Goal: Information Seeking & Learning: Learn about a topic

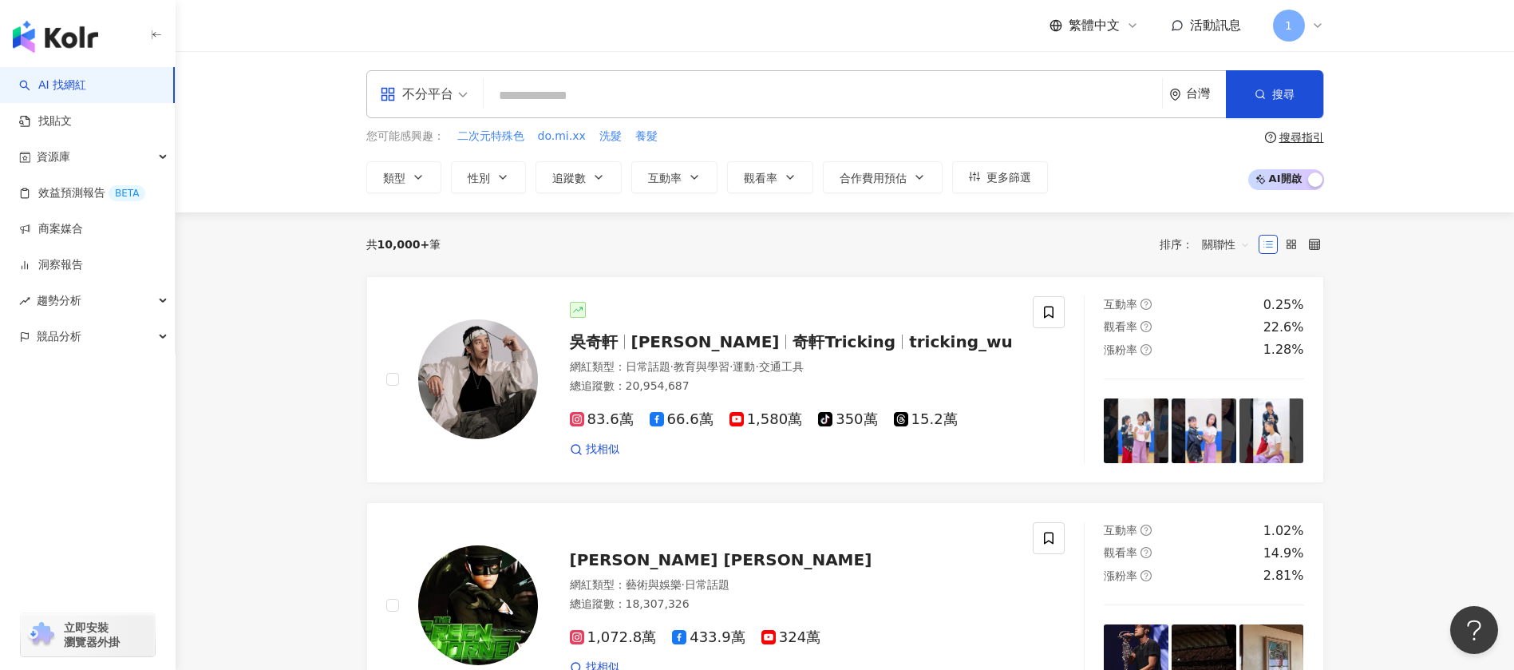
click at [647, 81] on input "search" at bounding box center [823, 96] width 666 height 30
type input "*"
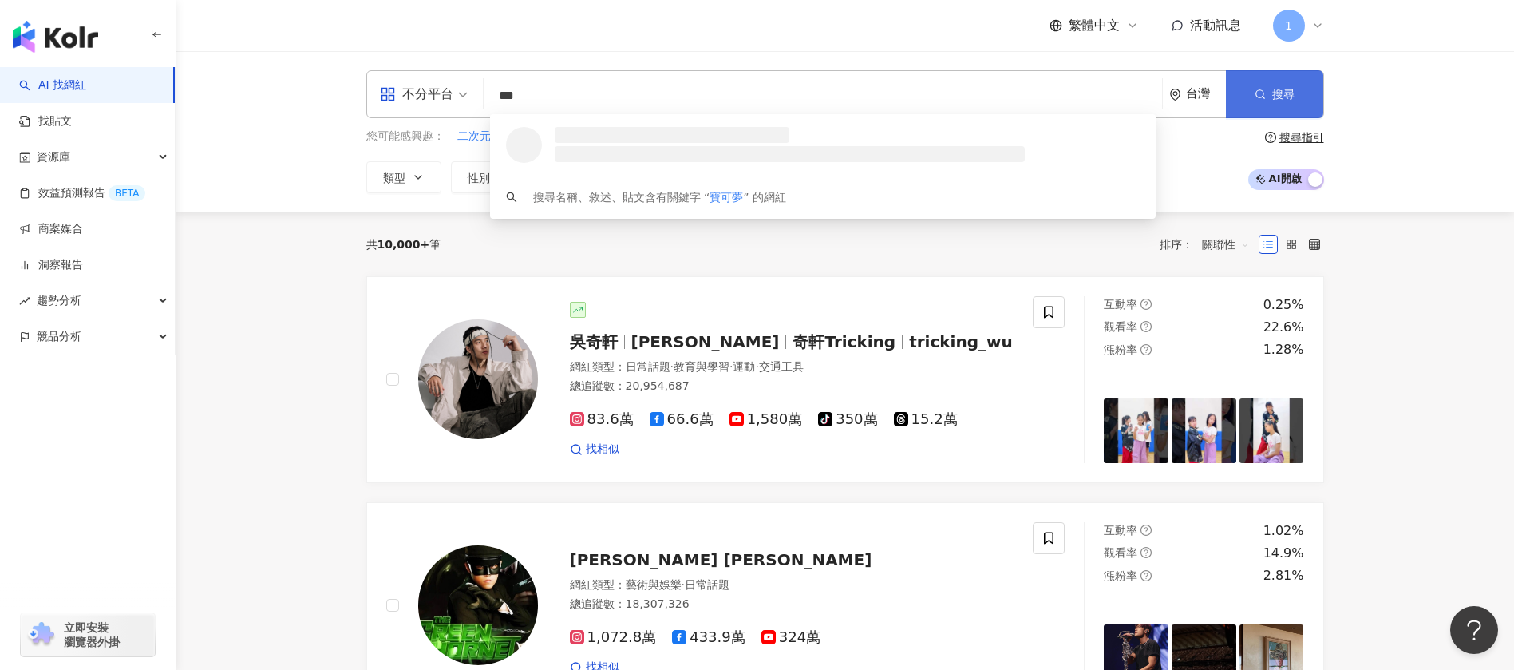
type input "***"
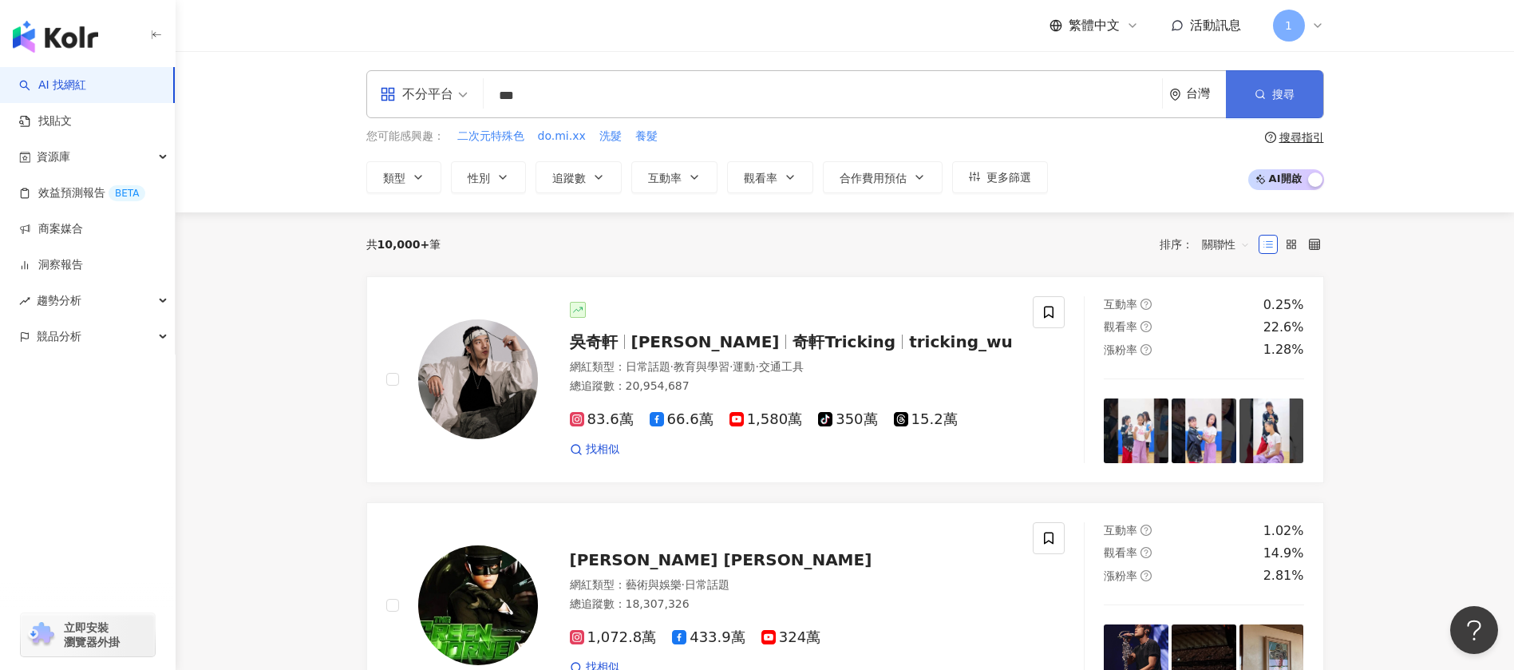
click at [1286, 95] on span "搜尋" at bounding box center [1283, 94] width 22 height 13
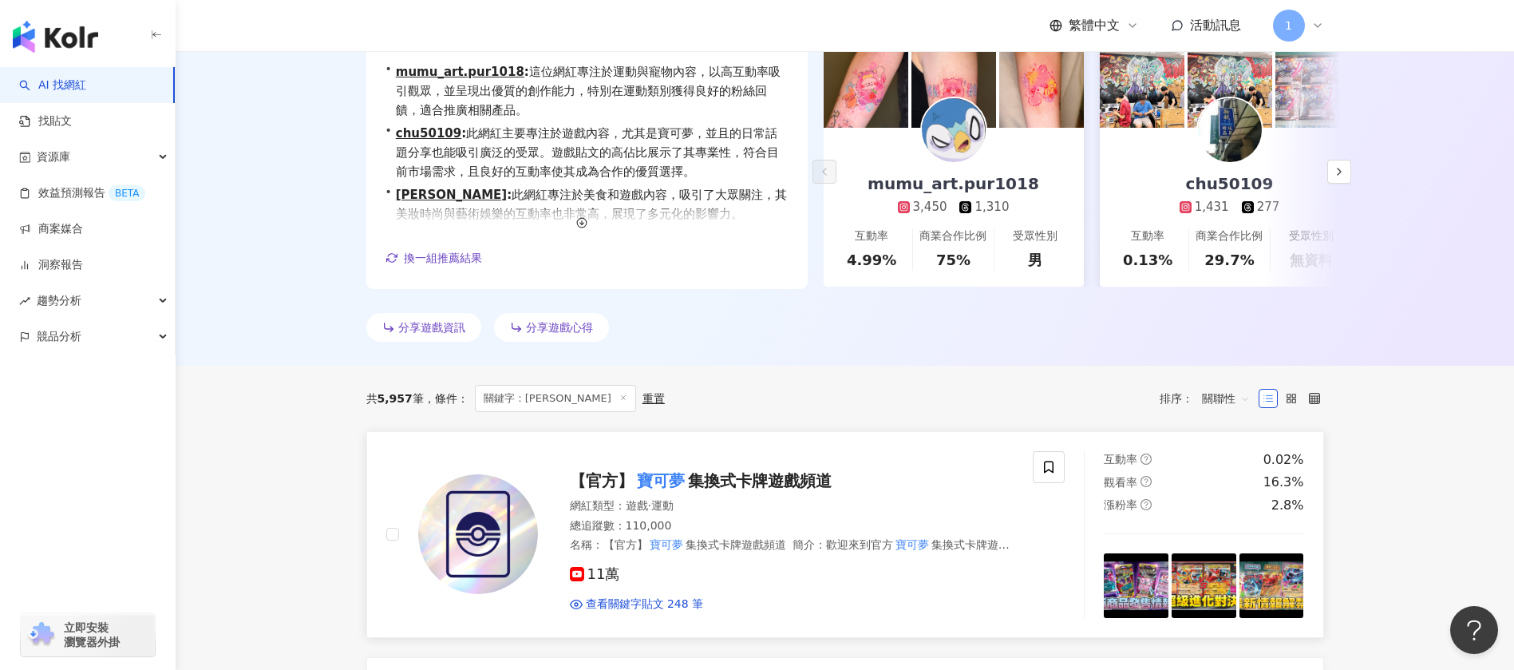
scroll to position [479, 0]
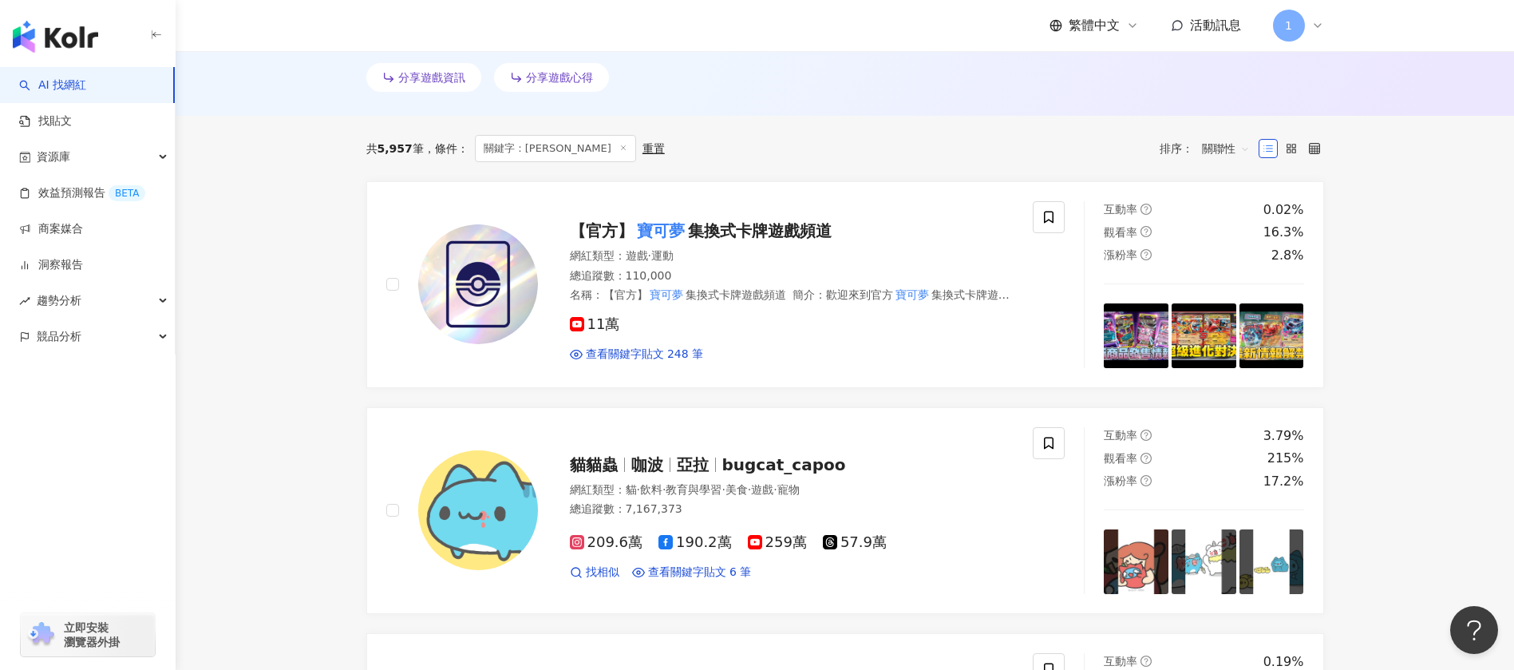
click at [1229, 147] on span "關聯性" at bounding box center [1226, 149] width 48 height 26
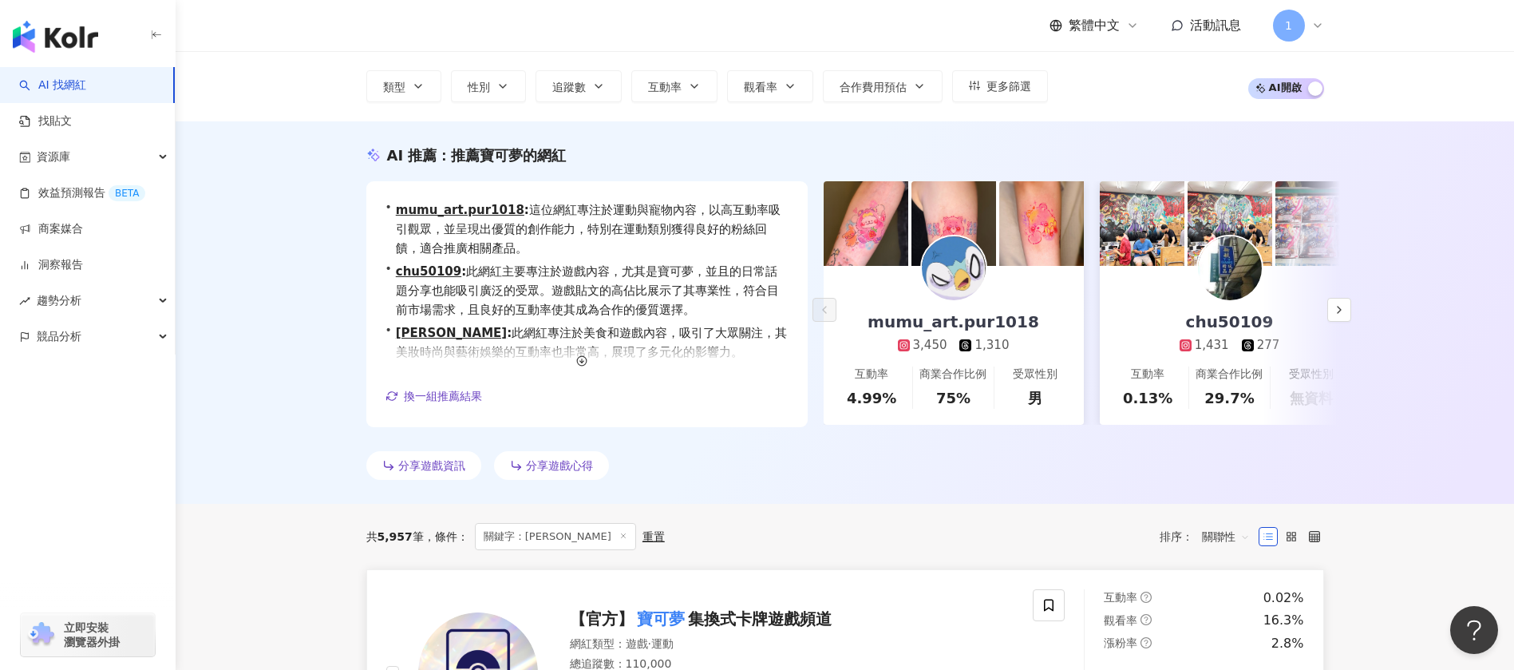
scroll to position [239, 0]
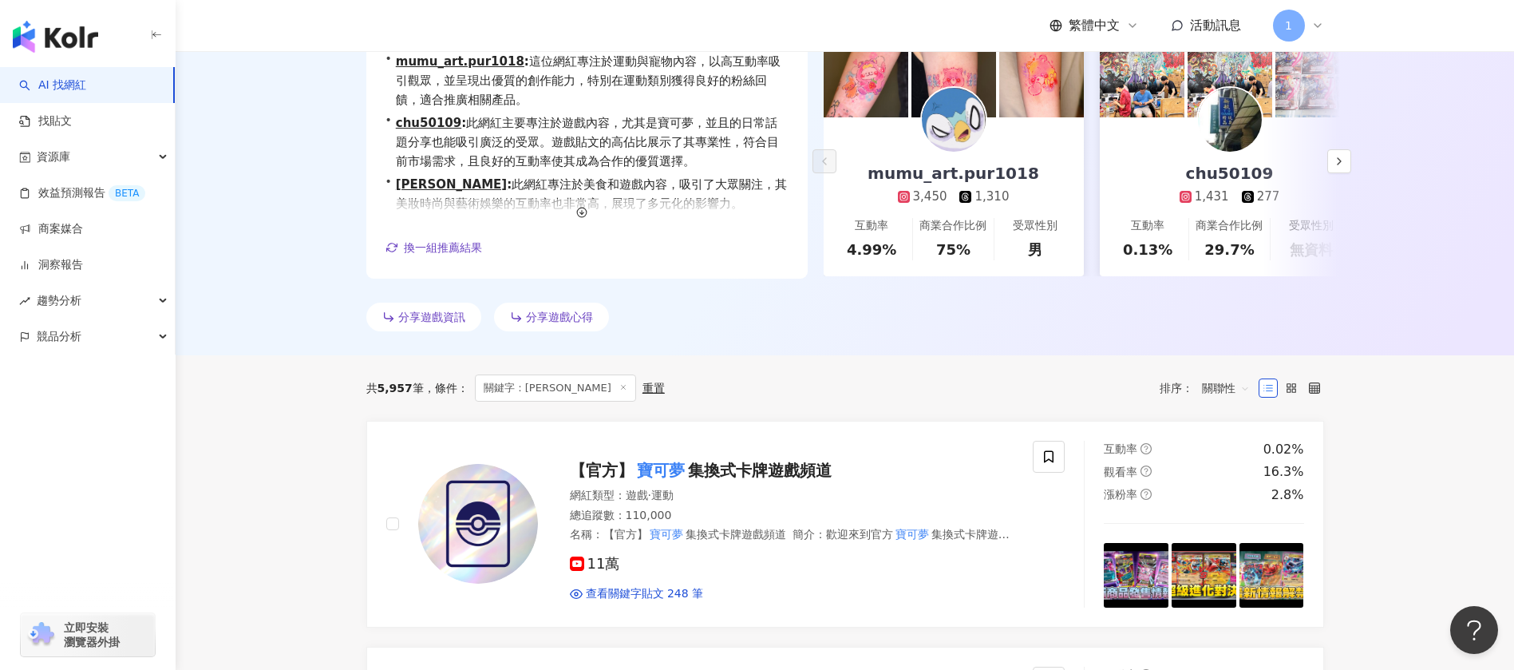
click at [1227, 393] on span "關聯性" at bounding box center [1226, 388] width 48 height 26
click at [1231, 508] on div "互動率" at bounding box center [1226, 507] width 40 height 18
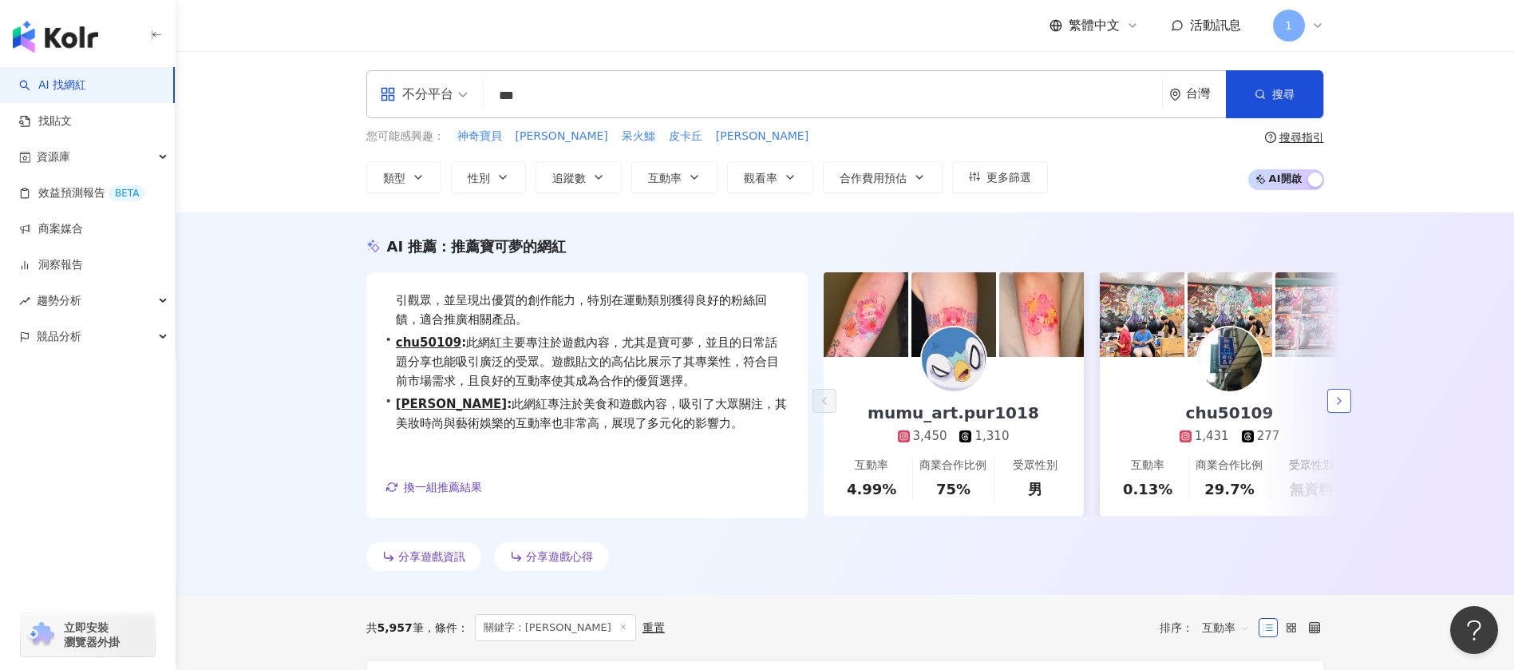
click at [1345, 401] on button "button" at bounding box center [1339, 401] width 24 height 24
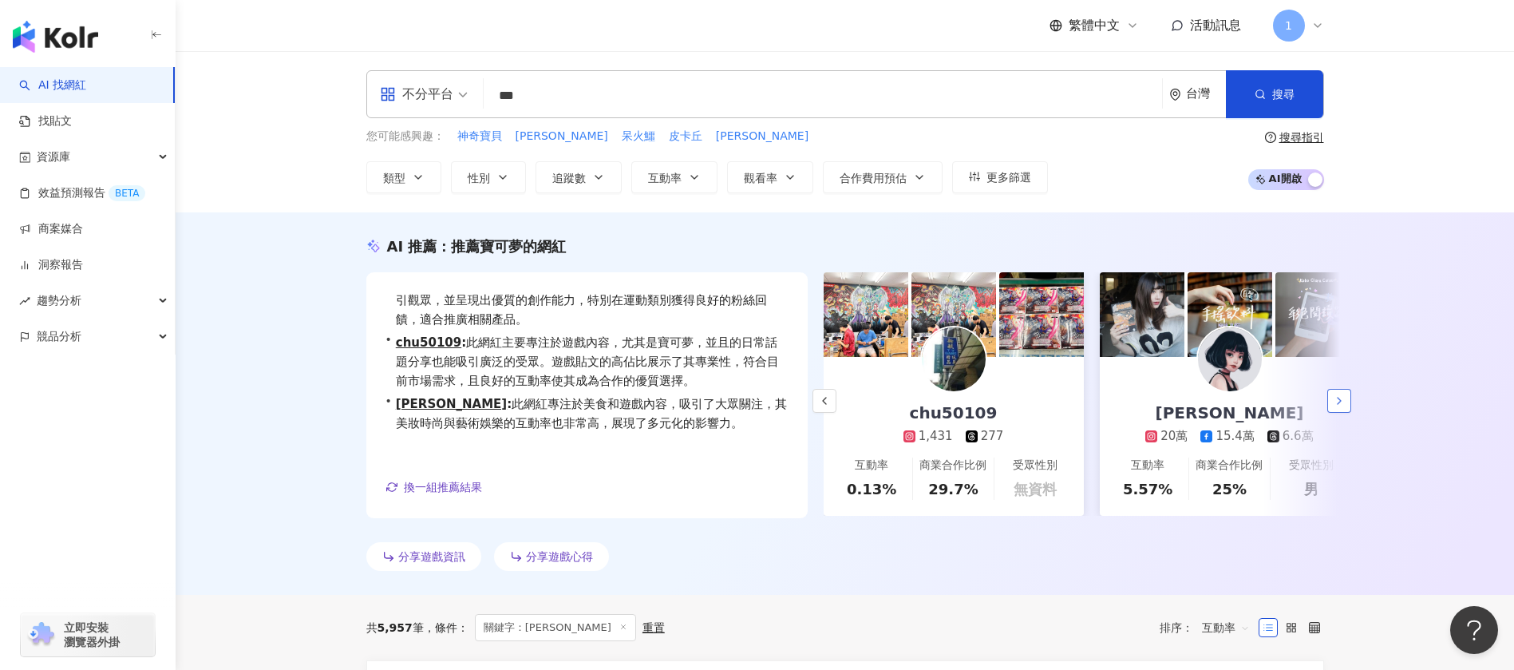
click at [1345, 401] on button "button" at bounding box center [1339, 401] width 24 height 24
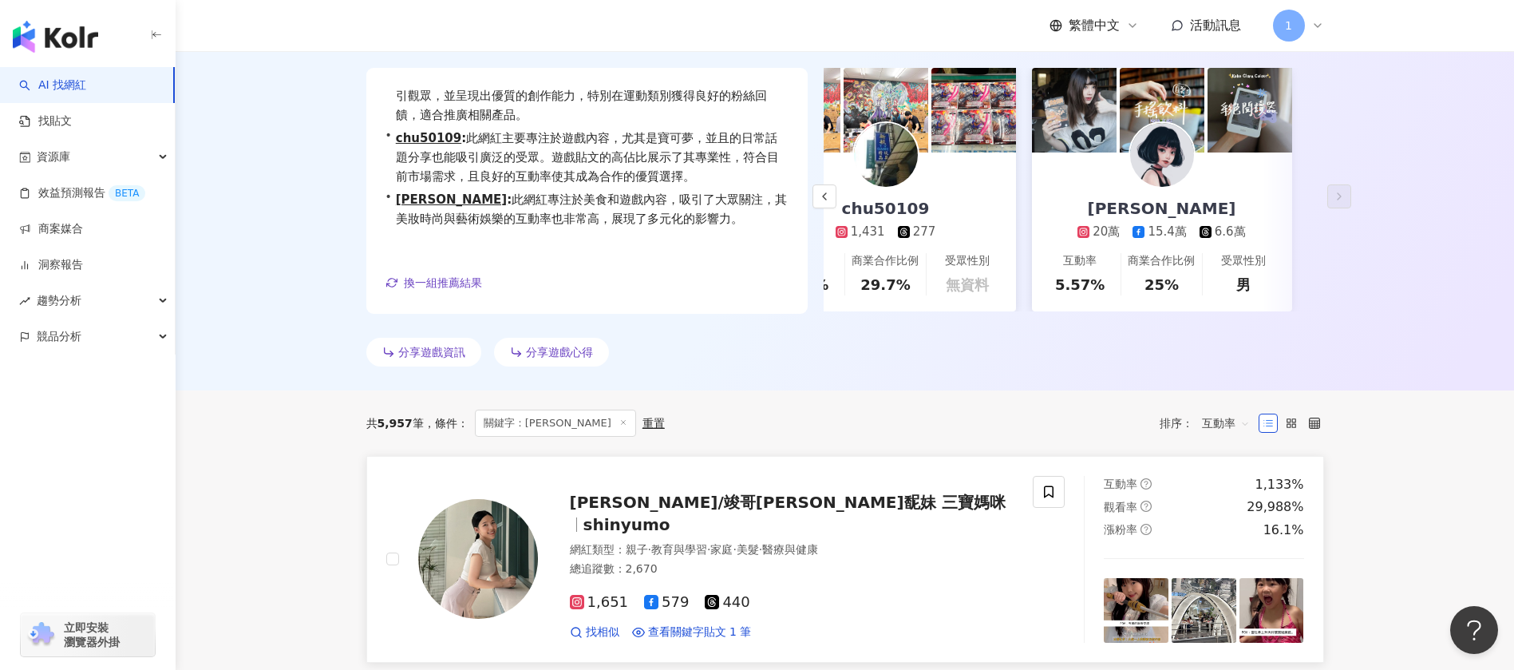
scroll to position [359, 0]
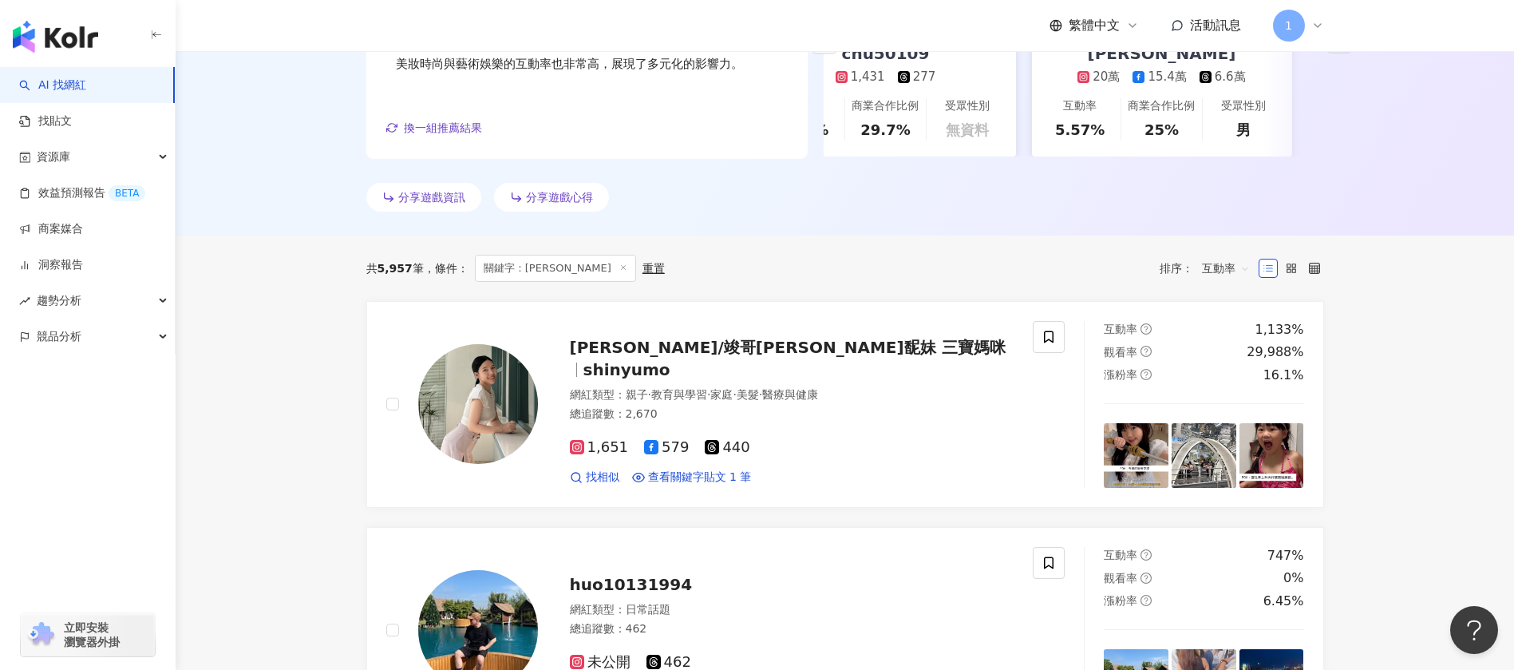
drag, startPoint x: 457, startPoint y: 132, endPoint x: 1000, endPoint y: 261, distance: 557.8
click at [457, 131] on span "換一組推薦結果" at bounding box center [443, 127] width 78 height 13
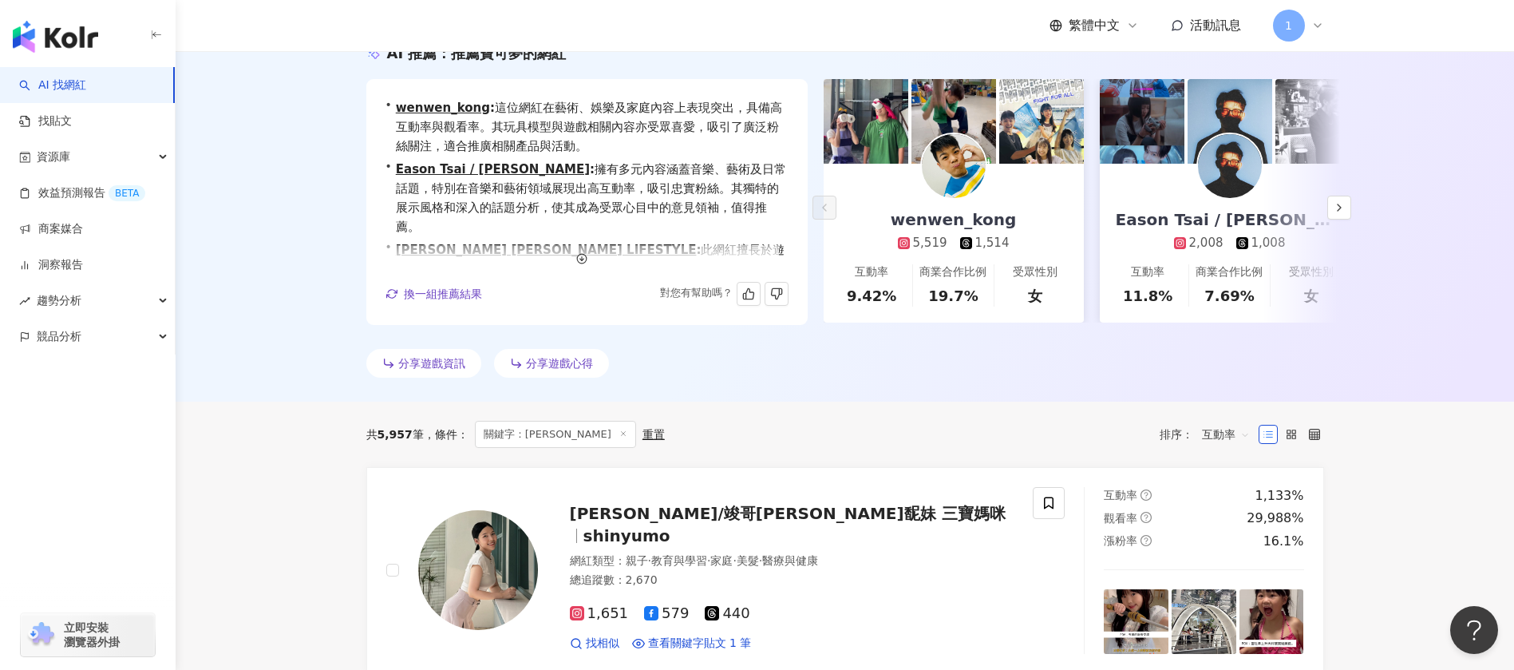
scroll to position [120, 0]
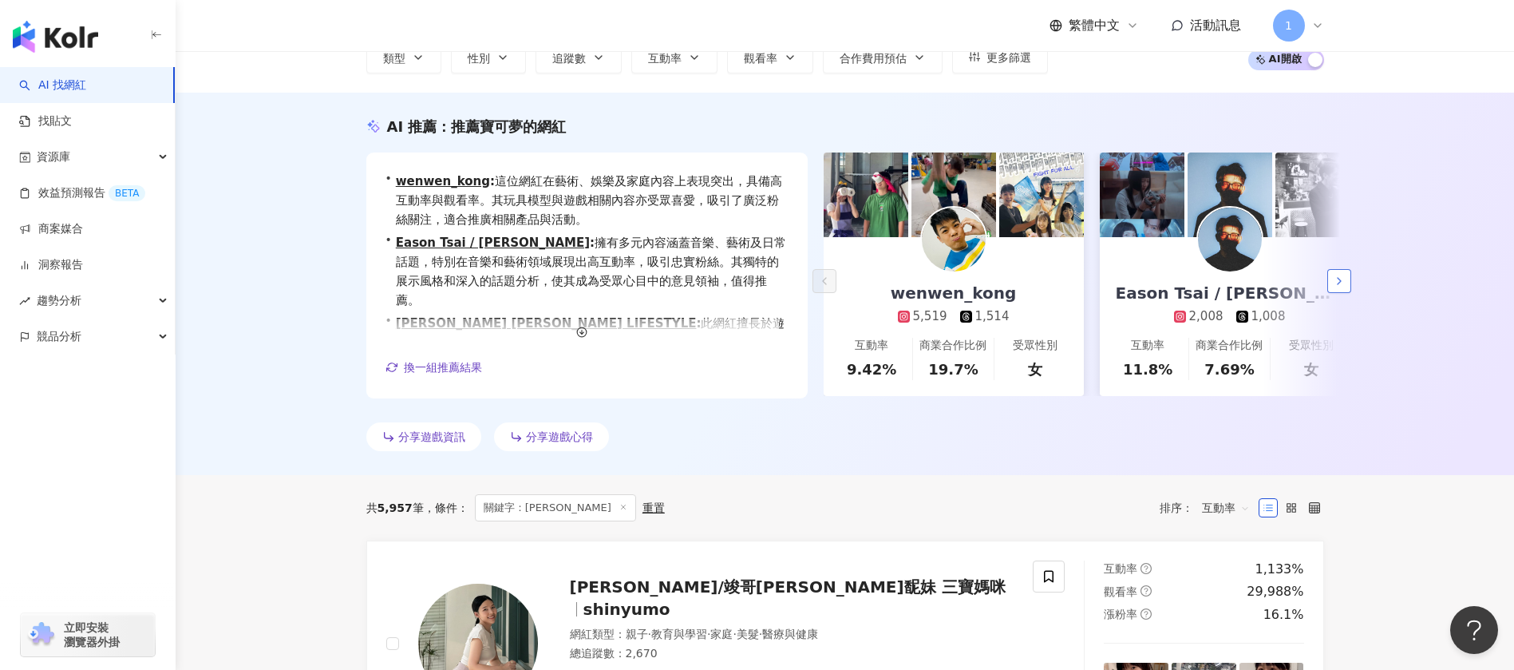
click at [1333, 282] on icon "button" at bounding box center [1339, 281] width 13 height 13
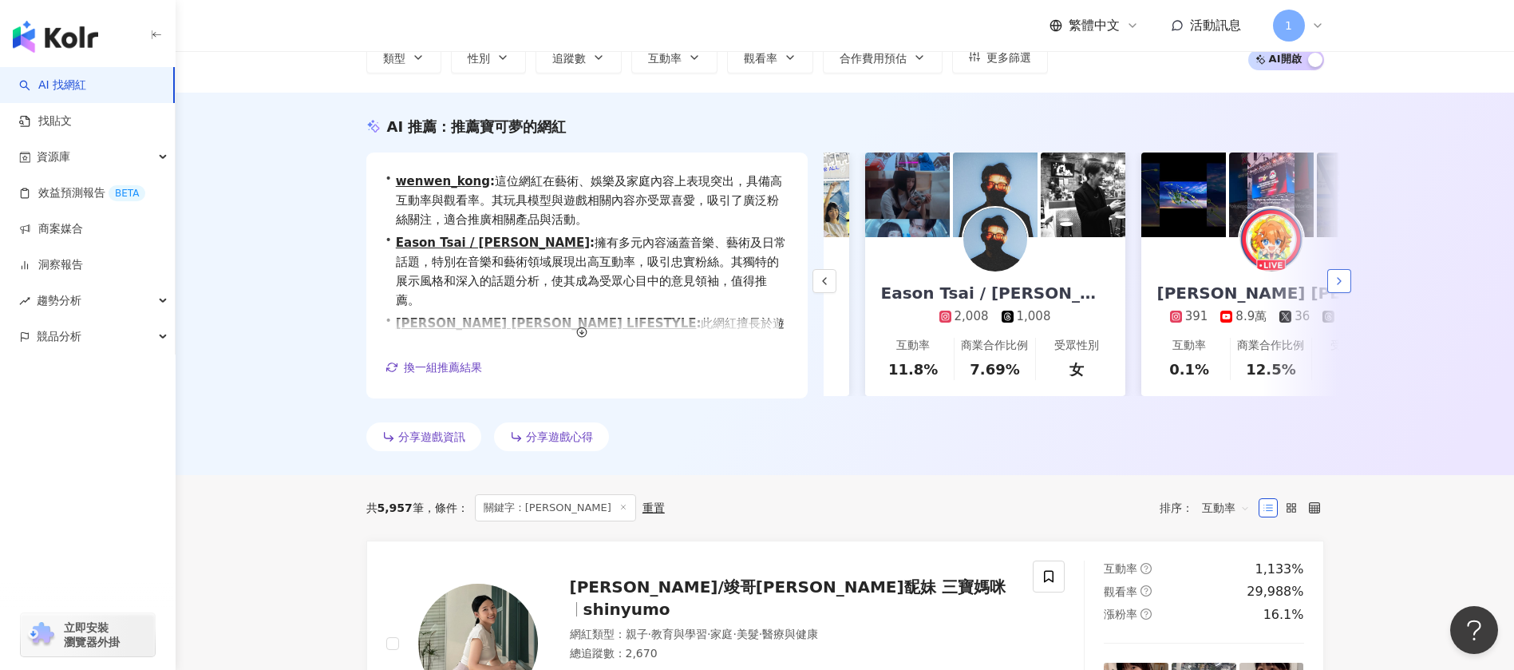
scroll to position [0, 276]
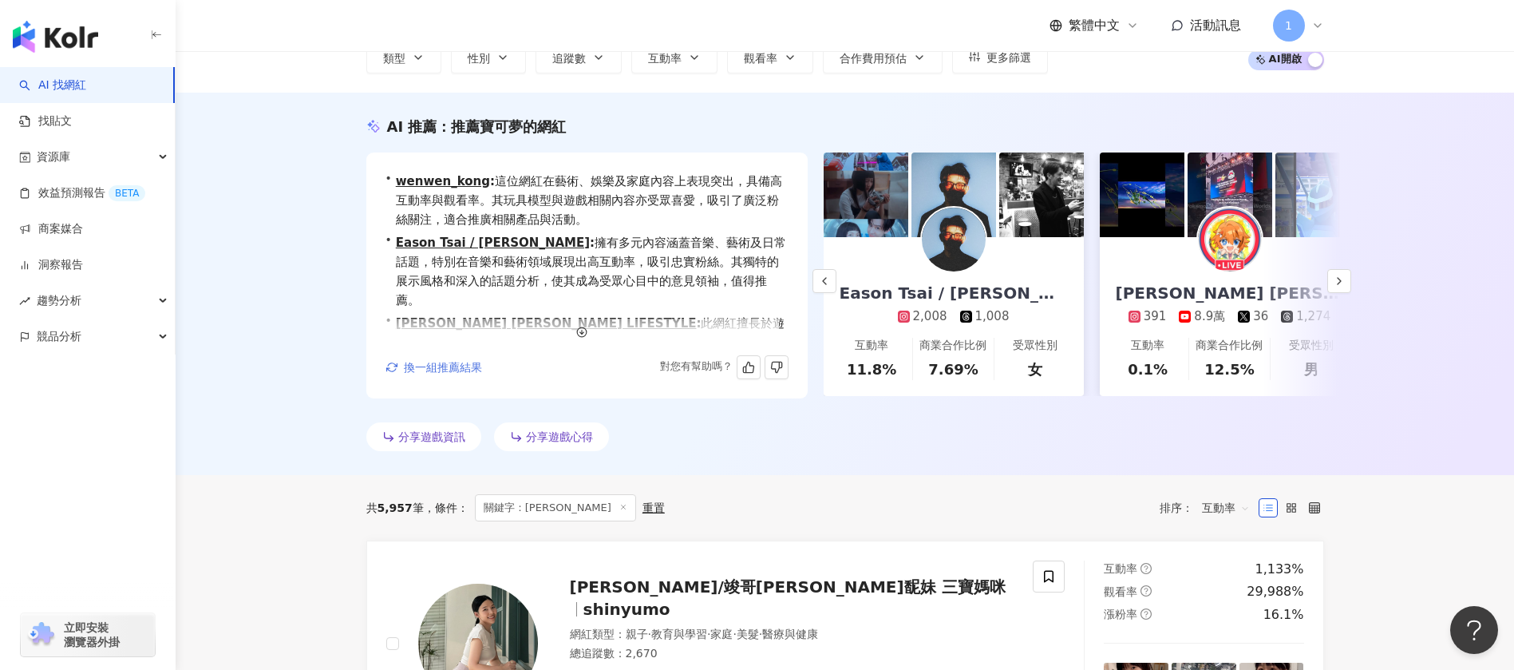
click at [433, 371] on span "換一組推薦結果" at bounding box center [443, 367] width 78 height 13
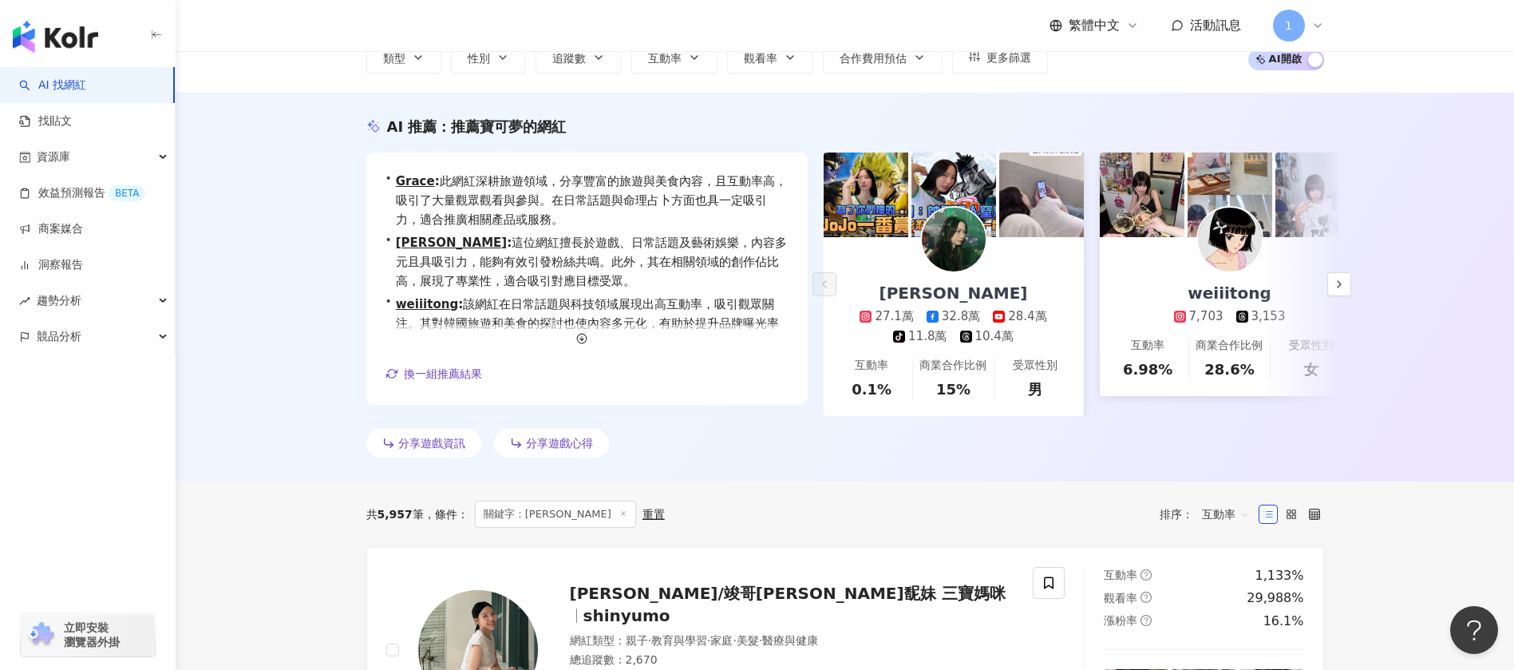
scroll to position [0, 0]
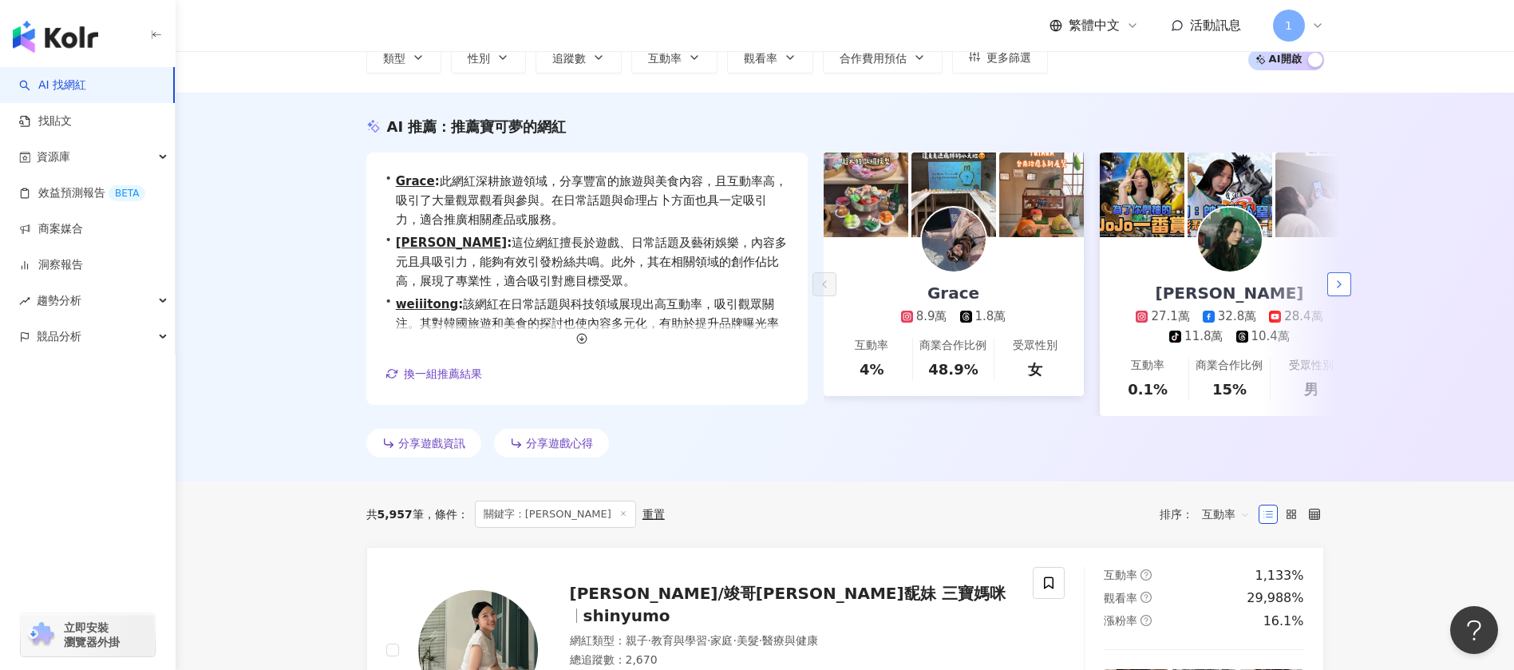
click at [1346, 291] on button "button" at bounding box center [1339, 284] width 24 height 24
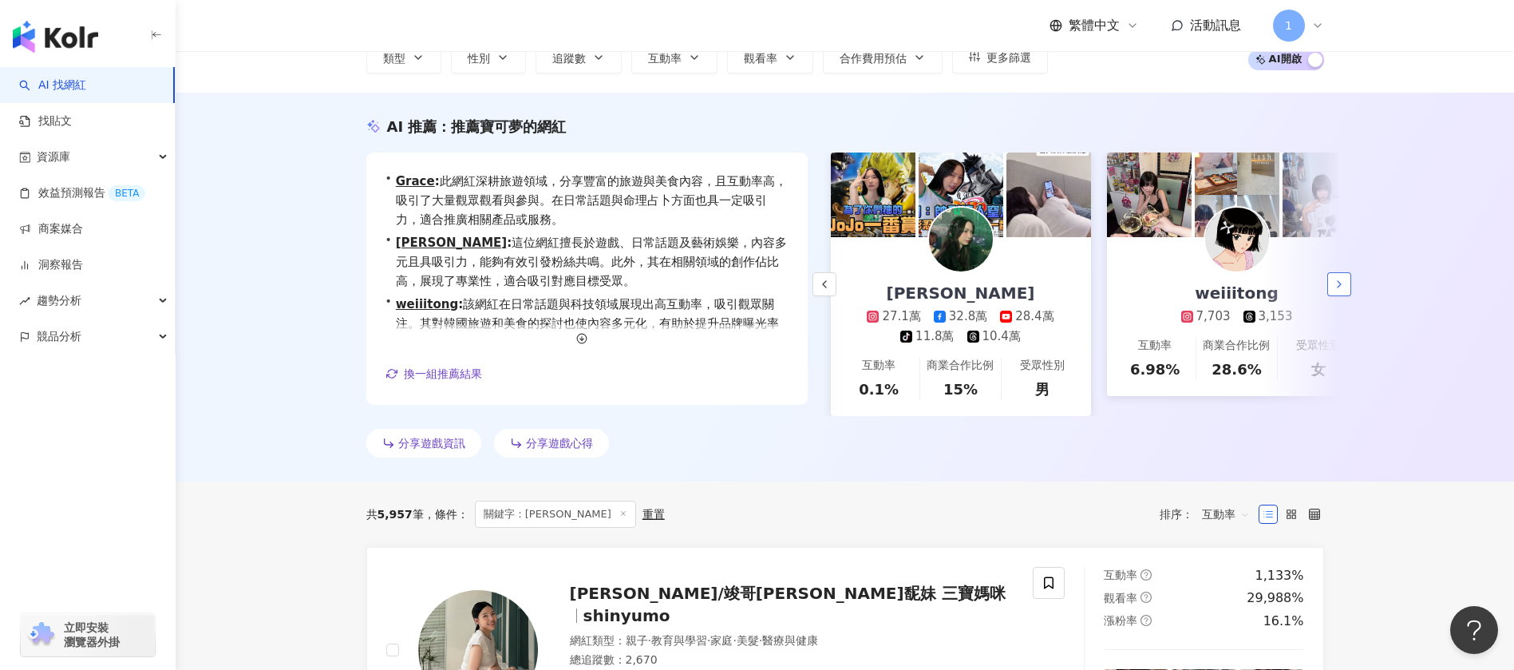
scroll to position [0, 276]
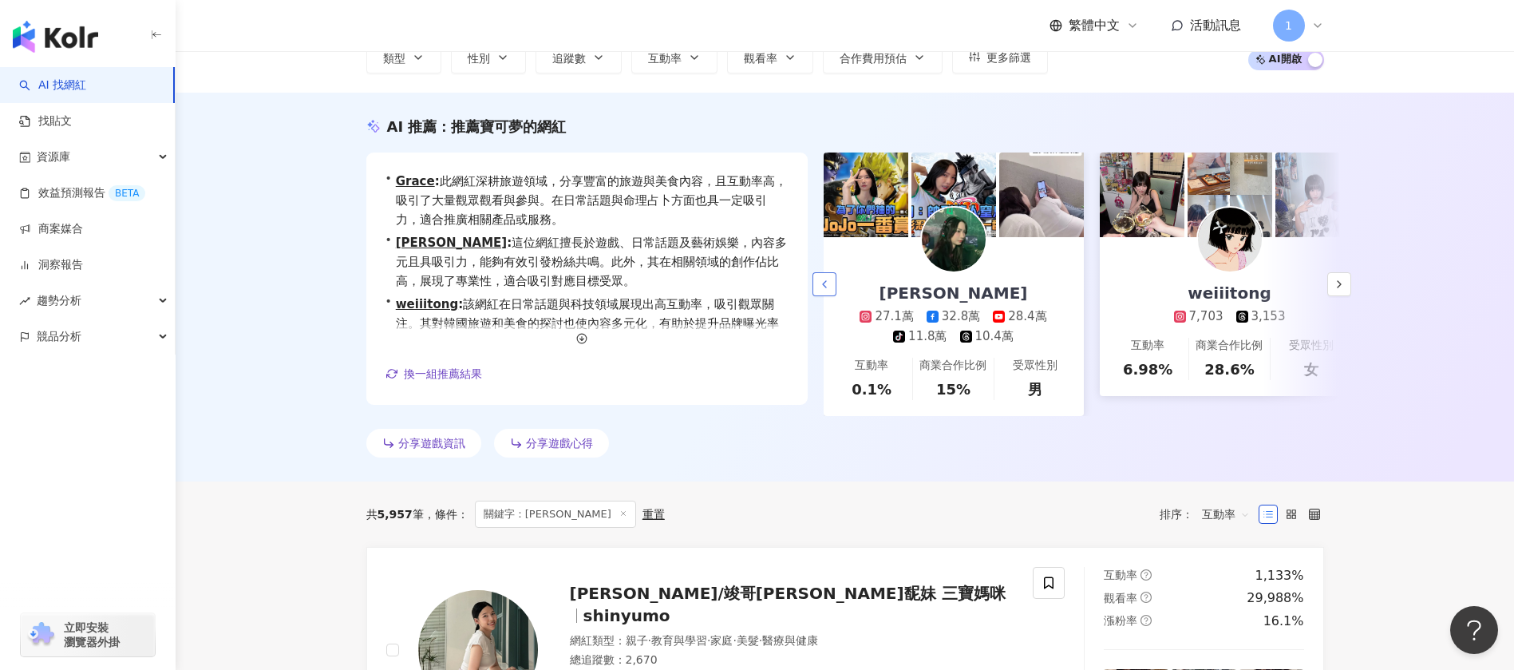
click at [834, 296] on button "button" at bounding box center [824, 284] width 24 height 24
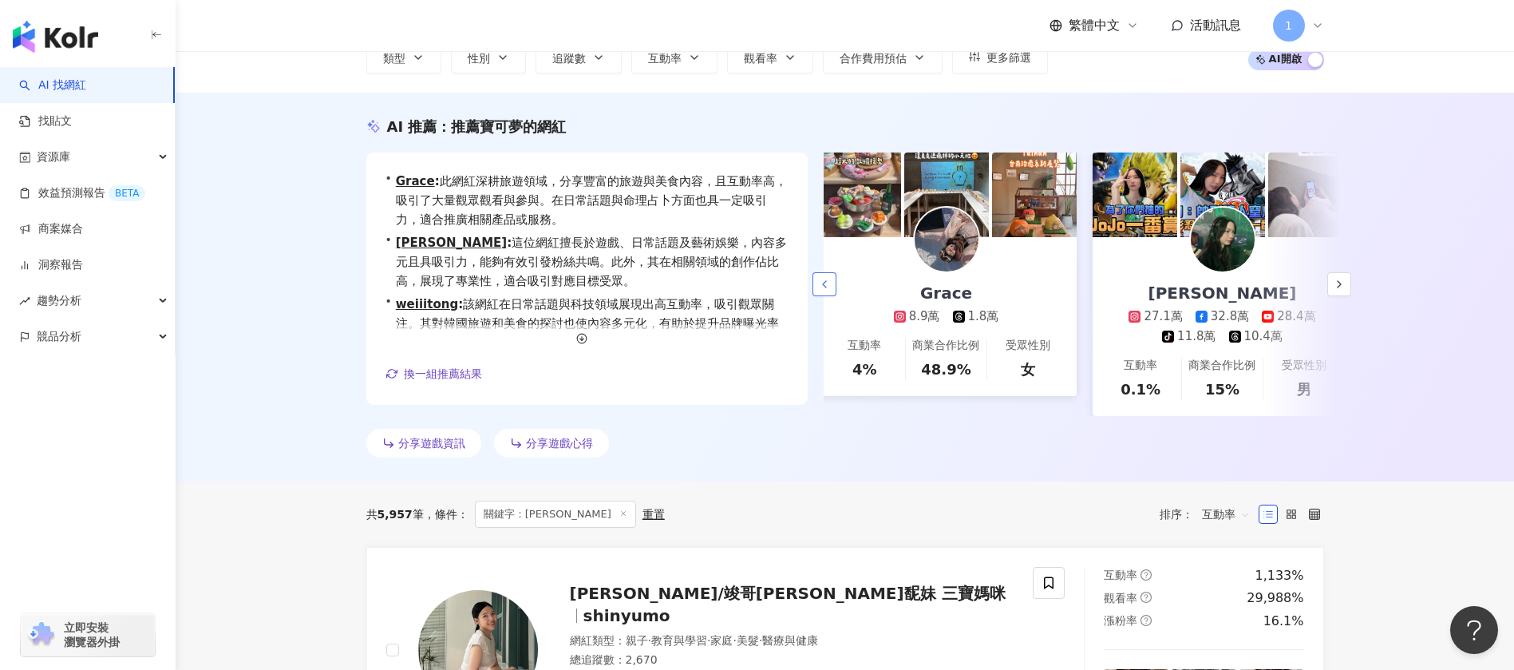
scroll to position [0, 0]
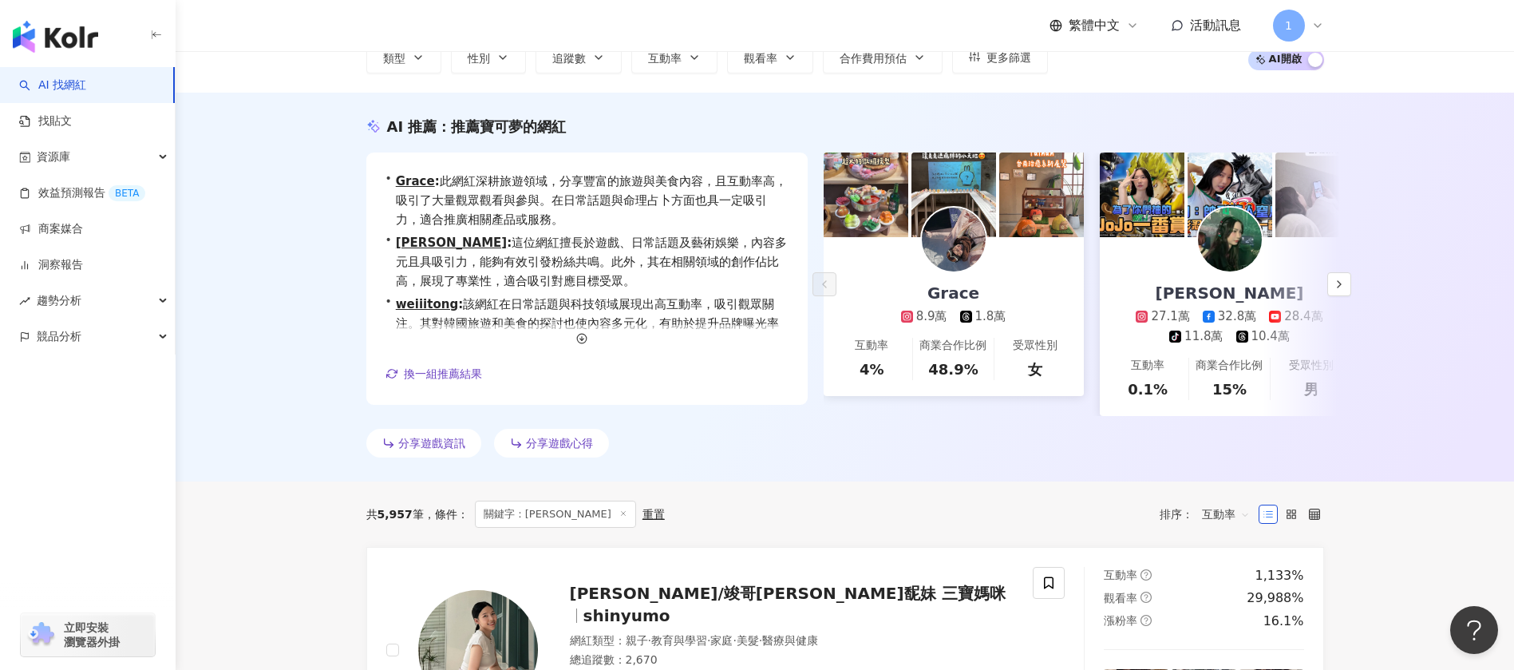
click at [951, 243] on img at bounding box center [954, 239] width 64 height 64
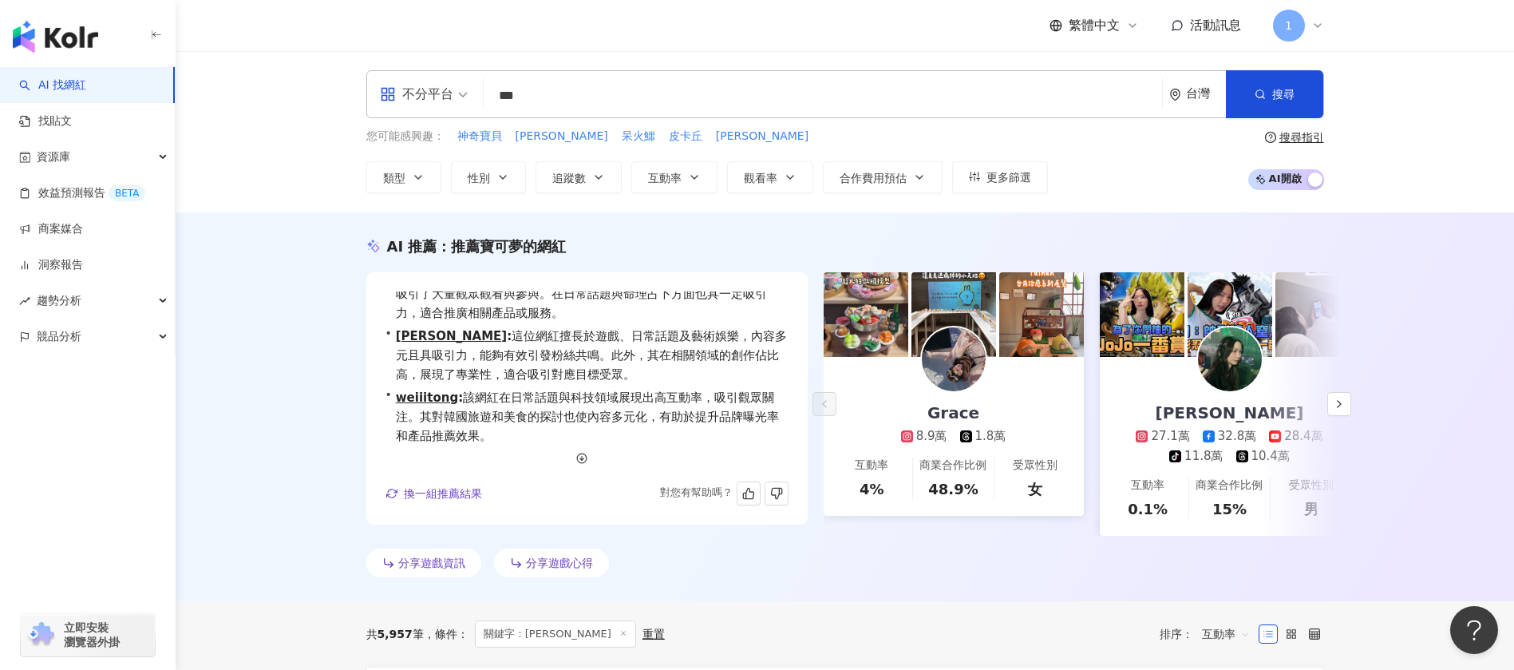
scroll to position [39, 0]
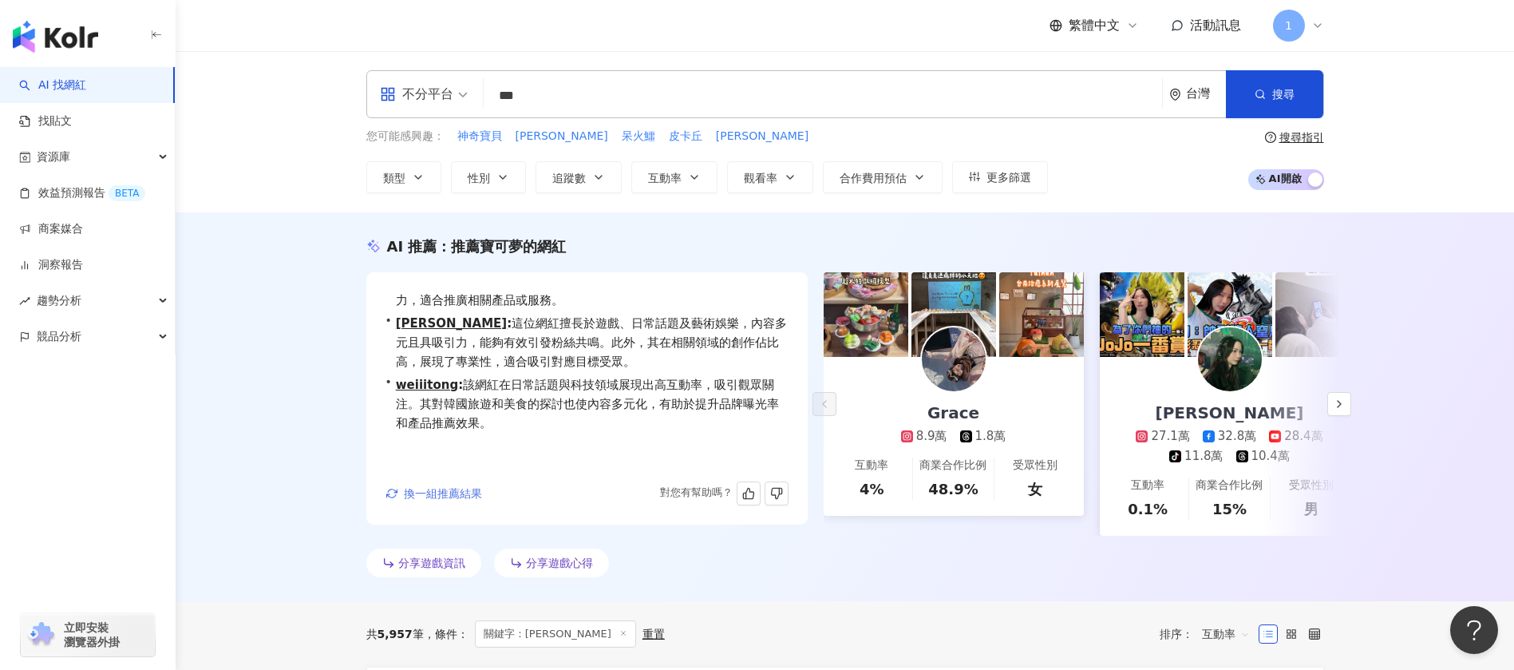
click at [441, 500] on span "換一組推薦結果" at bounding box center [443, 493] width 78 height 13
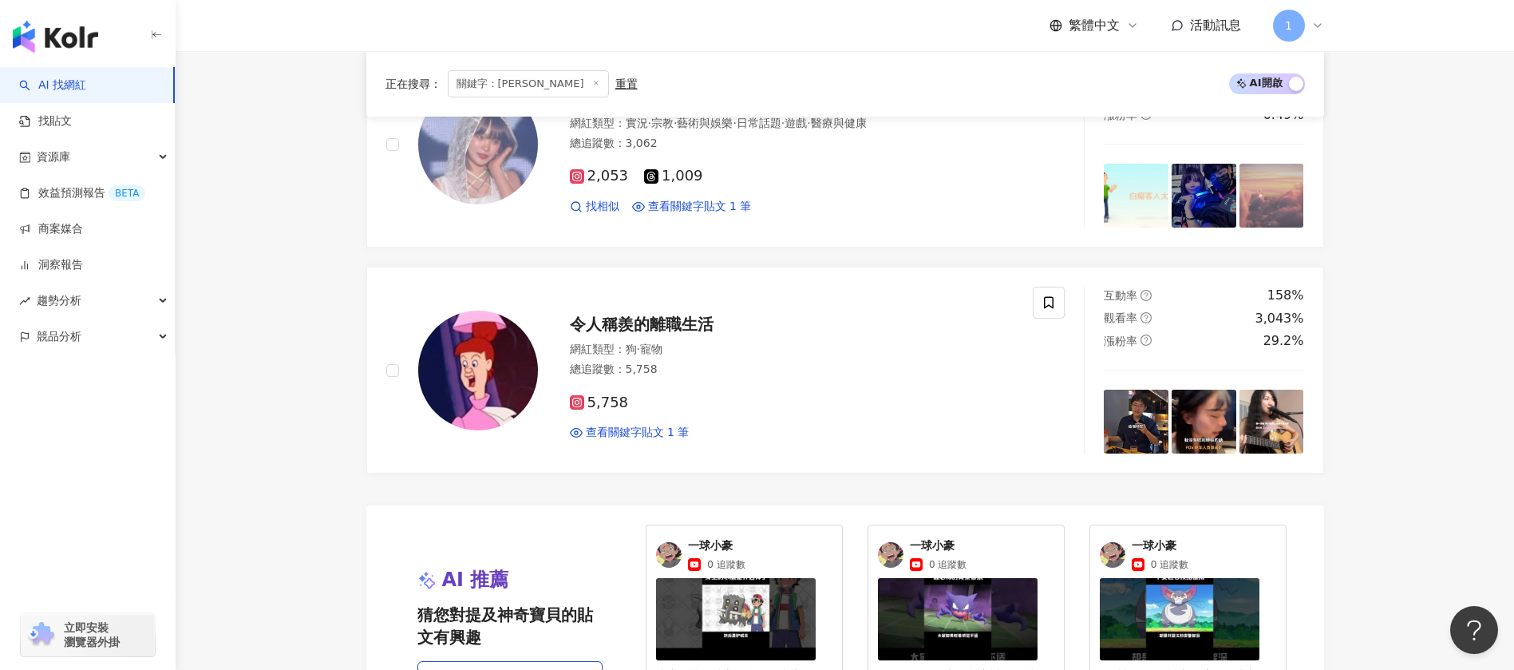
scroll to position [3112, 0]
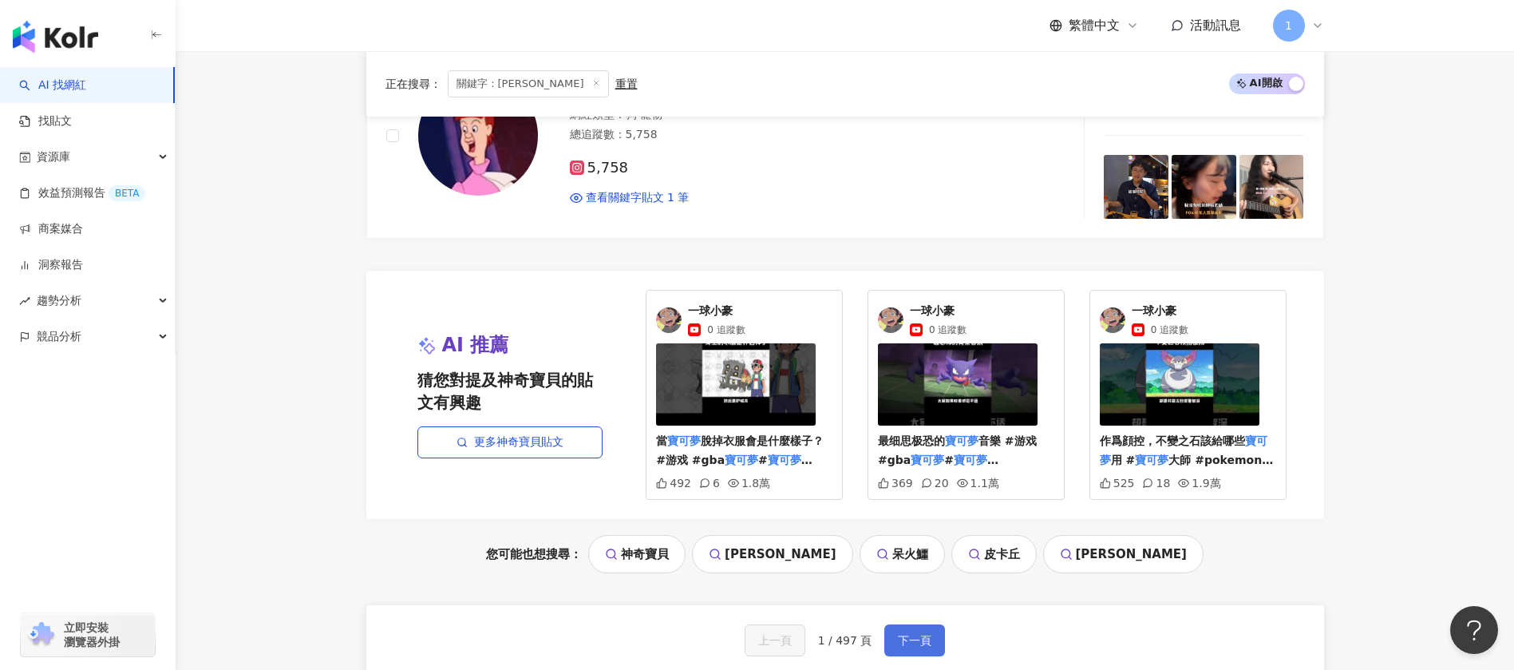
click at [904, 638] on span "下一頁" at bounding box center [915, 640] width 34 height 13
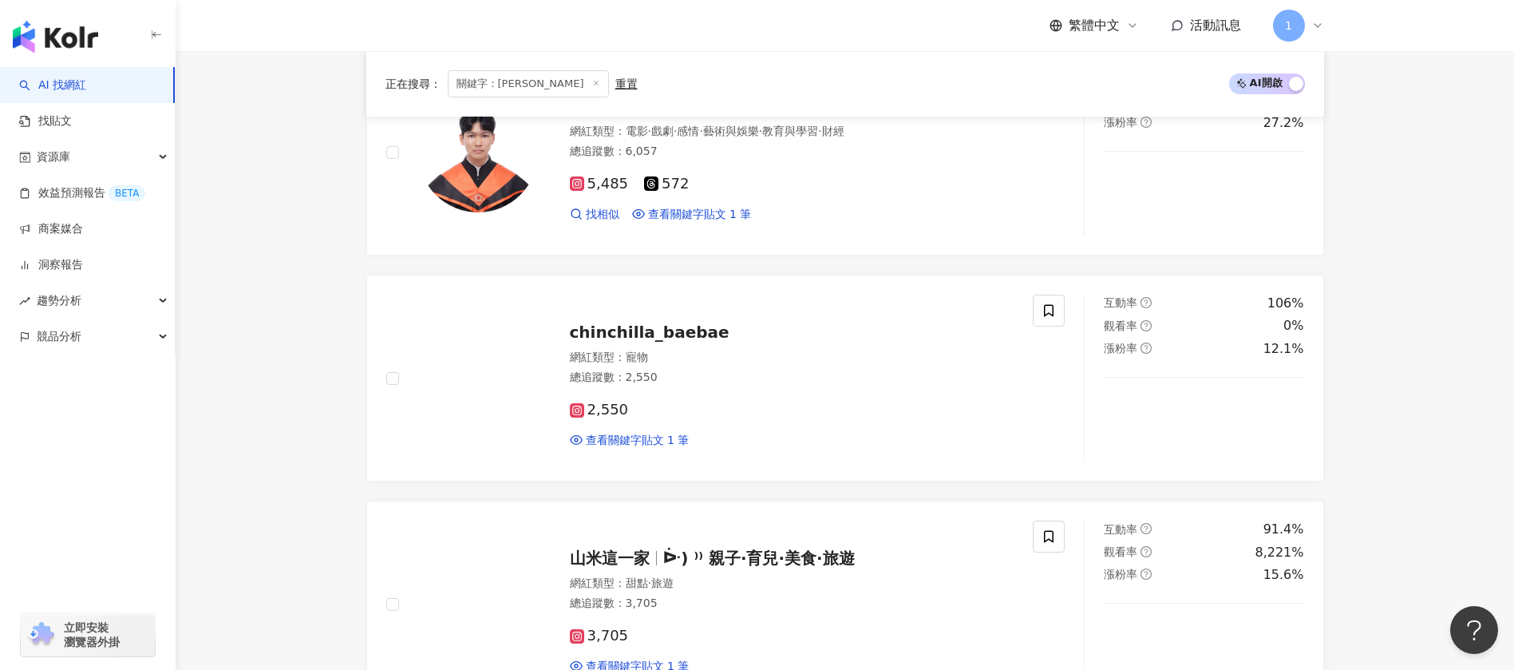
scroll to position [3127, 0]
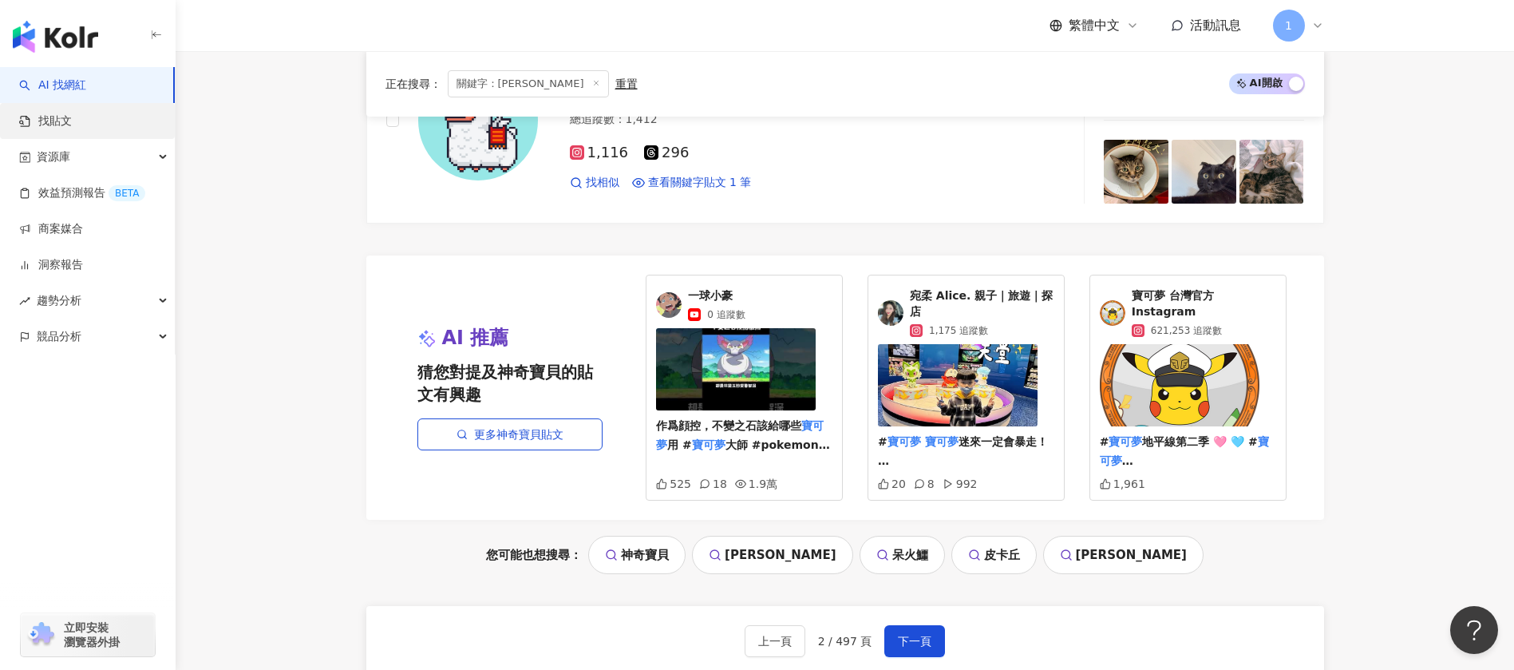
click at [72, 124] on link "找貼文" at bounding box center [45, 121] width 53 height 16
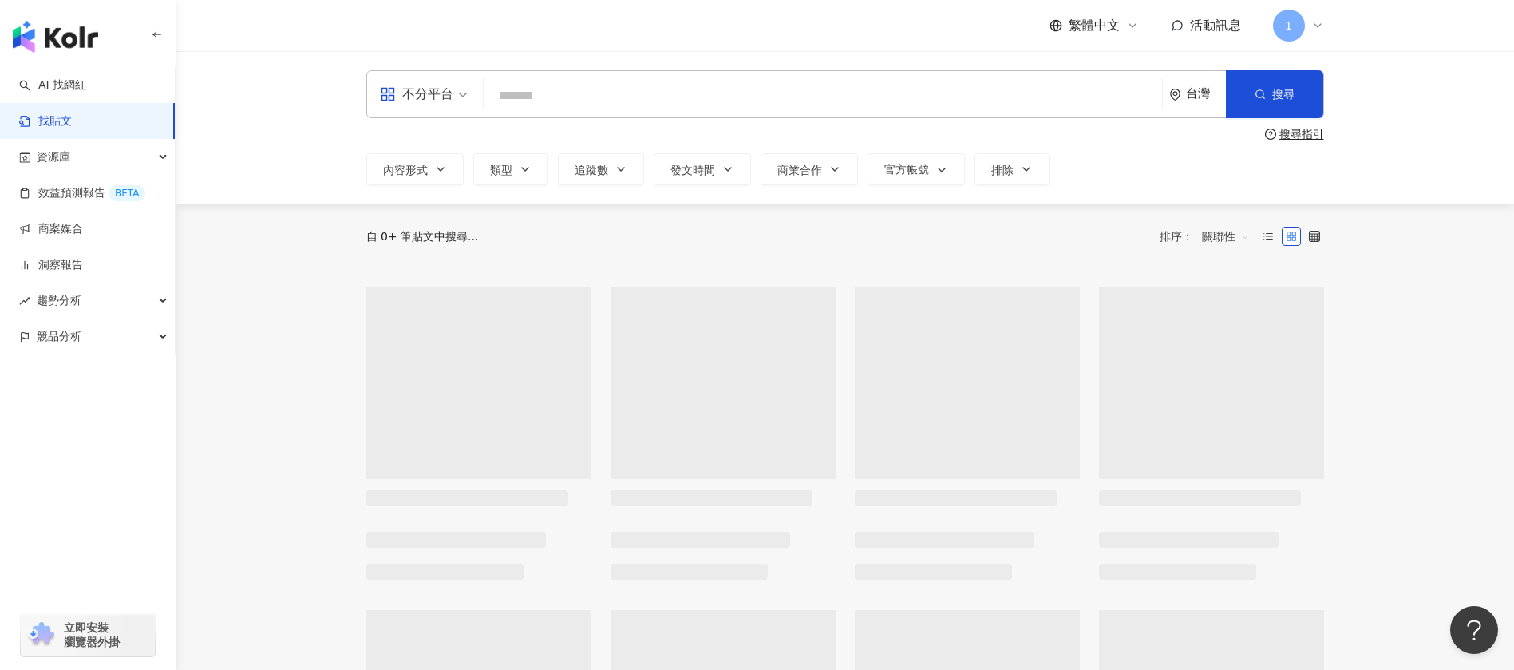
click at [672, 93] on input "search" at bounding box center [823, 95] width 666 height 34
type input "*"
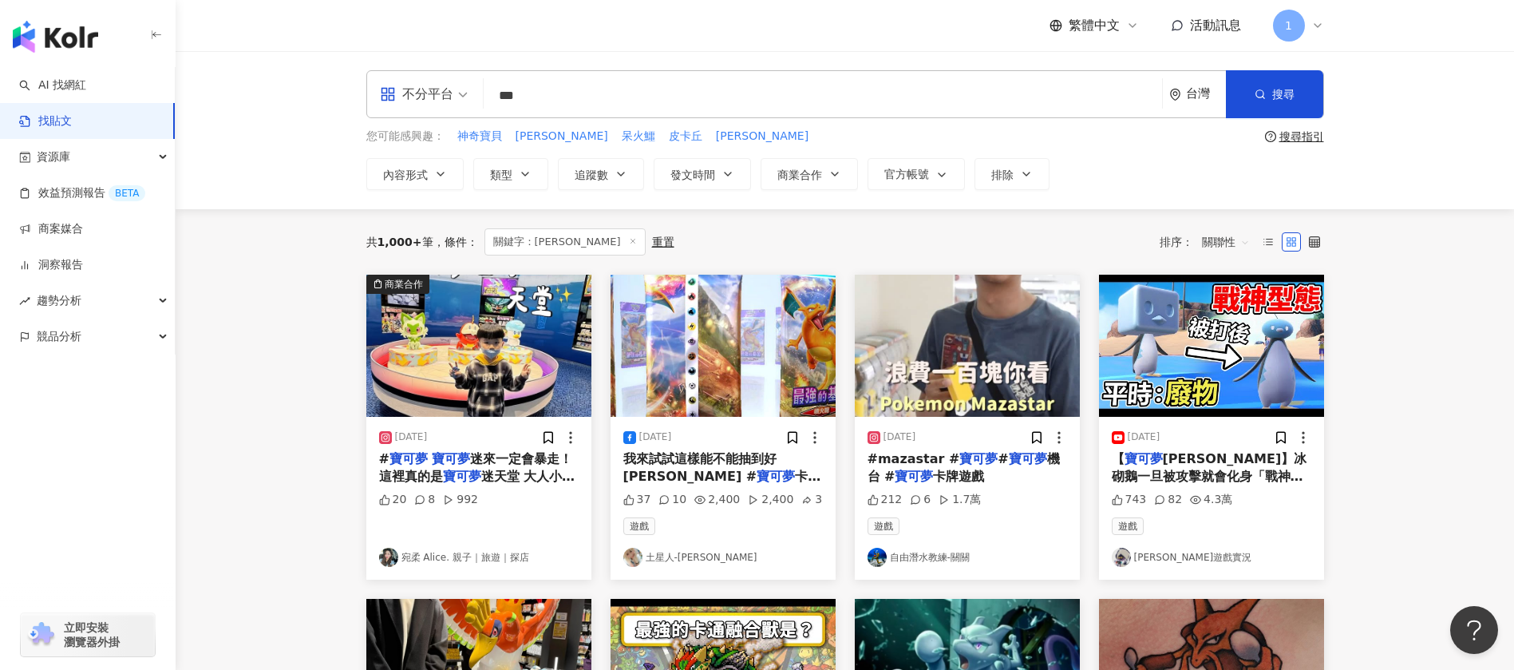
click at [1202, 247] on span "關聯性" at bounding box center [1226, 242] width 48 height 26
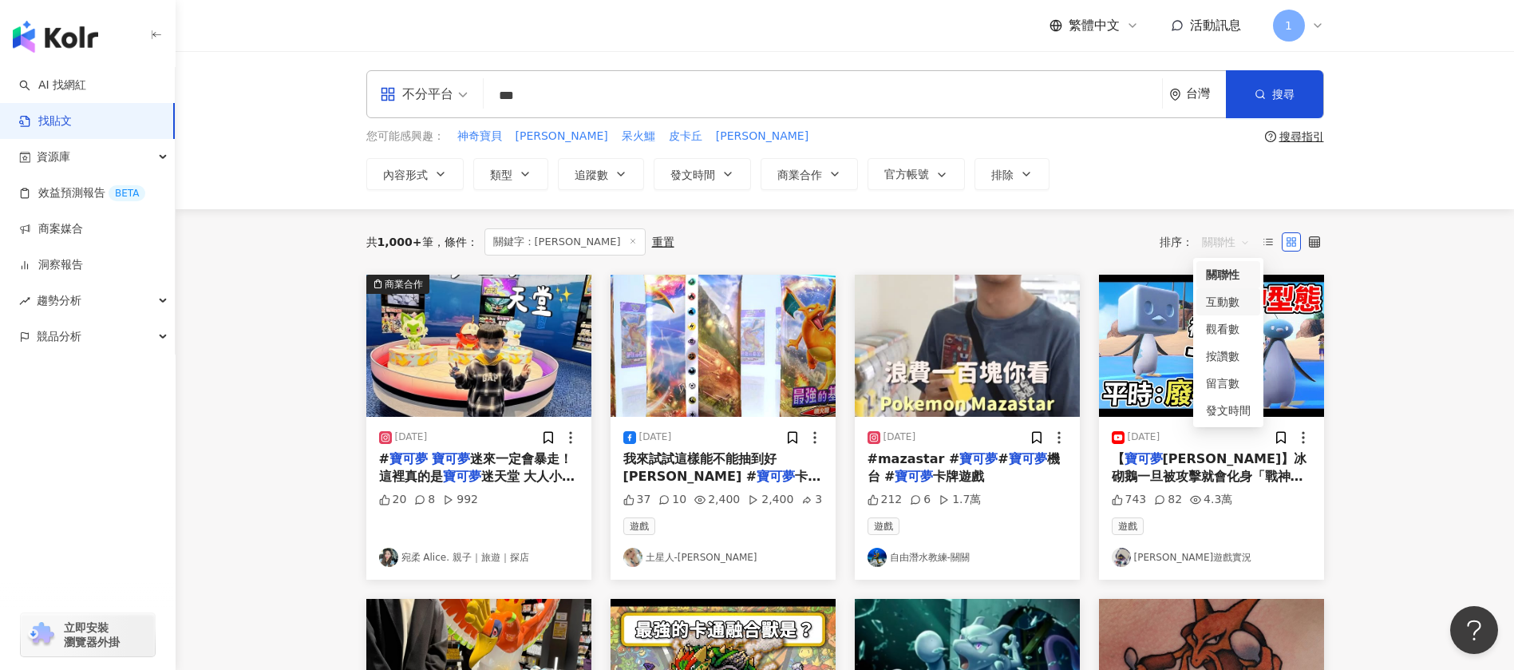
click at [1234, 299] on div "互動數" at bounding box center [1228, 302] width 45 height 18
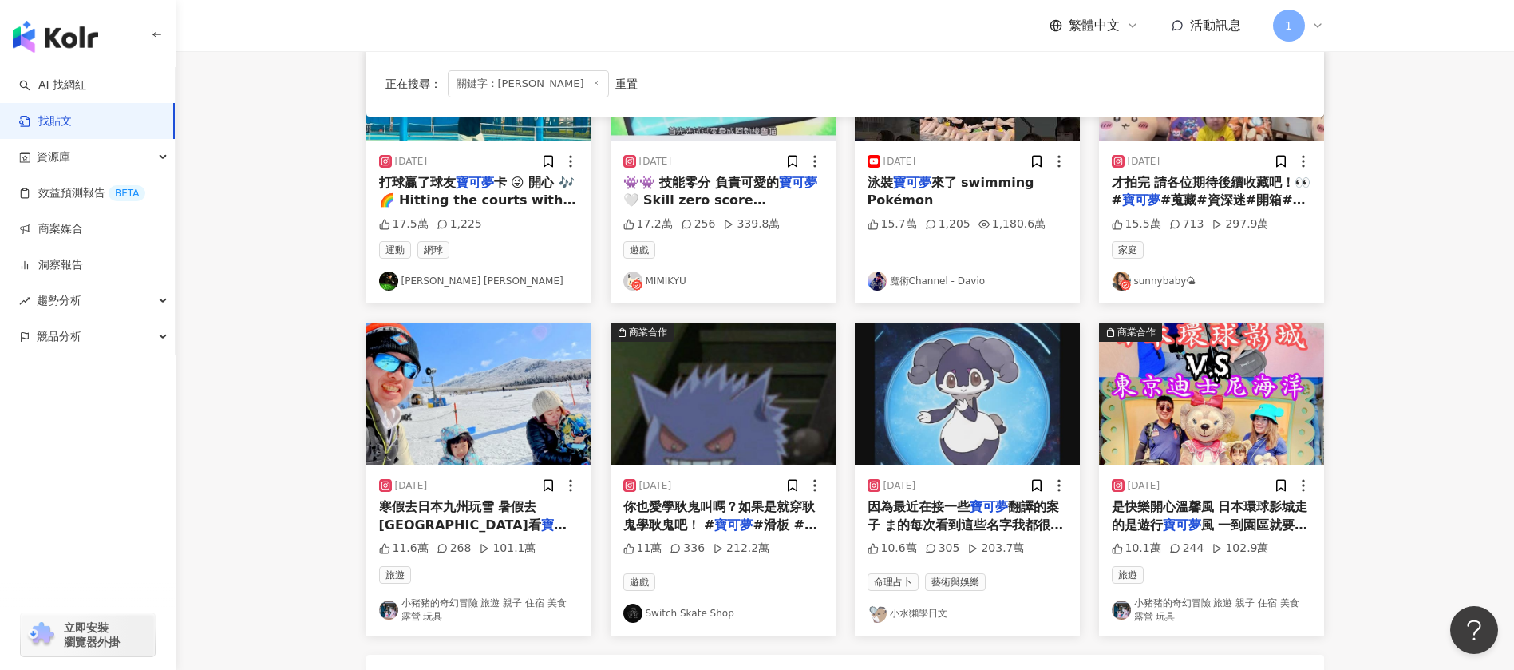
scroll to position [718, 0]
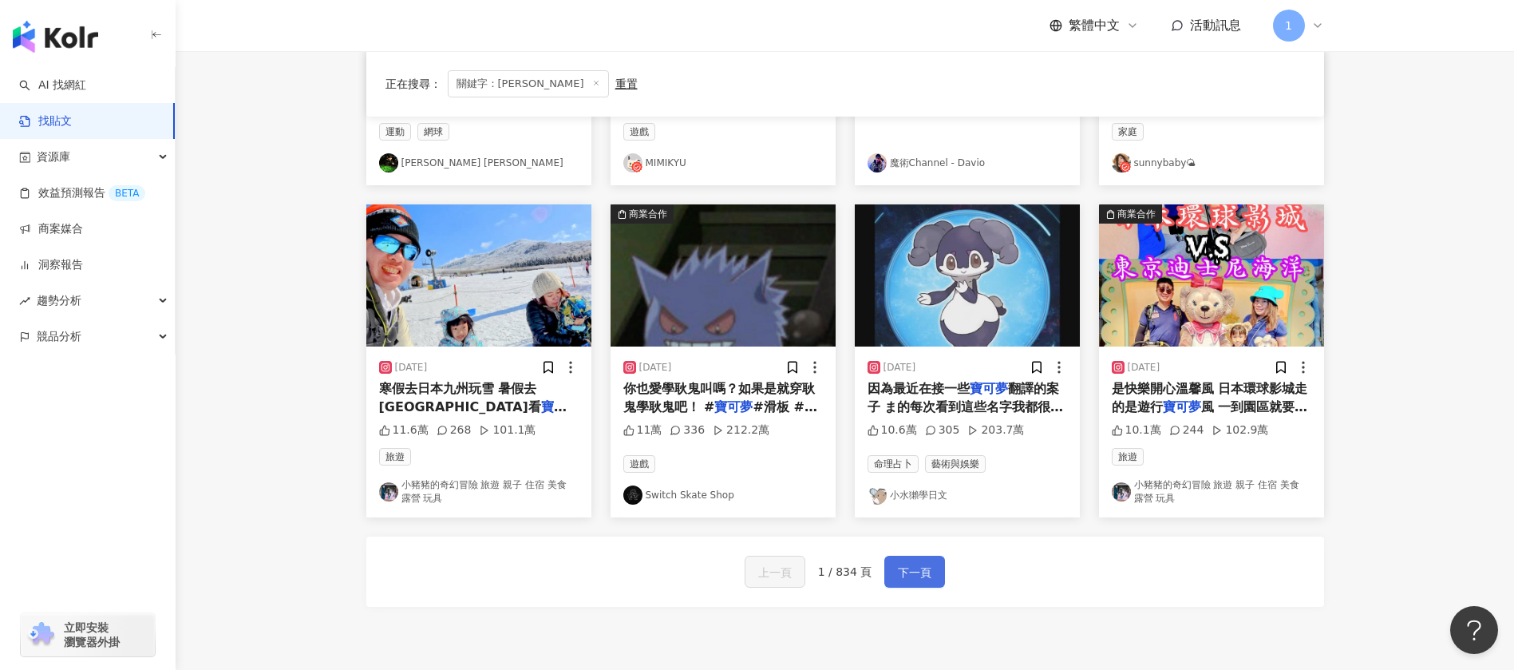
click at [922, 569] on span "下一頁" at bounding box center [915, 572] width 34 height 19
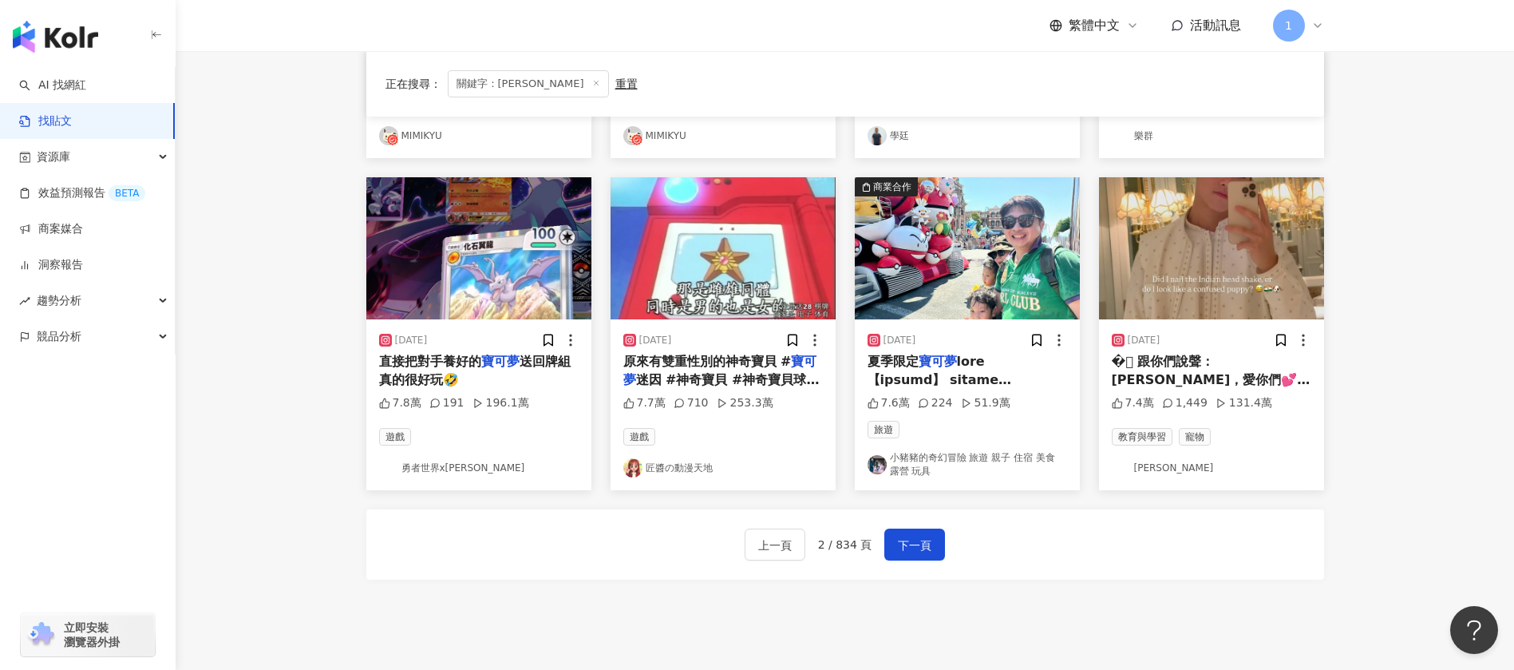
scroll to position [872, 0]
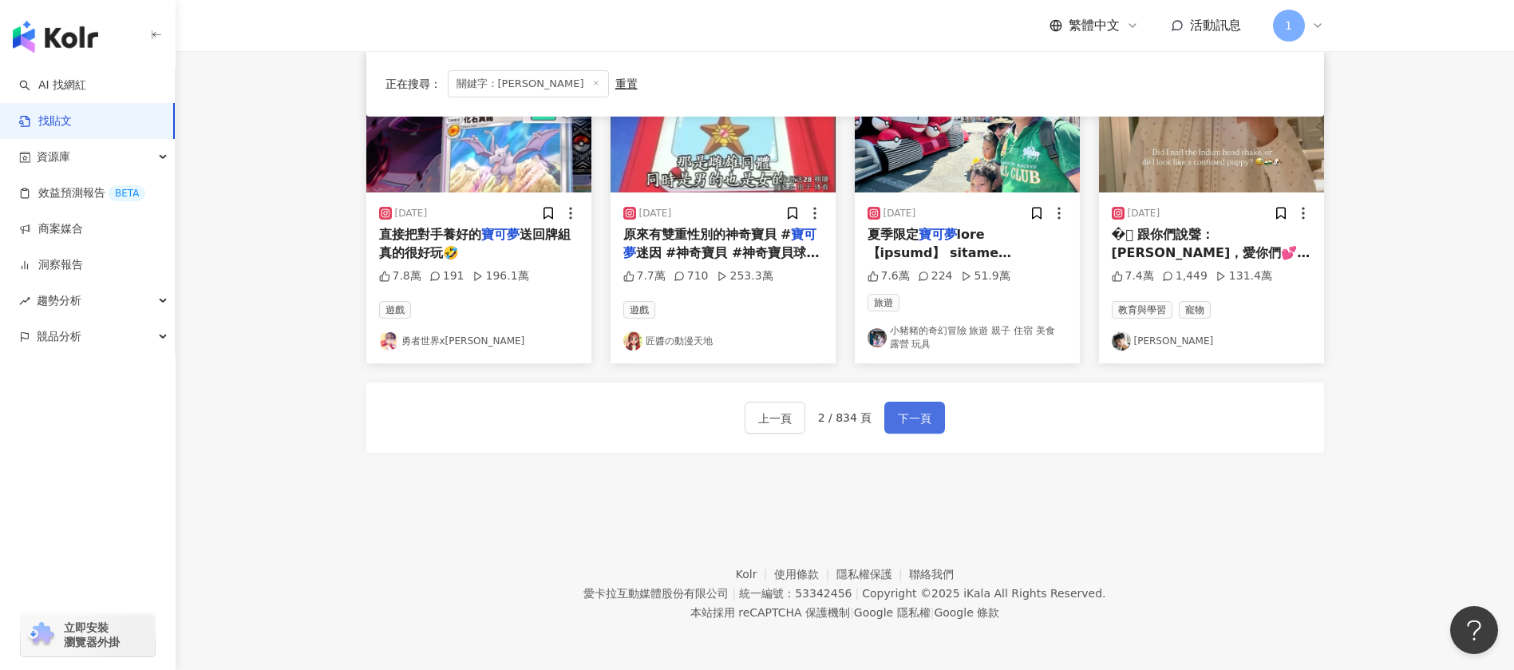
click at [916, 413] on span "下一頁" at bounding box center [915, 418] width 34 height 19
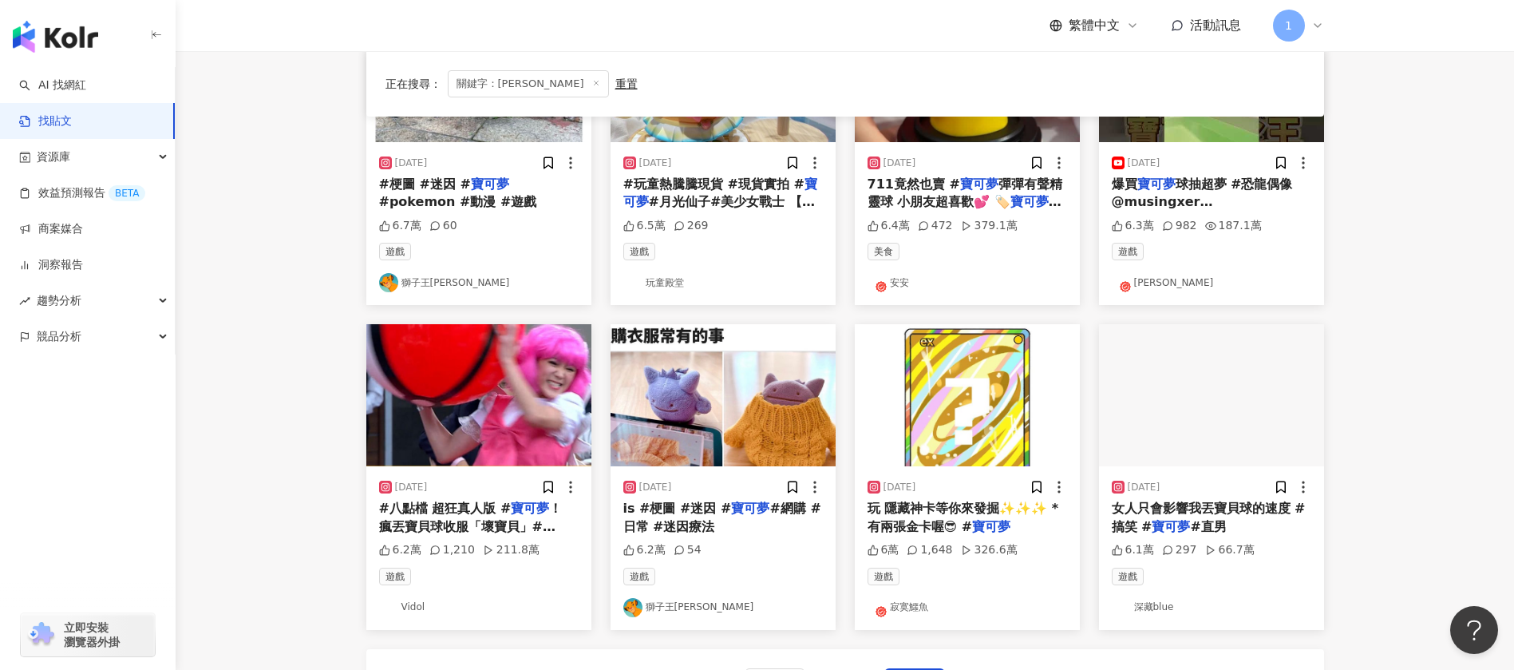
scroll to position [865, 0]
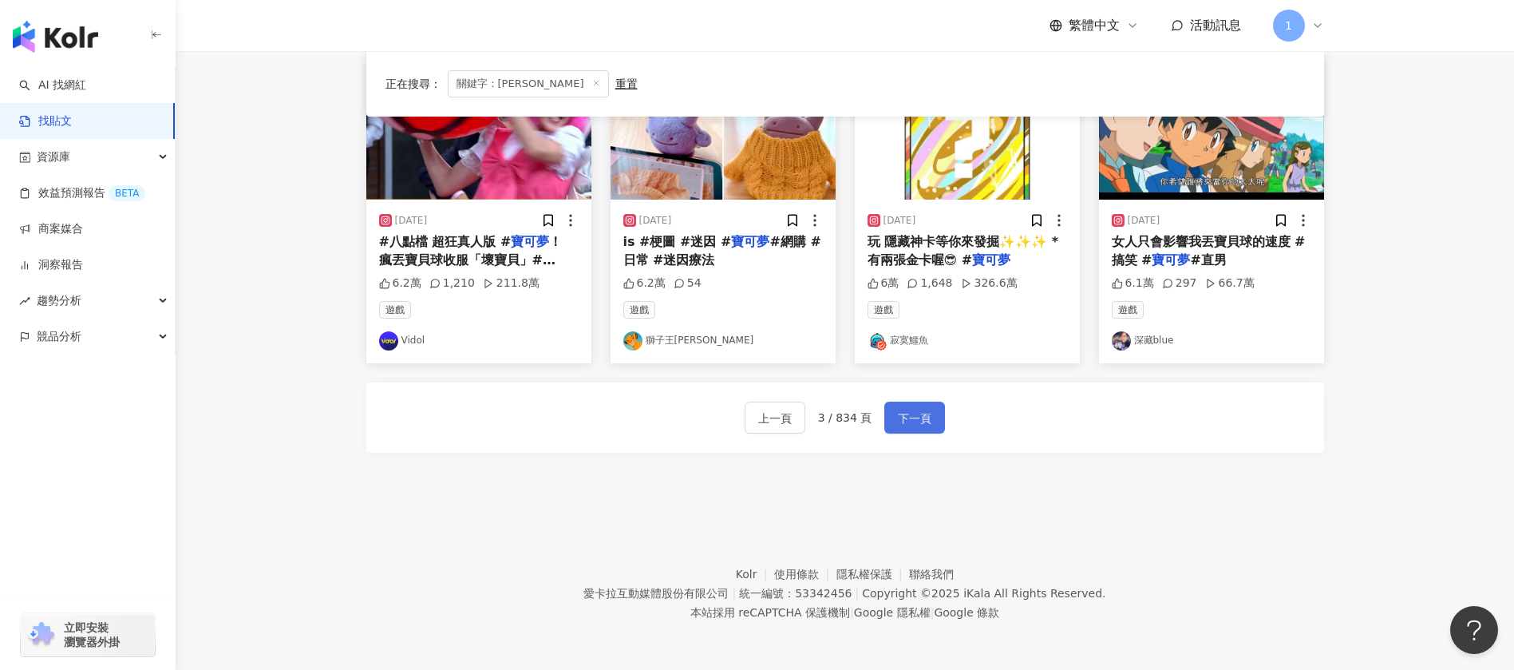
click at [910, 424] on span "下一頁" at bounding box center [915, 418] width 34 height 19
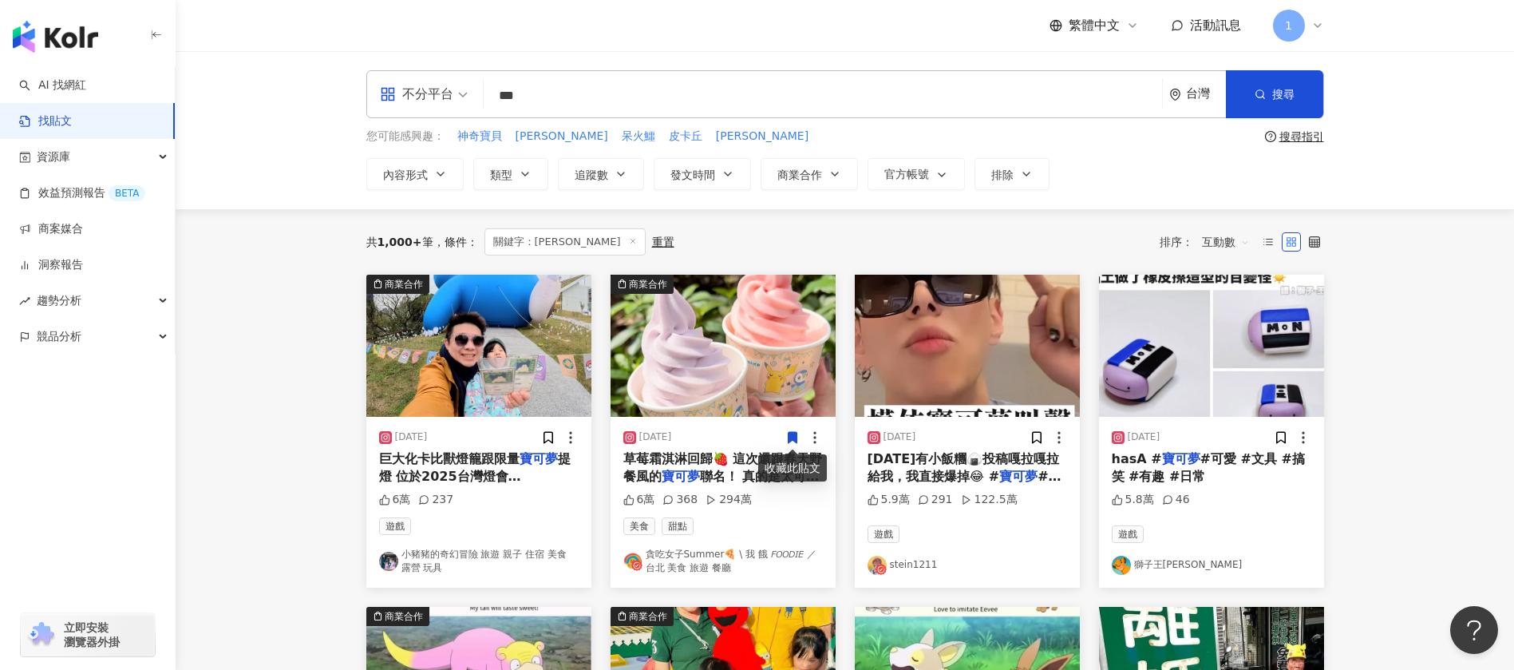
scroll to position [718, 0]
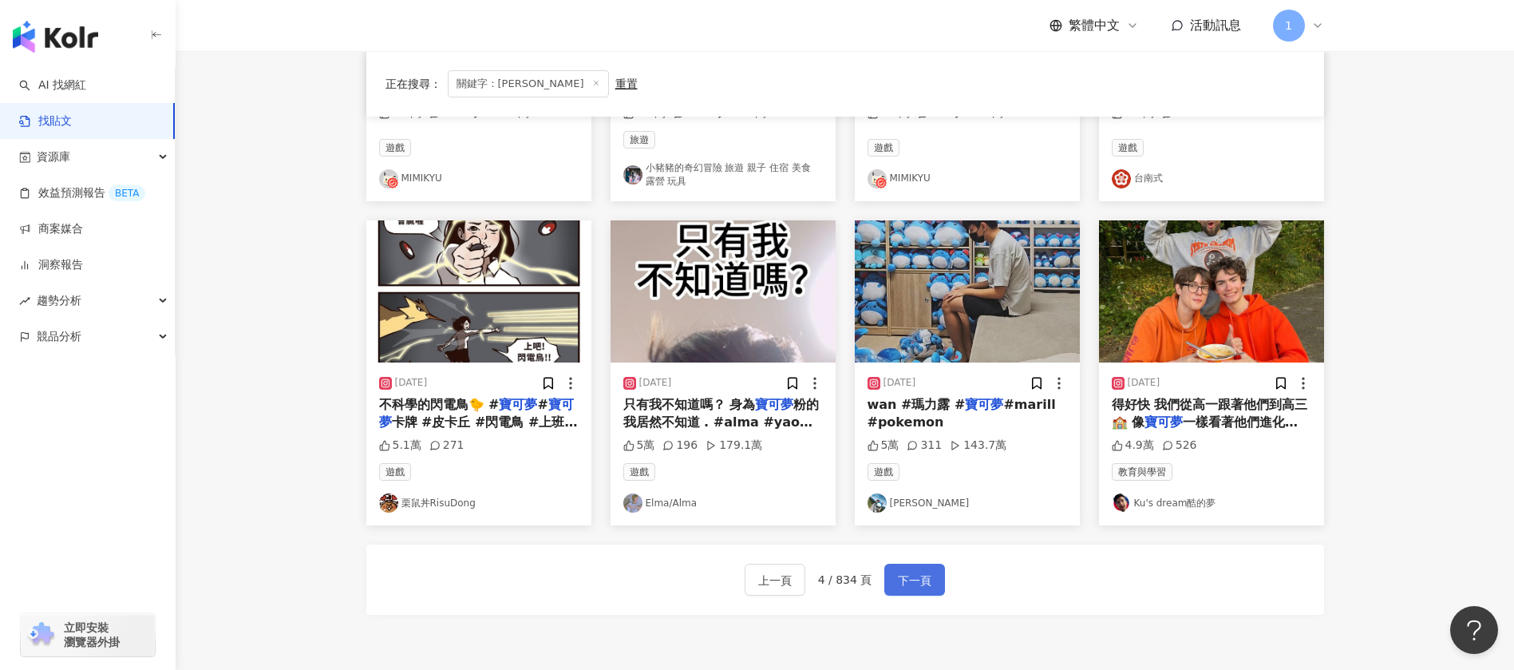
click at [921, 581] on span "下一頁" at bounding box center [915, 580] width 34 height 19
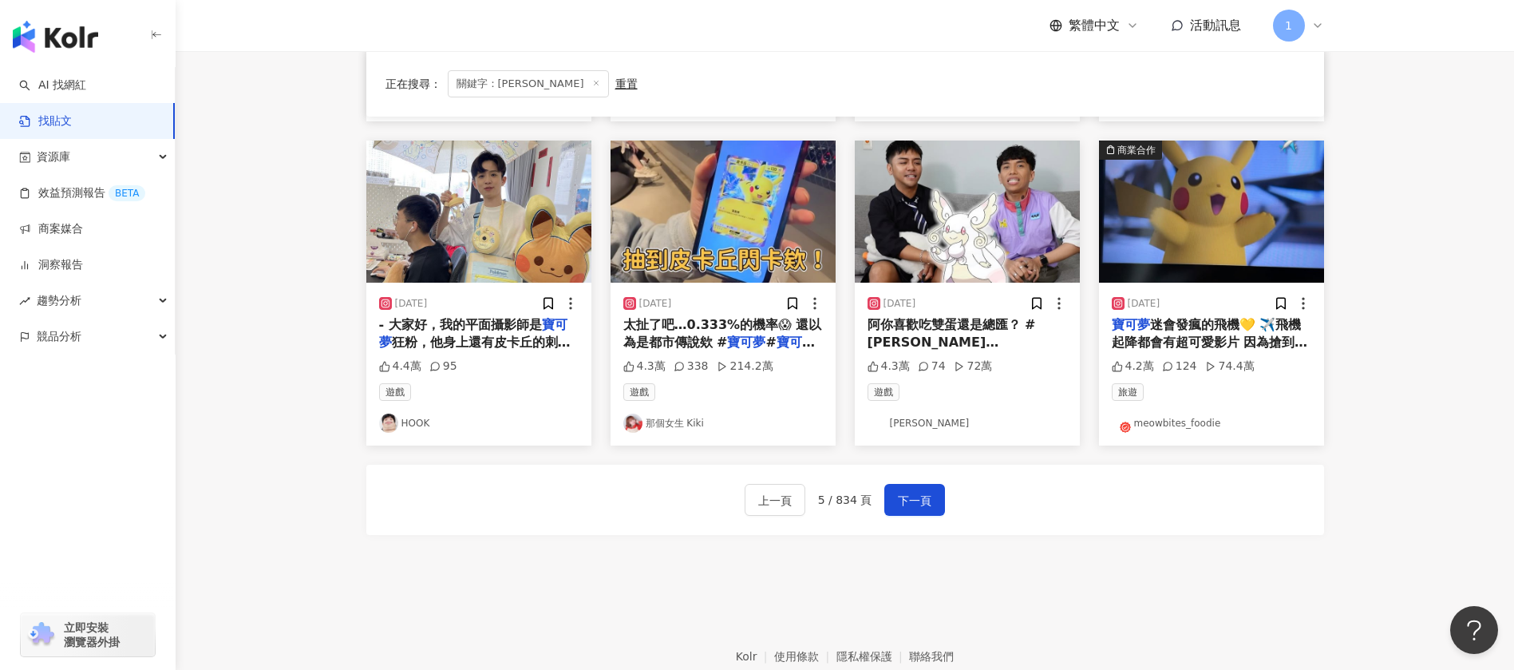
scroll to position [872, 0]
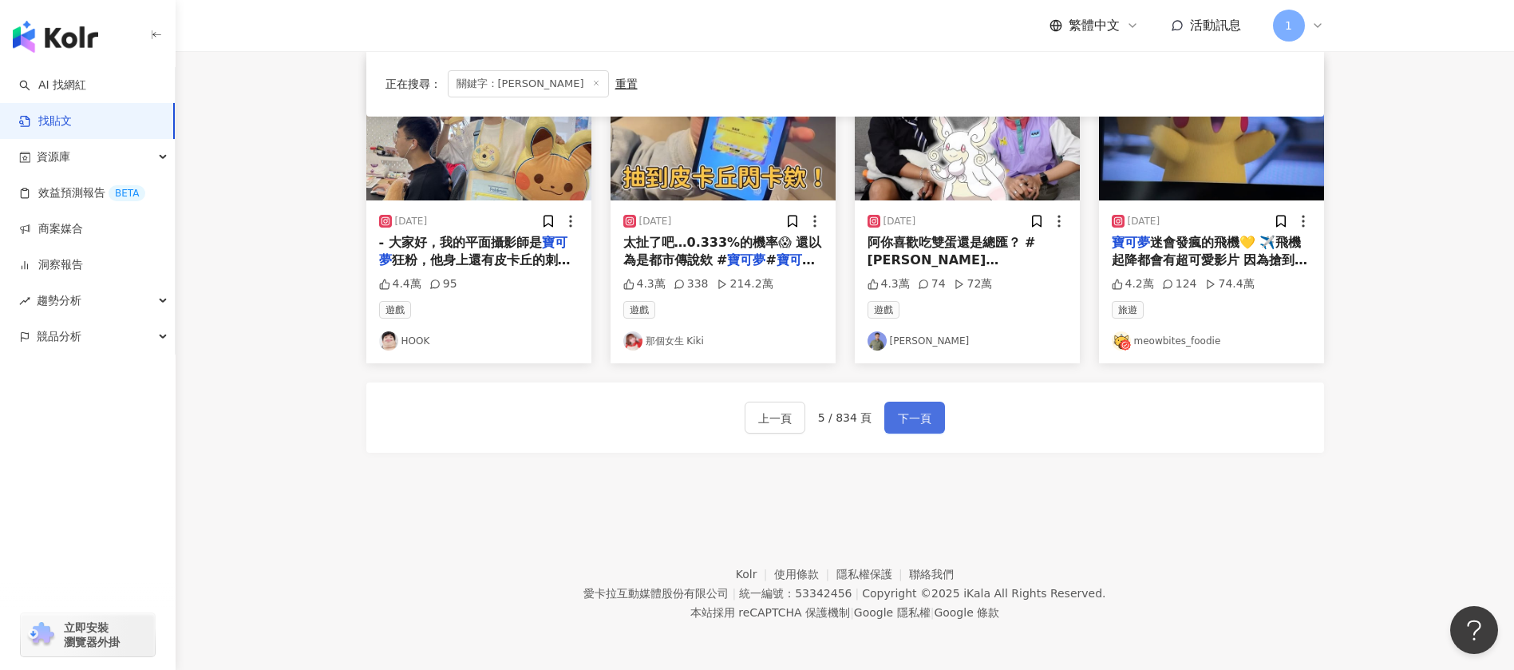
click at [914, 426] on span "下一頁" at bounding box center [915, 418] width 34 height 19
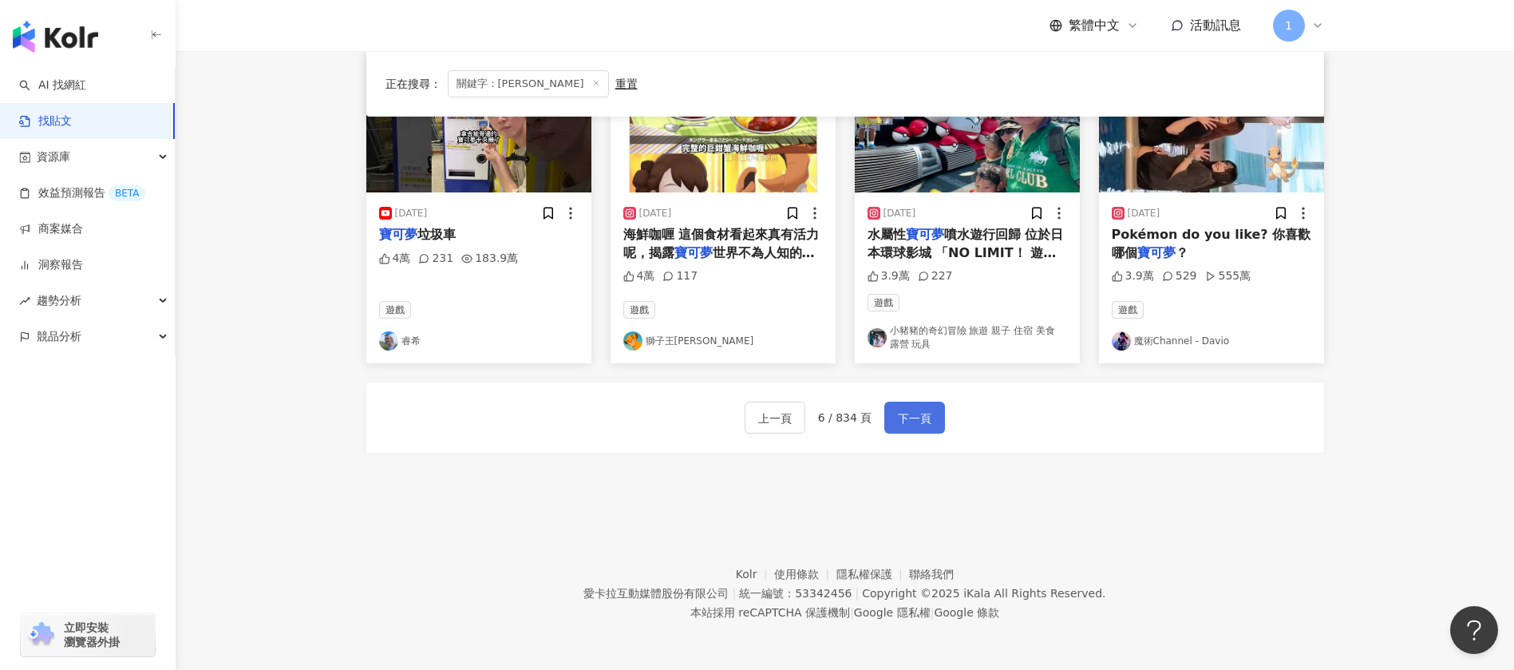
click at [905, 410] on span "下一頁" at bounding box center [915, 418] width 34 height 19
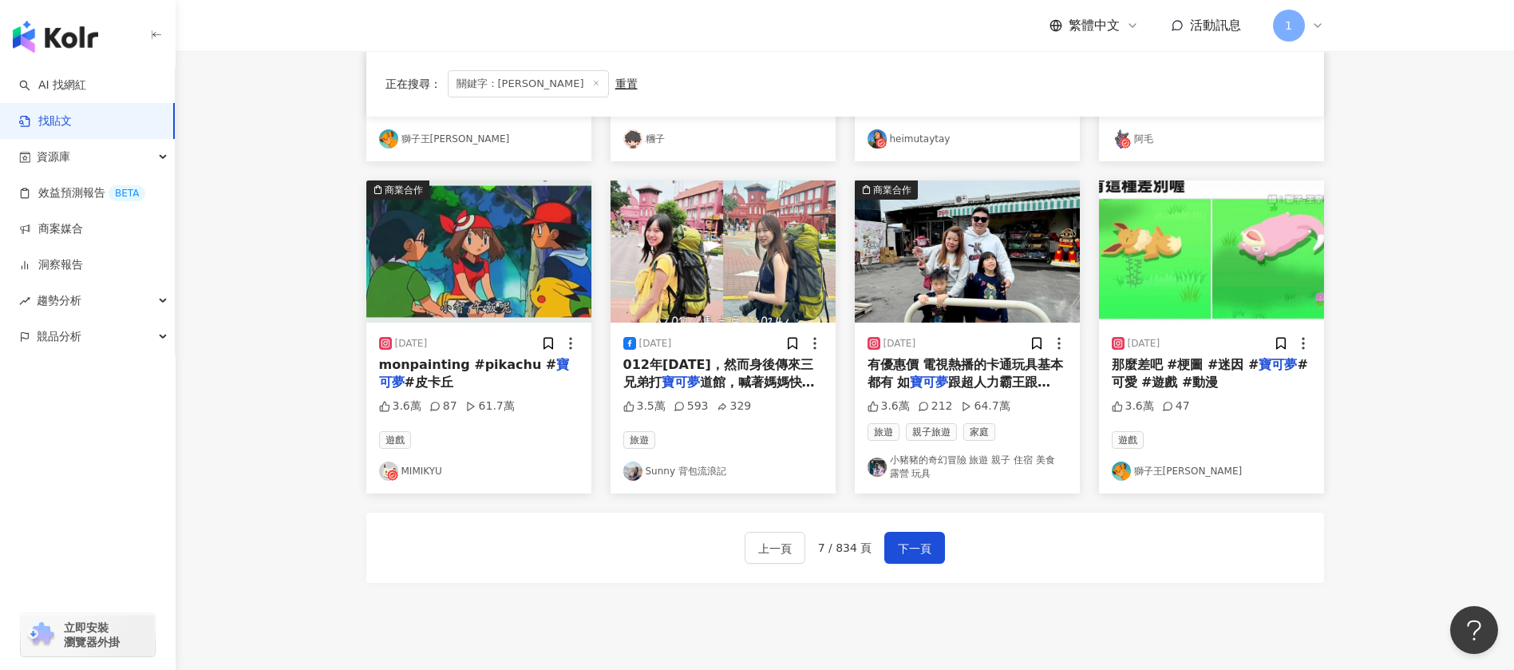
scroll to position [880, 0]
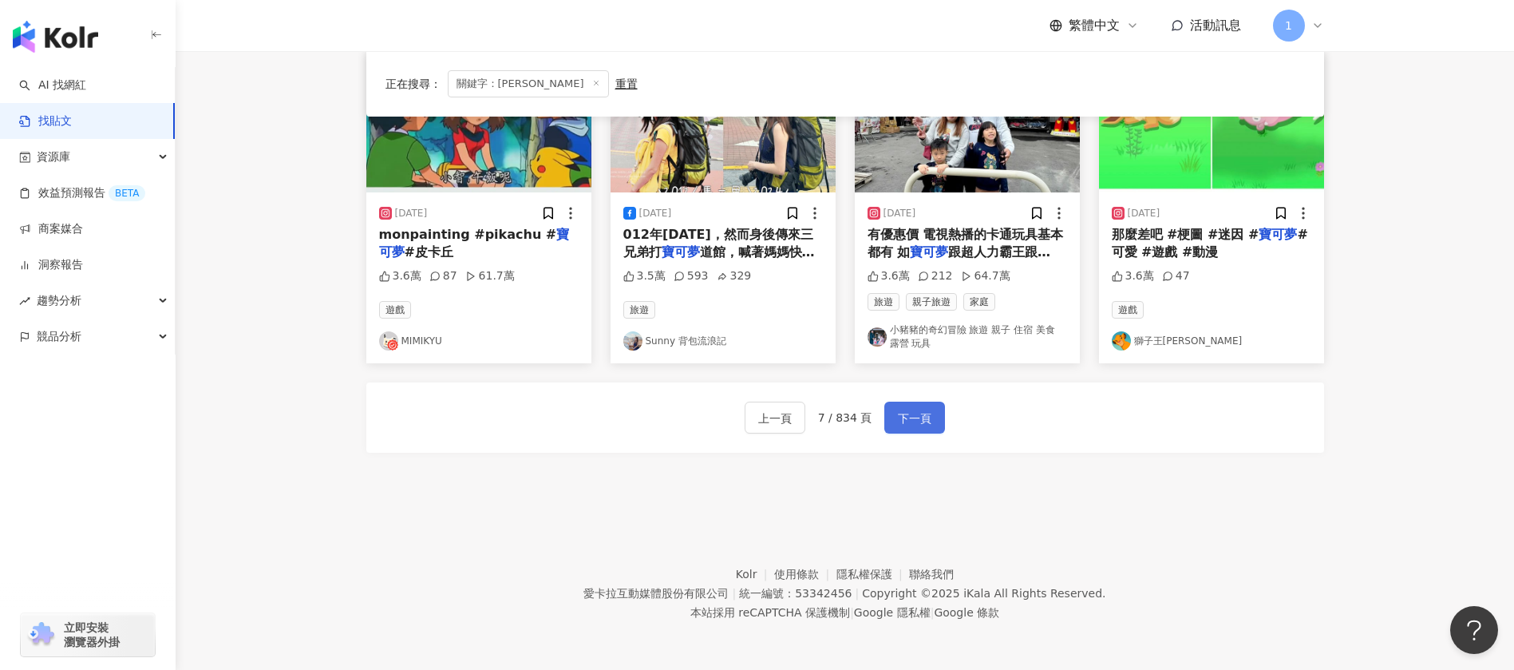
click at [922, 421] on span "下一頁" at bounding box center [915, 418] width 34 height 19
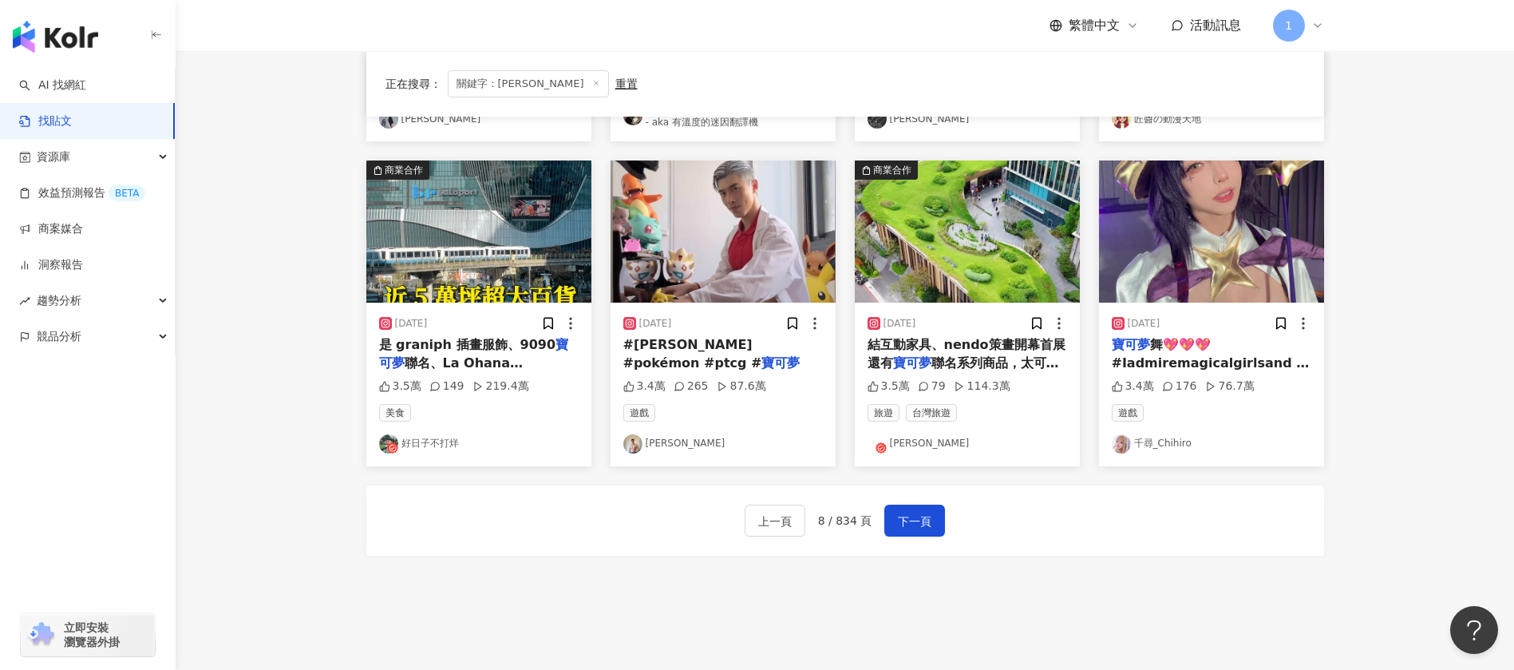
scroll to position [865, 0]
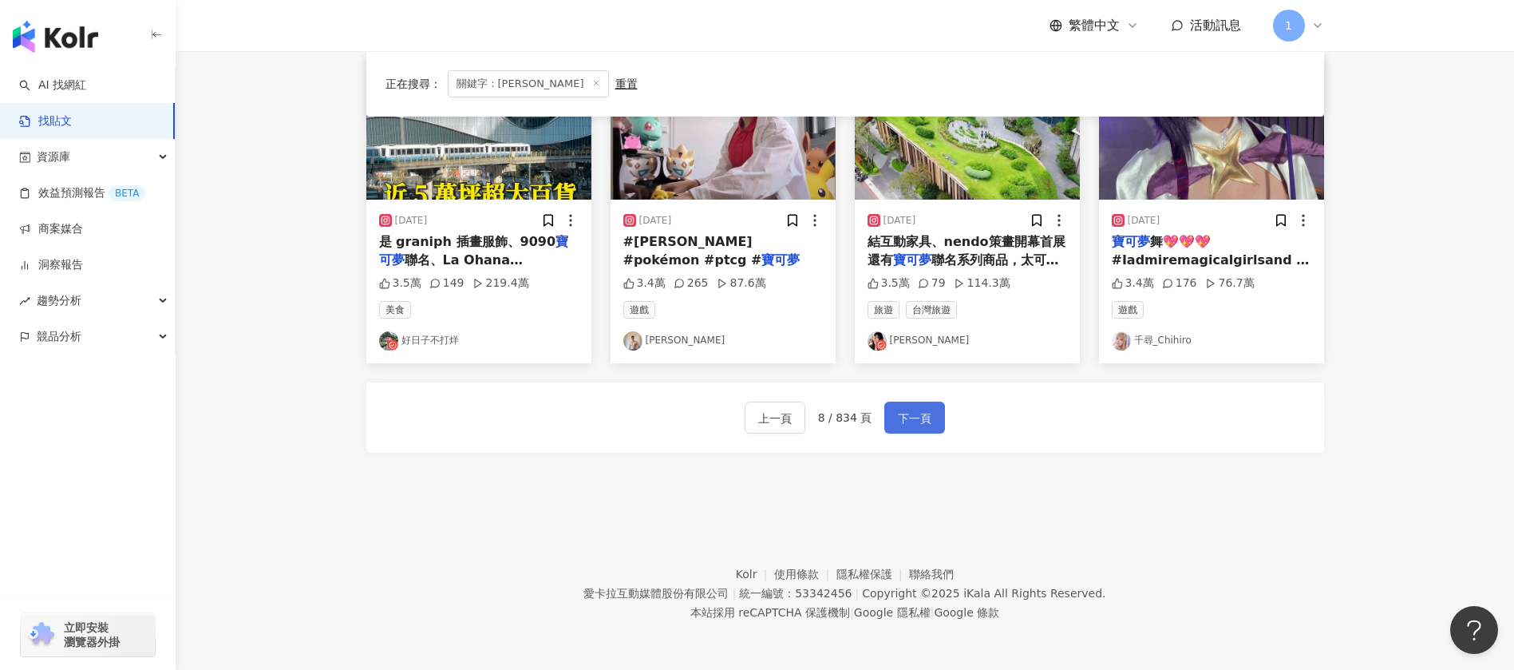
click at [922, 405] on button "下一頁" at bounding box center [914, 417] width 61 height 32
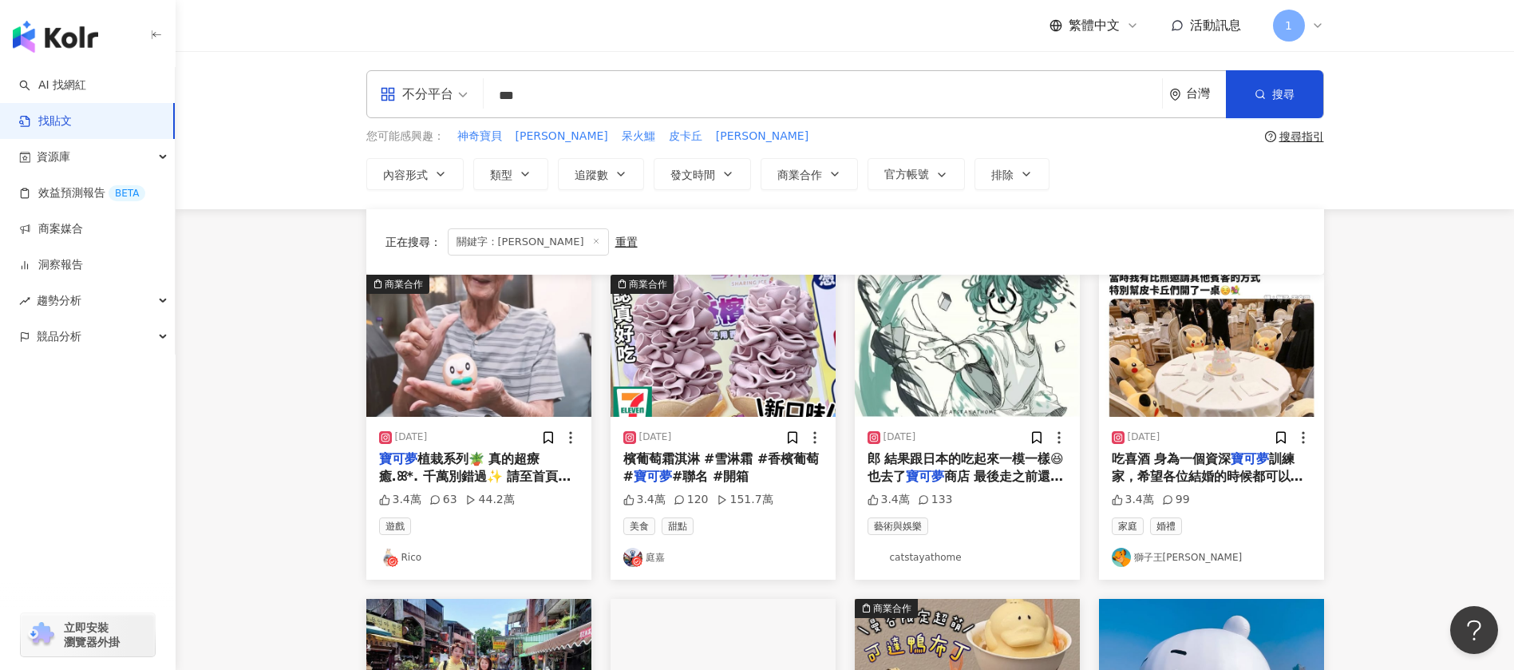
scroll to position [718, 0]
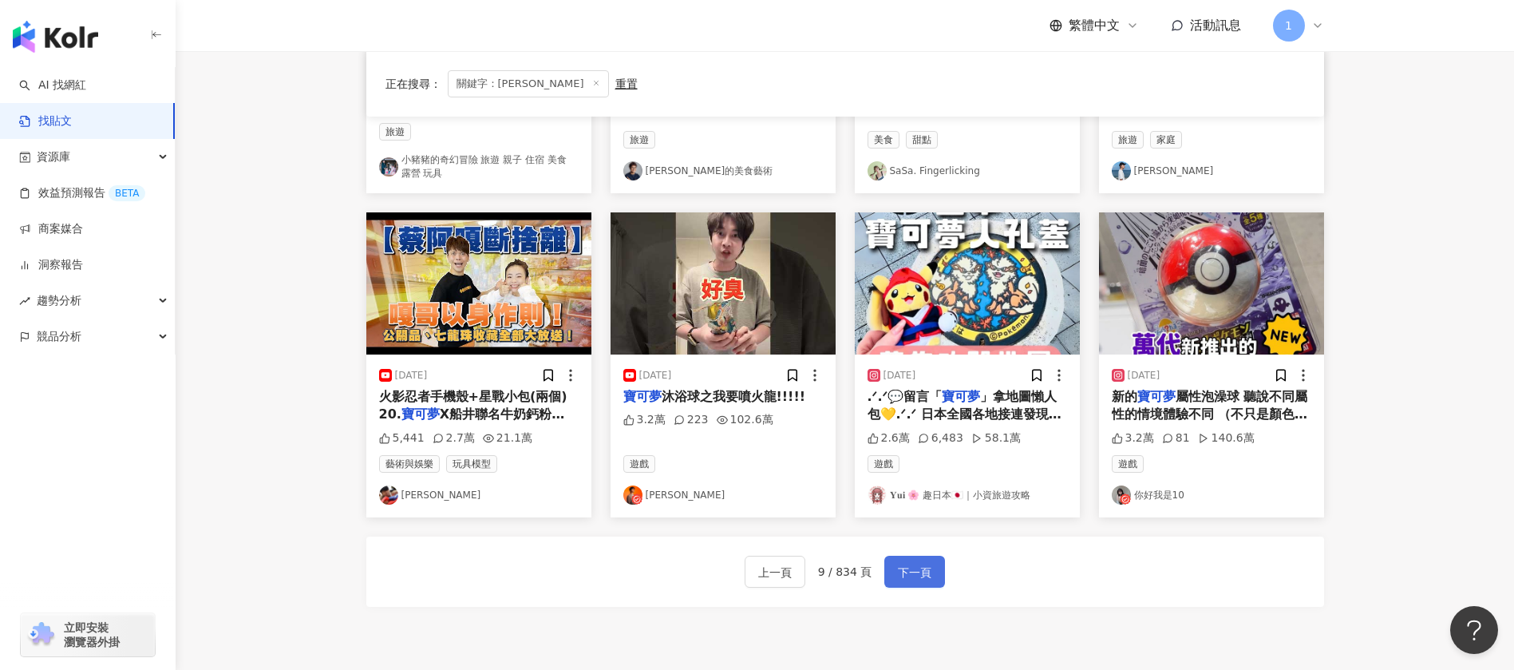
click at [903, 566] on span "下一頁" at bounding box center [915, 572] width 34 height 19
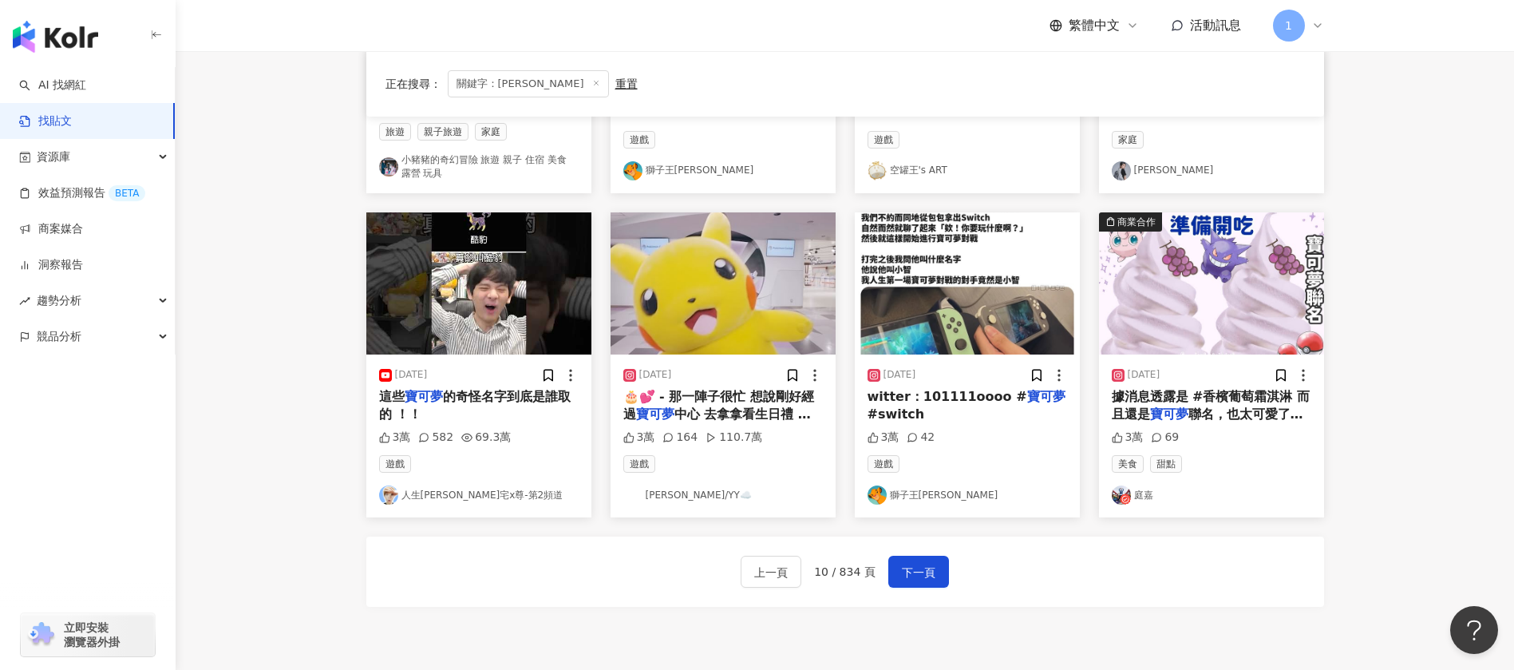
scroll to position [487, 0]
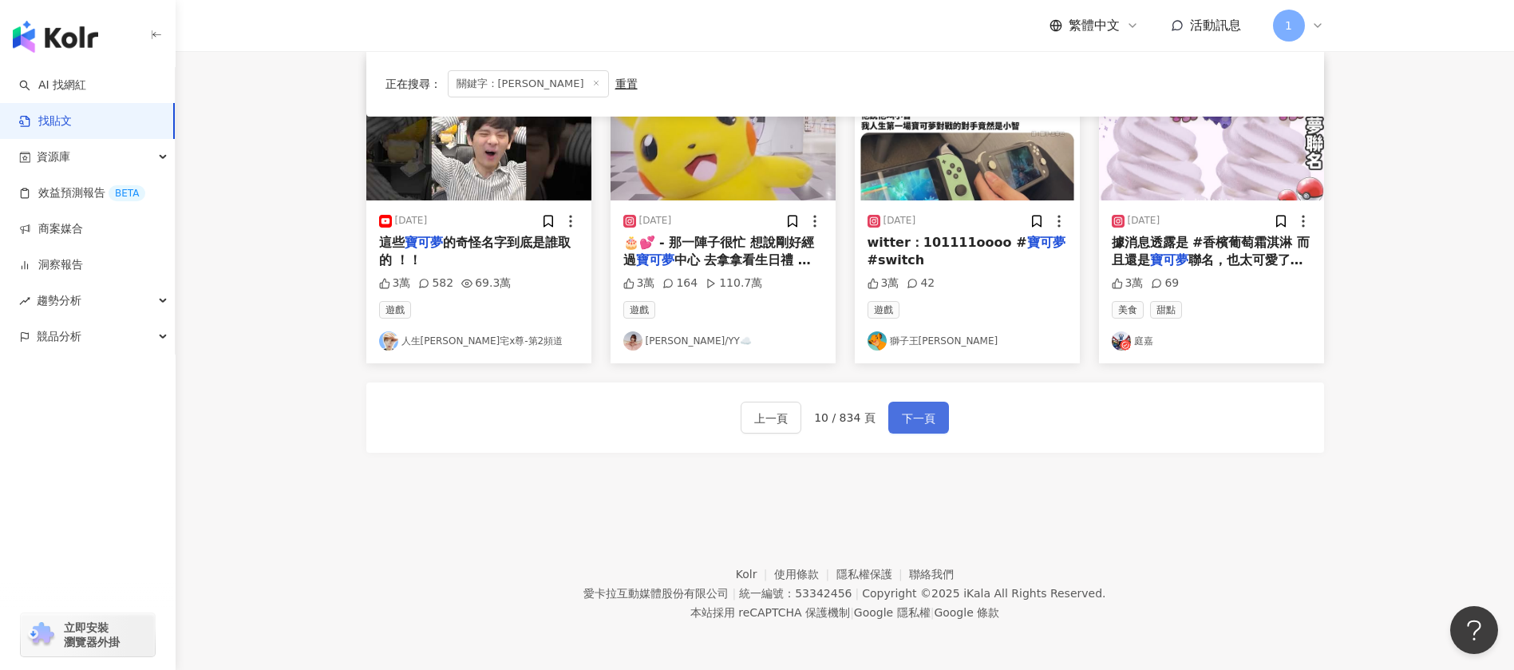
click at [907, 403] on button "下一頁" at bounding box center [918, 417] width 61 height 32
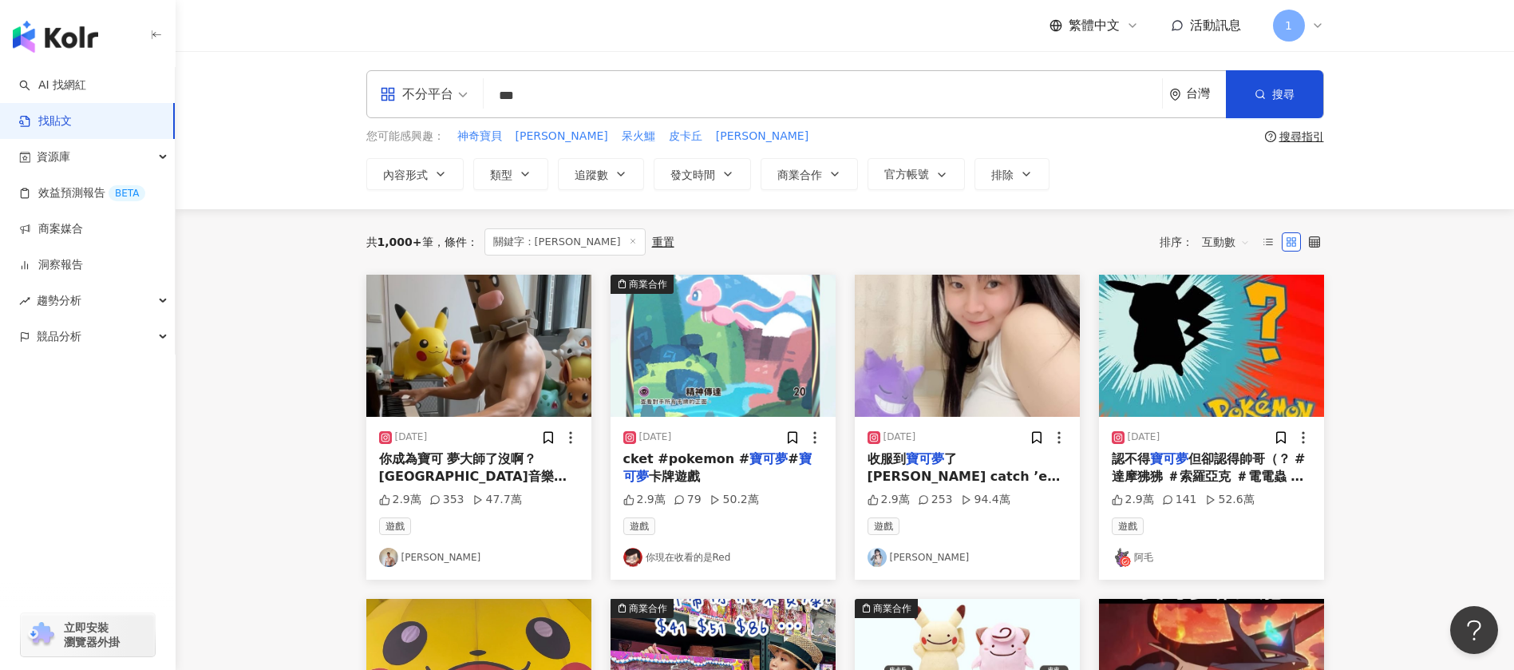
click at [654, 67] on div "不分平台 *** 台灣 搜尋 您可能感興趣： 神奇寶貝 伊布 呆火鱷 皮卡丘 朱紫 搜尋指引 內容形式 類型 追蹤數 發文時間 商業合作 官方帳號 排除" at bounding box center [845, 130] width 1338 height 158
click at [644, 97] on input "***" at bounding box center [823, 95] width 666 height 34
click at [1290, 90] on span "搜尋" at bounding box center [1283, 94] width 22 height 13
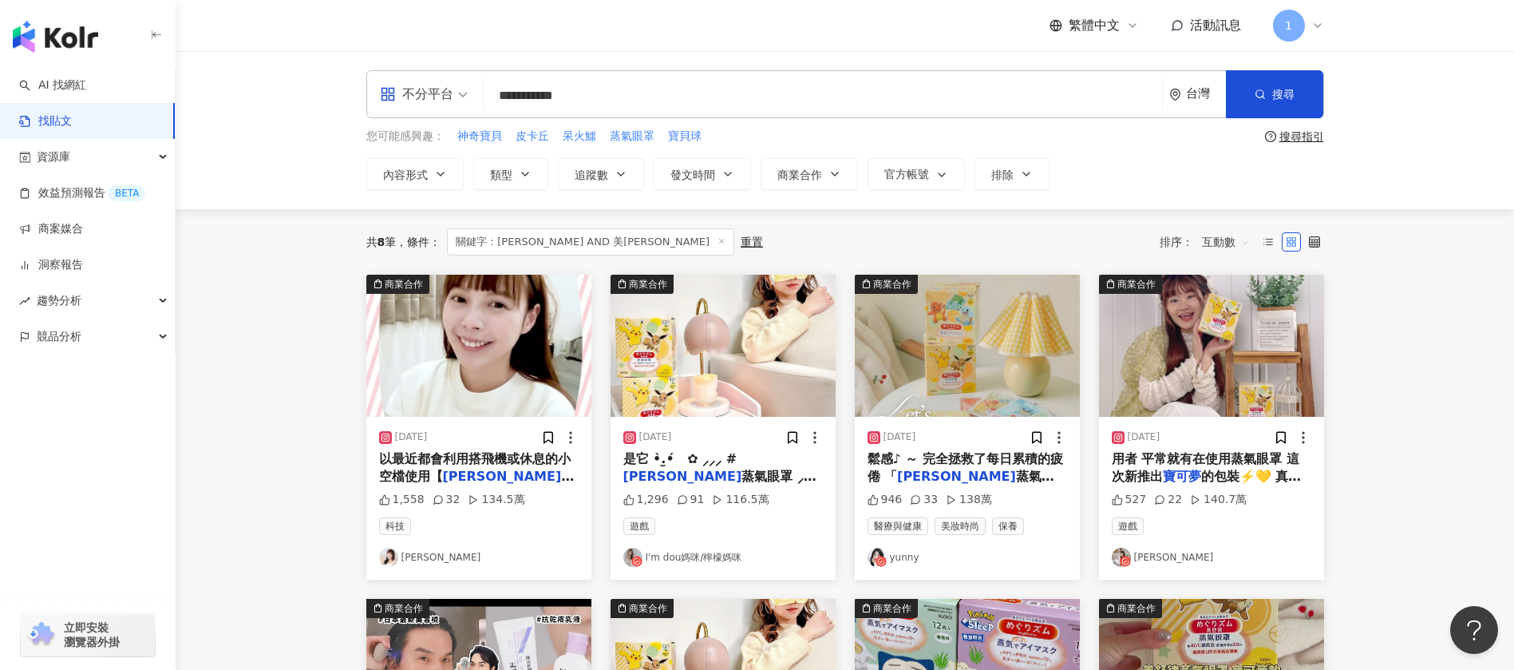
drag, startPoint x: 693, startPoint y: 339, endPoint x: 745, endPoint y: 382, distance: 67.4
click at [745, 382] on img "button" at bounding box center [722, 346] width 225 height 142
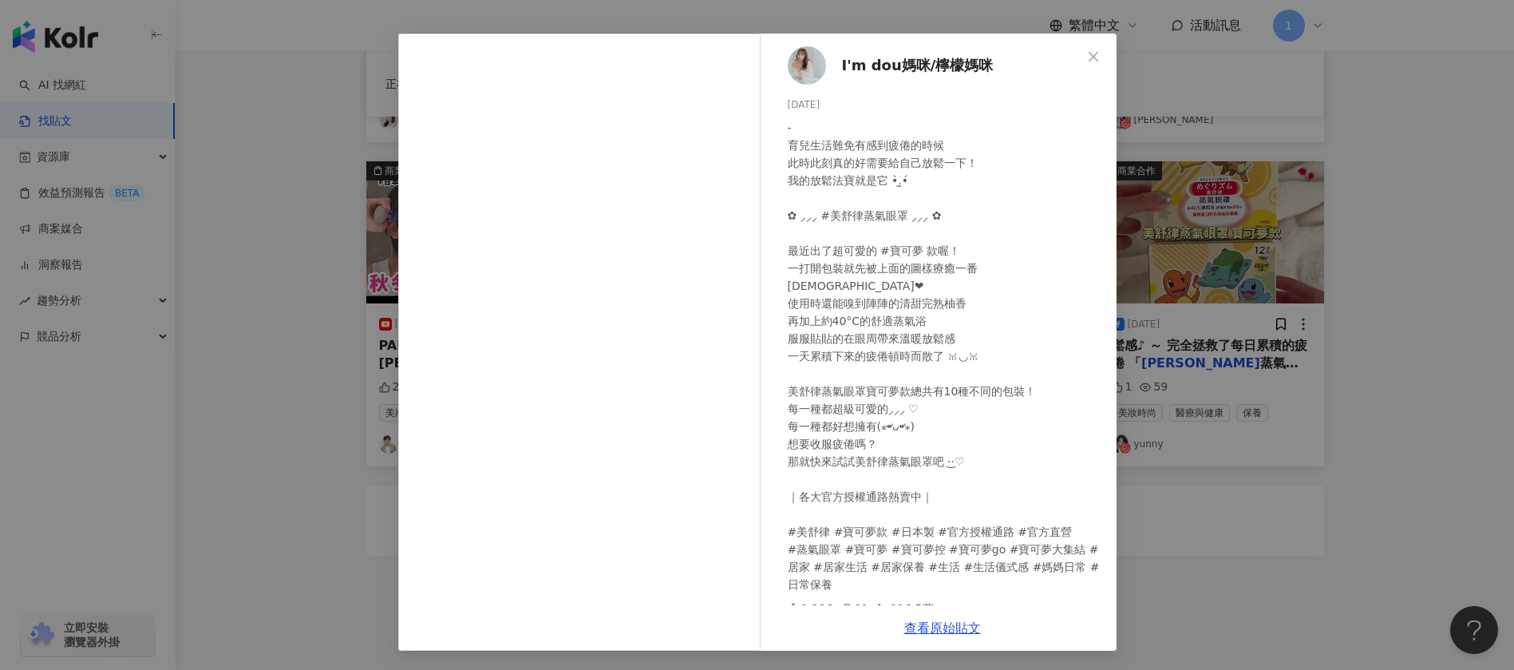
scroll to position [540, 0]
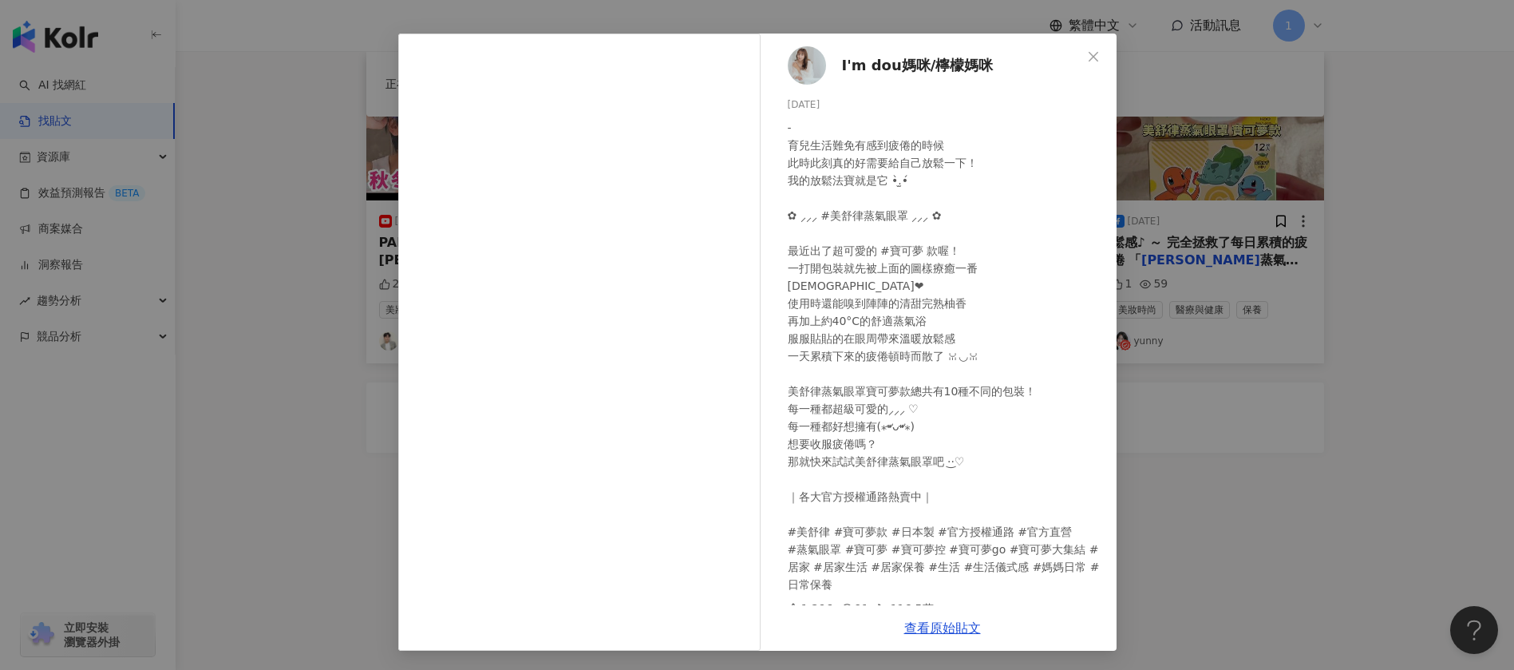
click at [928, 351] on div "- 育兒生活難免有感到疲倦的時候 此時此刻真的好需要給自己放鬆一下！ 我的放鬆法寶就是它 •̀.̫•́ ✿ ⸝⸝⸝ #美舒律蒸氣眼罩 ⸝⸝⸝ ✿ 最近出了超可…" at bounding box center [946, 356] width 316 height 474
click at [841, 602] on icon at bounding box center [846, 607] width 11 height 11
click at [939, 626] on link "查看原始貼文" at bounding box center [942, 627] width 77 height 15
click at [1237, 219] on div "I'm dou媽咪/檸檬媽咪 2024/2/27 1,296 91 116.5萬 查看原始貼文" at bounding box center [757, 335] width 1514 height 670
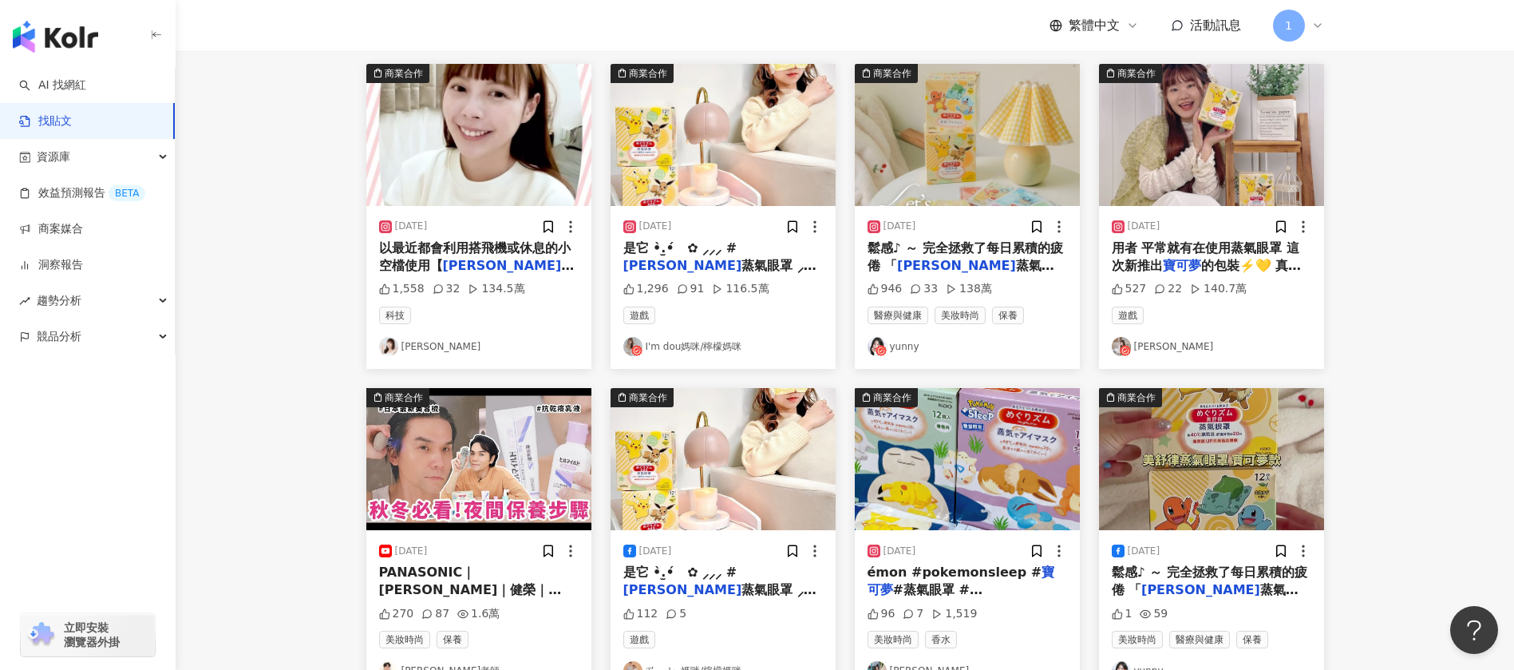
scroll to position [359, 0]
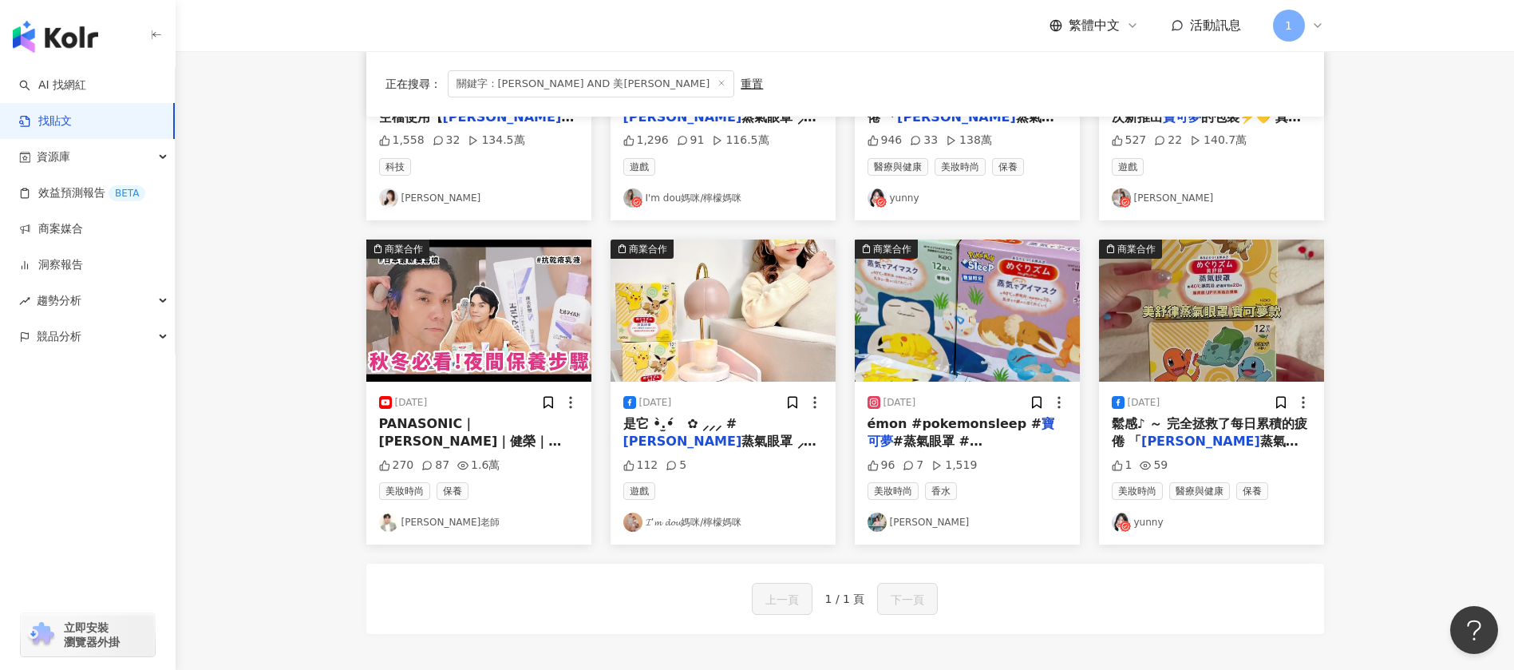
drag, startPoint x: 894, startPoint y: 526, endPoint x: 1076, endPoint y: 600, distance: 196.5
click at [1095, 600] on div "上一頁 1 / 1 頁 下一頁" at bounding box center [845, 598] width 958 height 70
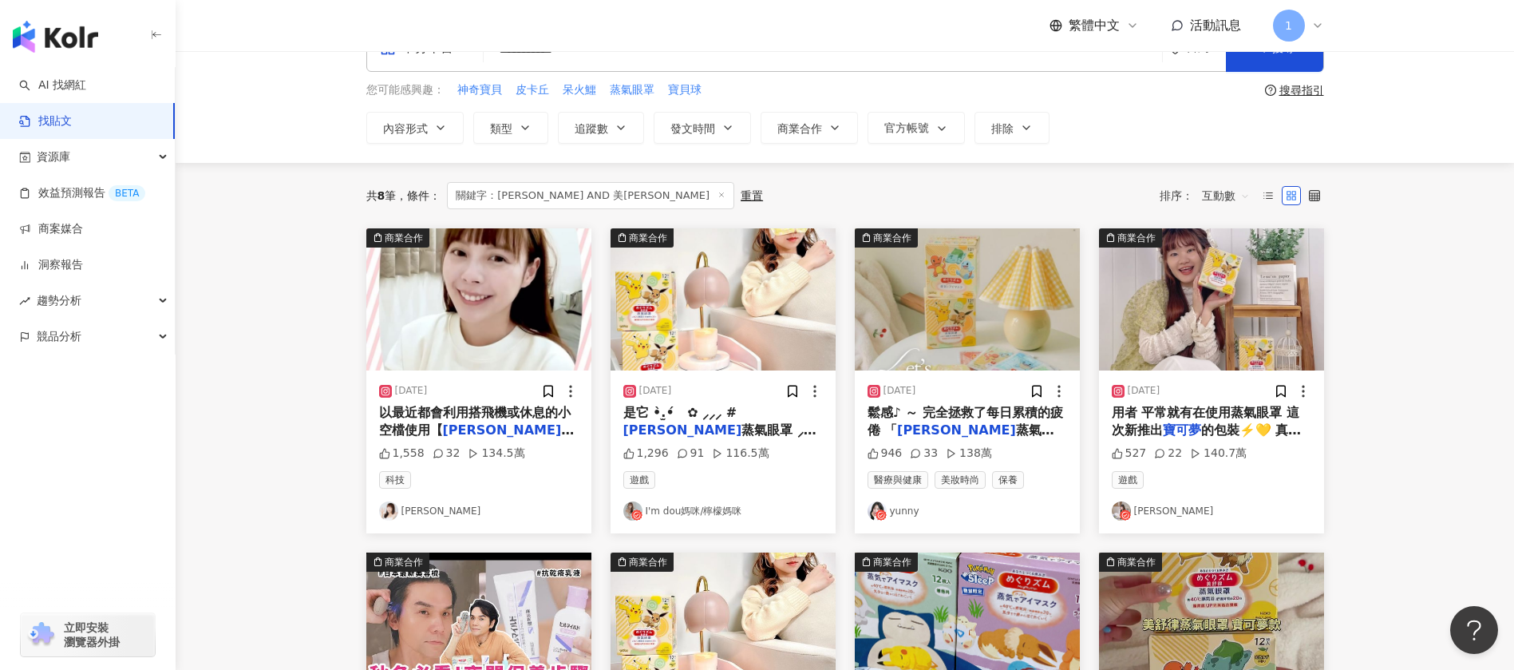
scroll to position [0, 0]
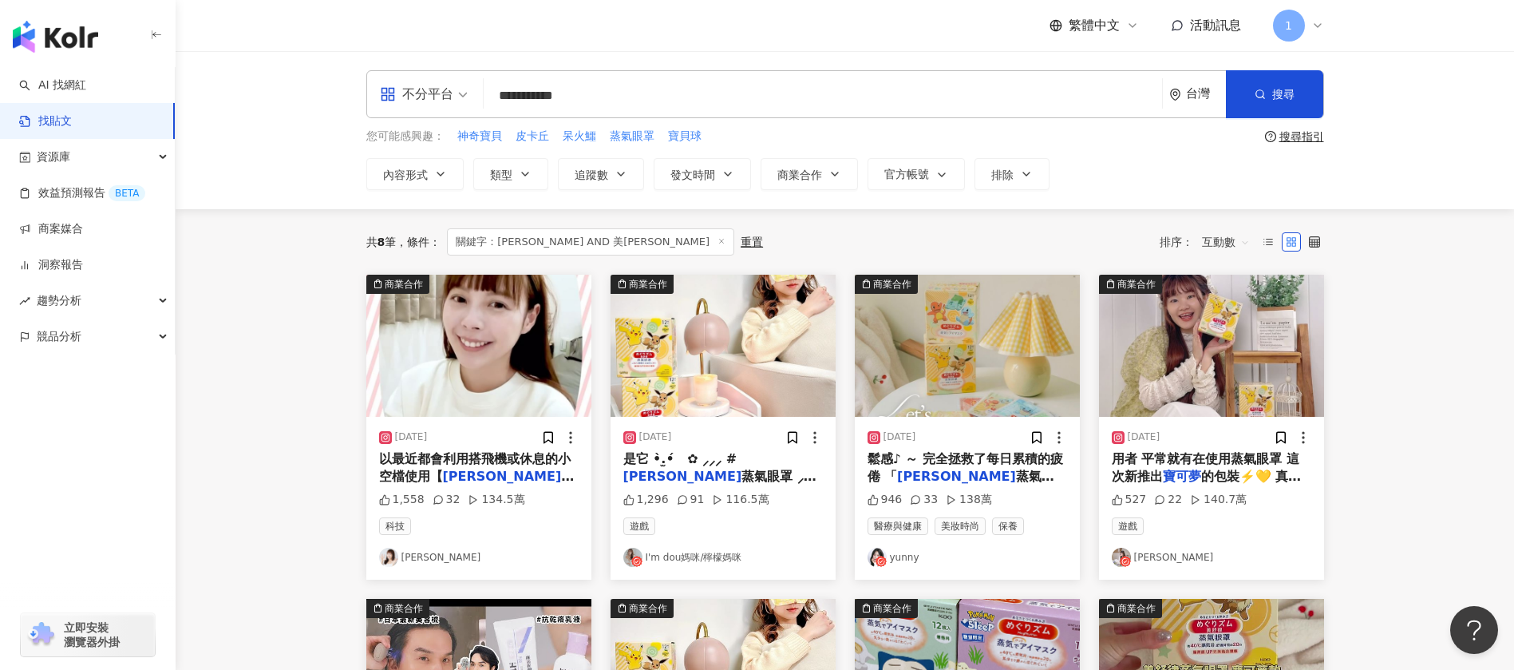
click at [673, 85] on input "**********" at bounding box center [823, 95] width 666 height 34
click at [673, 104] on input "**********" at bounding box center [823, 95] width 666 height 34
drag, startPoint x: 1301, startPoint y: 102, endPoint x: 1294, endPoint y: 92, distance: 12.6
click at [1301, 101] on button "搜尋" at bounding box center [1274, 94] width 97 height 48
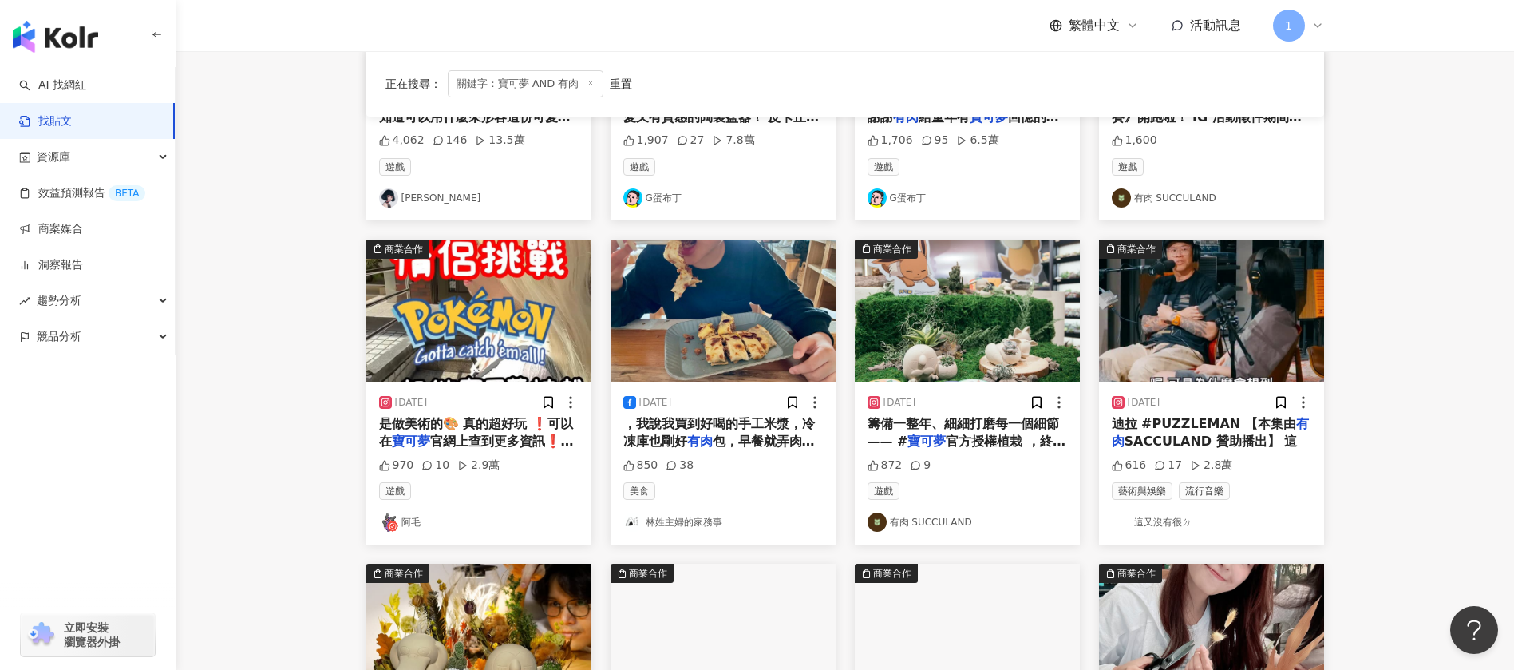
scroll to position [598, 0]
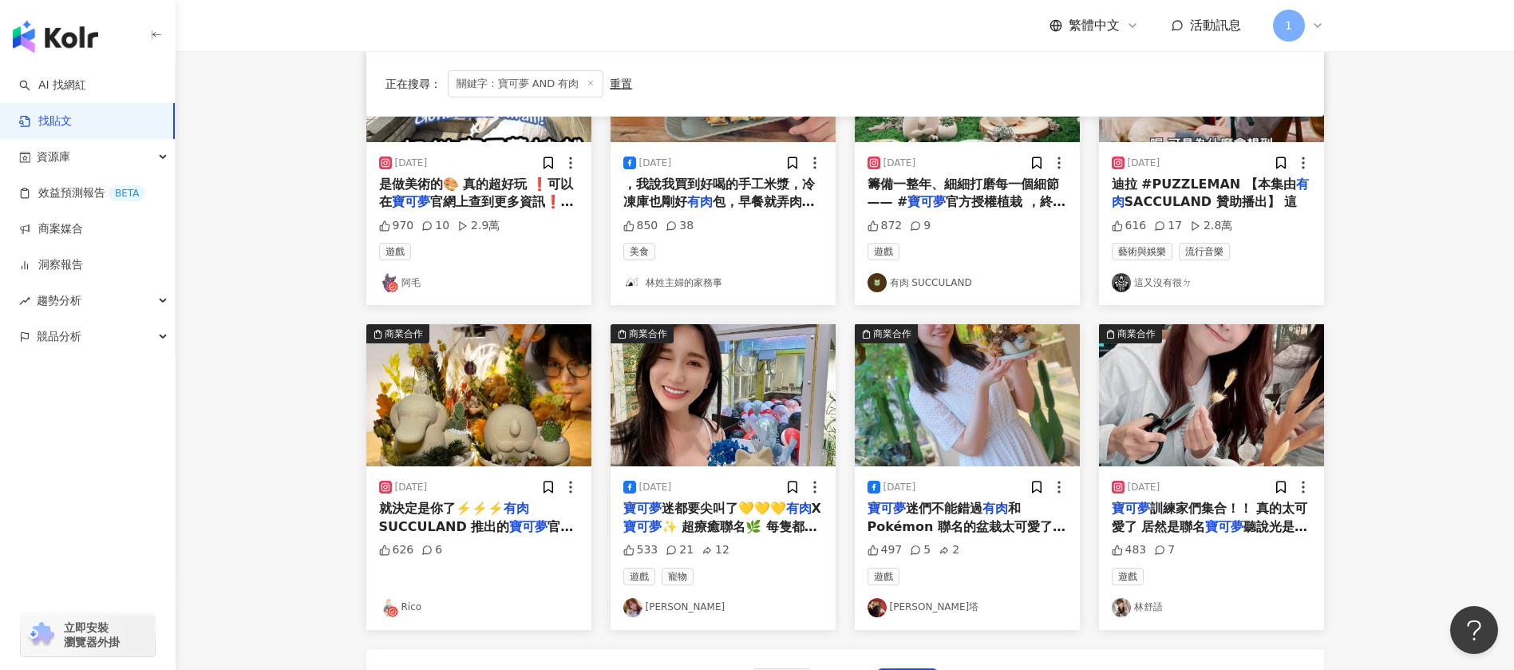
drag, startPoint x: 1144, startPoint y: 606, endPoint x: 895, endPoint y: 610, distance: 249.8
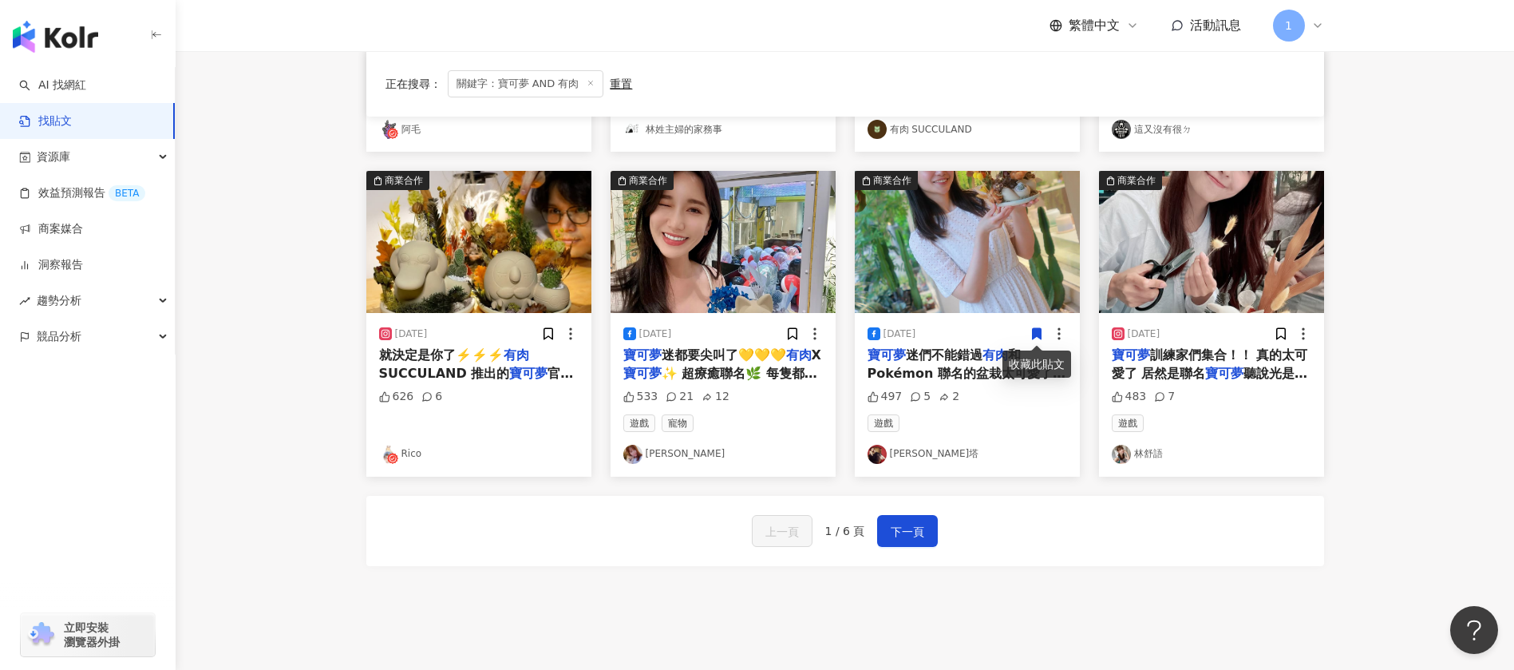
scroll to position [838, 0]
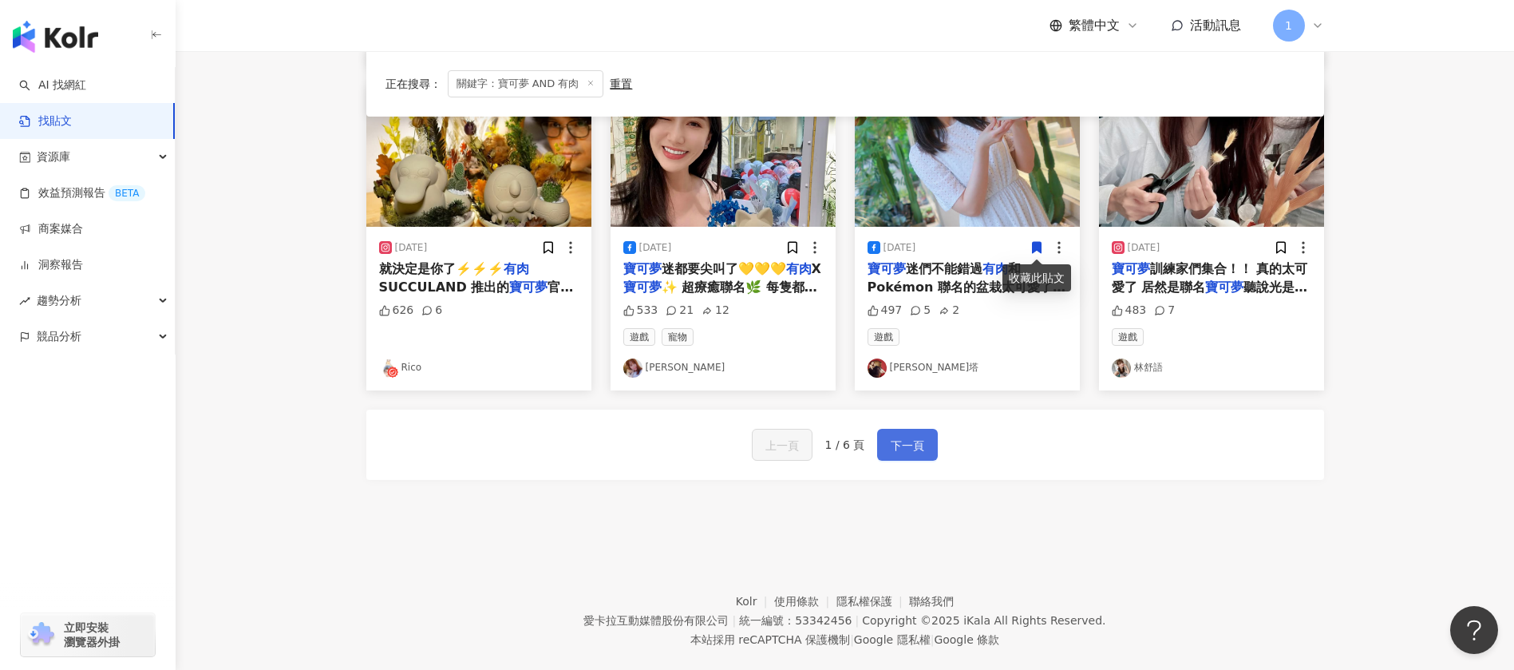
click at [921, 444] on span "下一頁" at bounding box center [908, 445] width 34 height 19
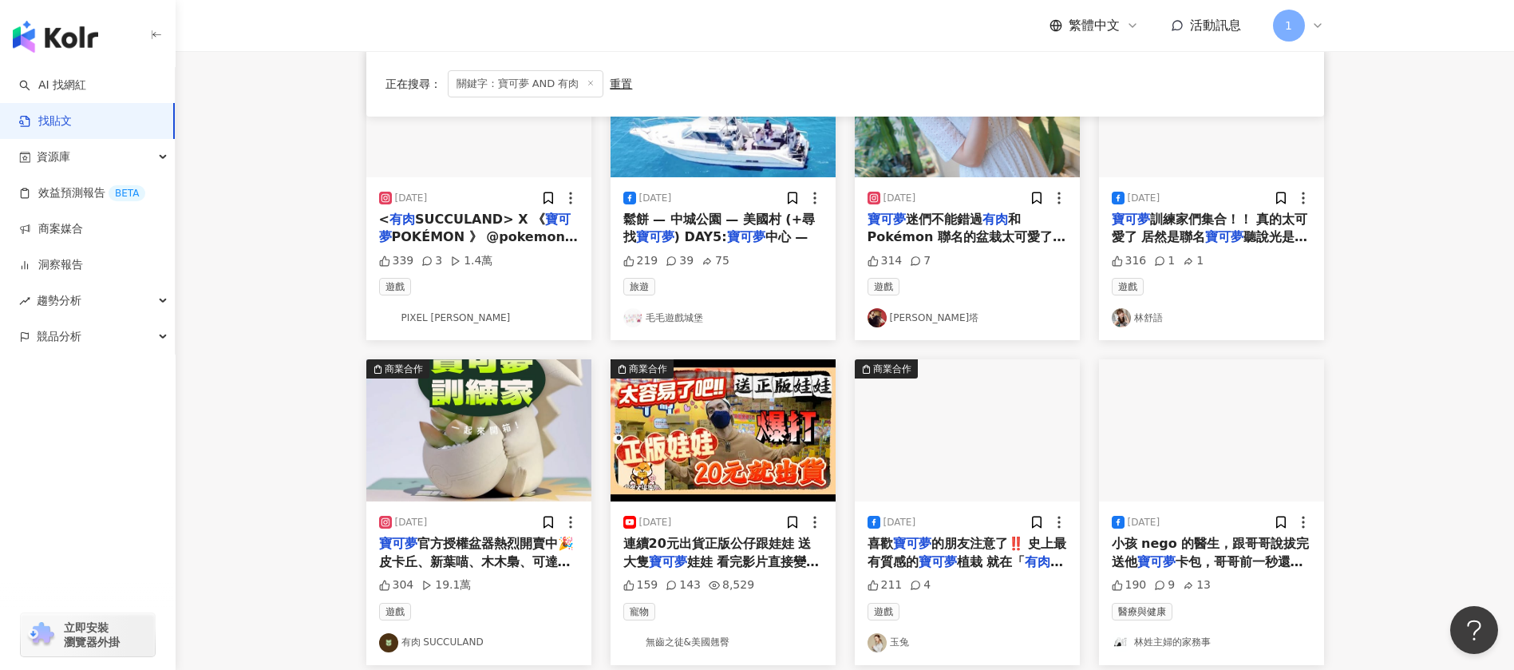
scroll to position [745, 0]
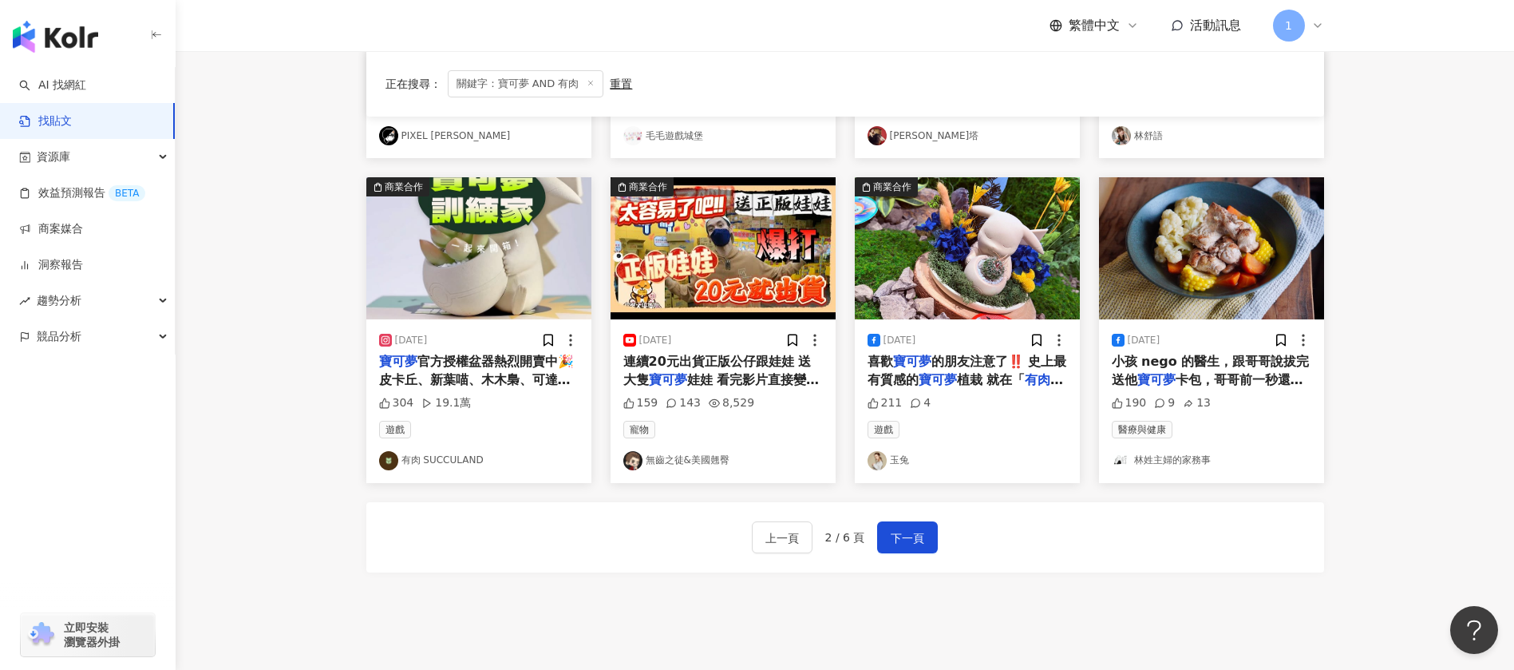
click at [940, 537] on div "上一頁 2 / 6 頁 下一頁" at bounding box center [845, 537] width 958 height 70
click at [910, 538] on span "下一頁" at bounding box center [908, 537] width 34 height 19
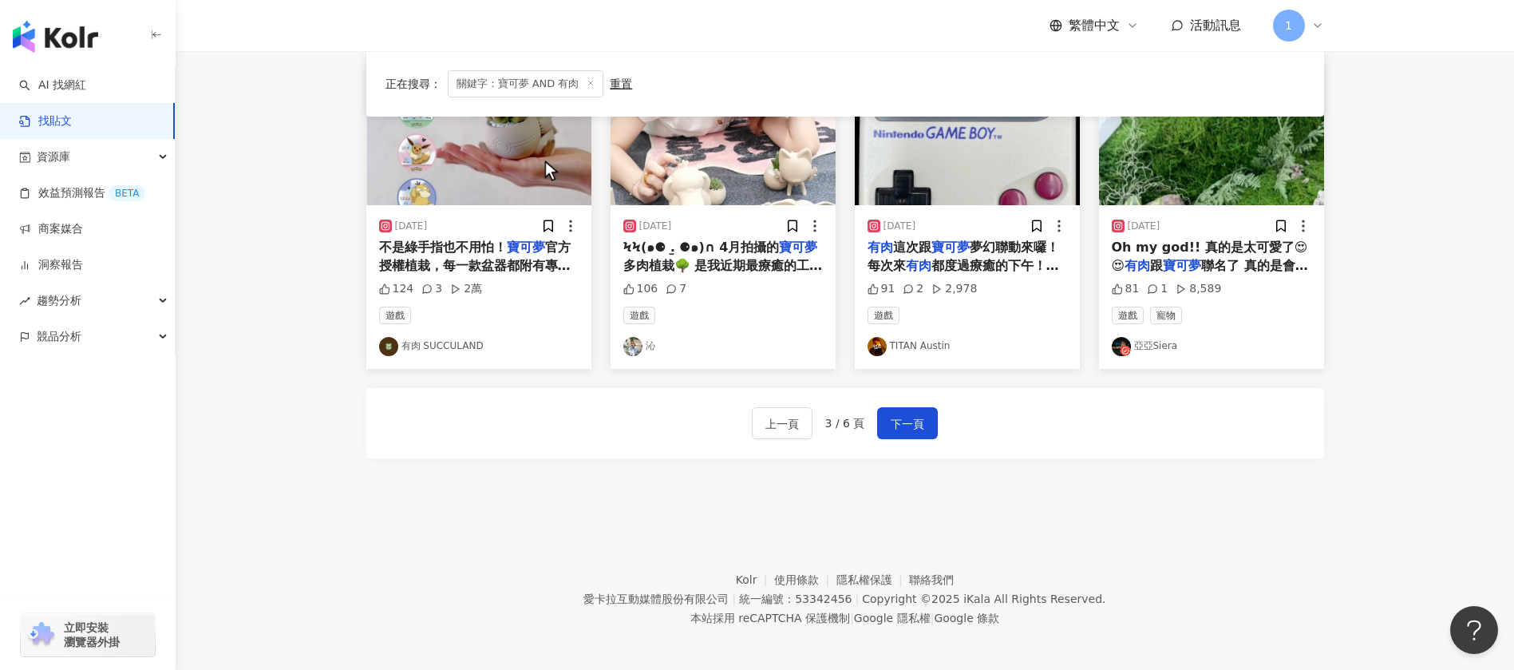
scroll to position [865, 0]
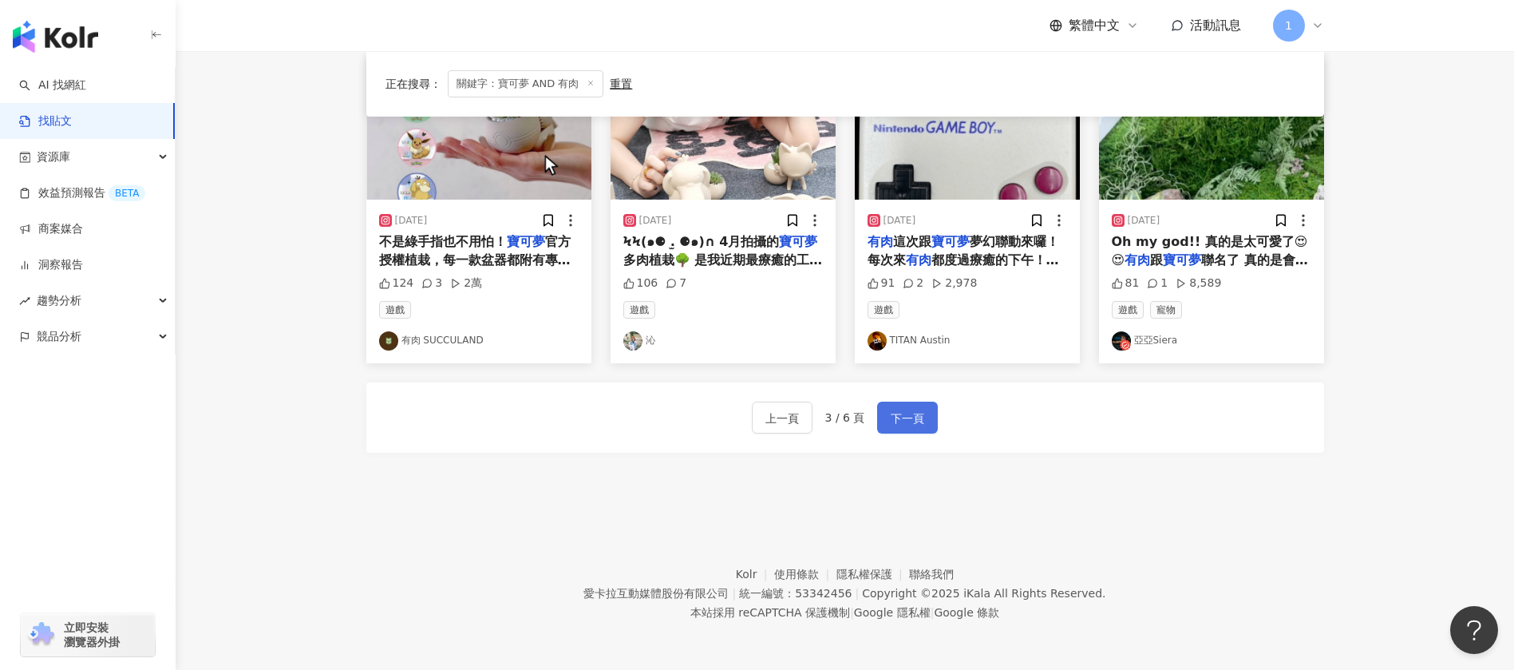
click at [883, 425] on button "下一頁" at bounding box center [907, 417] width 61 height 32
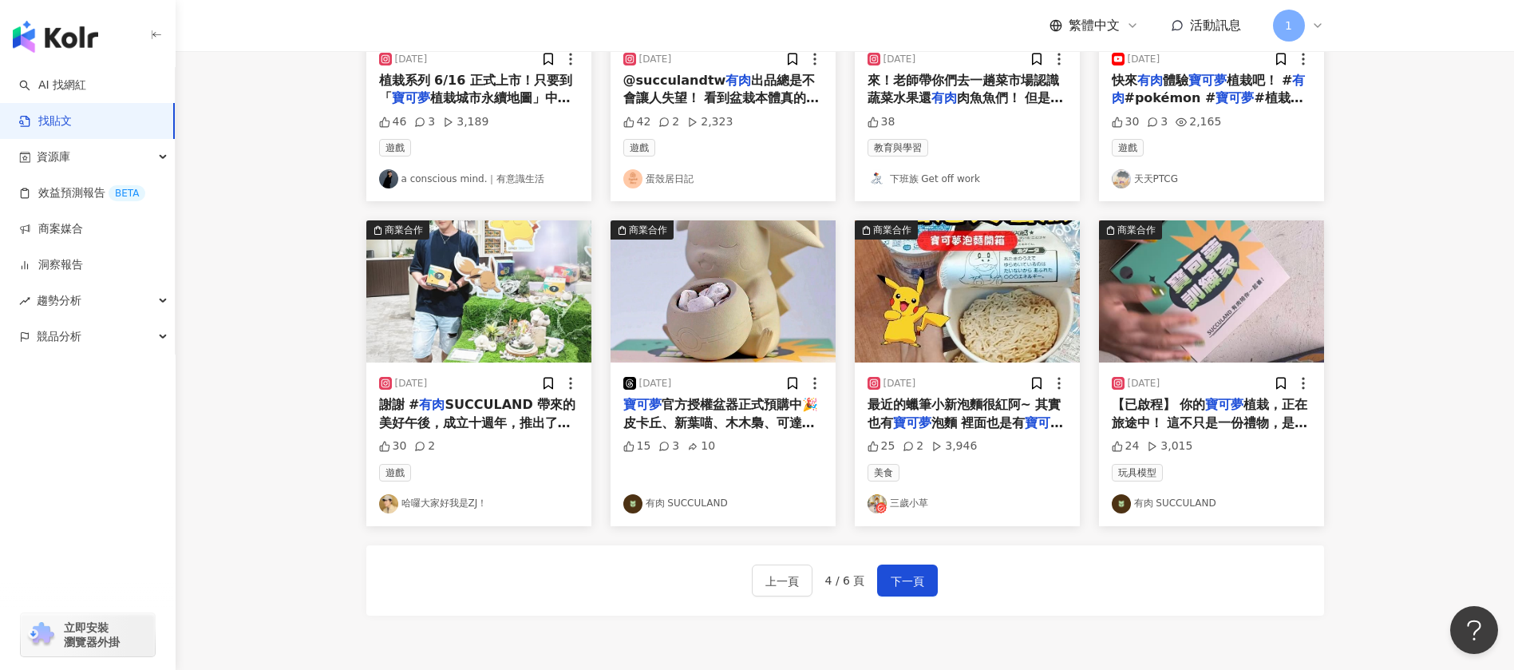
scroll to position [745, 0]
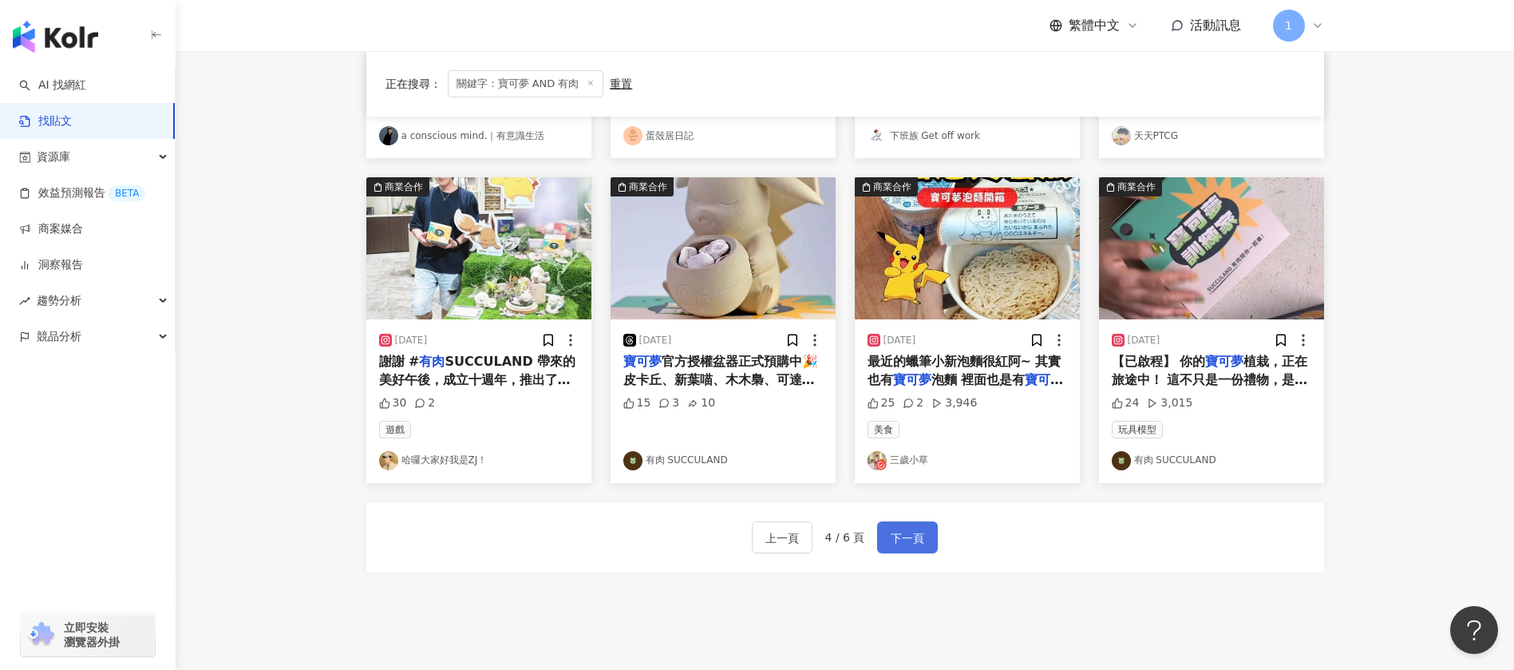
click at [906, 546] on span "下一頁" at bounding box center [908, 537] width 34 height 19
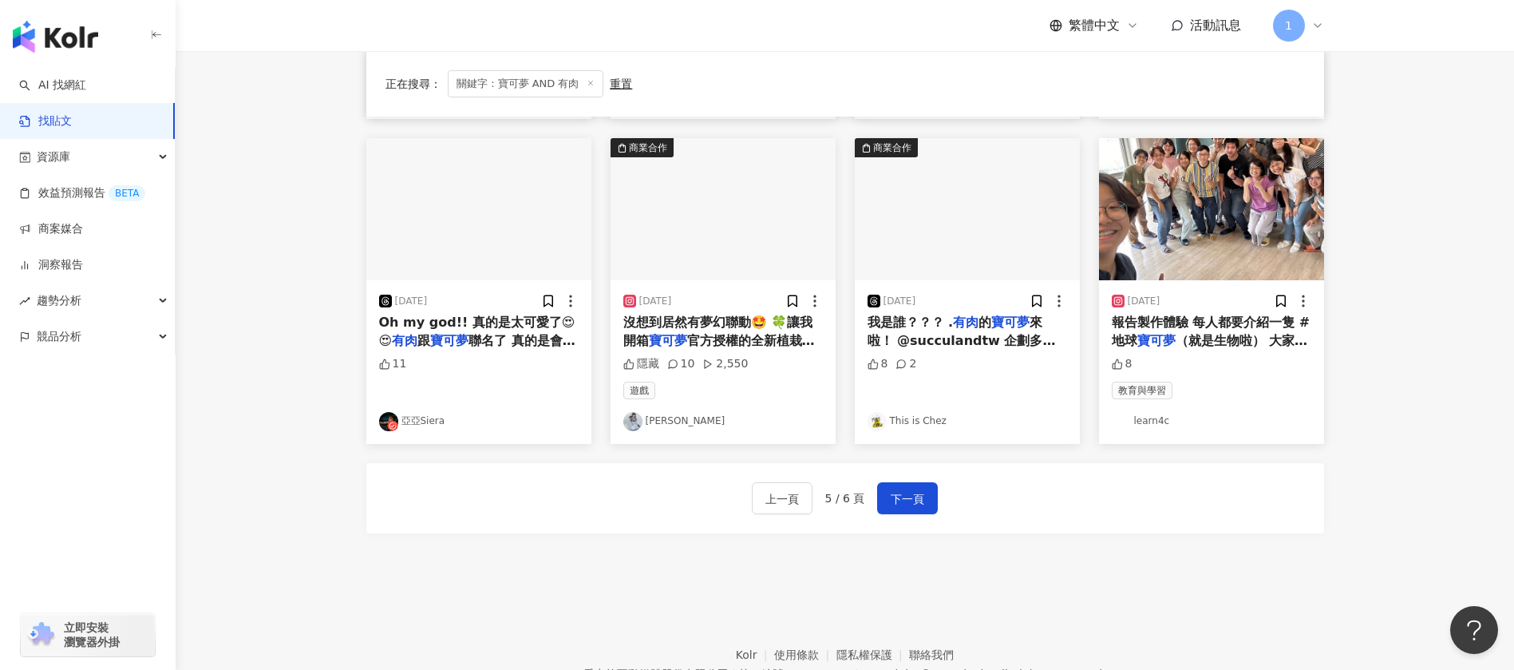
scroll to position [835, 0]
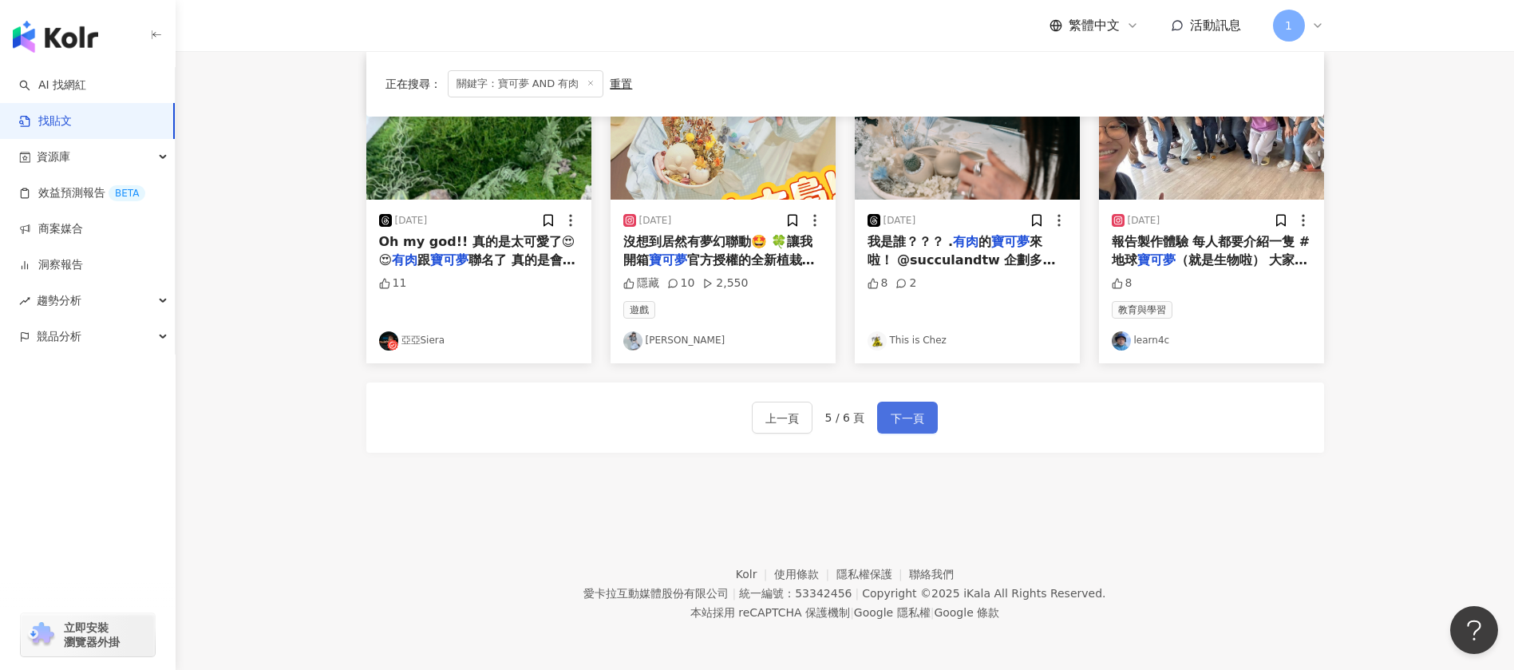
click at [919, 429] on button "下一頁" at bounding box center [907, 417] width 61 height 32
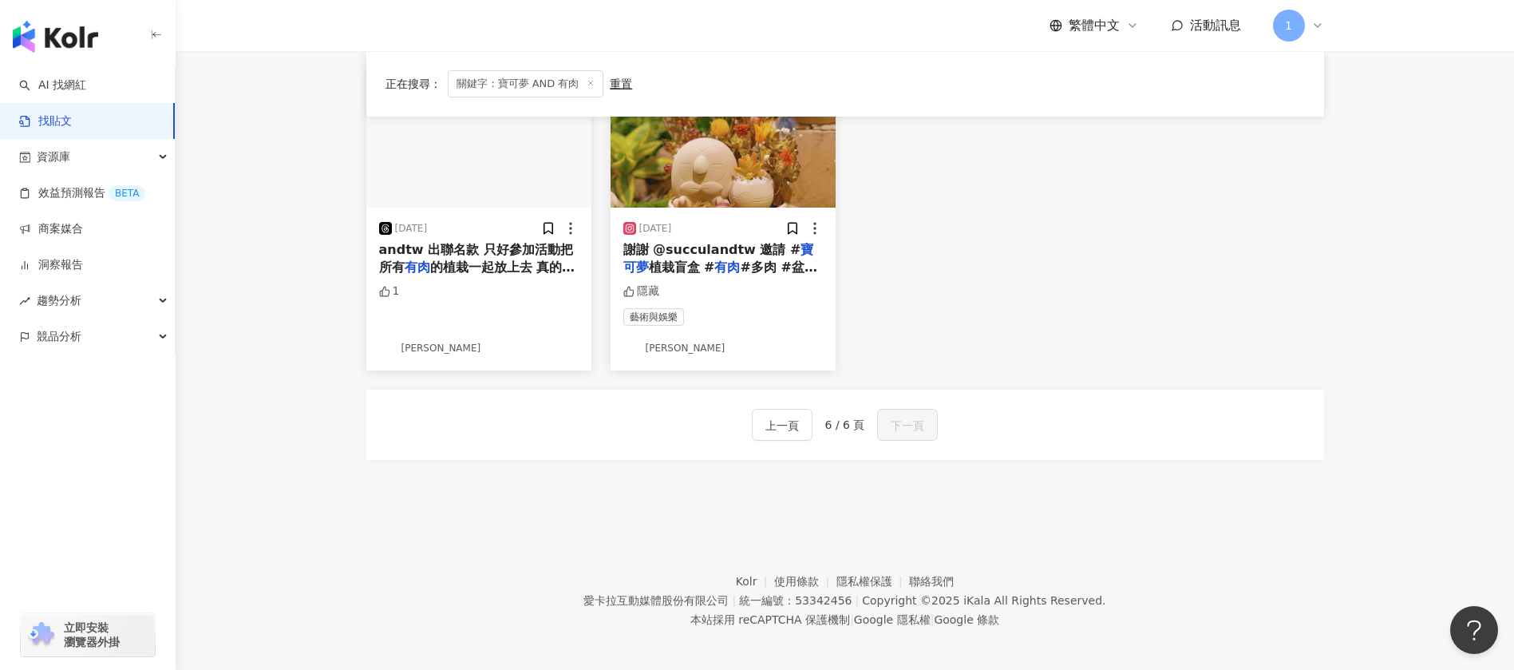
scroll to position [626, 0]
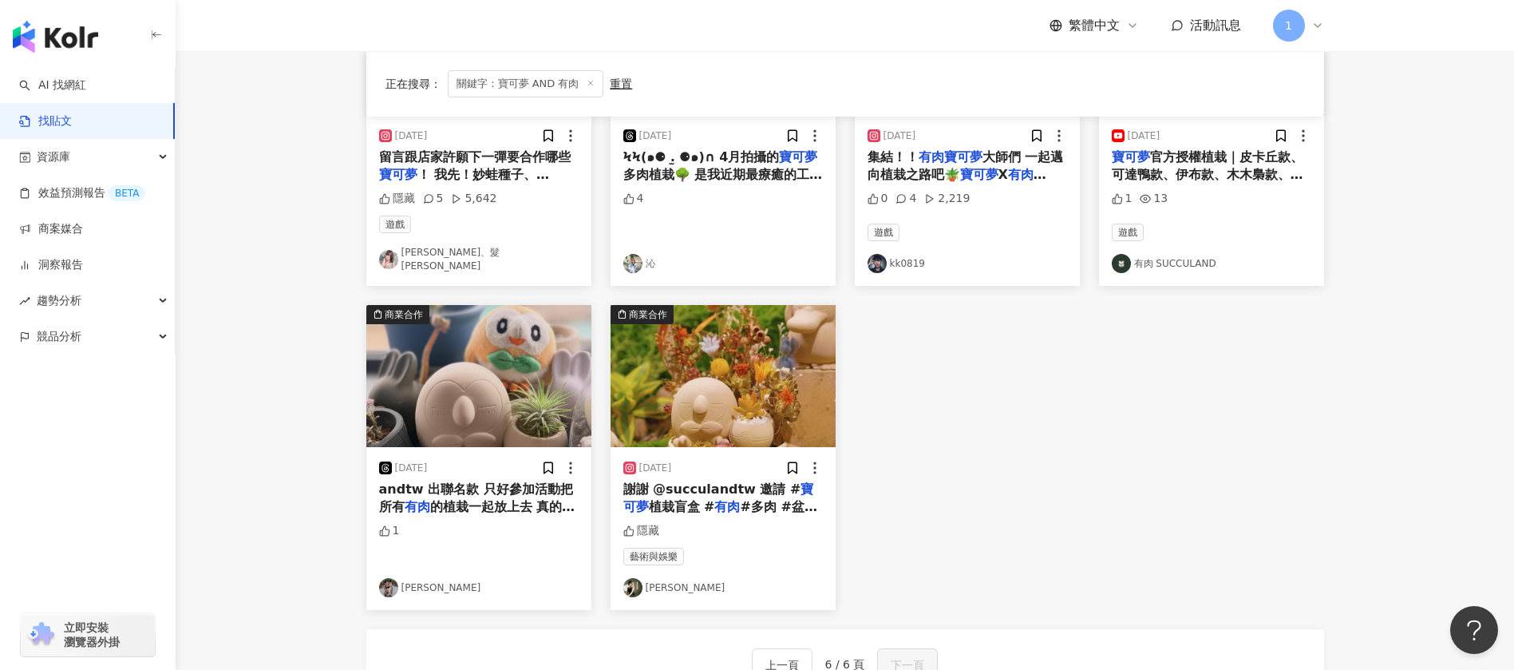
drag, startPoint x: 678, startPoint y: 572, endPoint x: 1000, endPoint y: 492, distance: 331.5
click at [1000, 492] on div "2025/6/24 我們做到了！ 寶可夢 植栽誕生全紀錄｜一年打磨的夢想，終於實現！【我們的夢想，正式發表！】 籌備一整年、細細打磨每一個細節—— # 寶可夢…" at bounding box center [845, 130] width 977 height 962
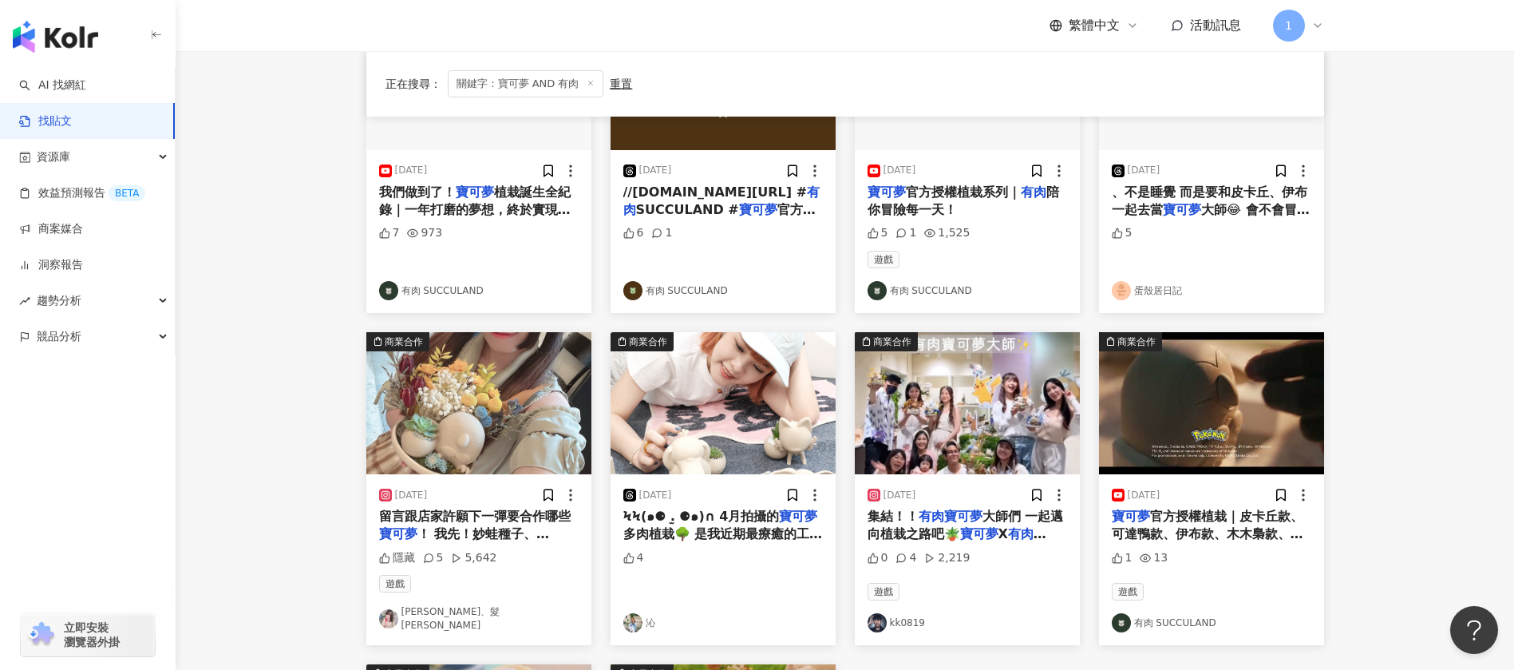
scroll to position [27, 0]
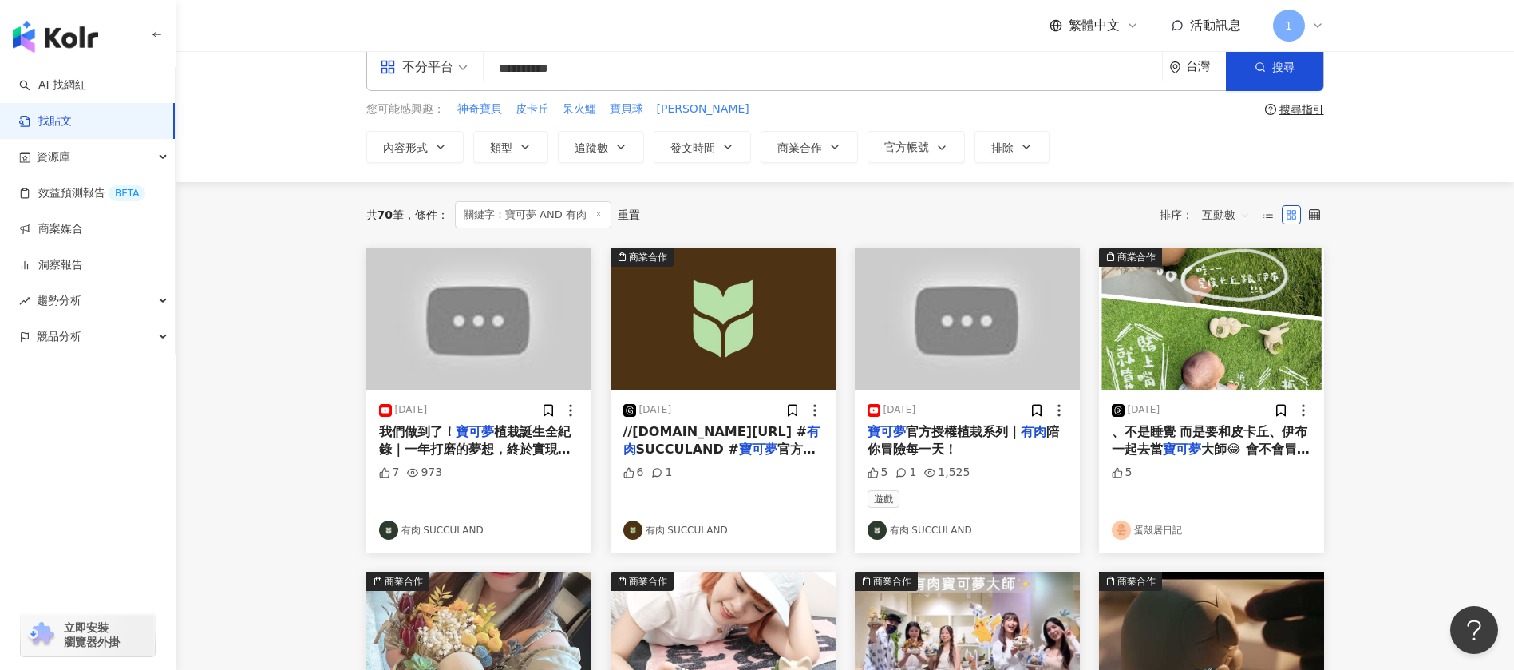
click at [703, 57] on input "**********" at bounding box center [823, 68] width 666 height 34
drag, startPoint x: 631, startPoint y: 65, endPoint x: 332, endPoint y: 41, distance: 300.3
paste input "search"
click at [1294, 63] on span "搜尋" at bounding box center [1283, 67] width 22 height 13
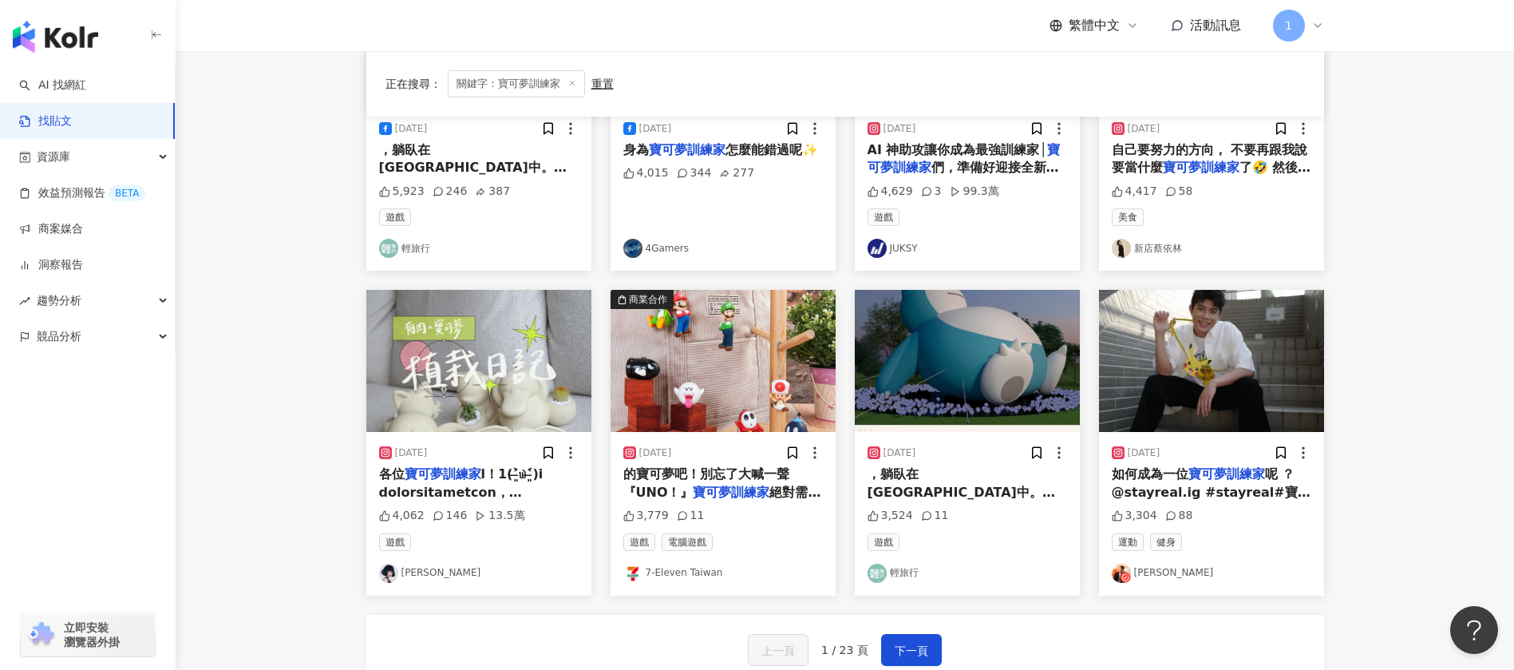
scroll to position [718, 0]
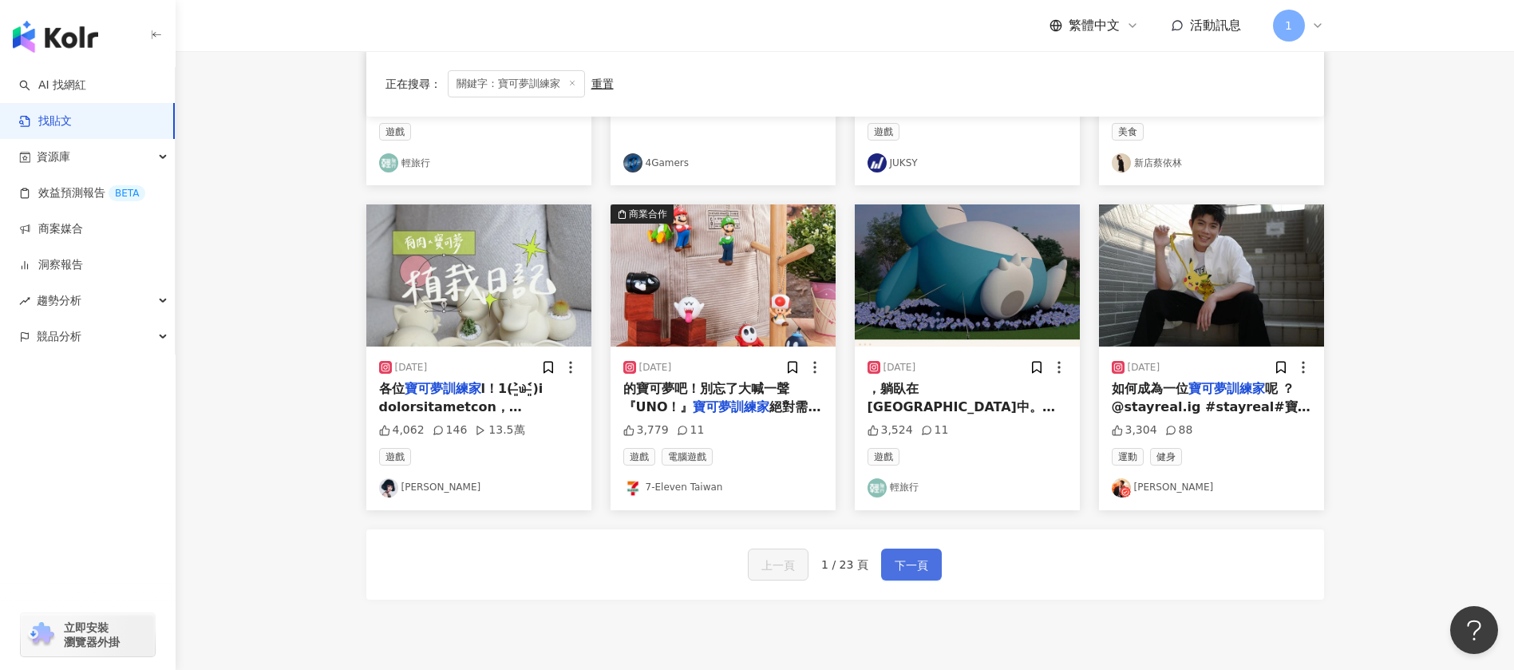
click at [918, 559] on span "下一頁" at bounding box center [912, 564] width 34 height 19
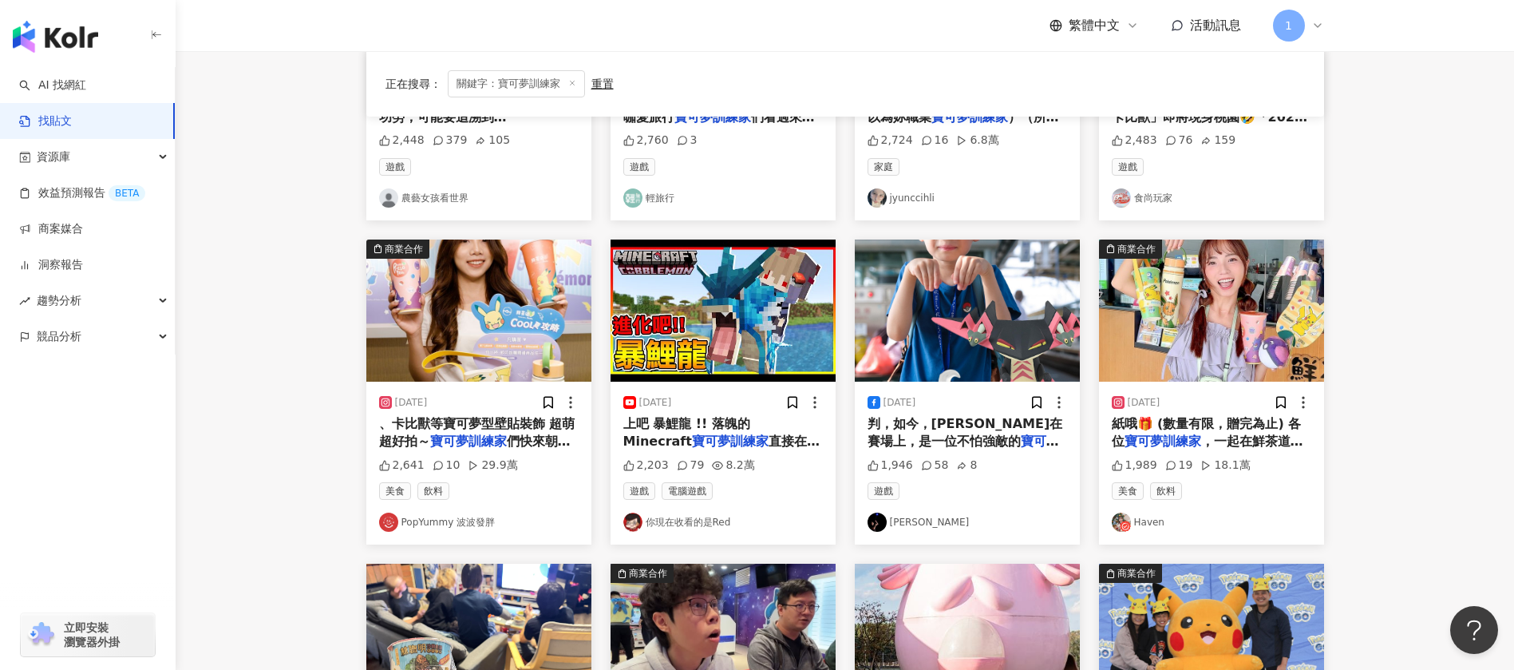
scroll to position [0, 0]
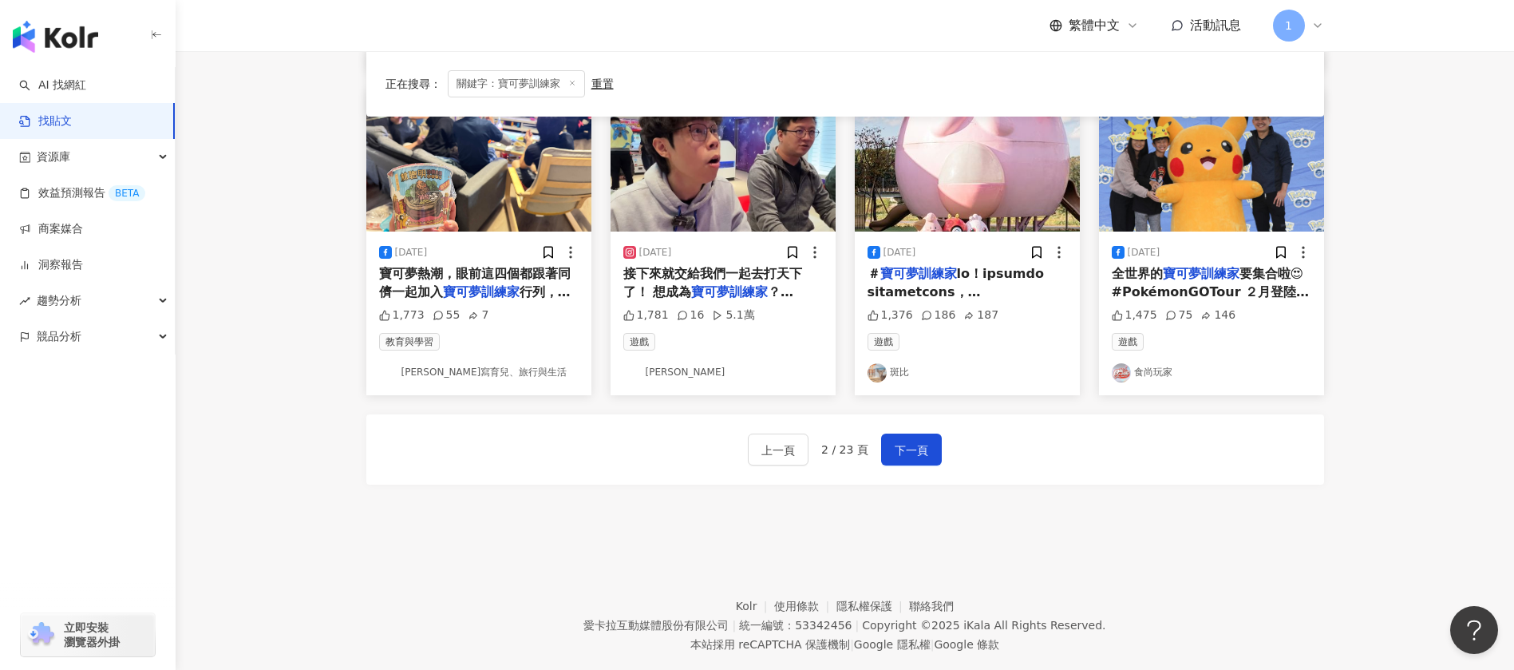
scroll to position [865, 0]
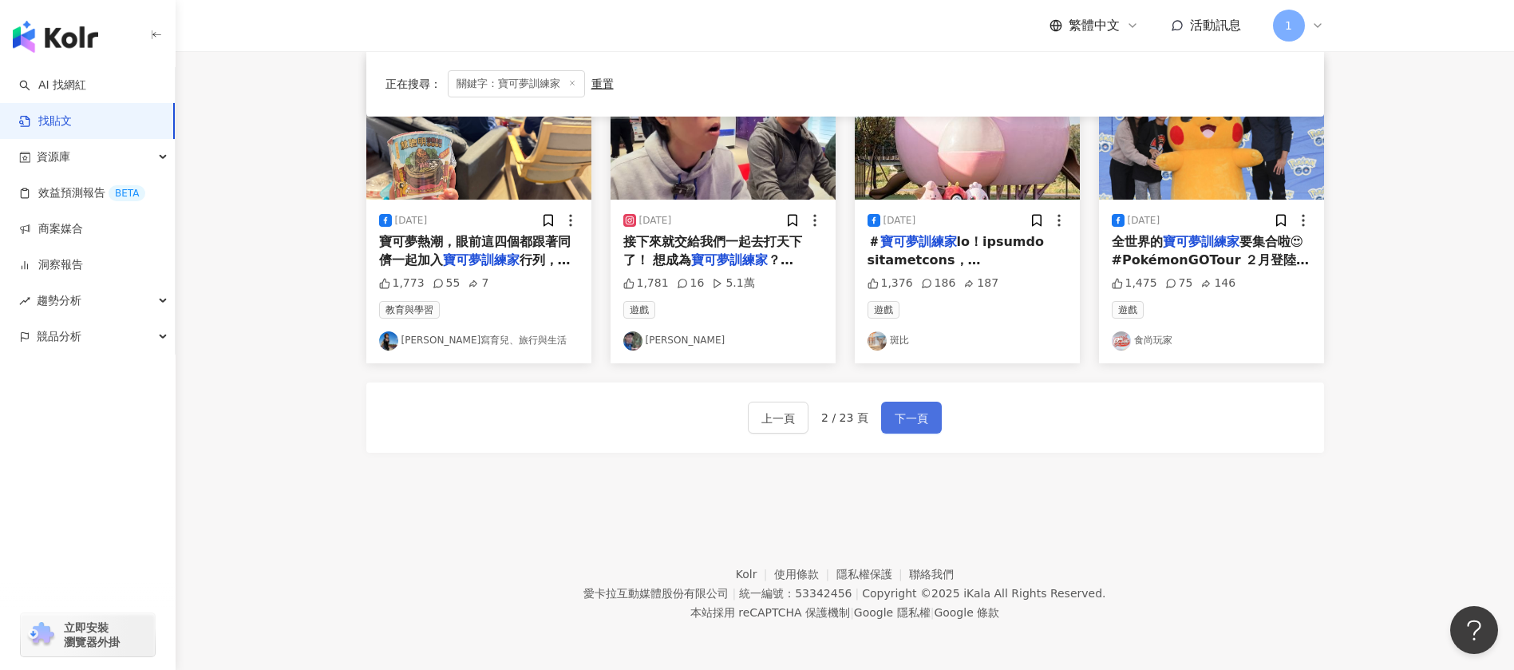
click at [909, 426] on span "下一頁" at bounding box center [912, 418] width 34 height 19
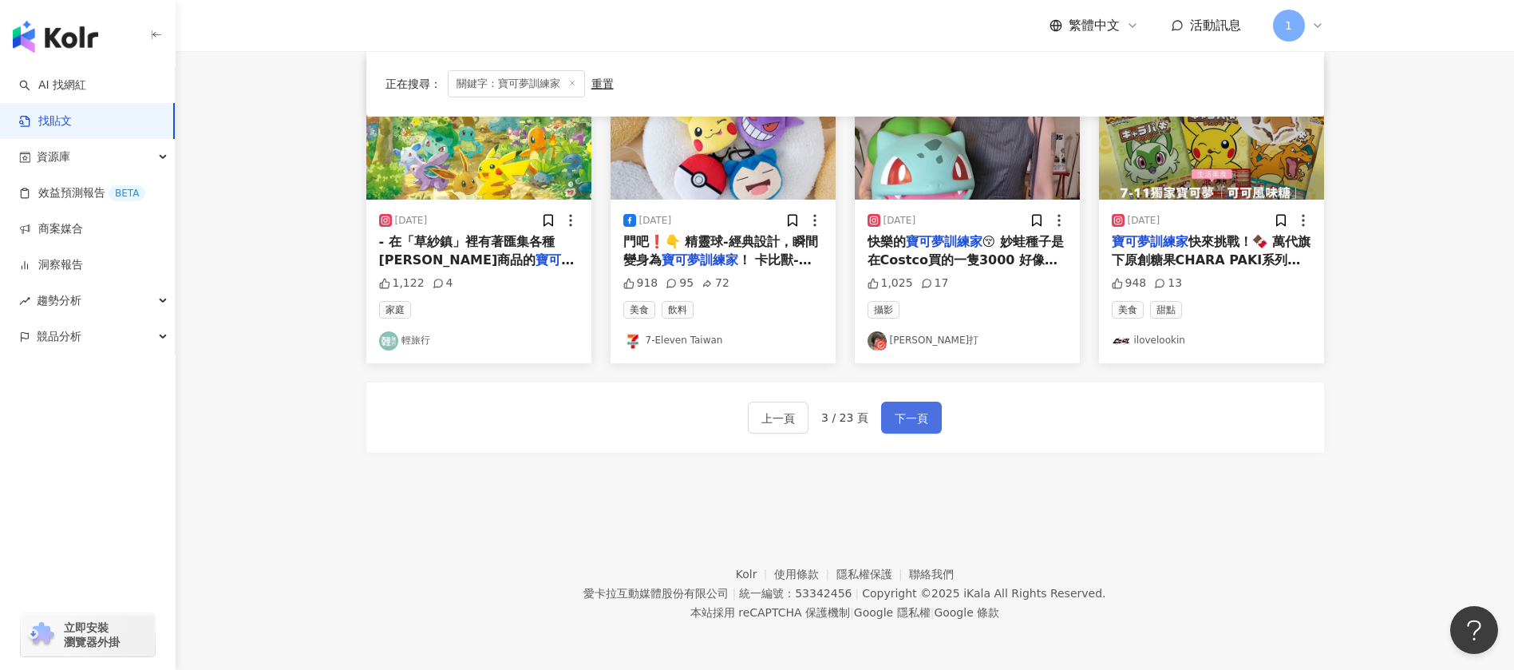
click at [926, 420] on span "下一頁" at bounding box center [912, 418] width 34 height 19
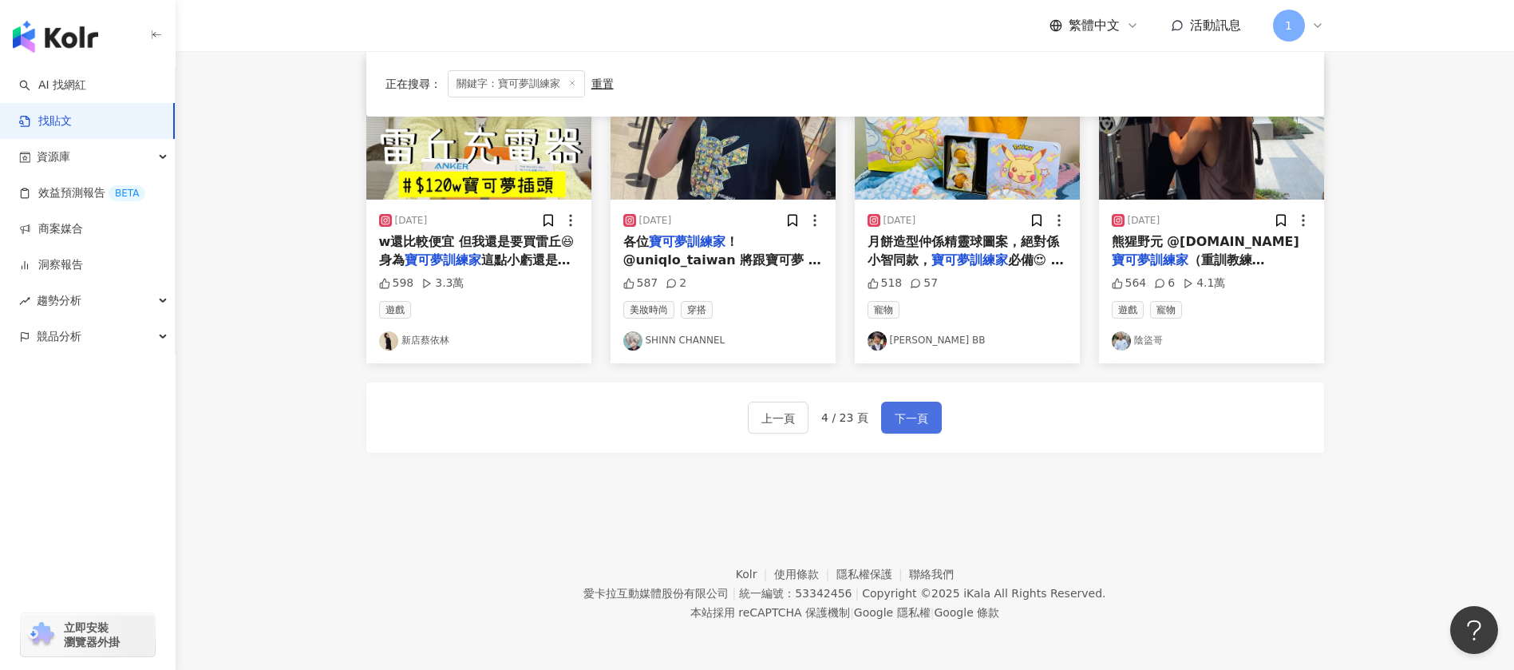
click at [889, 409] on button "下一頁" at bounding box center [911, 417] width 61 height 32
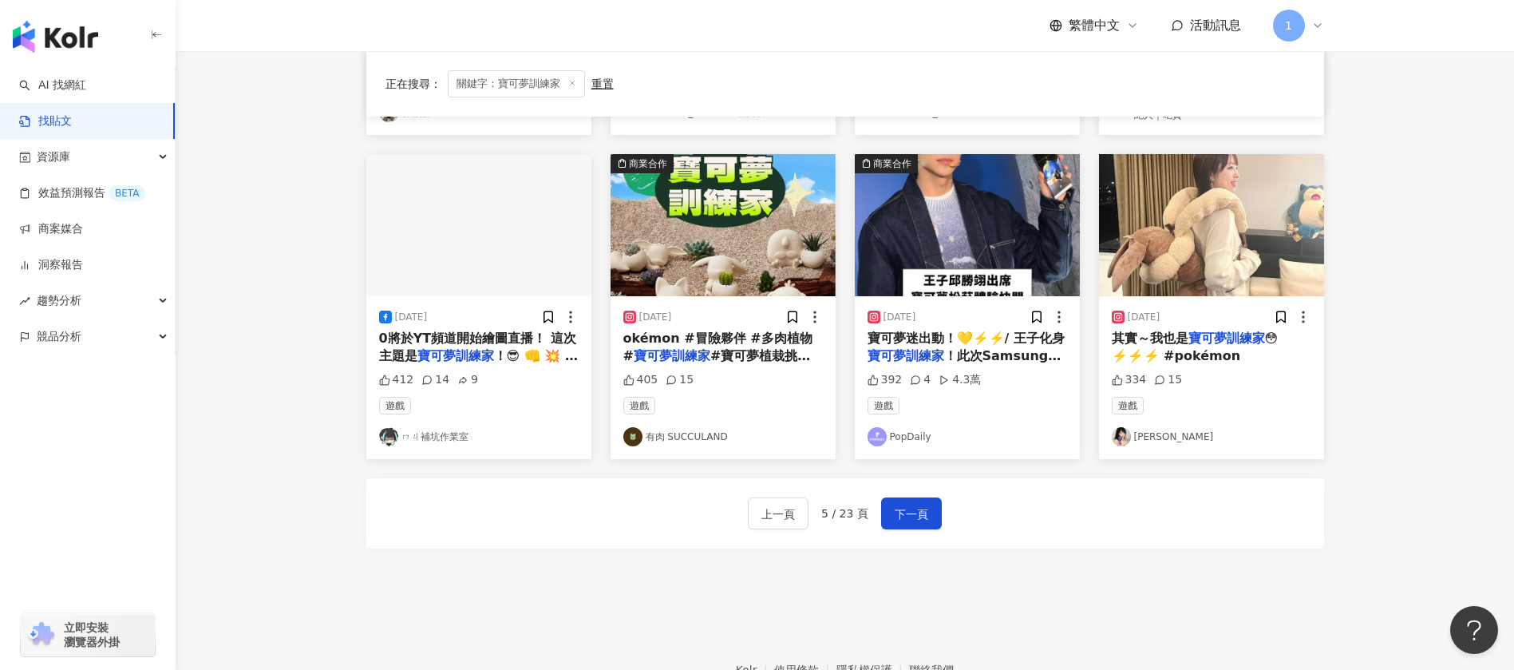
scroll to position [872, 0]
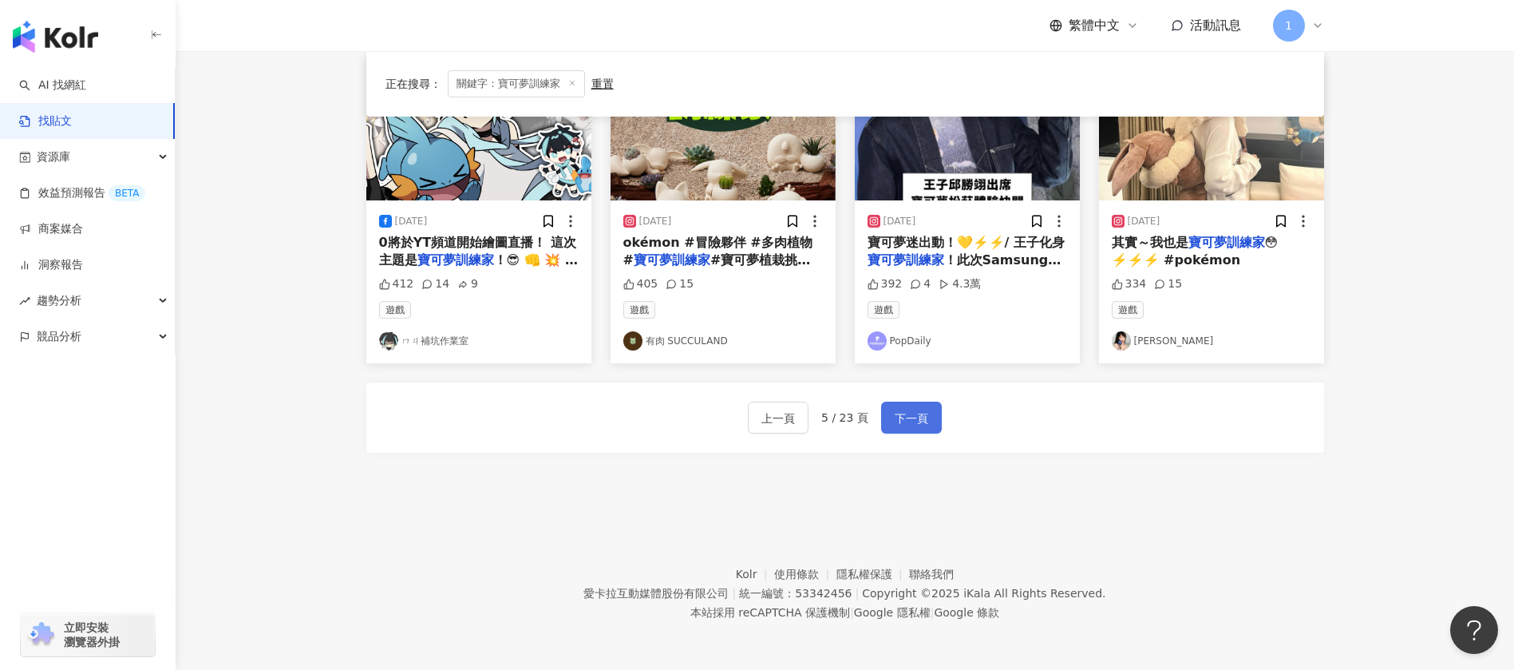
click at [919, 405] on button "下一頁" at bounding box center [911, 417] width 61 height 32
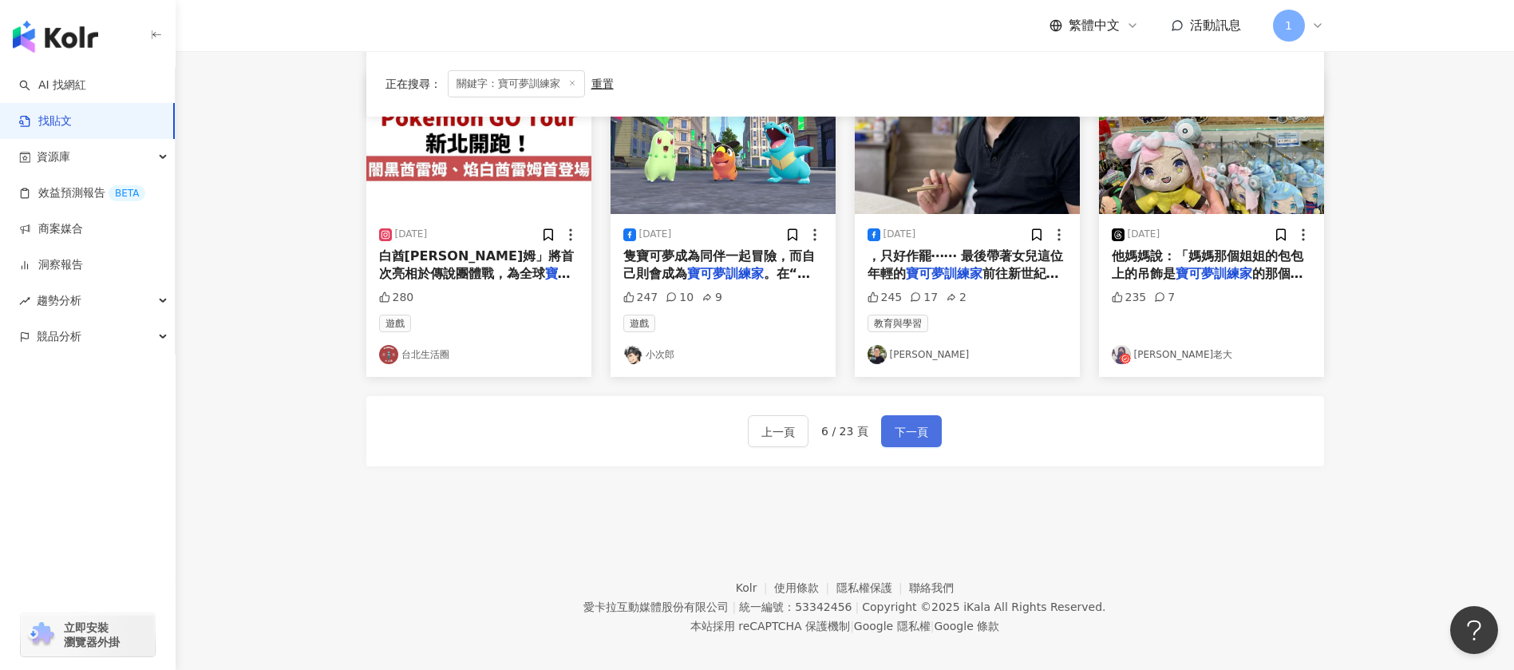
click at [898, 422] on span "下一頁" at bounding box center [912, 431] width 34 height 19
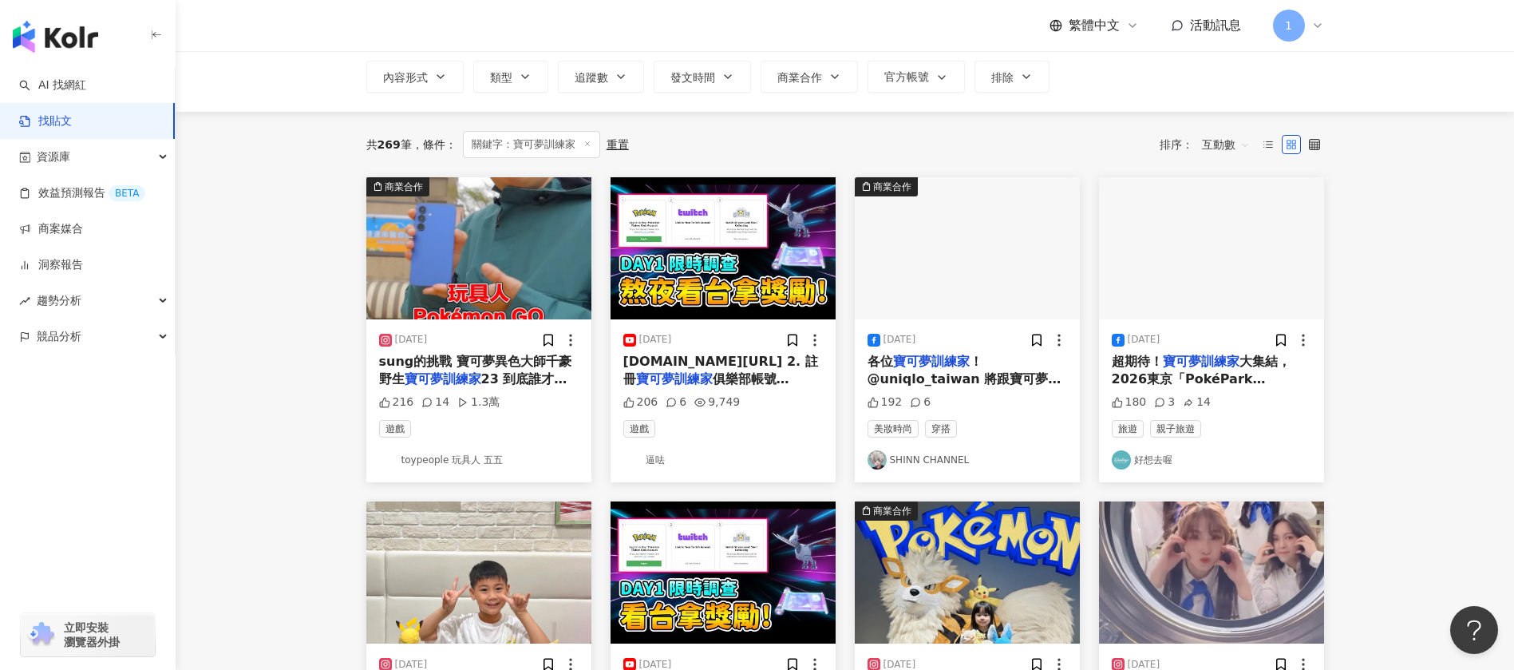
scroll to position [0, 0]
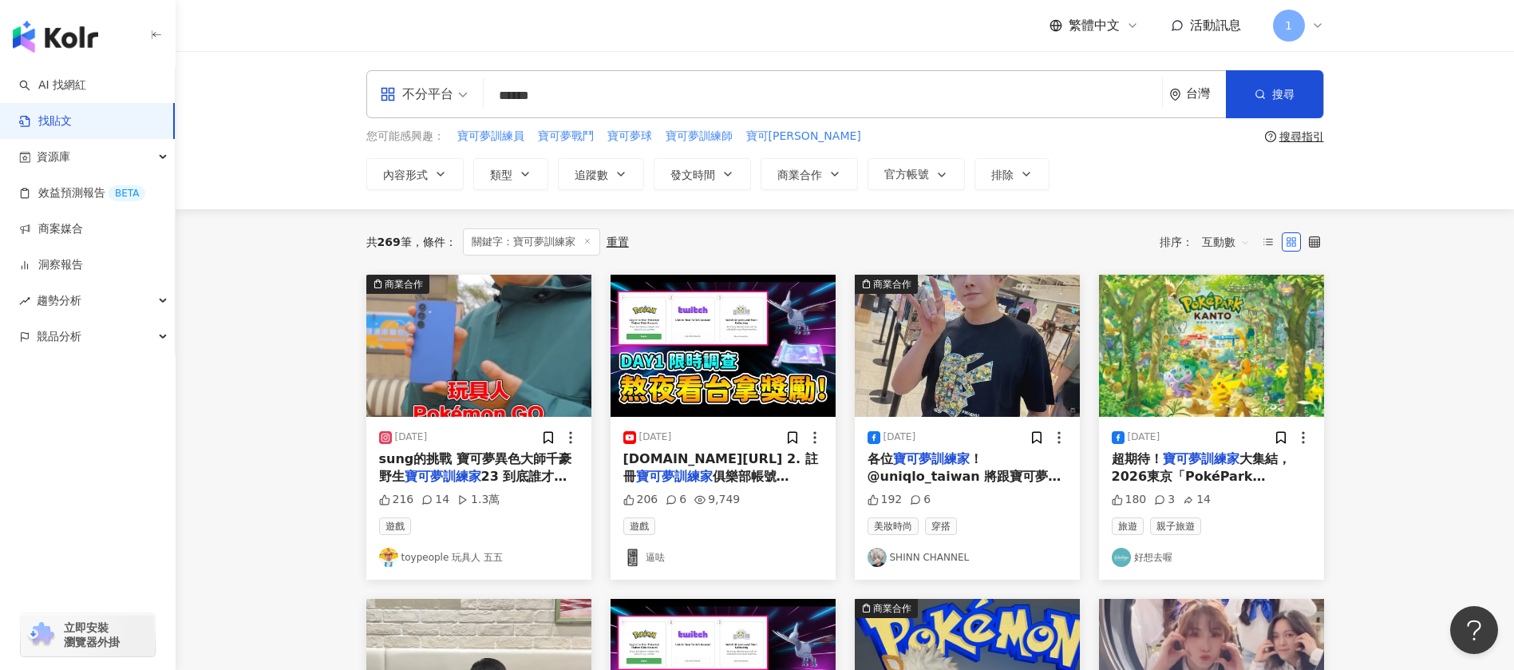
click at [650, 90] on input "******" at bounding box center [823, 95] width 666 height 34
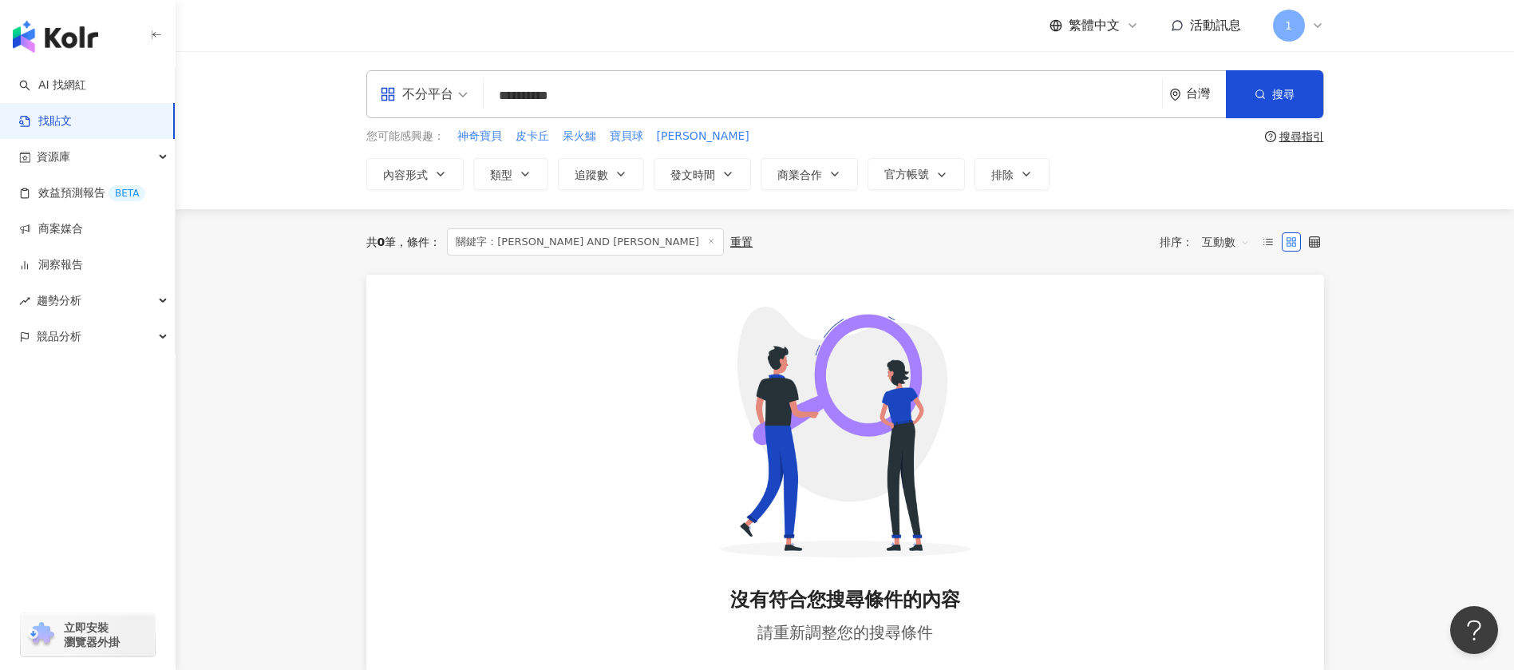
click at [657, 86] on input "**********" at bounding box center [823, 95] width 666 height 34
click at [689, 91] on input "**********" at bounding box center [823, 95] width 666 height 34
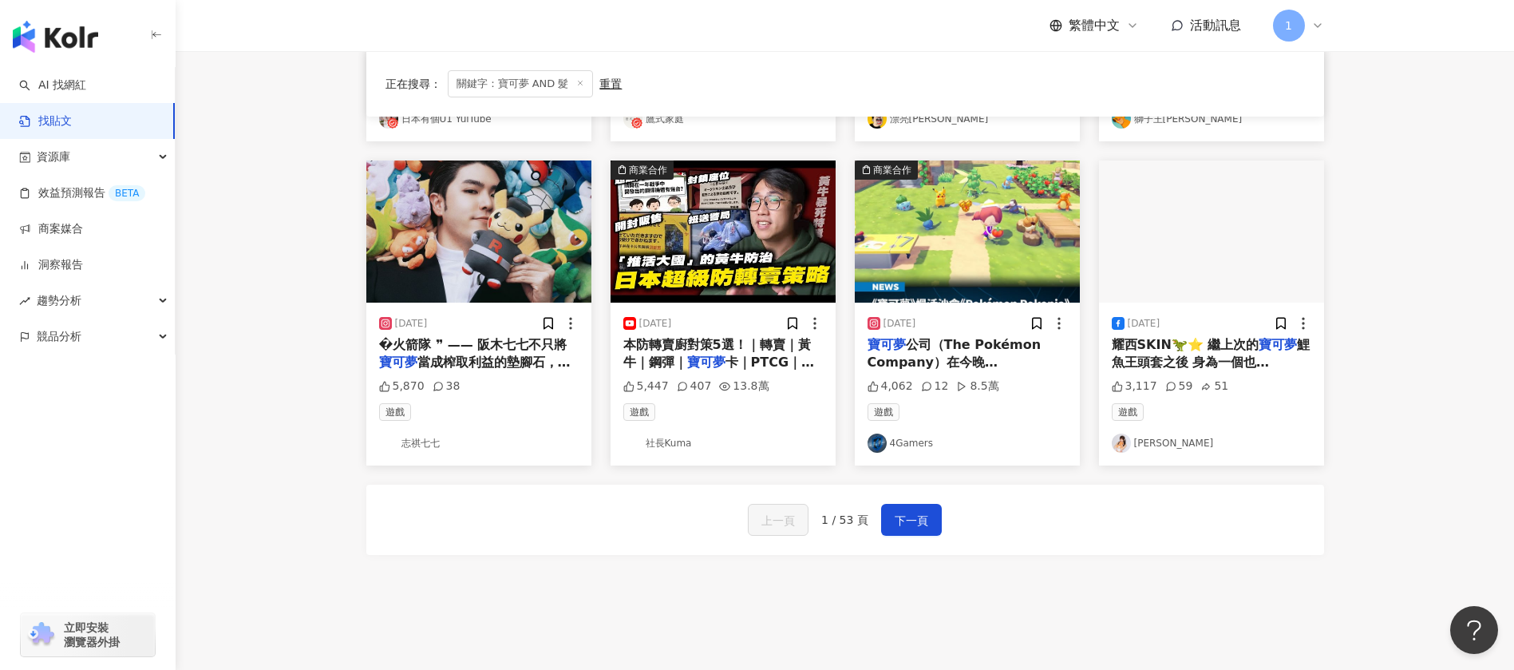
scroll to position [718, 0]
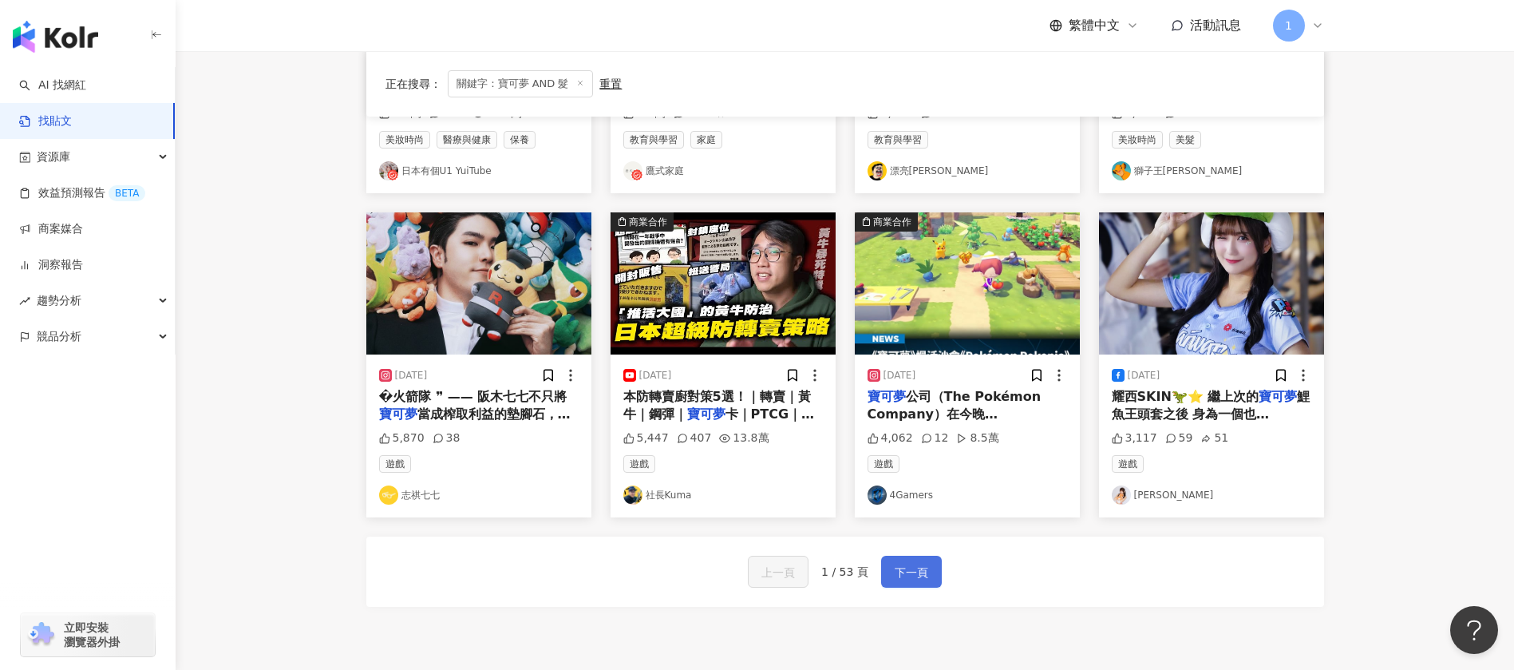
click at [922, 569] on span "下一頁" at bounding box center [912, 572] width 34 height 19
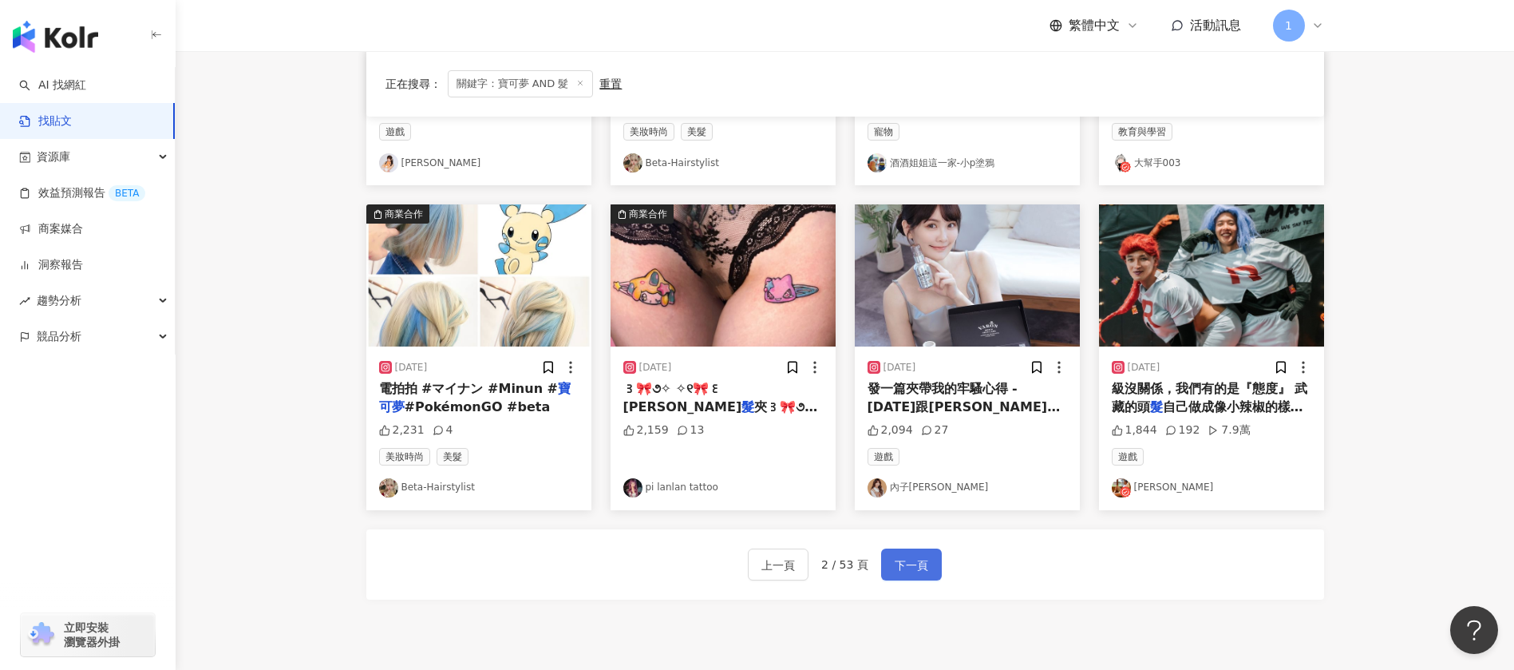
click at [923, 558] on span "下一頁" at bounding box center [912, 564] width 34 height 19
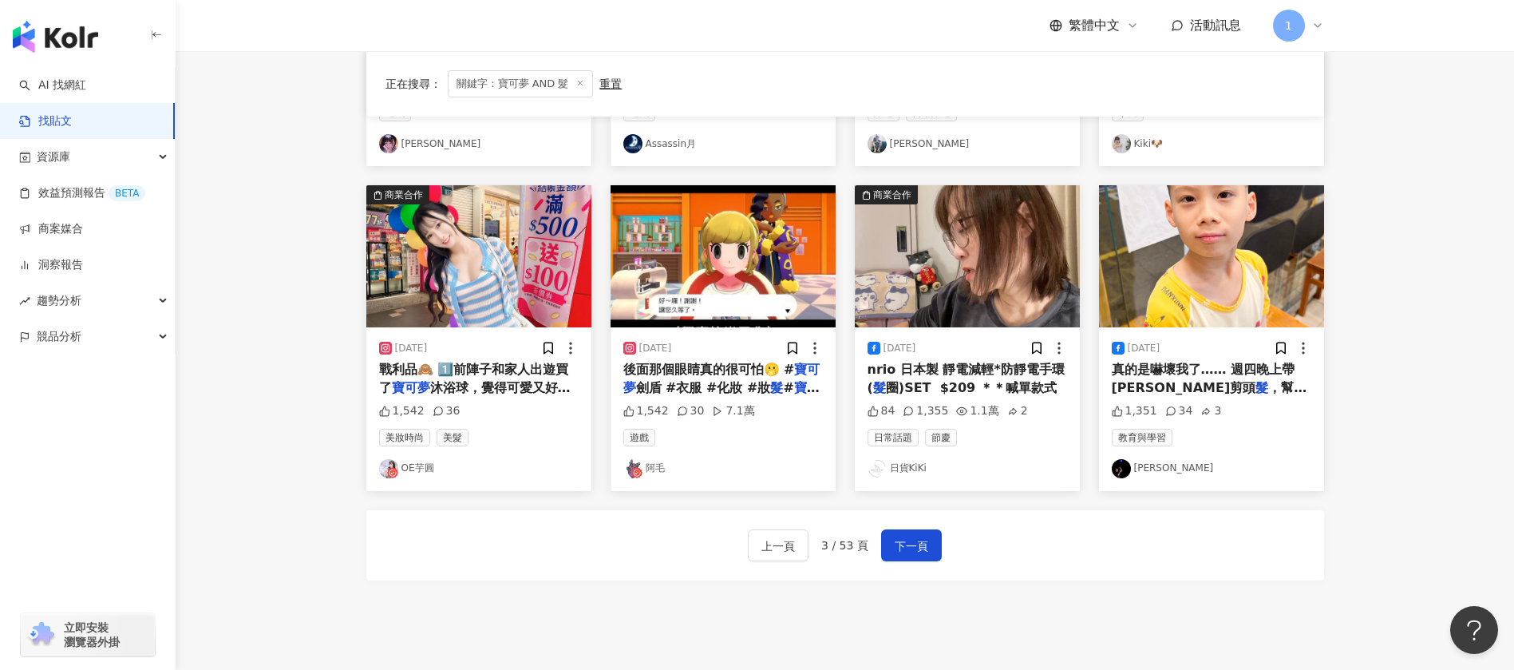
scroll to position [865, 0]
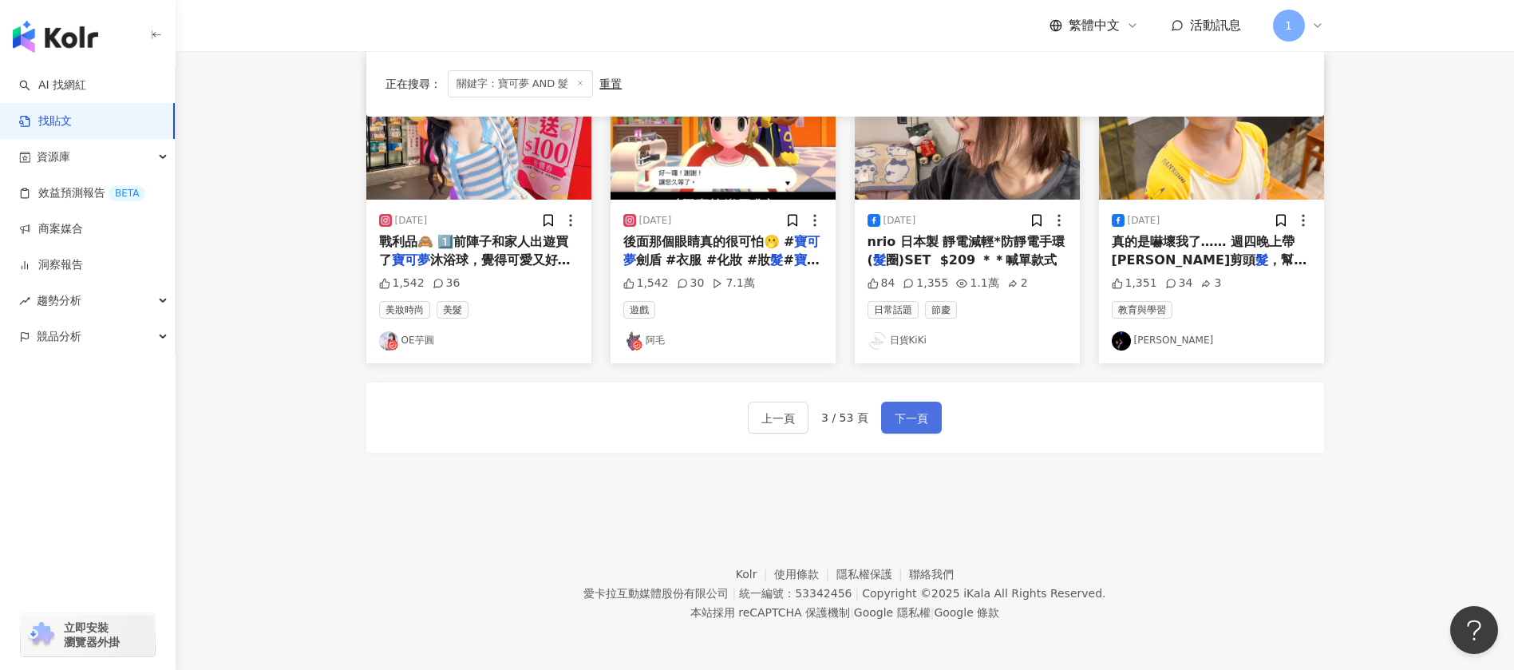
click at [914, 418] on span "下一頁" at bounding box center [912, 418] width 34 height 19
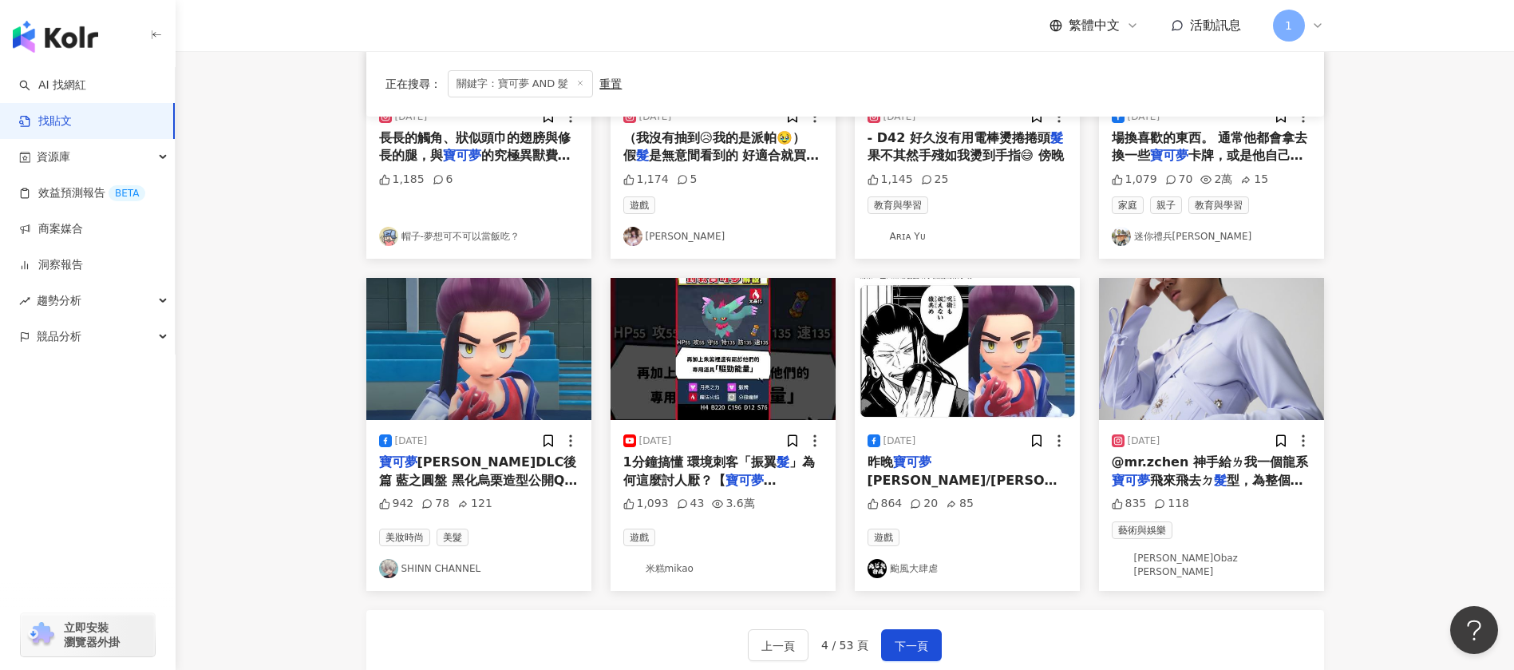
scroll to position [838, 0]
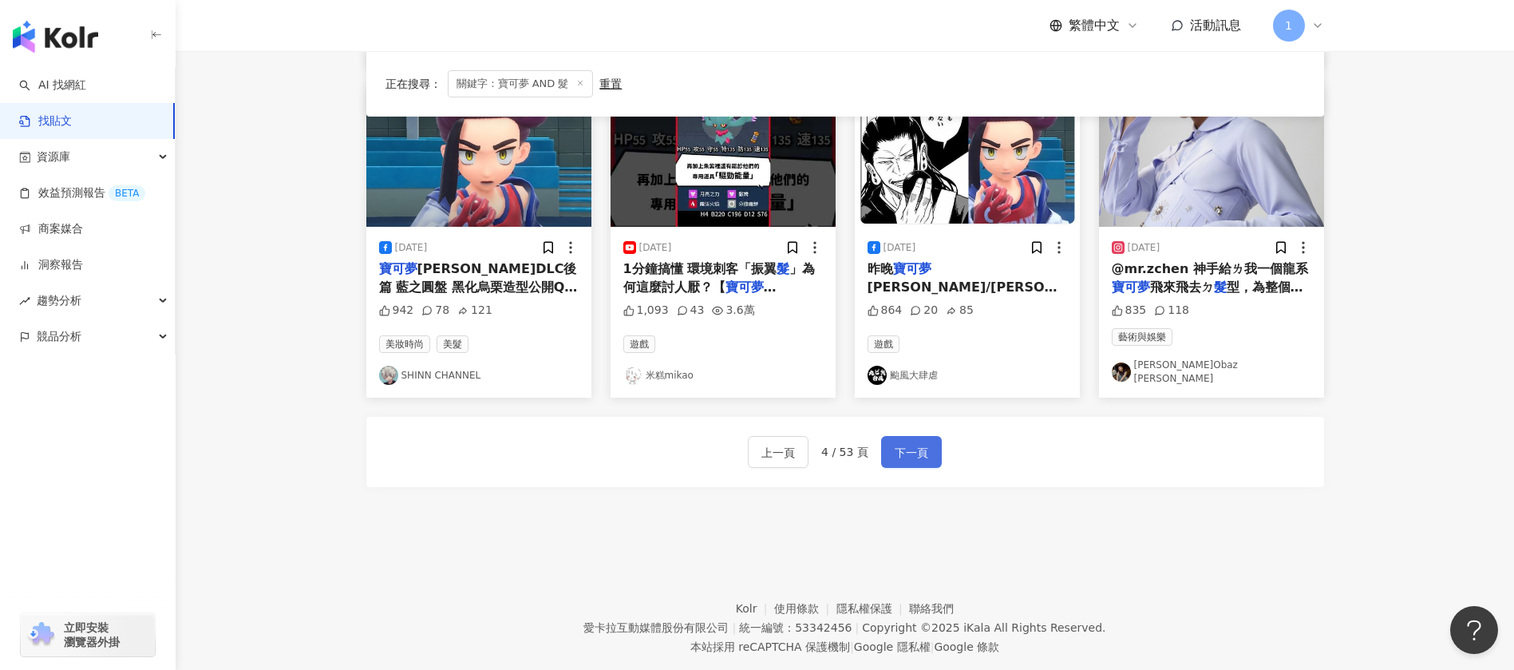
click at [910, 448] on span "下一頁" at bounding box center [912, 452] width 34 height 19
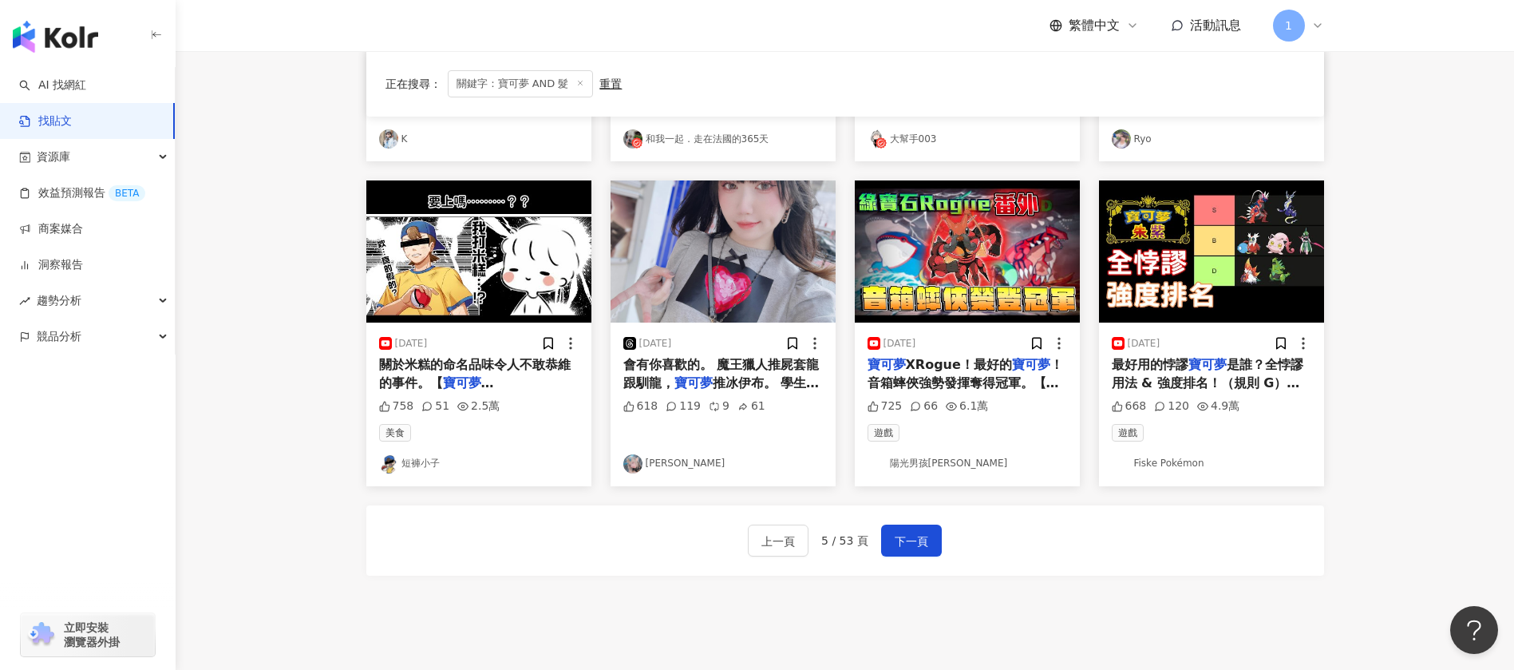
scroll to position [865, 0]
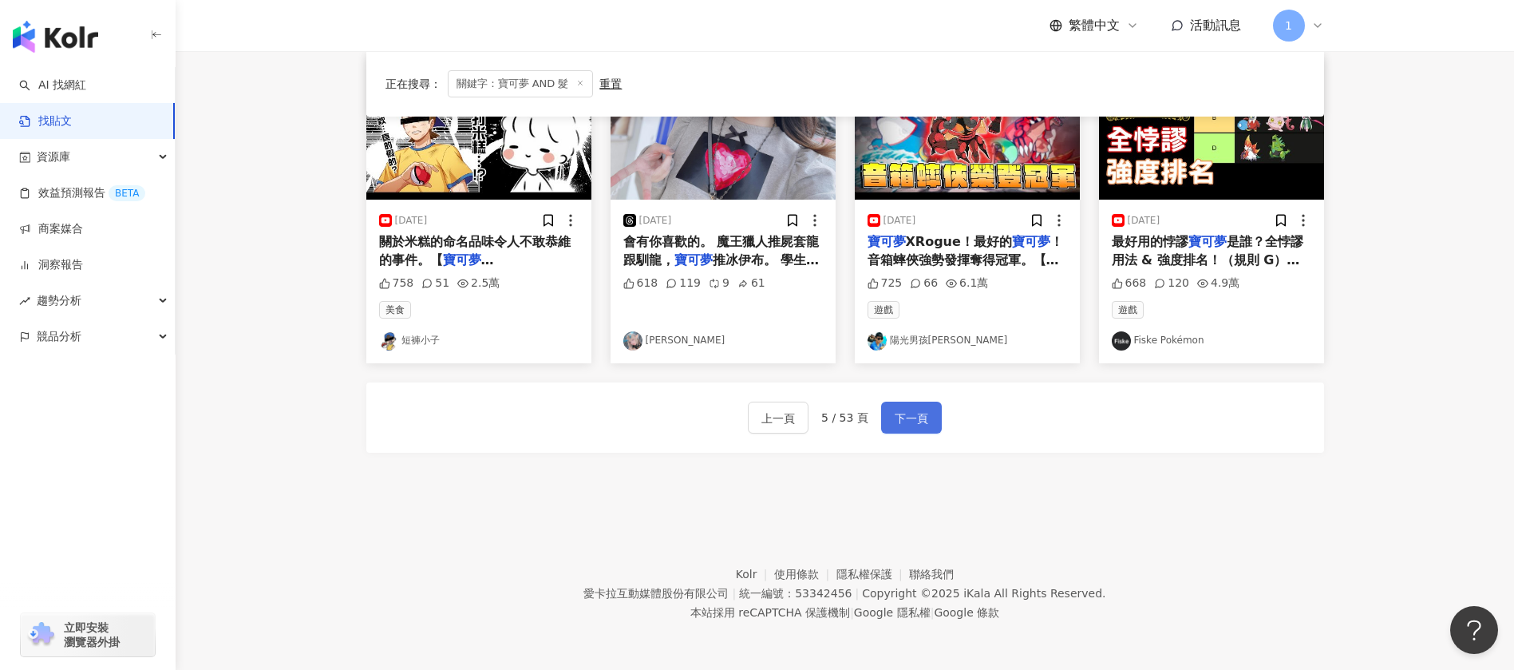
click at [910, 417] on span "下一頁" at bounding box center [912, 418] width 34 height 19
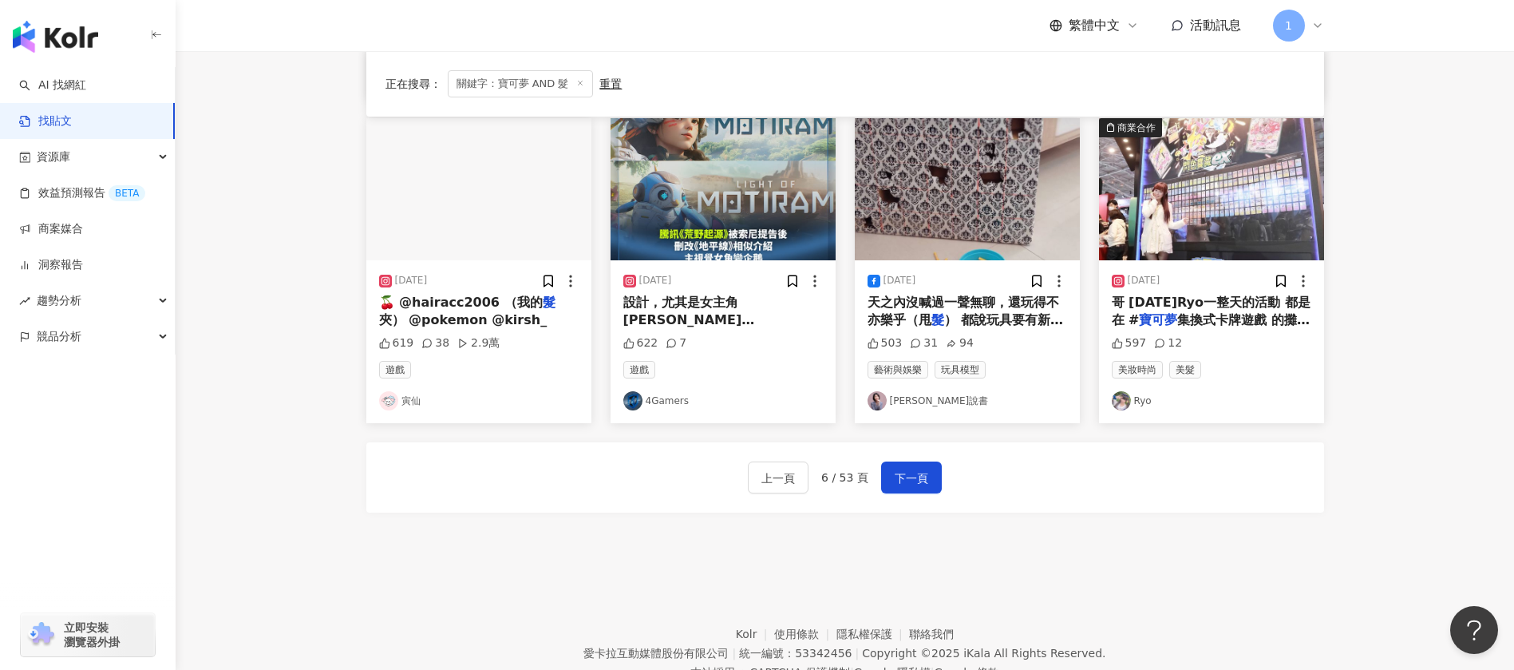
scroll to position [872, 0]
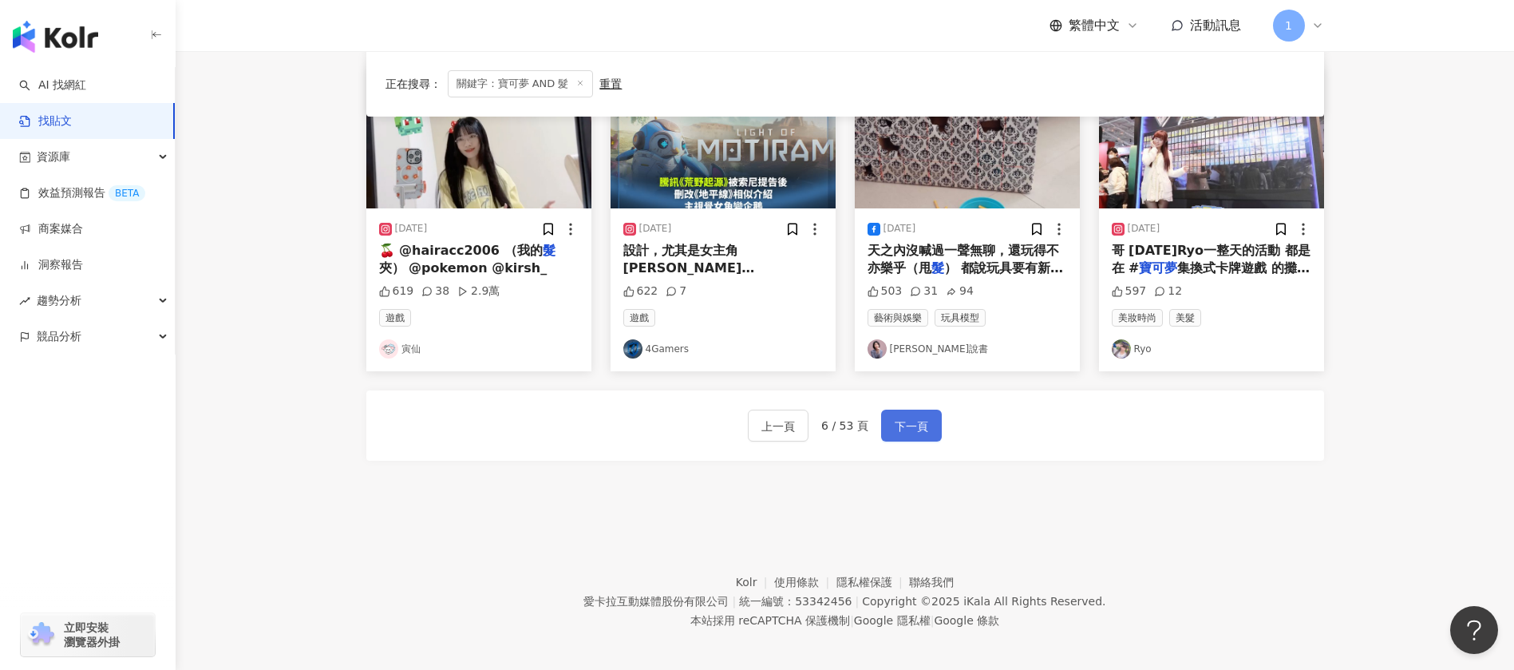
click at [910, 424] on span "下一頁" at bounding box center [912, 426] width 34 height 19
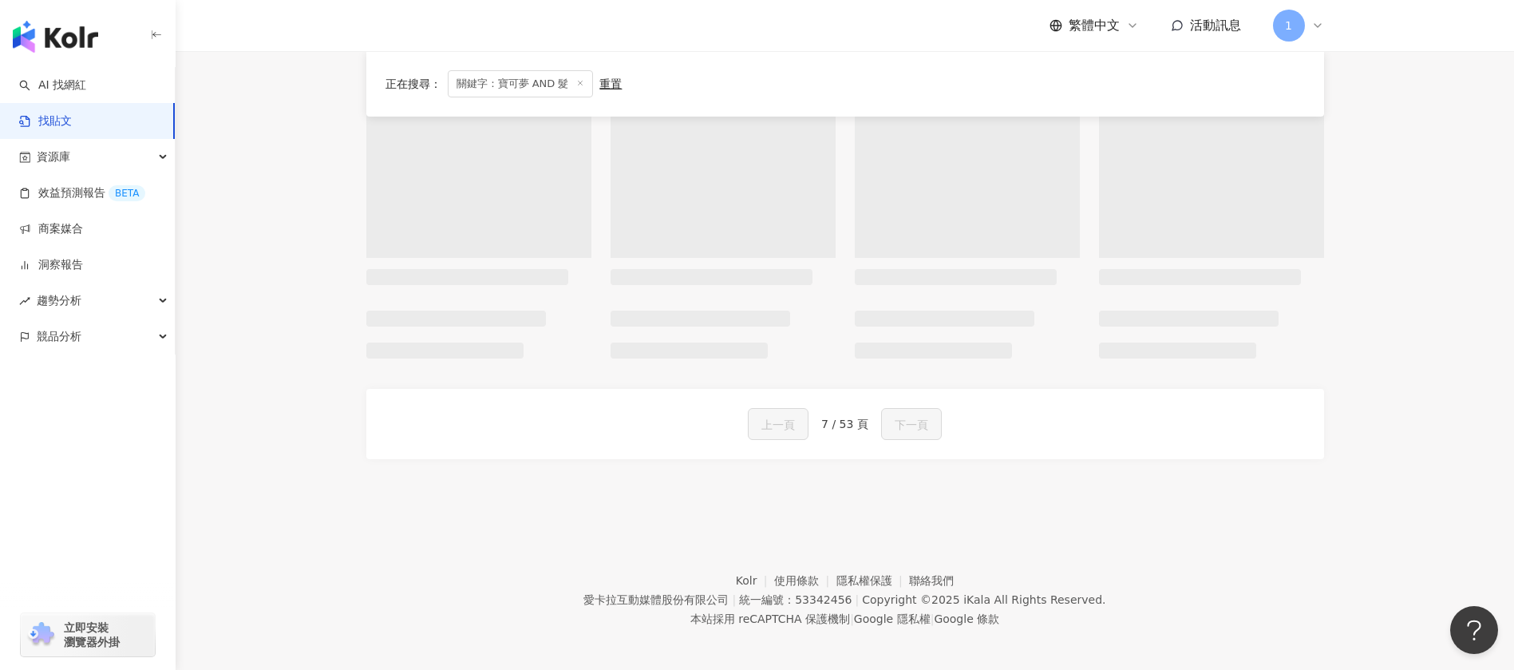
scroll to position [879, 0]
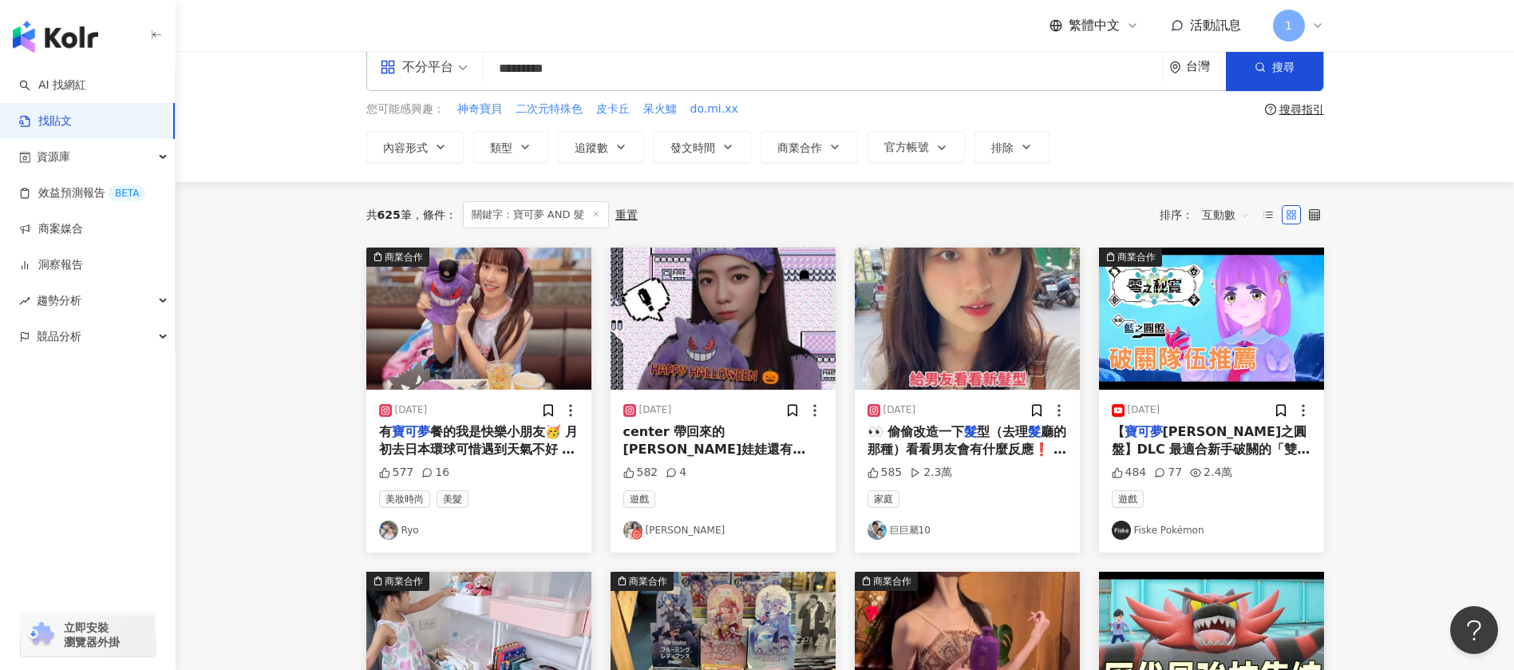
click at [622, 69] on input "*********" at bounding box center [823, 68] width 666 height 34
click at [1262, 66] on circle "button" at bounding box center [1258, 66] width 7 height 7
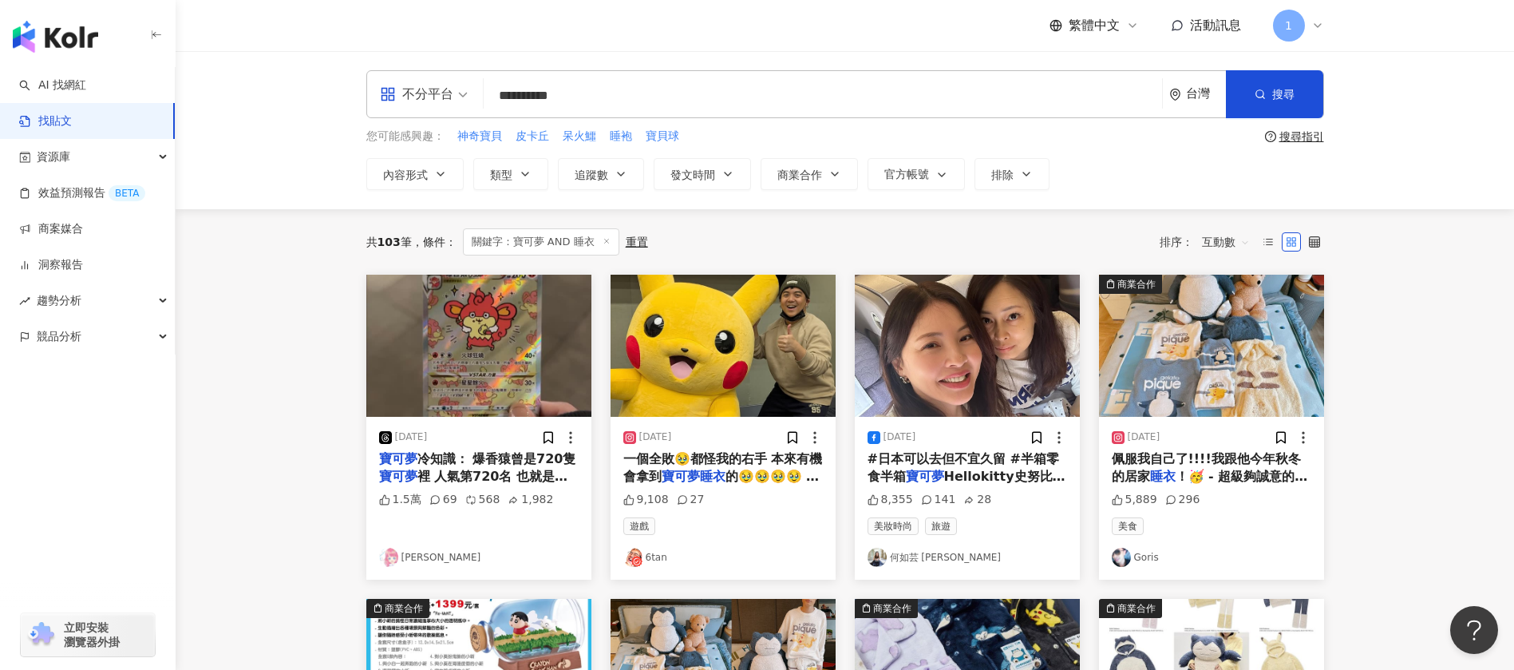
click at [729, 78] on input "**********" at bounding box center [823, 95] width 666 height 34
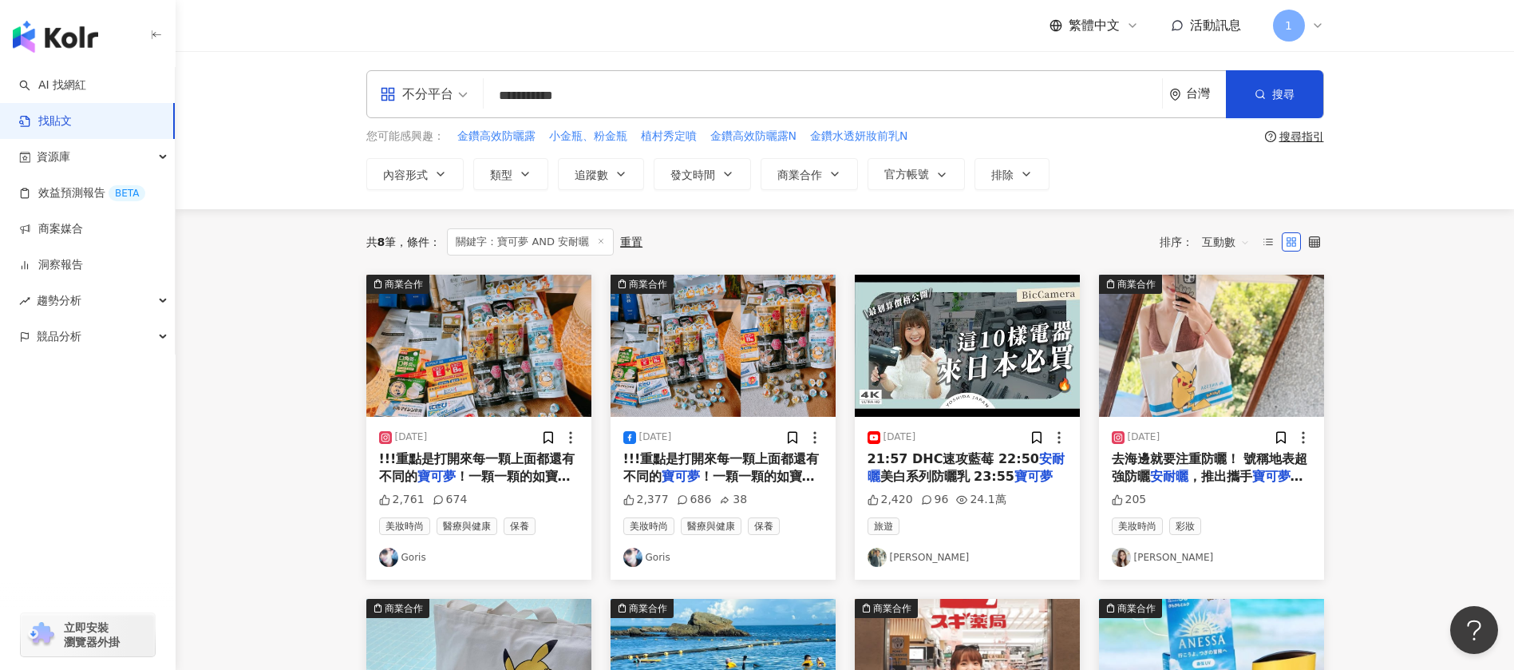
drag, startPoint x: 591, startPoint y: 103, endPoint x: 534, endPoint y: 106, distance: 57.5
click at [534, 106] on input "**********" at bounding box center [823, 95] width 666 height 34
type input "*****"
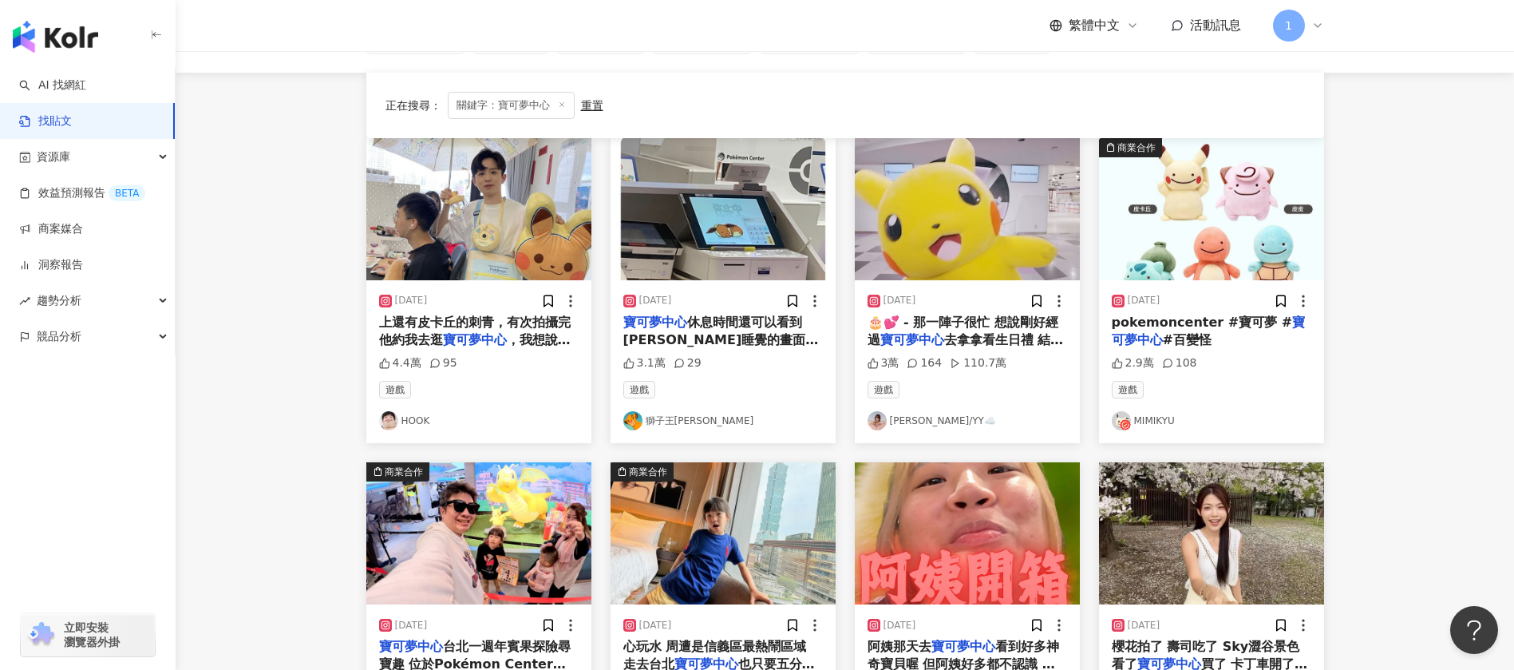
scroll to position [239, 0]
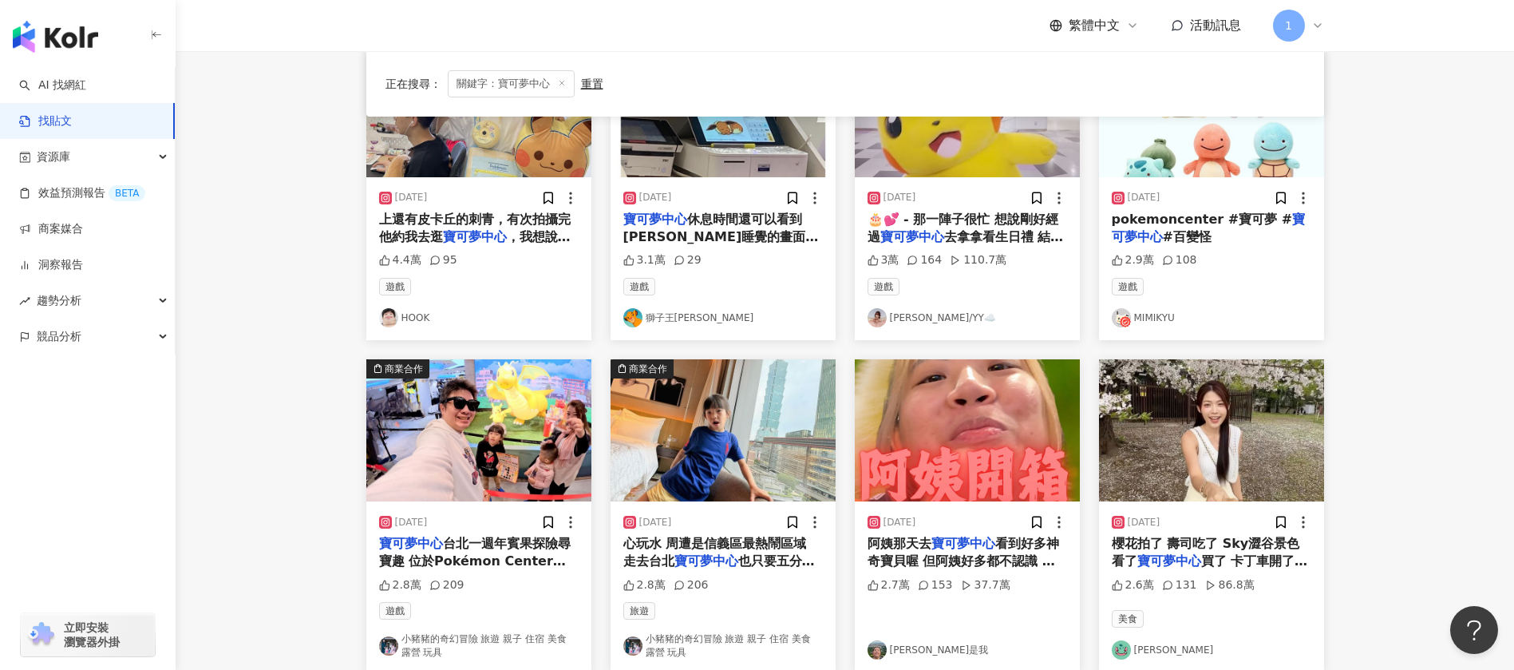
click at [944, 229] on span "去拿拿看生日禮 結果看到皮卡" at bounding box center [965, 245] width 196 height 33
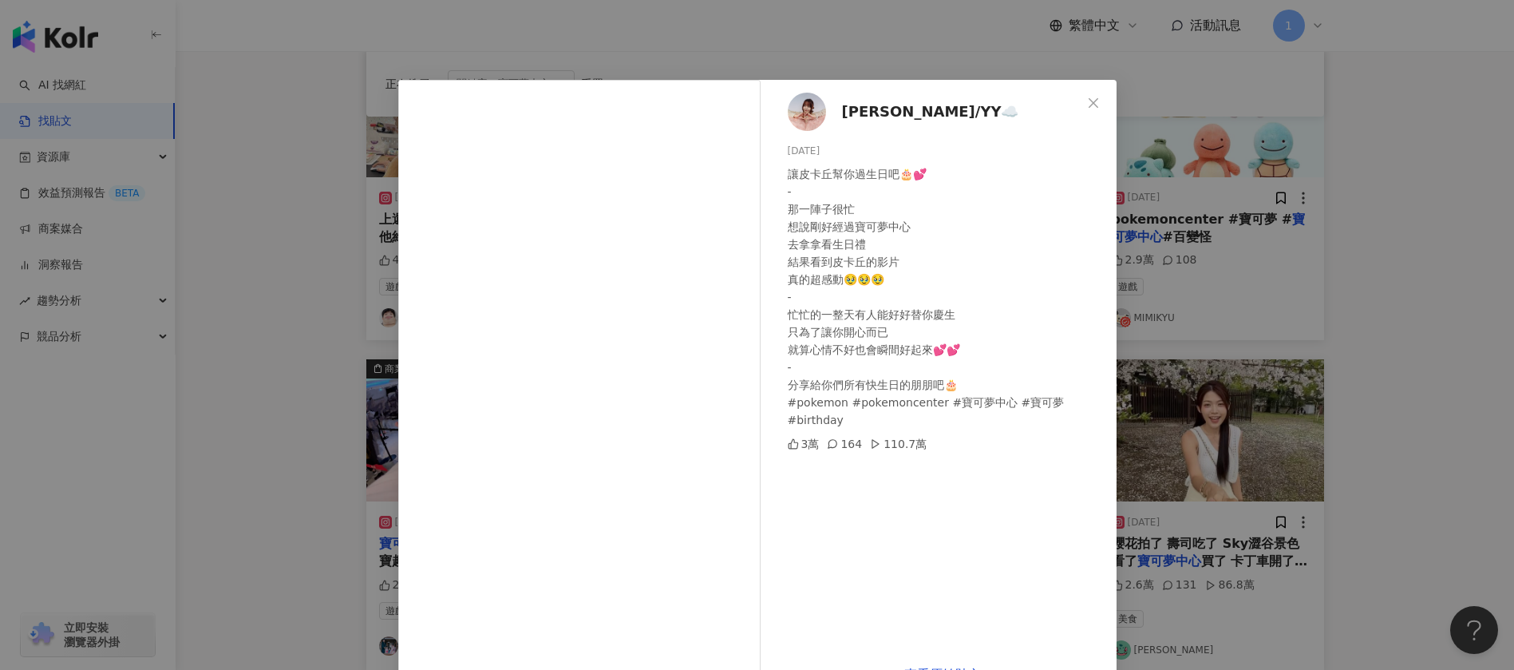
click at [1405, 180] on div "逸筠/YY☁️ 2024/4/25 讓皮卡丘幫你過生日吧🎂💕 - 那一陣子很忙 想說剛好經過寶可夢中心 去拿拿看生日禮 結果看到皮卡丘的影片 真的超感動🥹🥹🥹…" at bounding box center [757, 335] width 1514 height 670
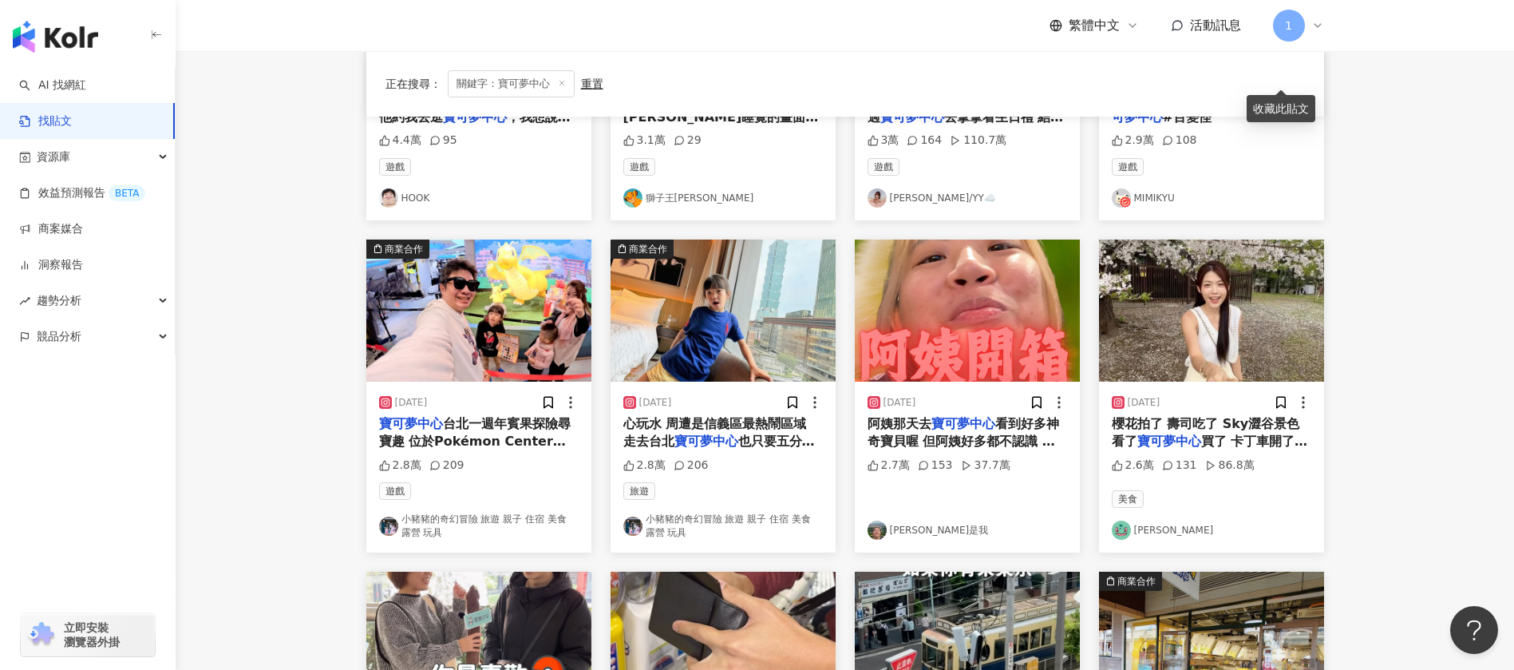
scroll to position [718, 0]
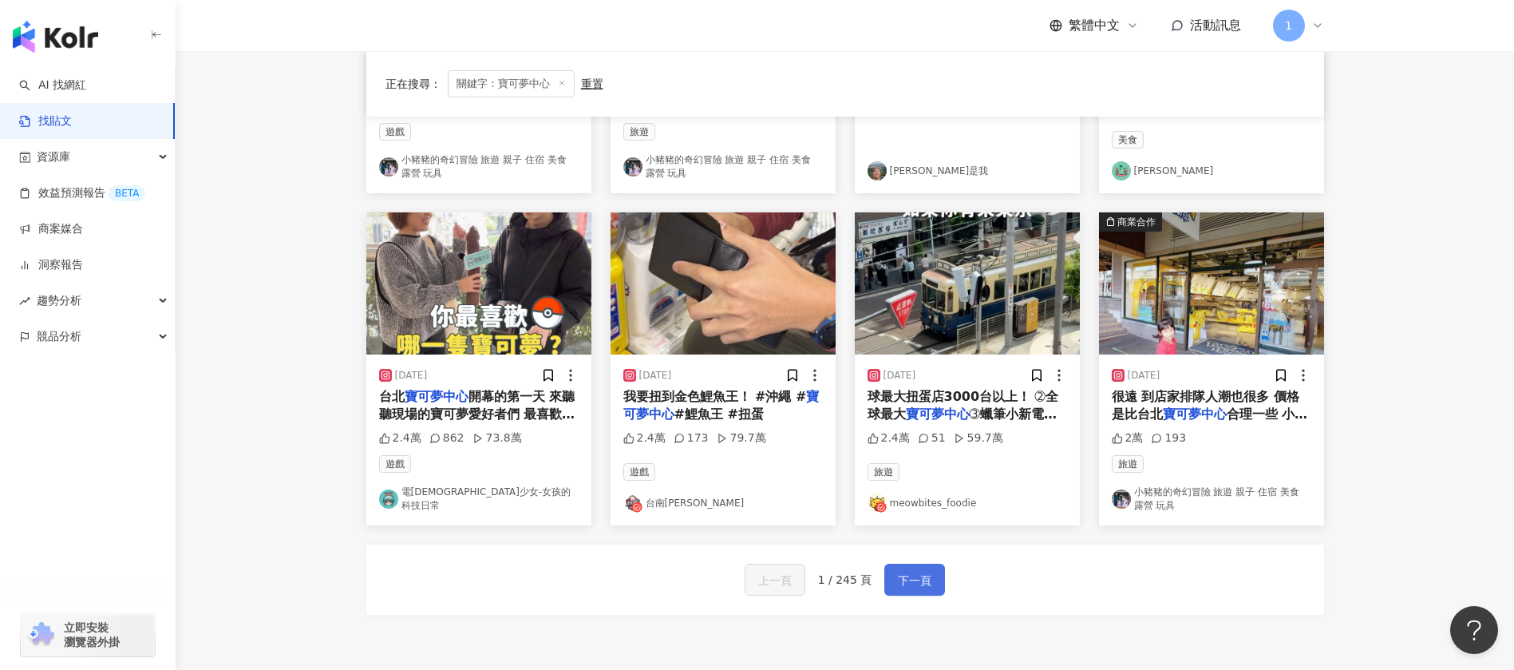
click at [911, 579] on span "下一頁" at bounding box center [915, 580] width 34 height 19
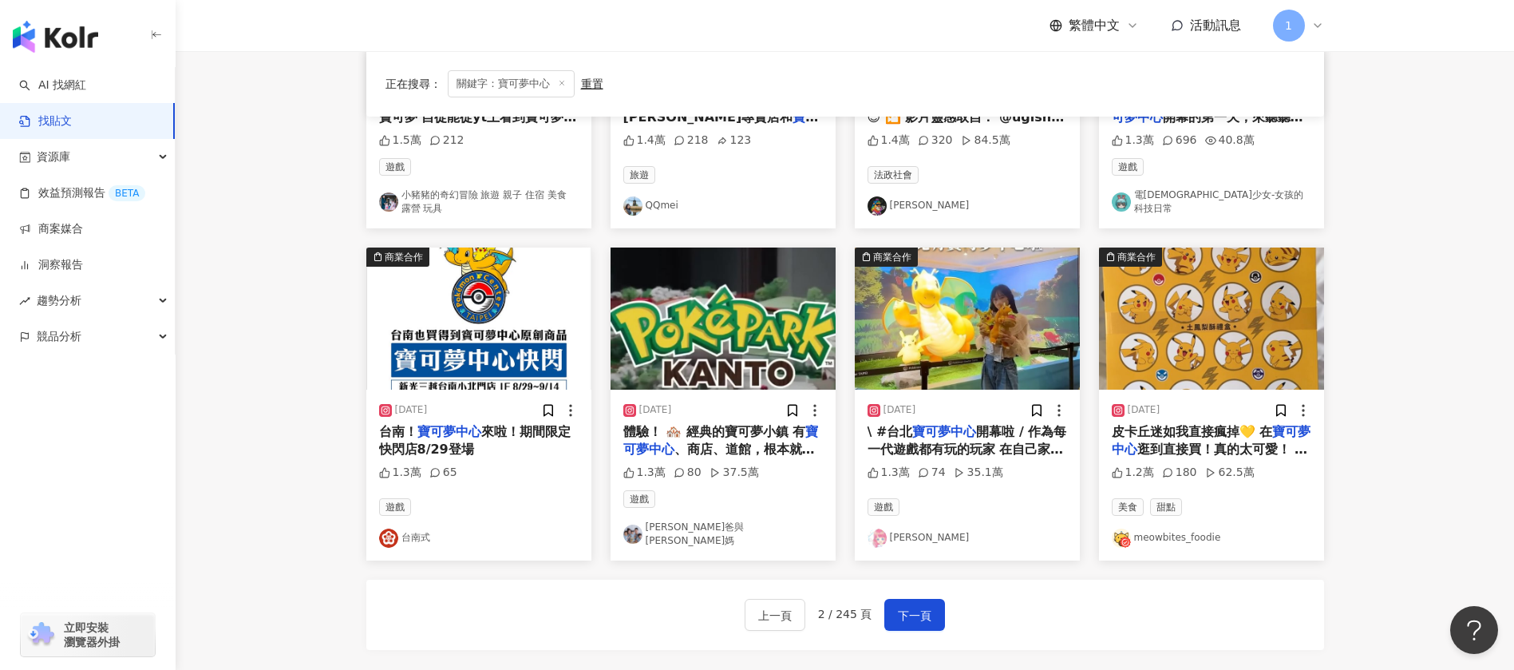
scroll to position [880, 0]
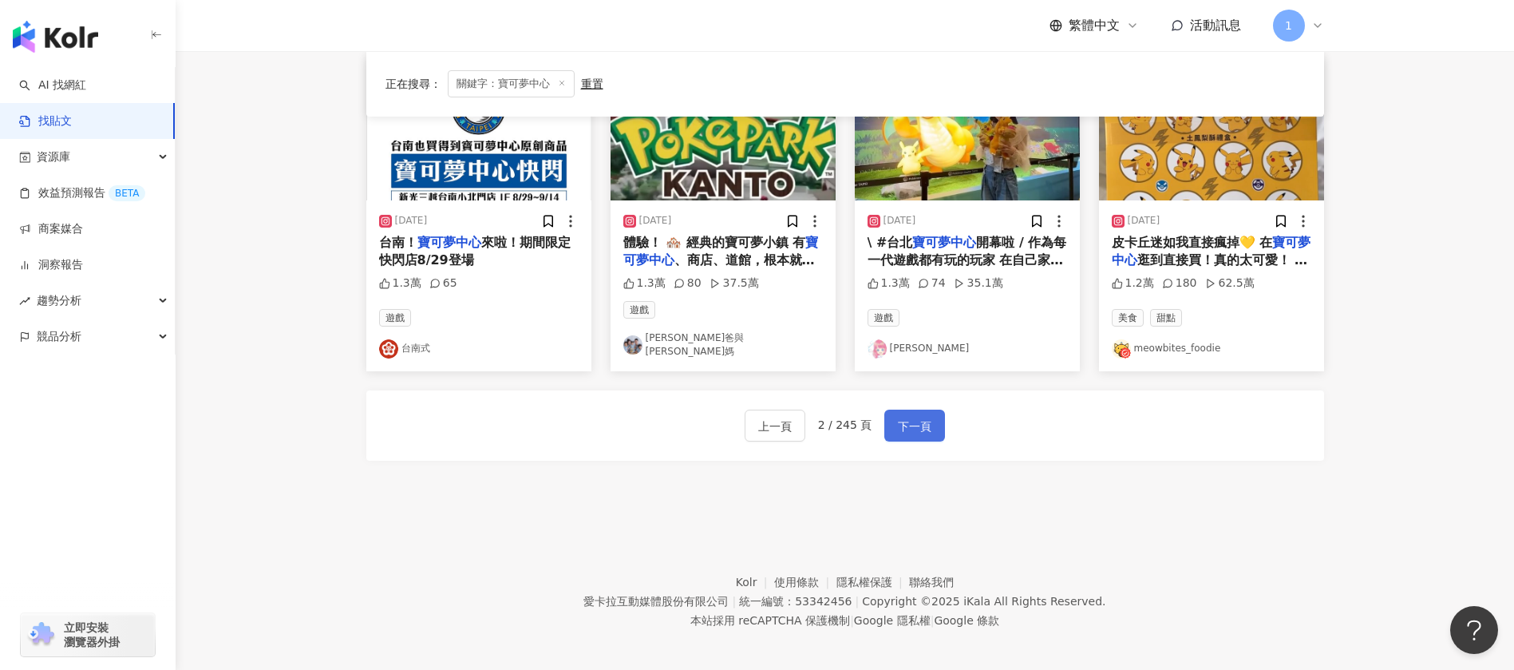
click at [920, 423] on span "下一頁" at bounding box center [915, 426] width 34 height 19
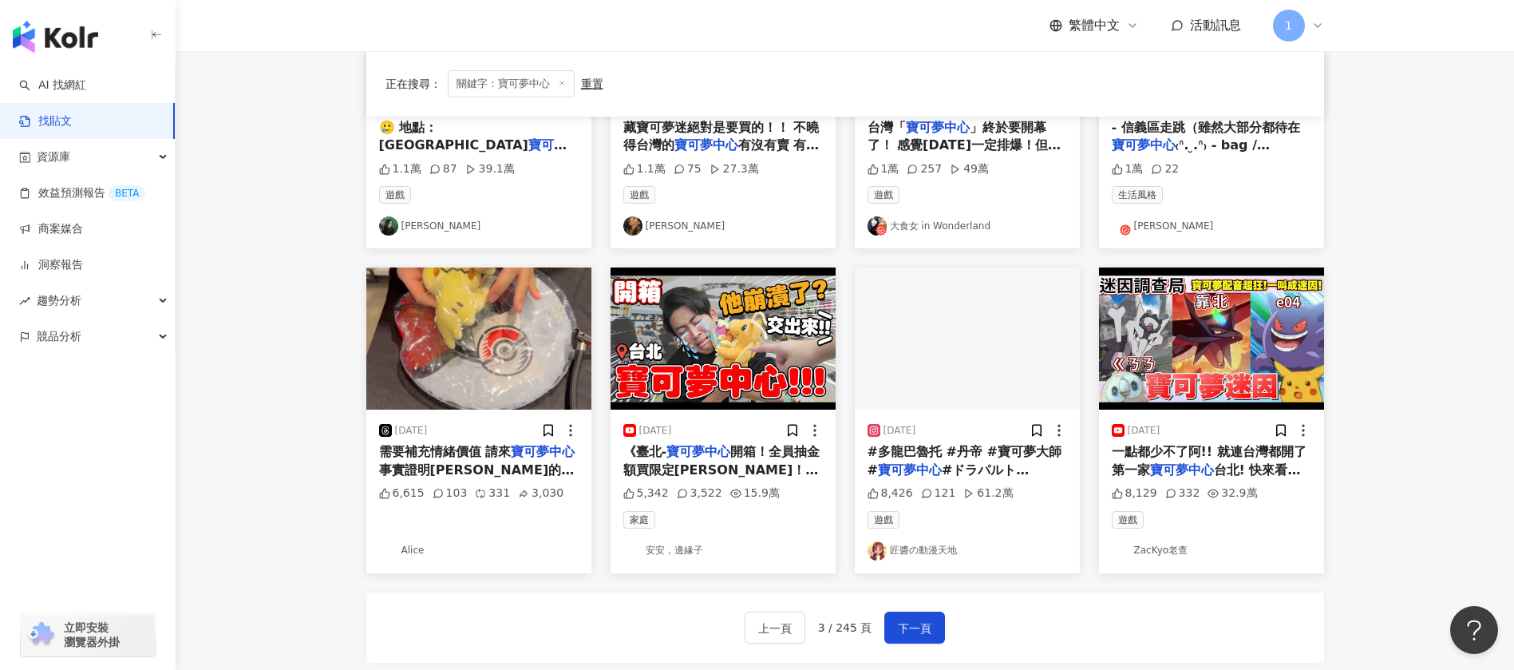
scroll to position [865, 0]
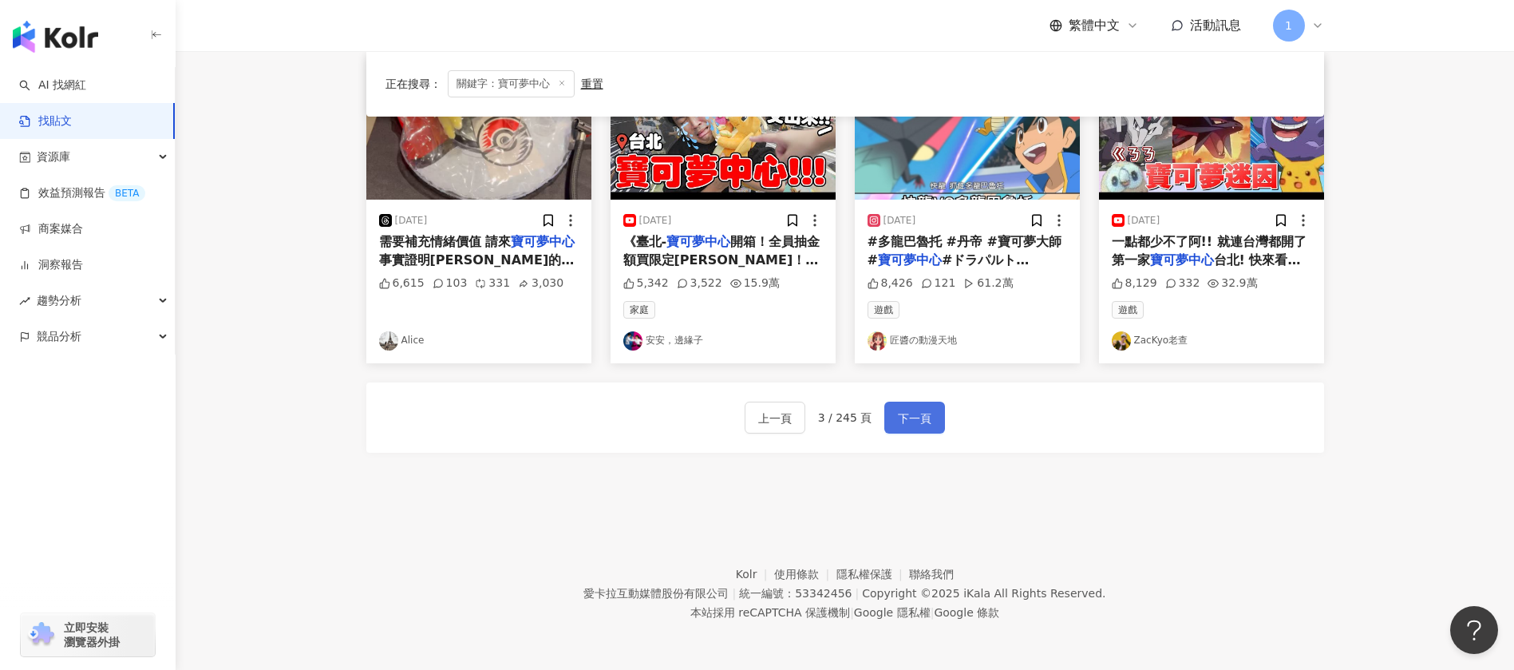
click at [909, 413] on span "下一頁" at bounding box center [915, 418] width 34 height 19
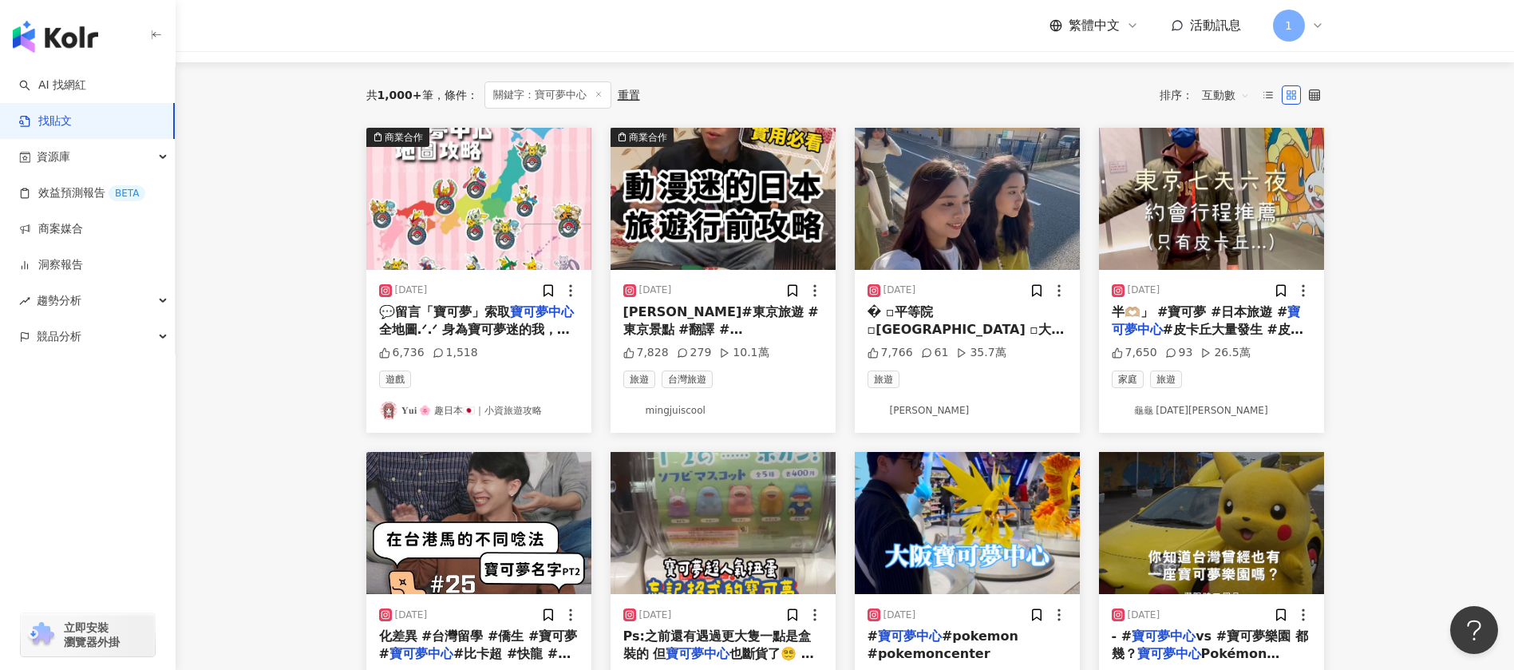
scroll to position [0, 0]
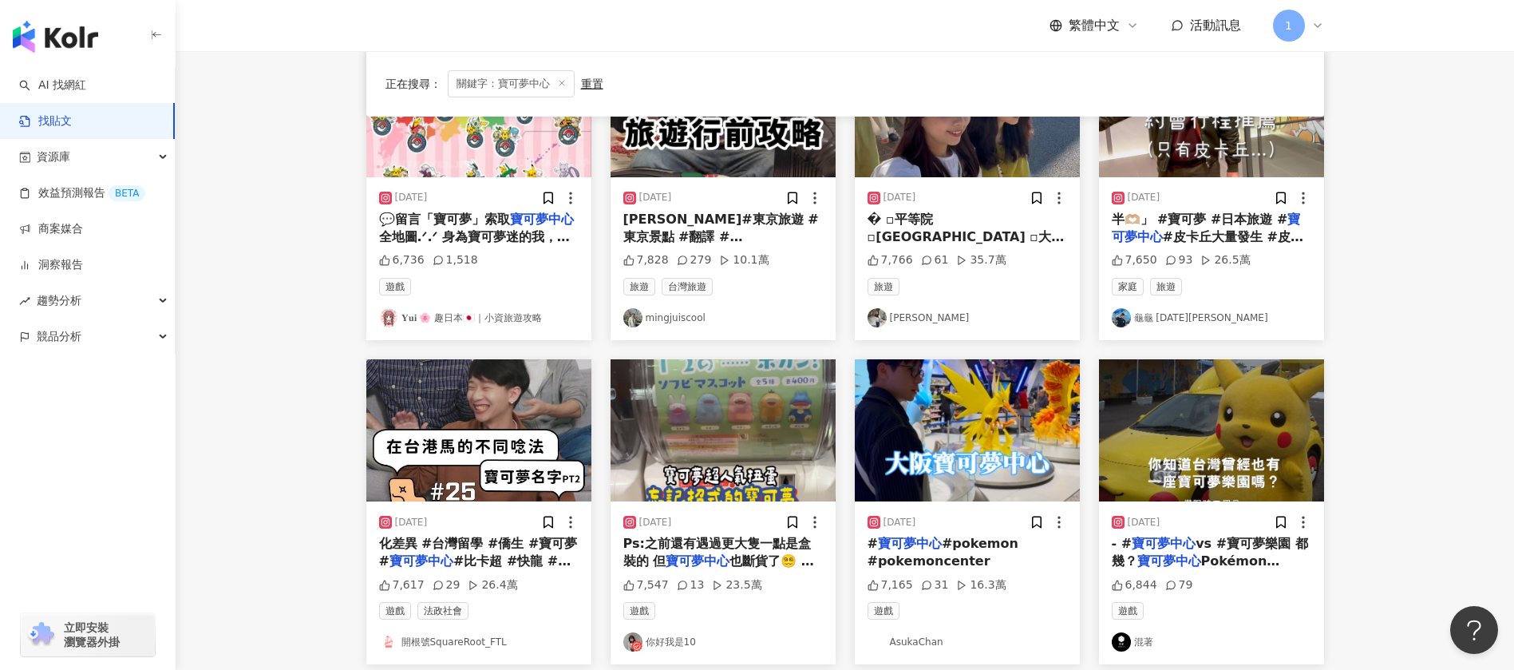
scroll to position [838, 0]
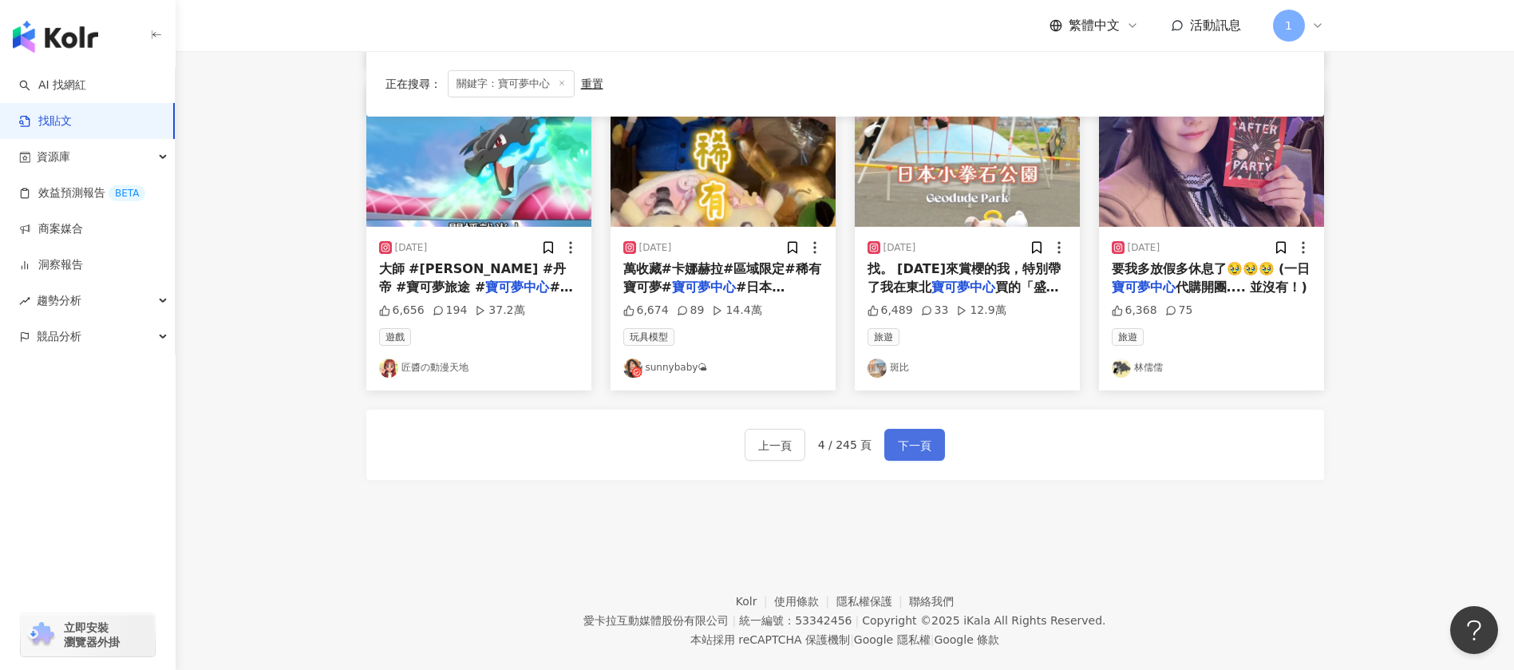
click at [913, 451] on span "下一頁" at bounding box center [915, 445] width 34 height 19
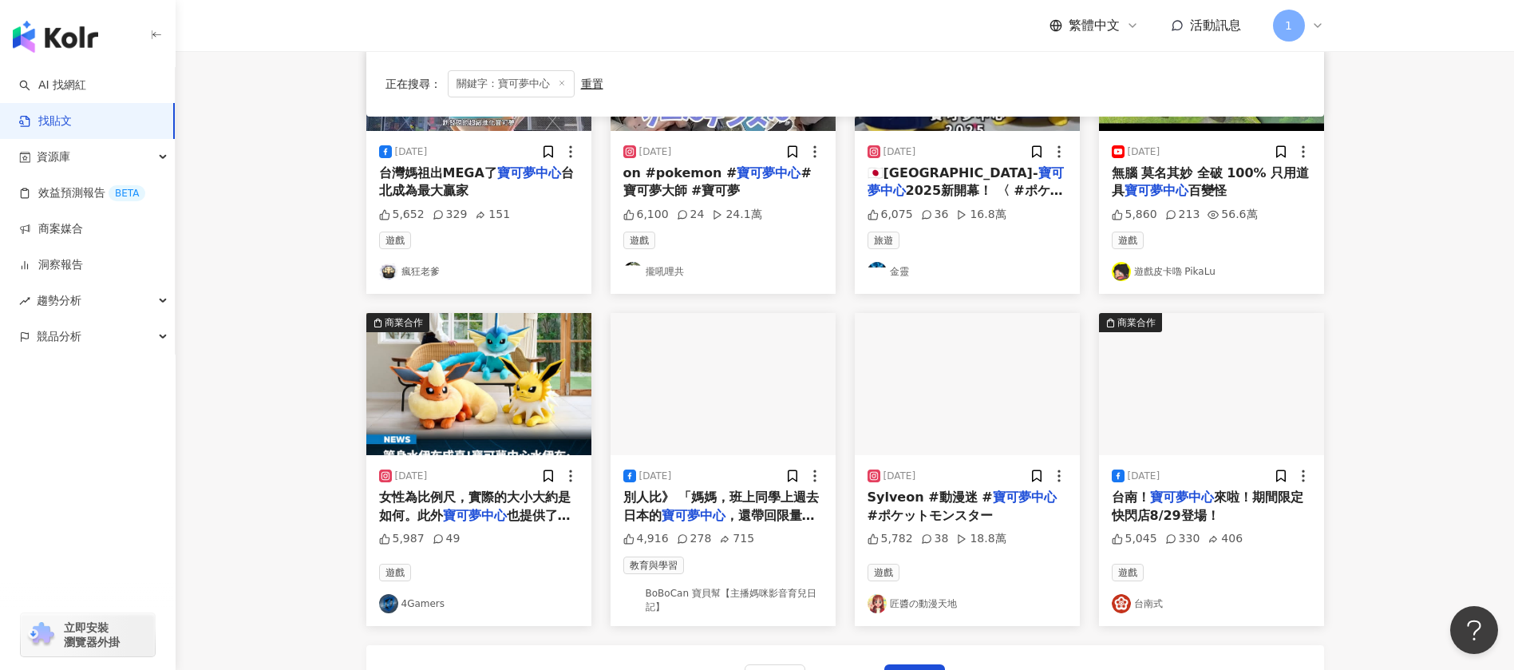
scroll to position [845, 0]
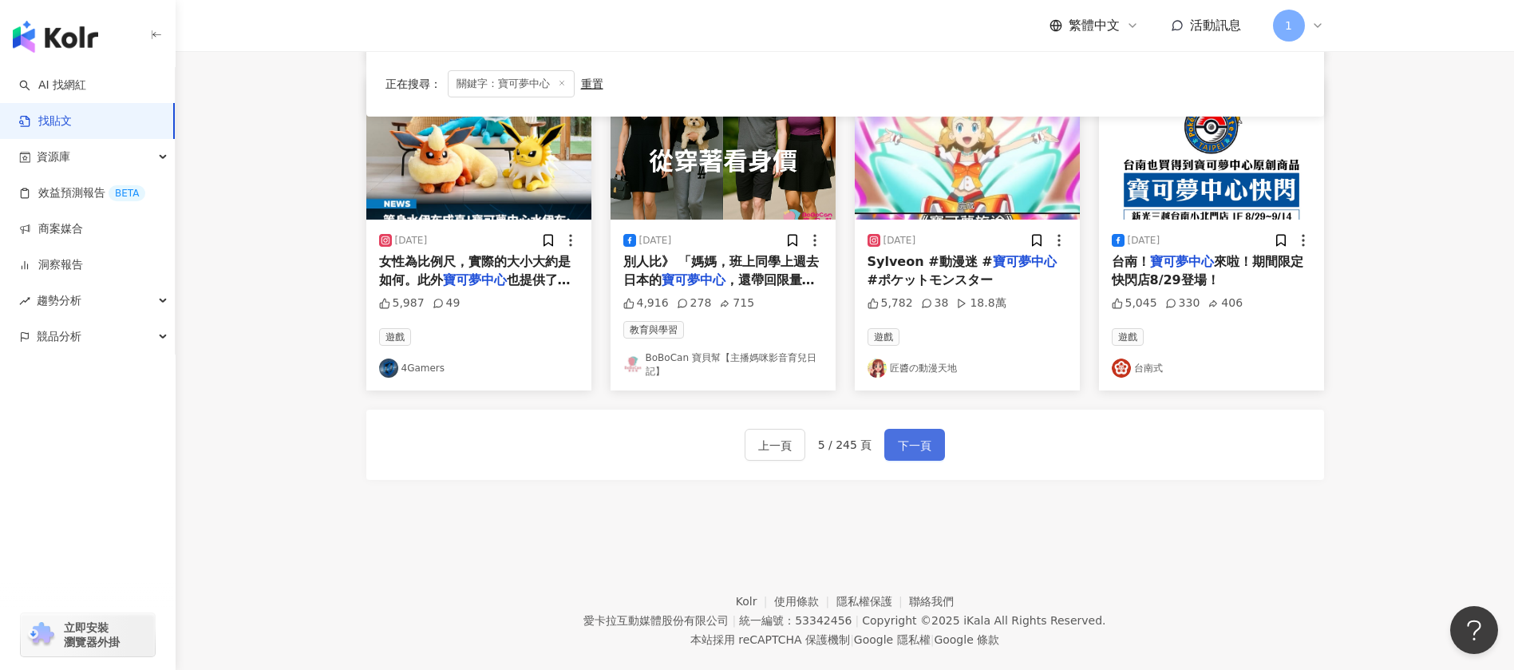
click at [926, 438] on span "下一頁" at bounding box center [915, 445] width 34 height 19
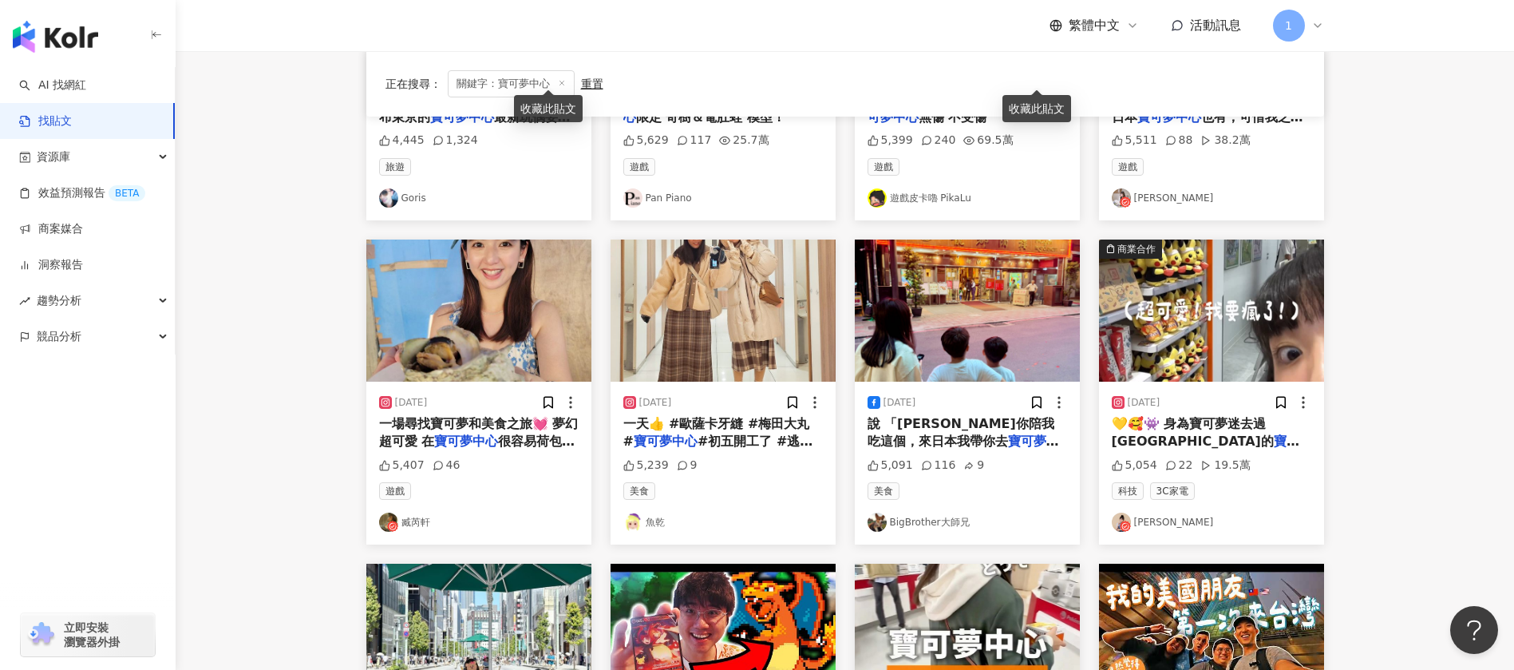
scroll to position [838, 0]
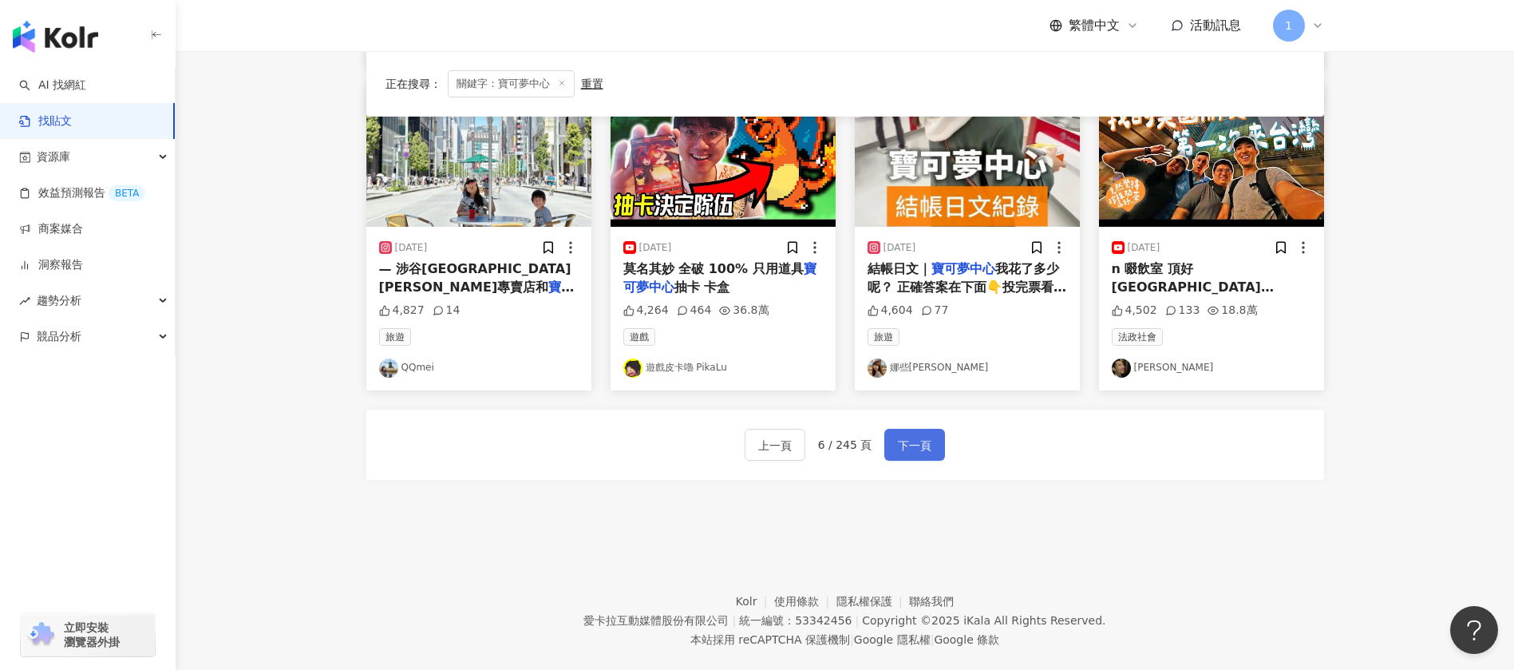
click at [904, 444] on span "下一頁" at bounding box center [915, 445] width 34 height 19
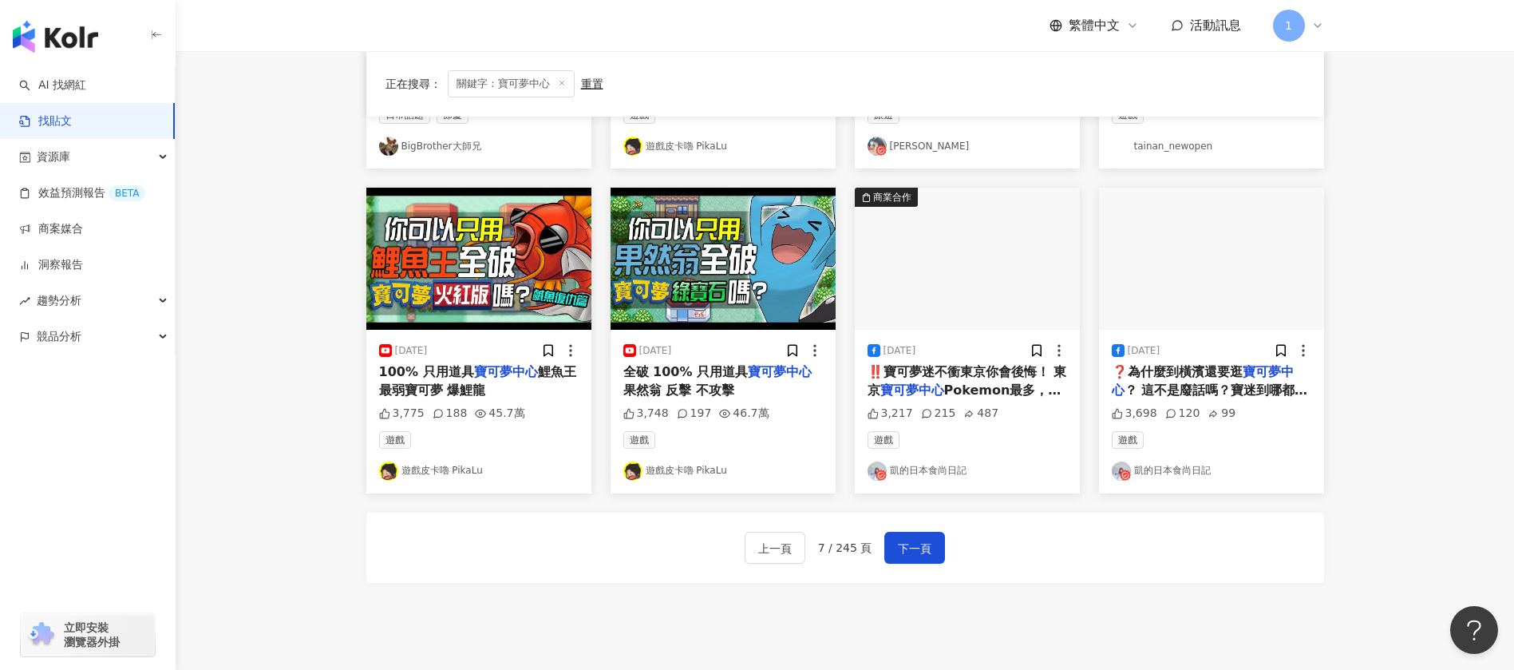
scroll to position [865, 0]
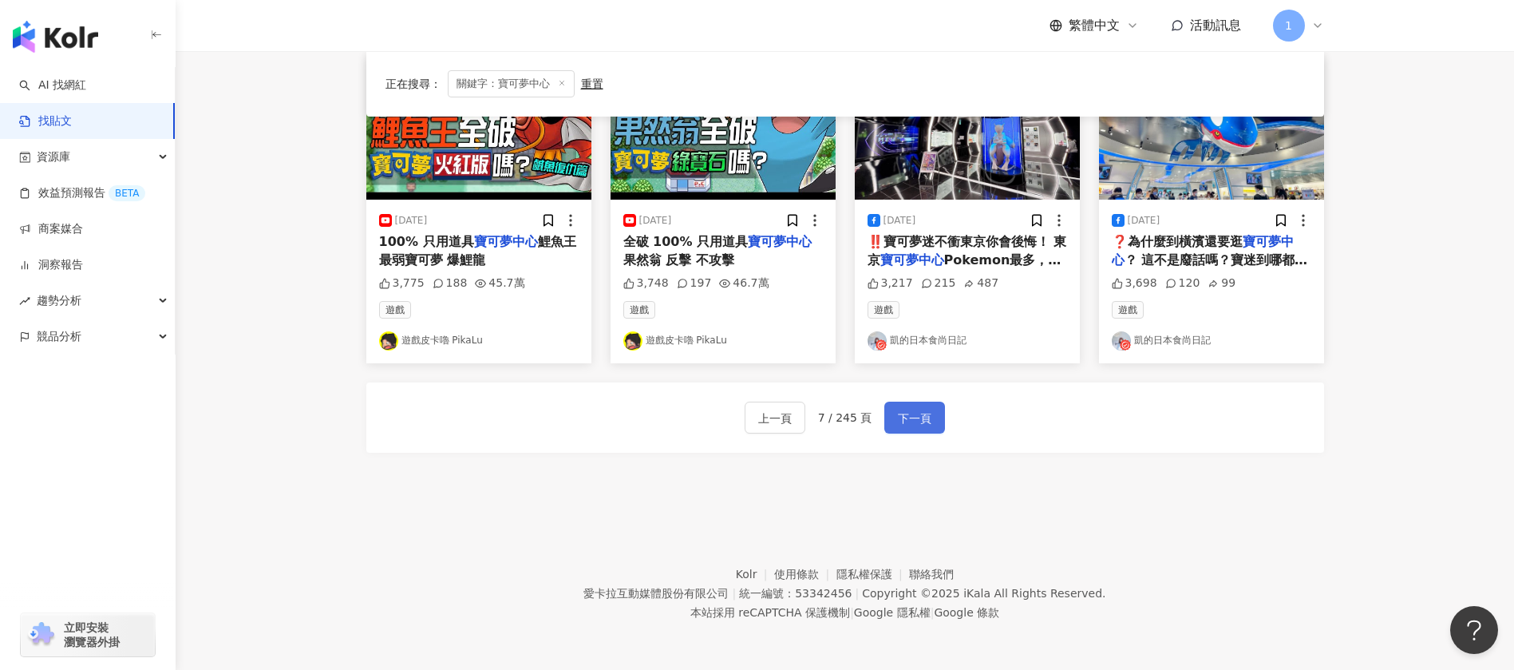
click at [898, 410] on span "下一頁" at bounding box center [915, 418] width 34 height 19
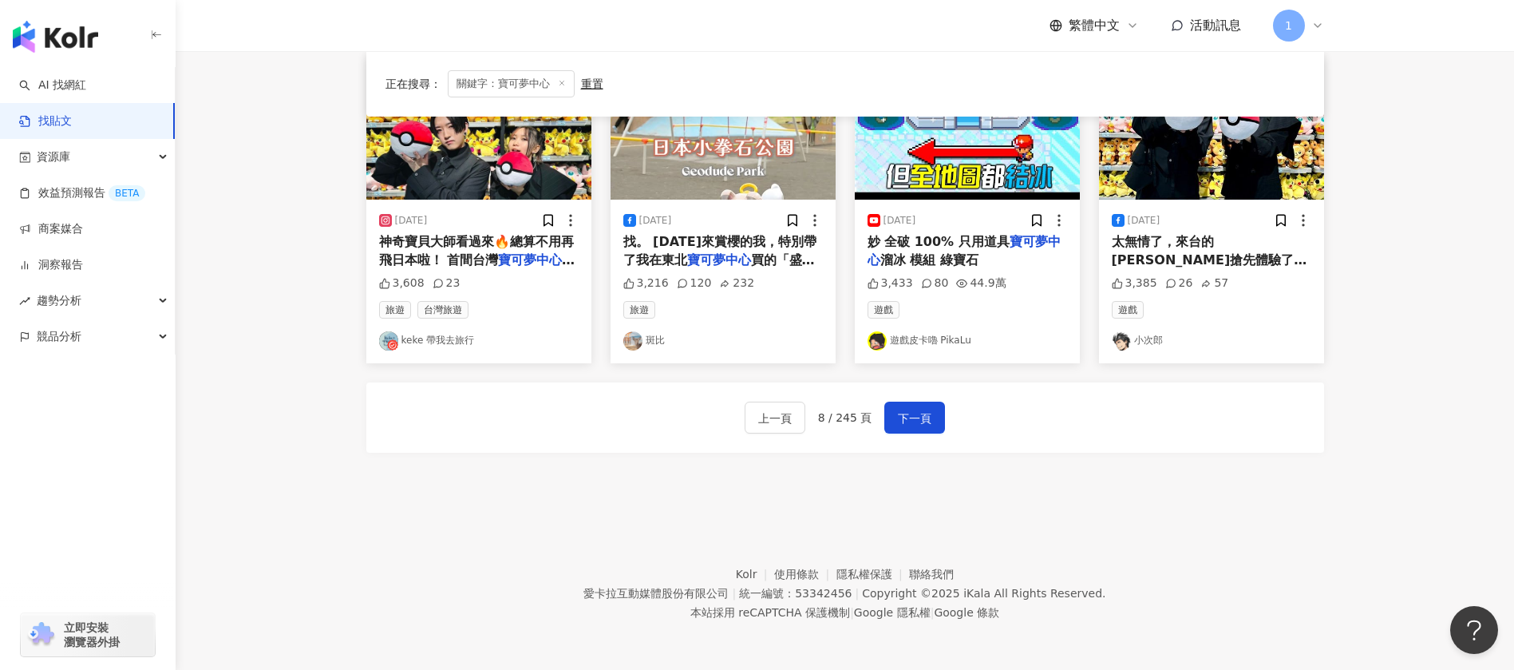
click at [899, 419] on span "下一頁" at bounding box center [915, 418] width 34 height 19
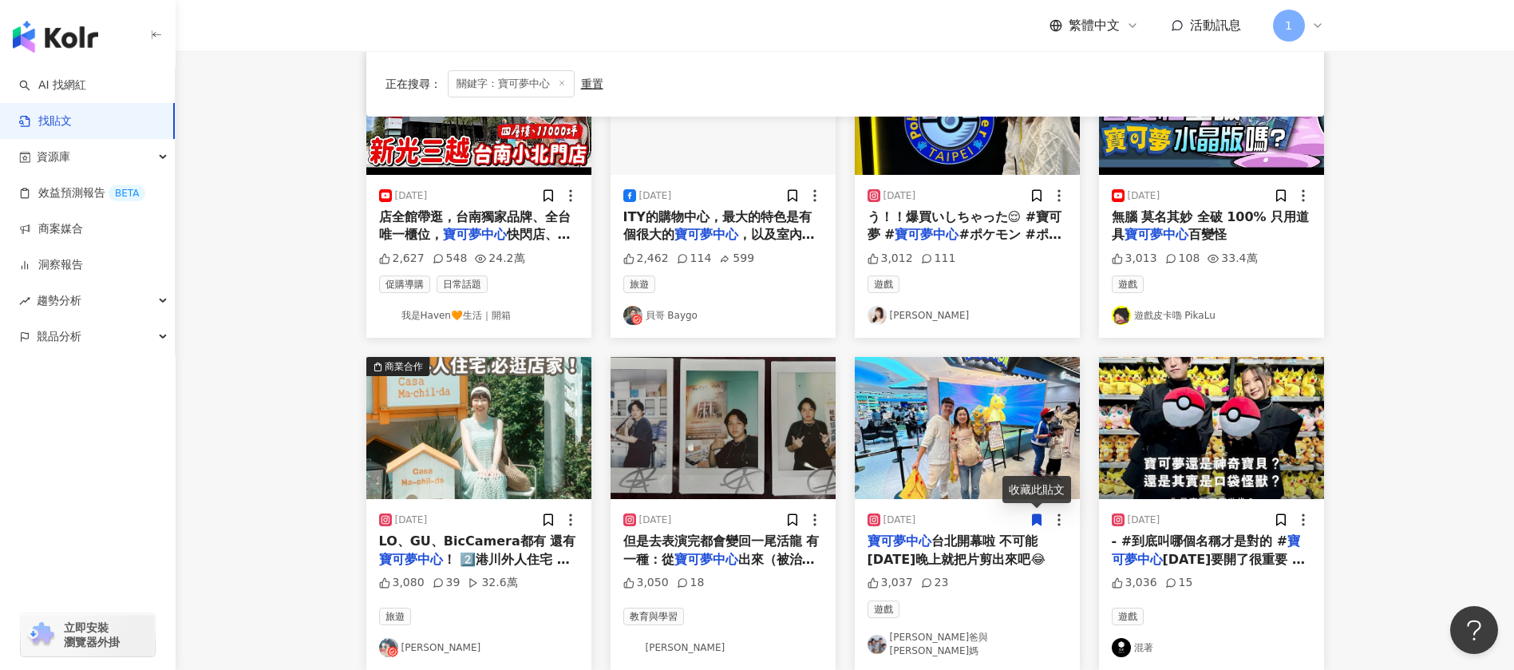
scroll to position [718, 0]
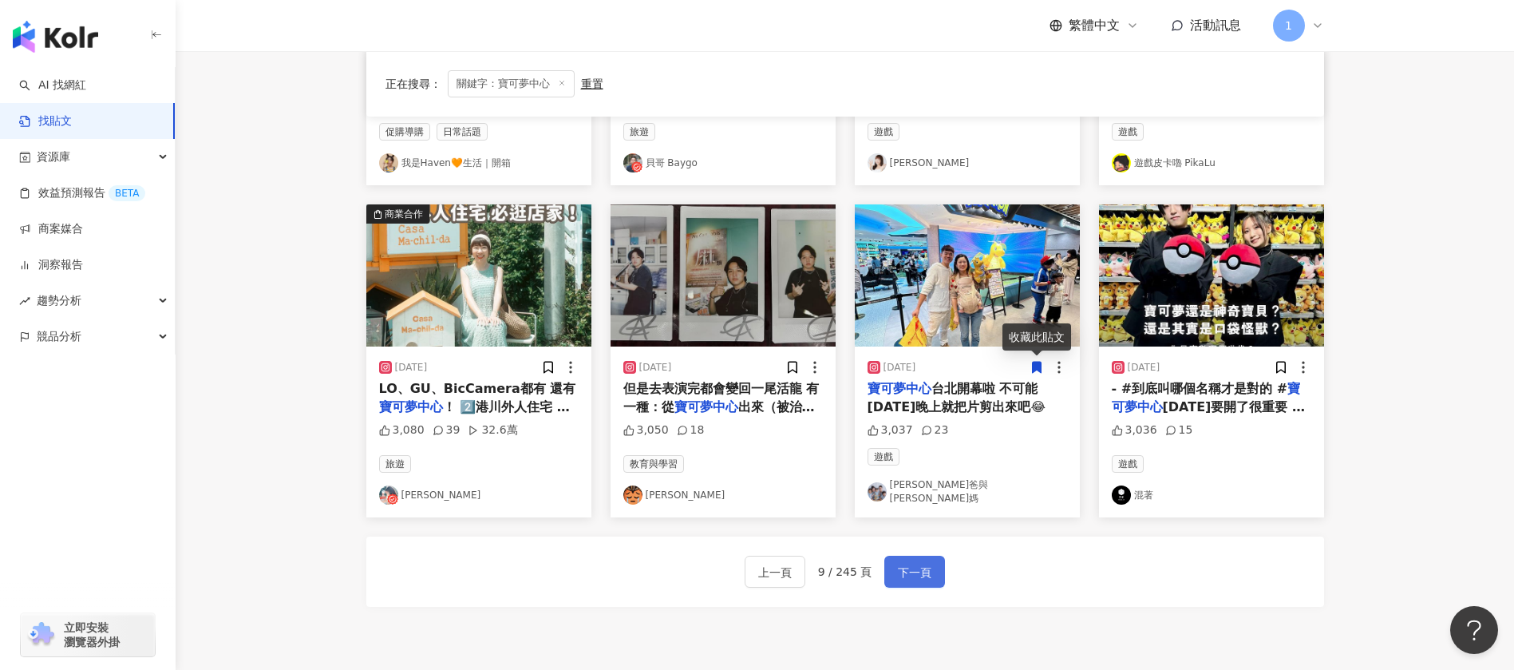
click at [914, 571] on span "下一頁" at bounding box center [915, 572] width 34 height 19
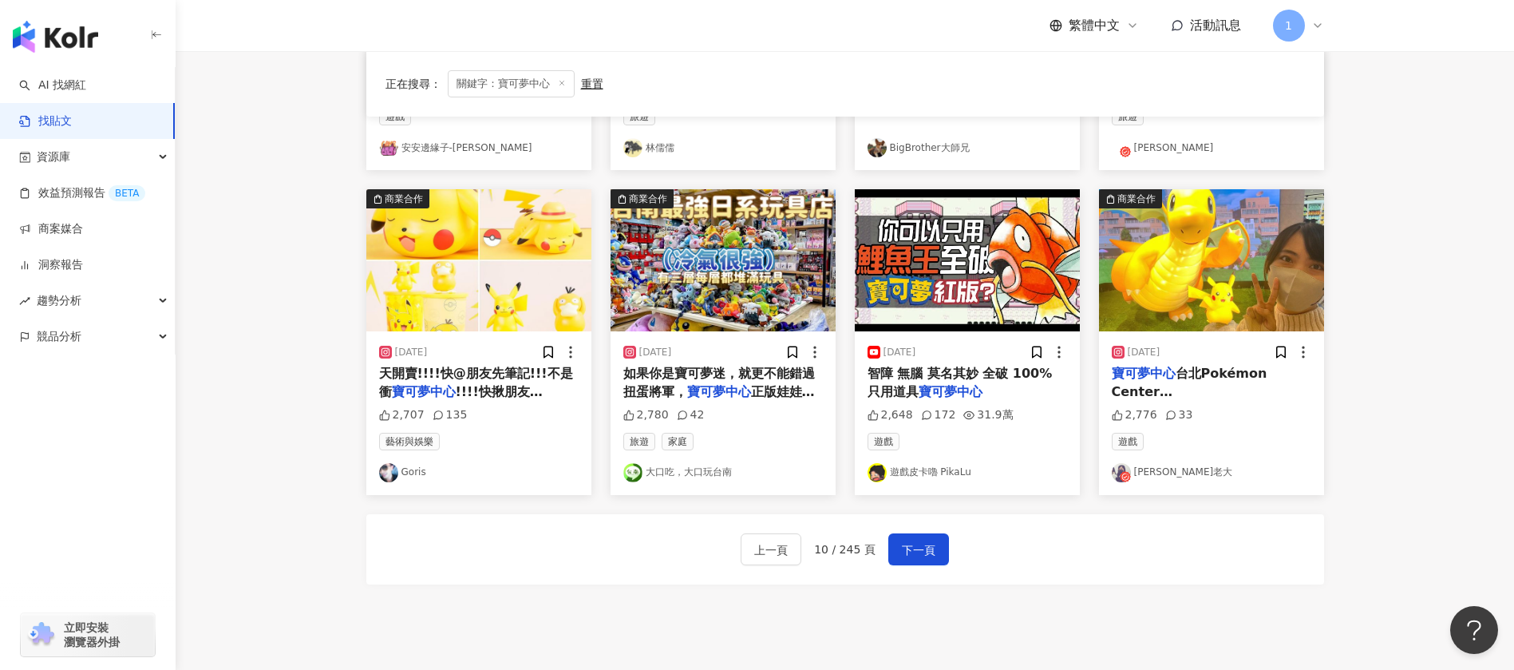
scroll to position [865, 0]
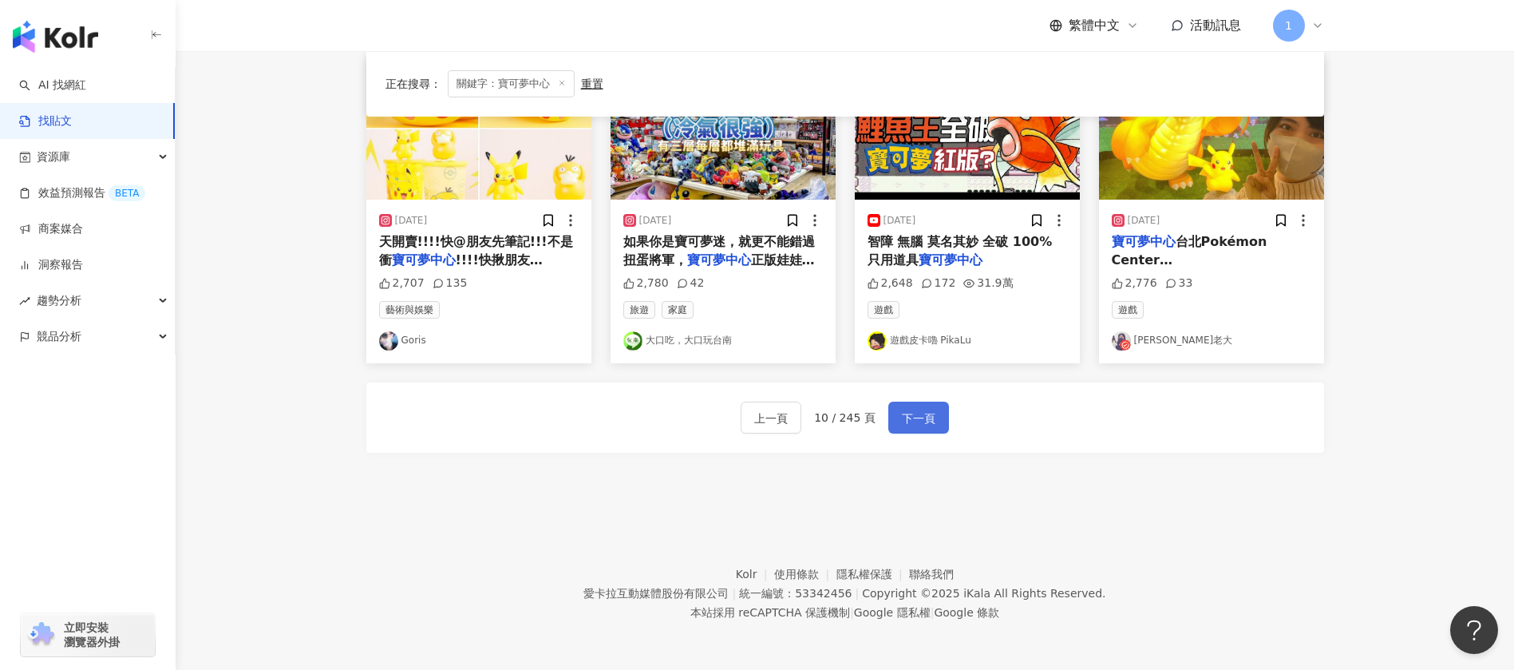
click at [902, 421] on span "下一頁" at bounding box center [919, 418] width 34 height 19
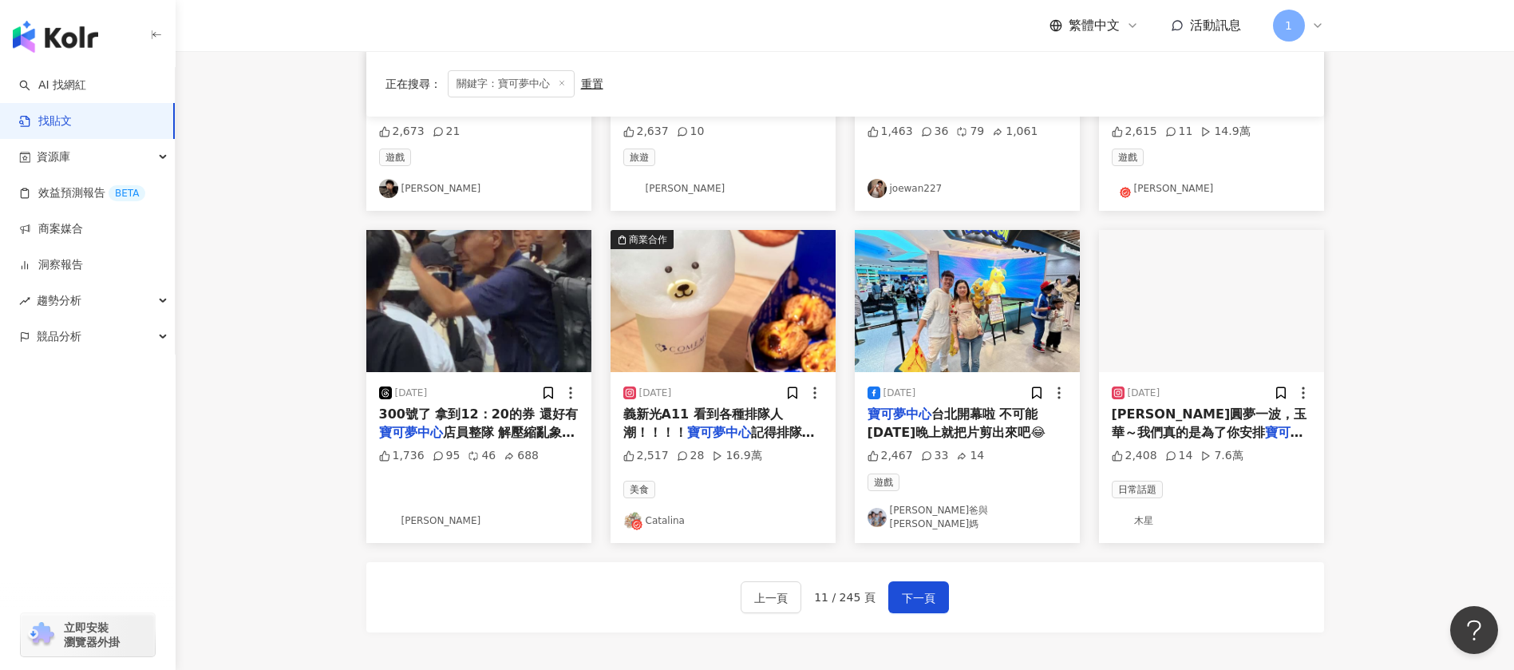
scroll to position [745, 0]
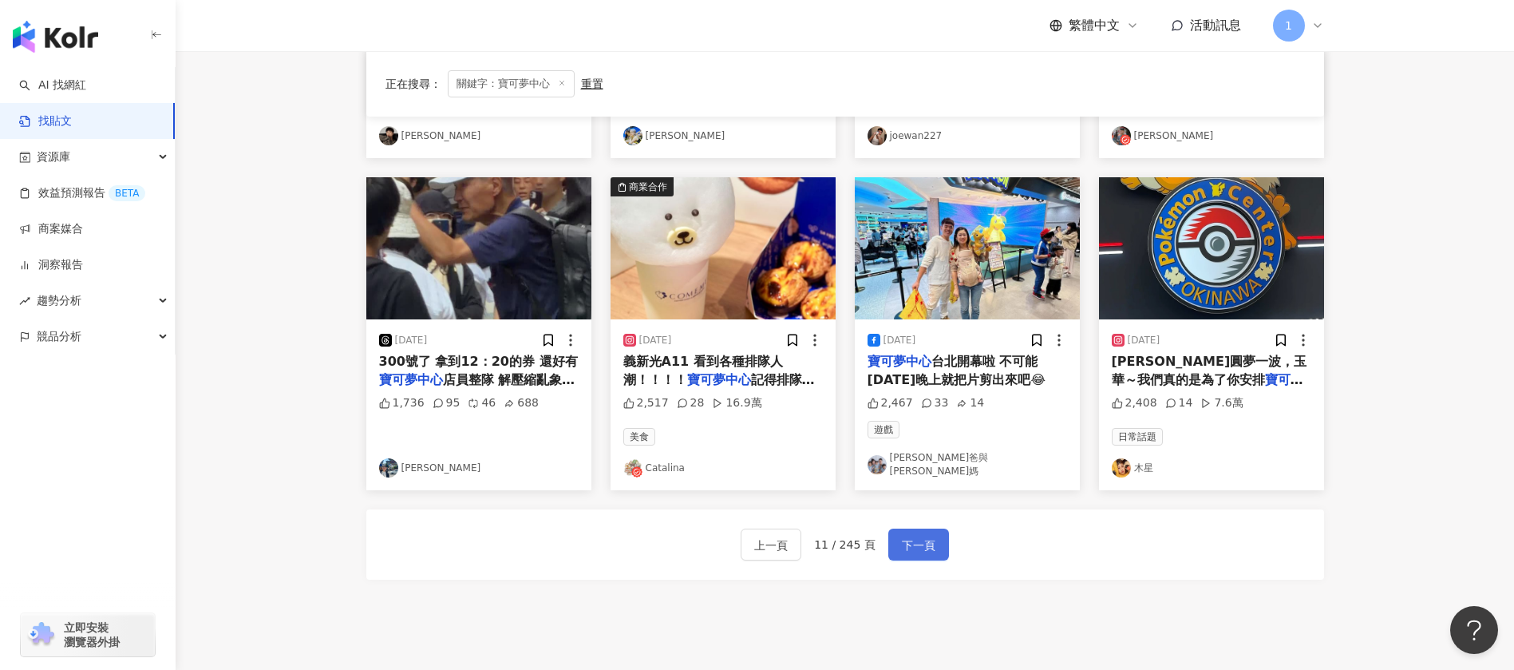
click at [905, 545] on span "下一頁" at bounding box center [919, 544] width 34 height 19
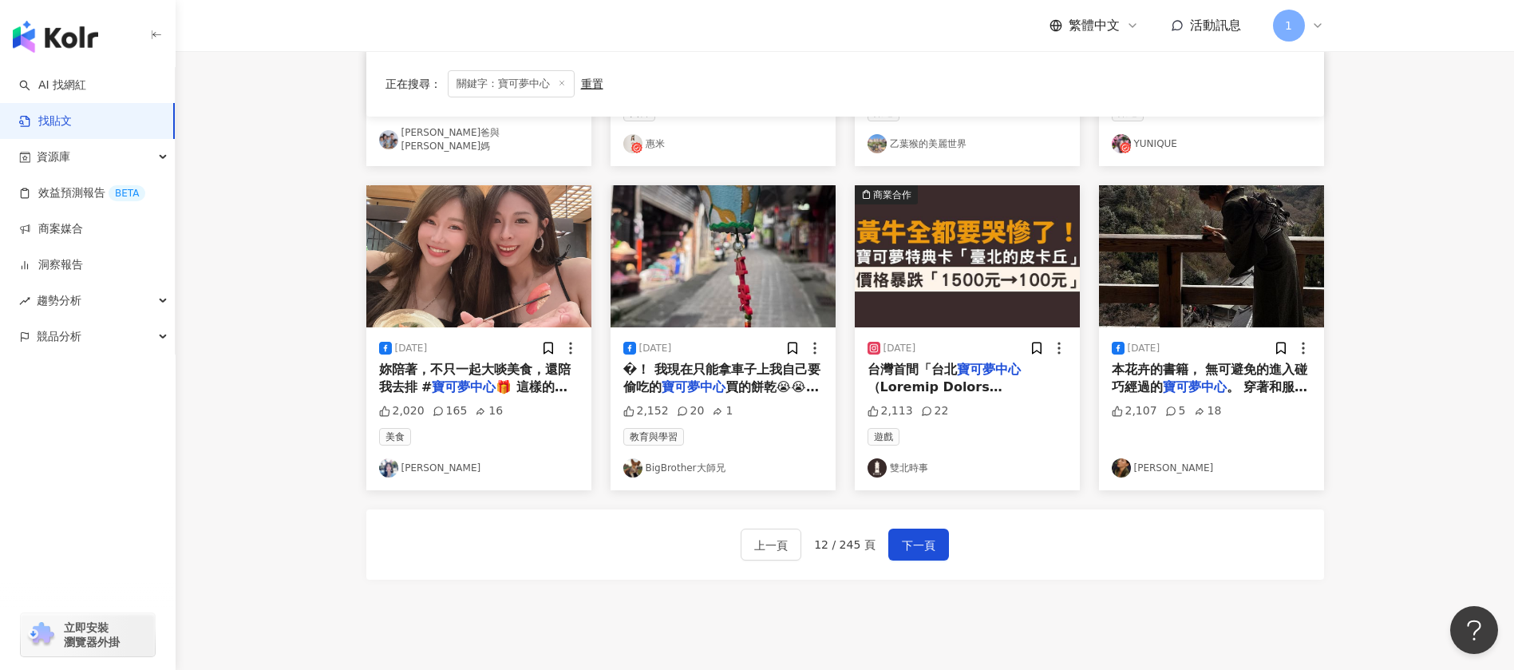
click at [334, 498] on div "正在搜尋 ： 關鍵字：寶可夢中心 重置 排序： 互動數 2024/3/8 上還有皮卡丘的刺青，有次拍攝完他約我去逛 寶可夢中心 ，我想說還有點空檔就去了，我其…" at bounding box center [844, 42] width 1021 height 1156
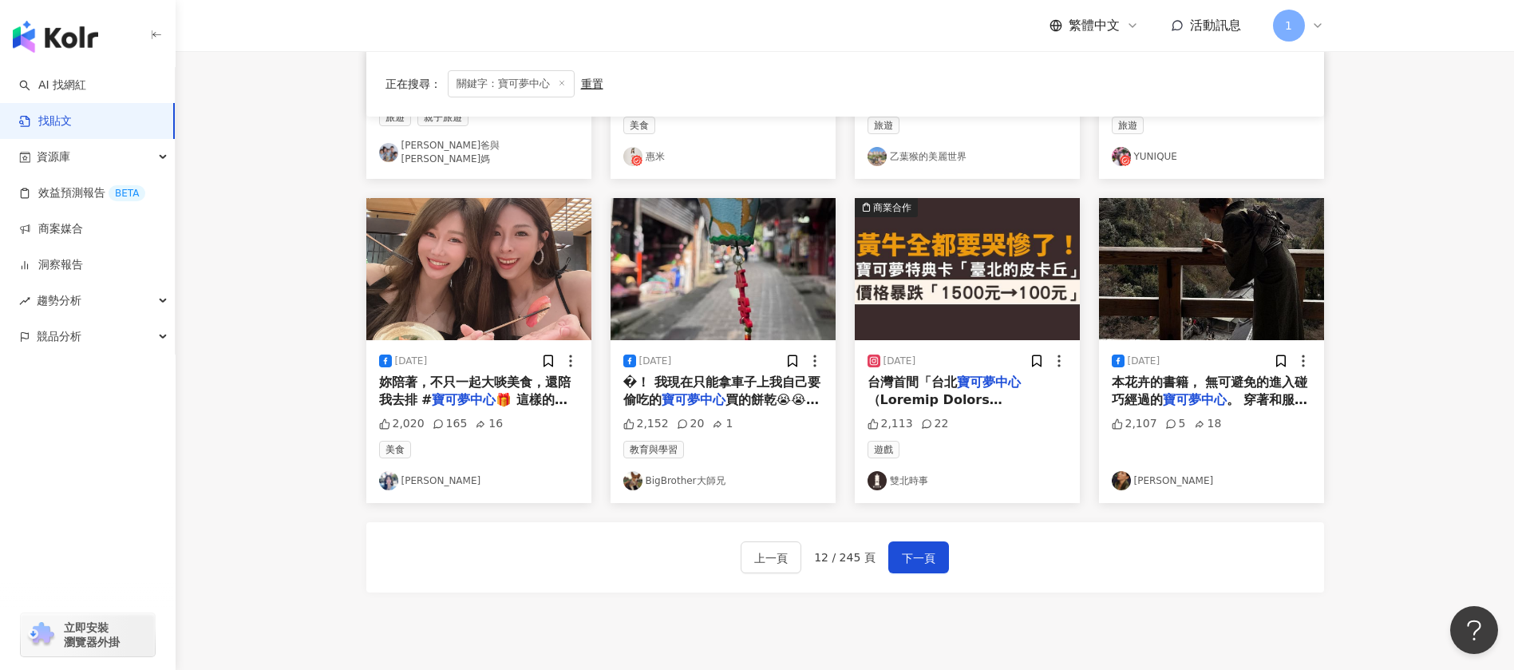
scroll to position [865, 0]
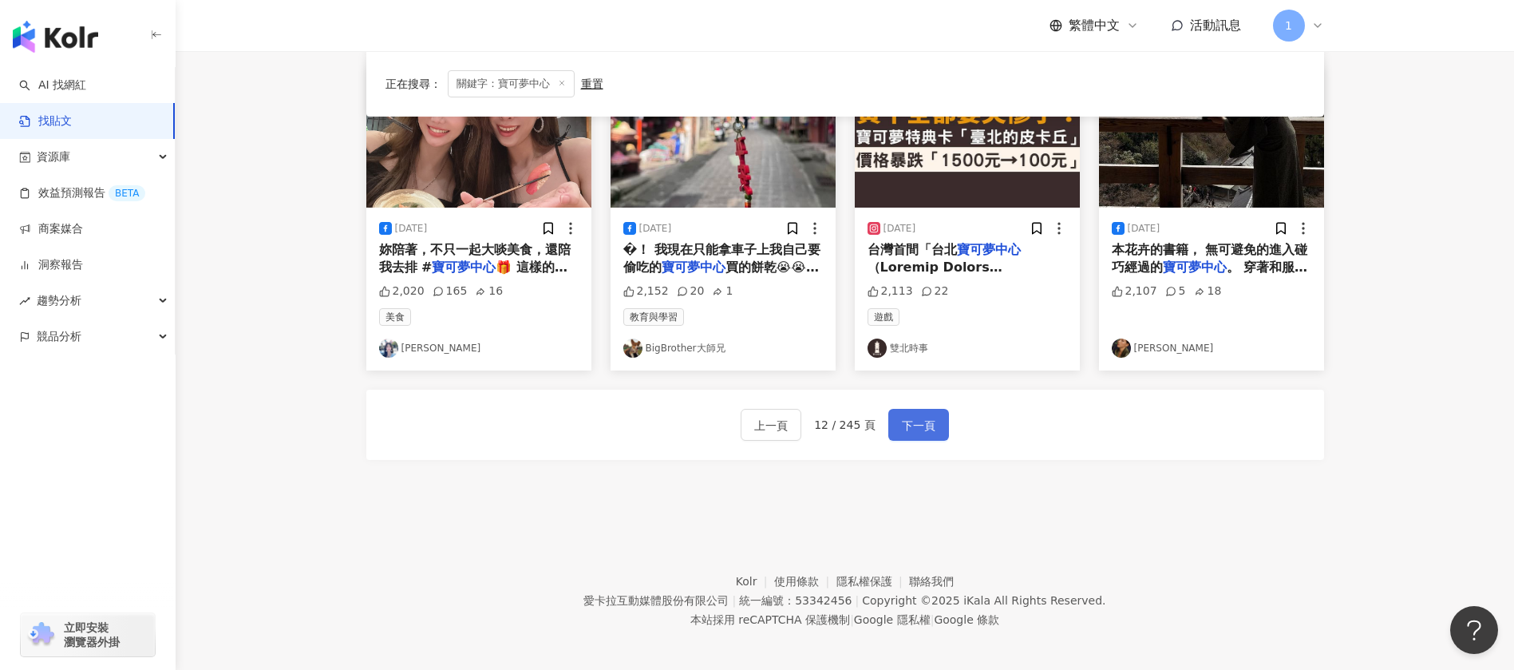
click at [934, 417] on button "下一頁" at bounding box center [918, 425] width 61 height 32
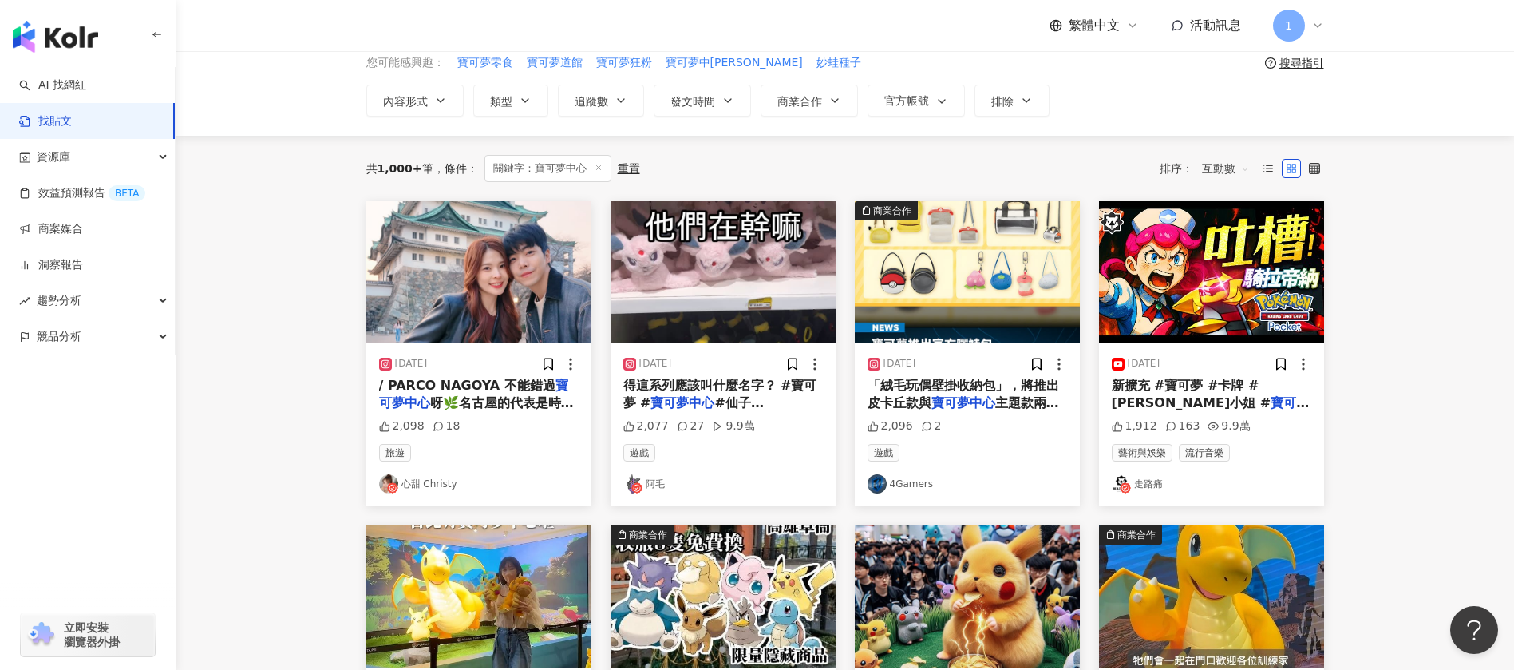
scroll to position [27, 0]
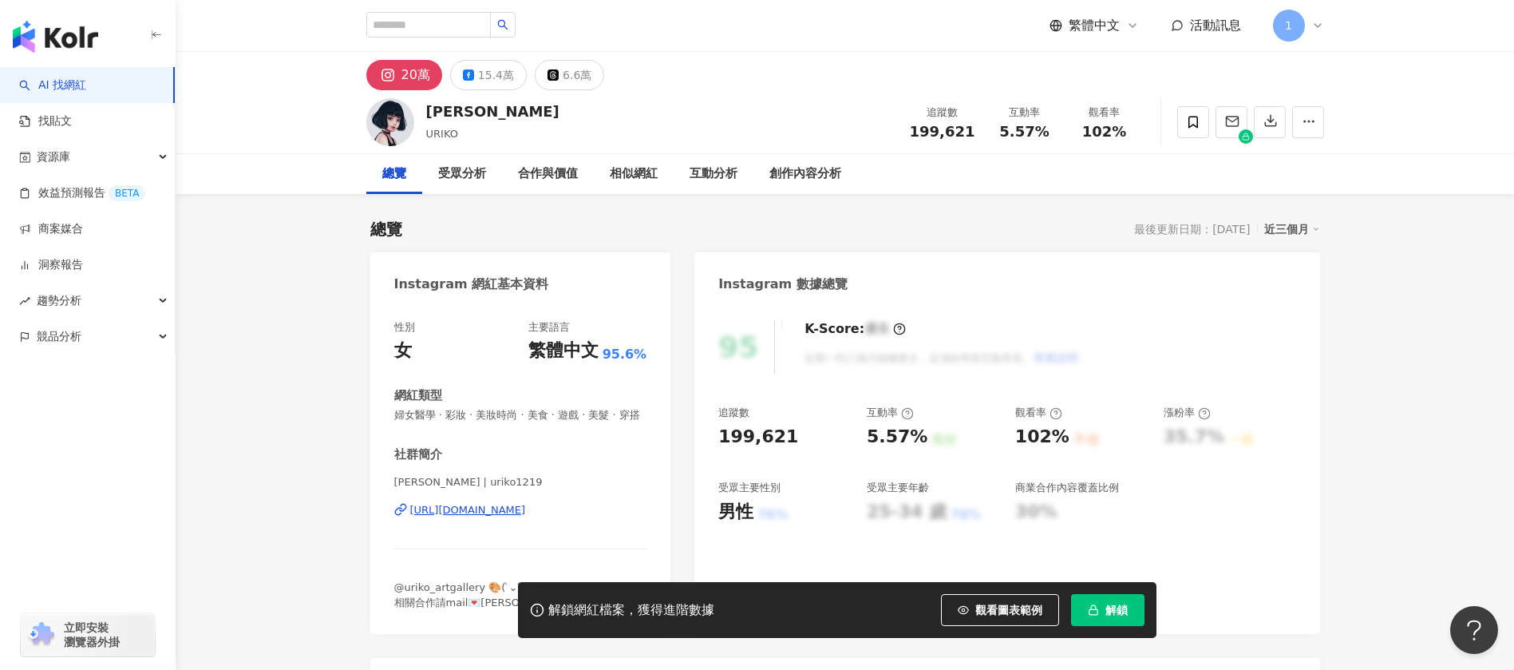
click at [404, 76] on div "20萬" at bounding box center [415, 75] width 29 height 22
click at [1309, 120] on icon "button" at bounding box center [1308, 121] width 14 height 14
click at [1397, 112] on div "李優 URIKO 追蹤數 199,621 互動率 5.57% 觀看率 102%" at bounding box center [845, 122] width 1338 height 64
click at [393, 73] on rect at bounding box center [388, 75] width 15 height 14
click at [1311, 117] on icon "button" at bounding box center [1308, 121] width 14 height 14
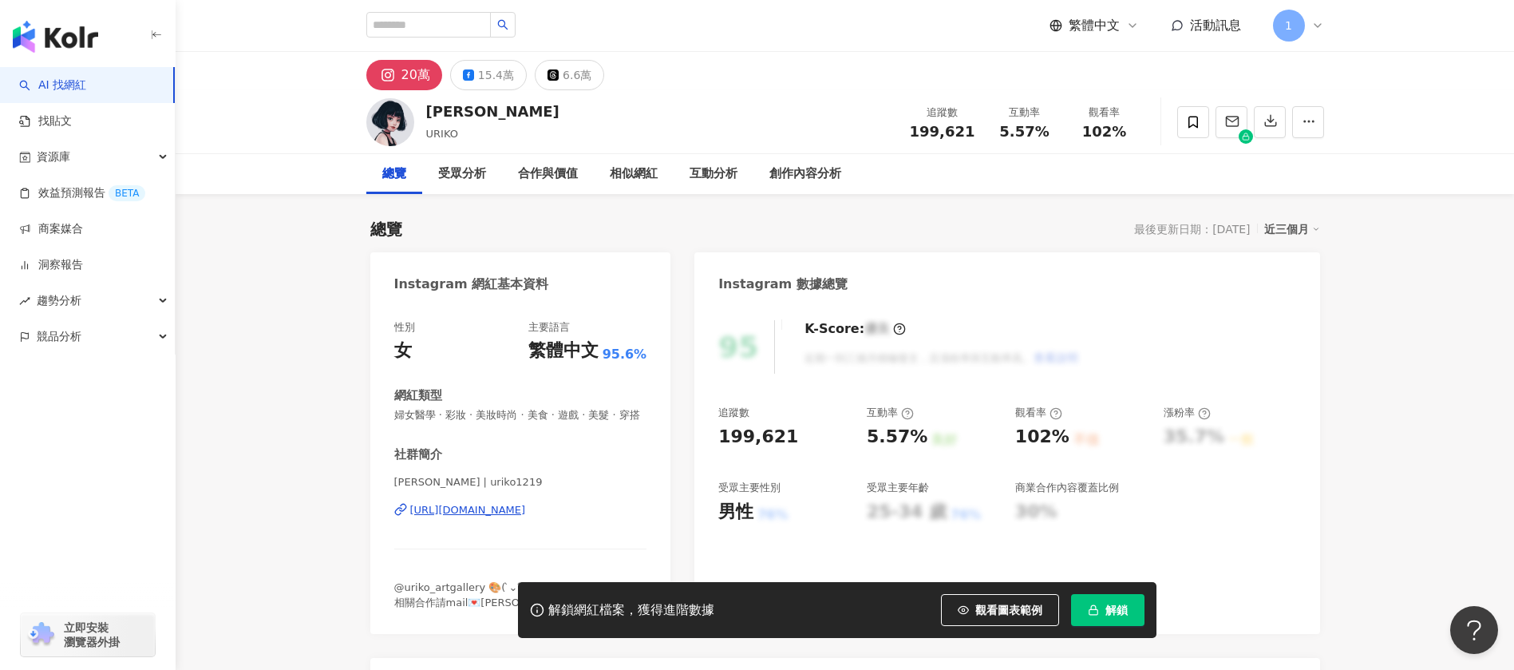
click at [1354, 77] on div "20萬 15.4萬 6.6萬" at bounding box center [844, 71] width 1021 height 38
drag, startPoint x: 409, startPoint y: 73, endPoint x: 630, endPoint y: 64, distance: 220.4
click at [718, 48] on div "繁體中文 活動訊息 1" at bounding box center [845, 25] width 958 height 51
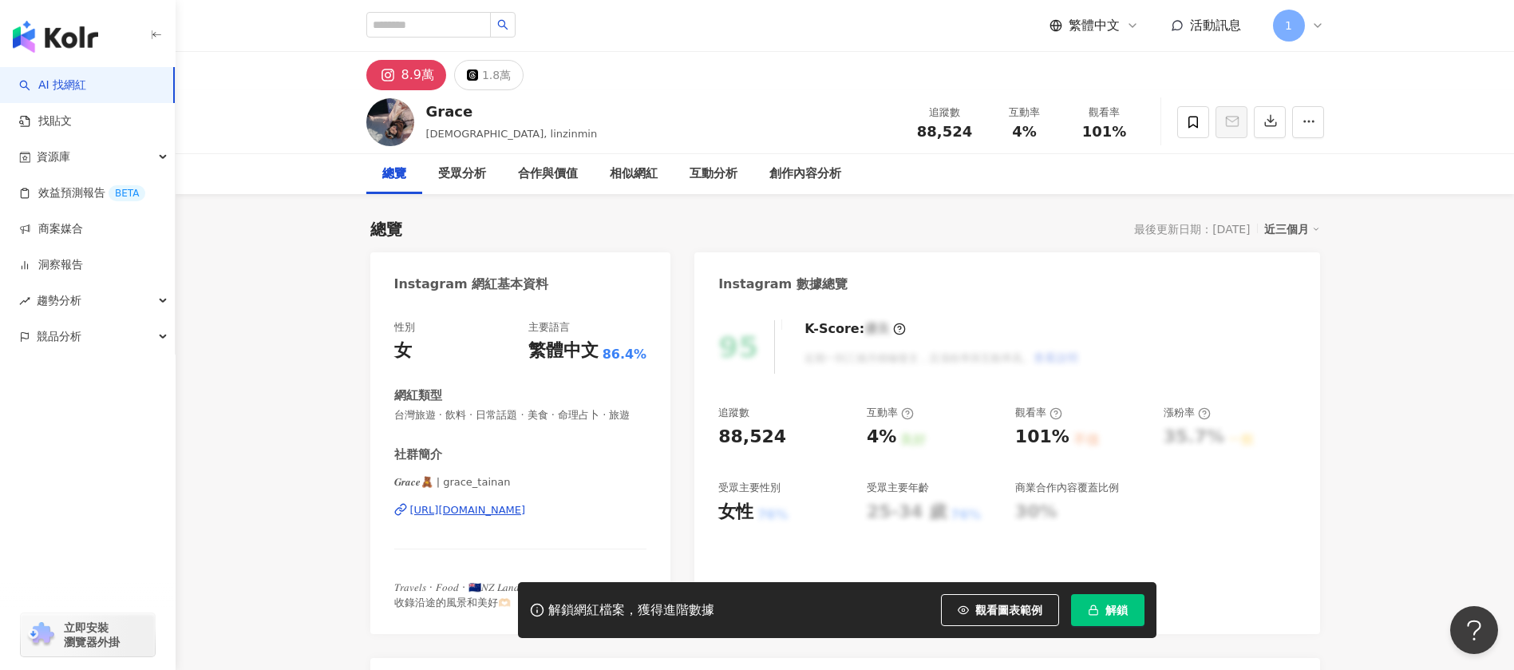
click at [403, 69] on div "8.9萬" at bounding box center [417, 75] width 33 height 22
click at [526, 510] on div "https://www.instagram.com/grace_tainan/" at bounding box center [468, 510] width 116 height 14
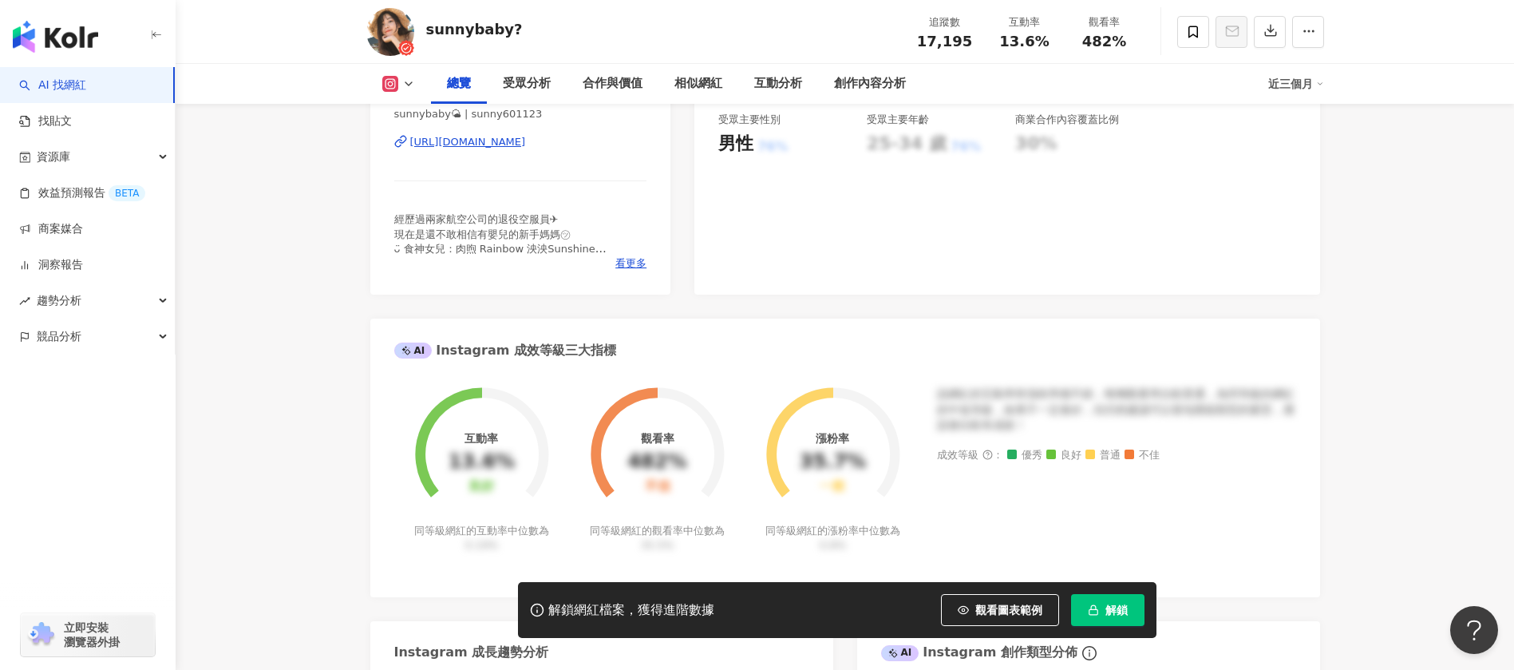
scroll to position [239, 0]
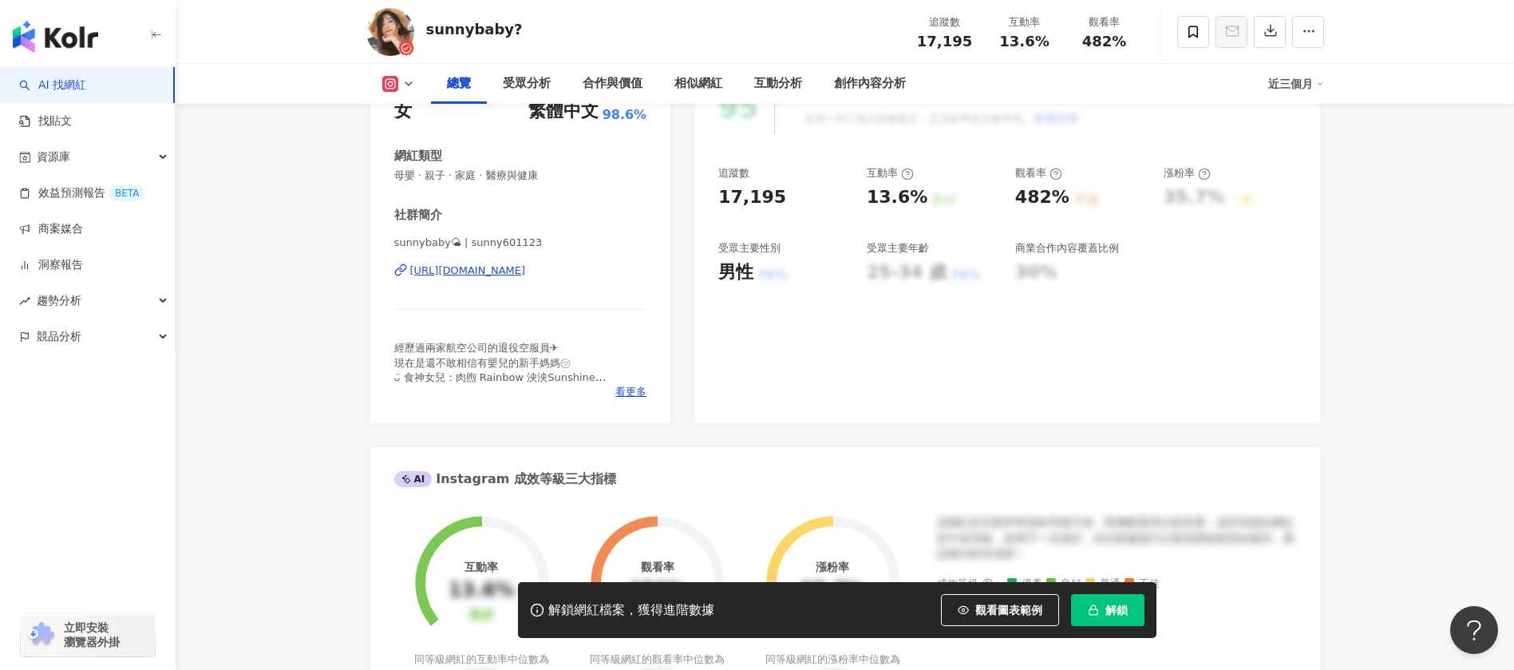
click at [526, 268] on div "https://www.instagram.com/sunny601123/" at bounding box center [468, 270] width 116 height 14
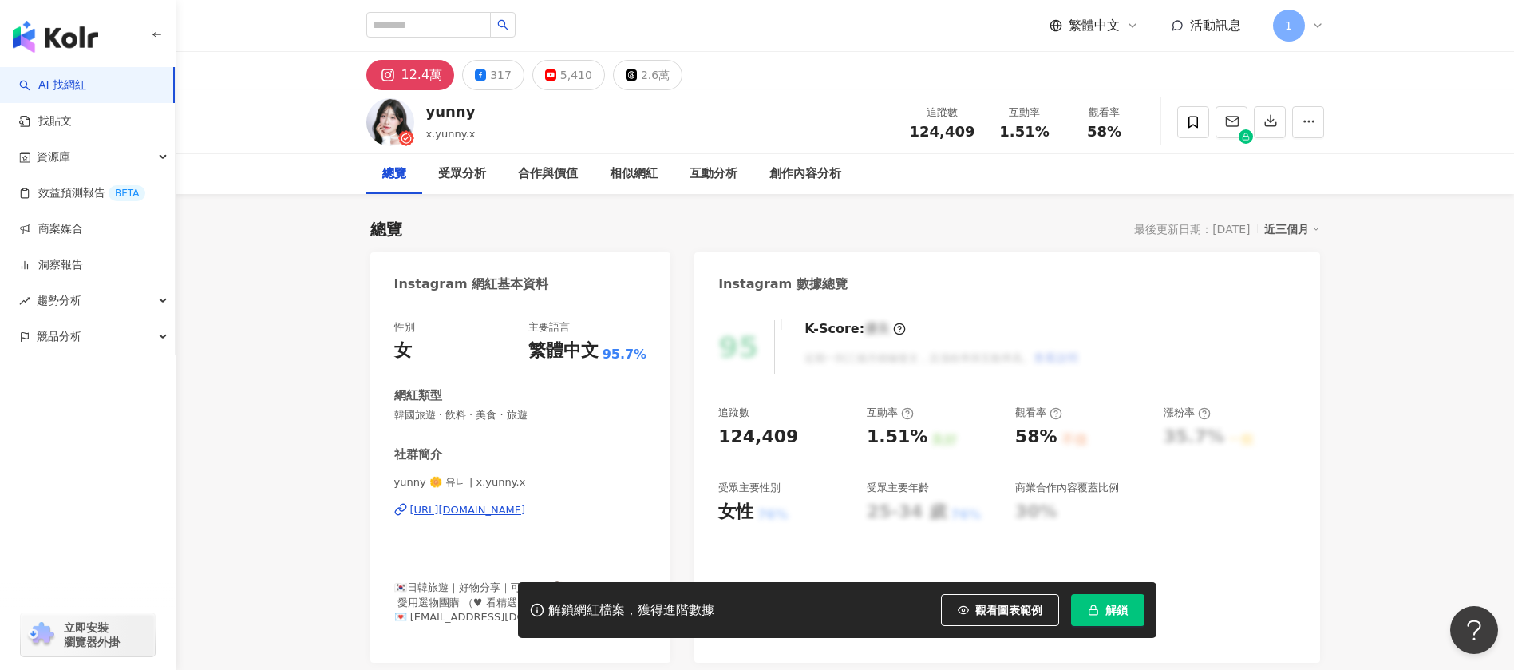
click at [500, 512] on div "https://www.instagram.com/x.yunny.x/" at bounding box center [468, 510] width 116 height 14
click at [503, 504] on div "https://www.instagram.com/x.yunny.x/" at bounding box center [468, 510] width 116 height 14
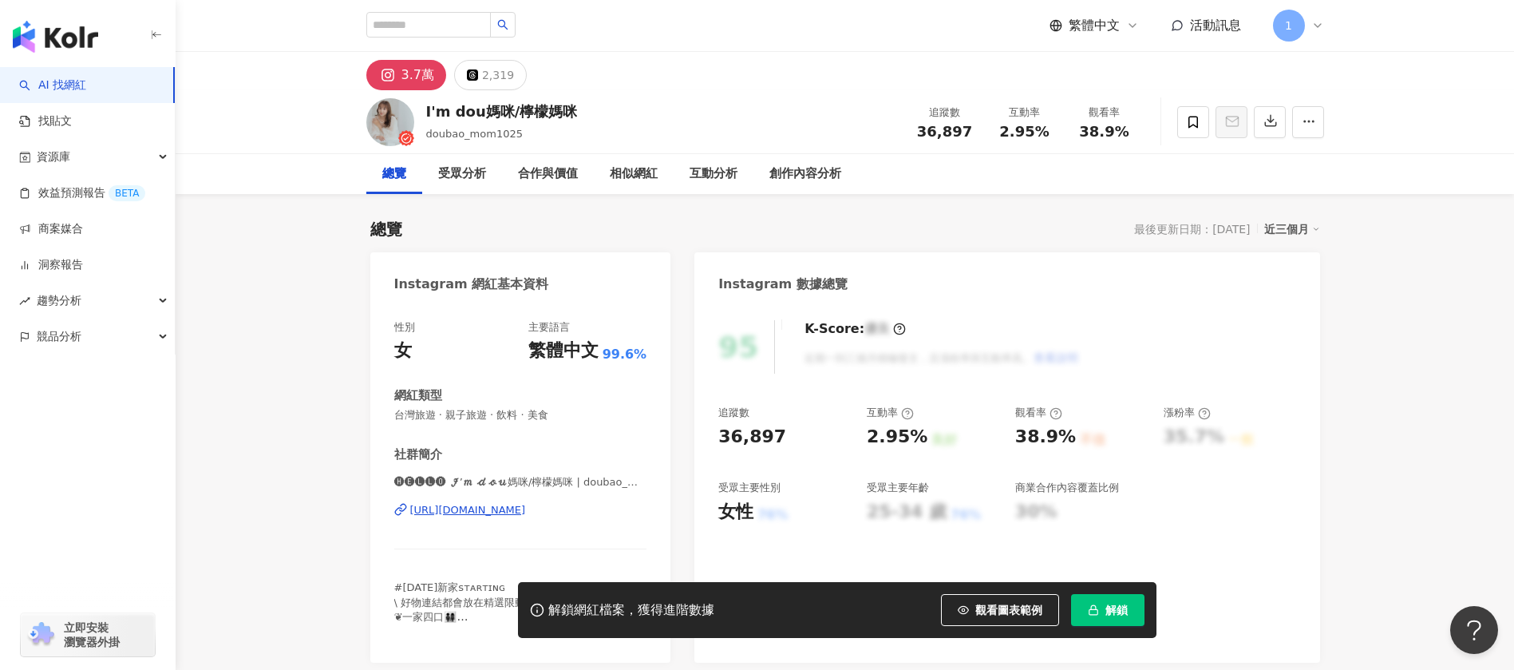
click at [515, 509] on div "[URL][DOMAIN_NAME]" at bounding box center [468, 510] width 116 height 14
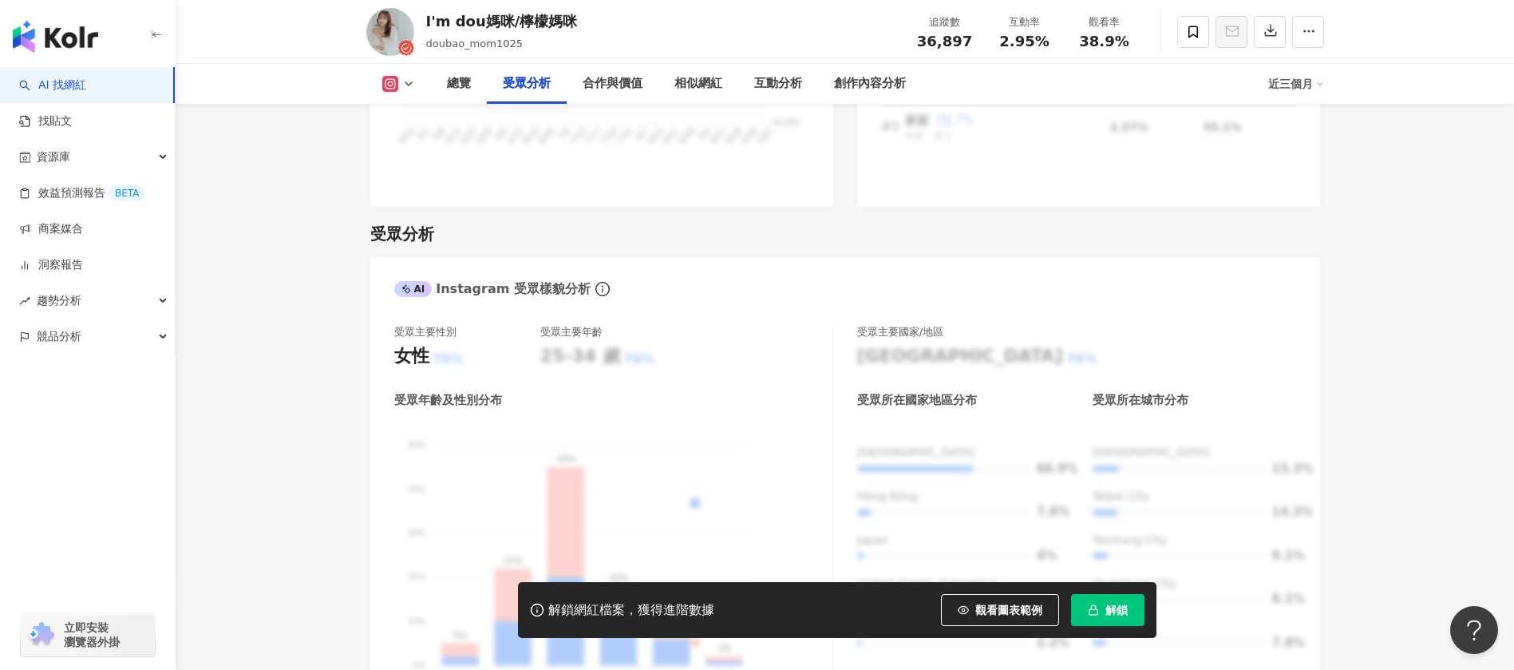
scroll to position [1556, 0]
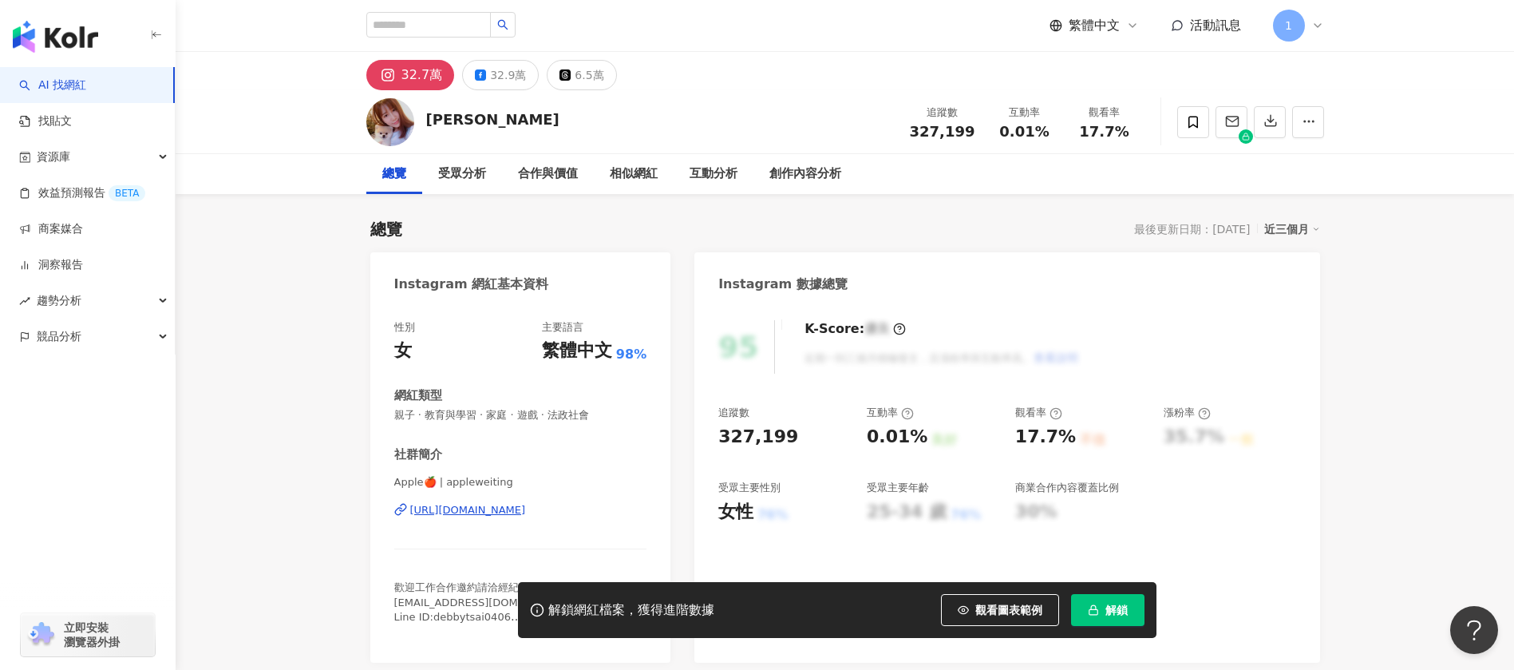
click at [440, 503] on div "[URL][DOMAIN_NAME]" at bounding box center [468, 510] width 116 height 14
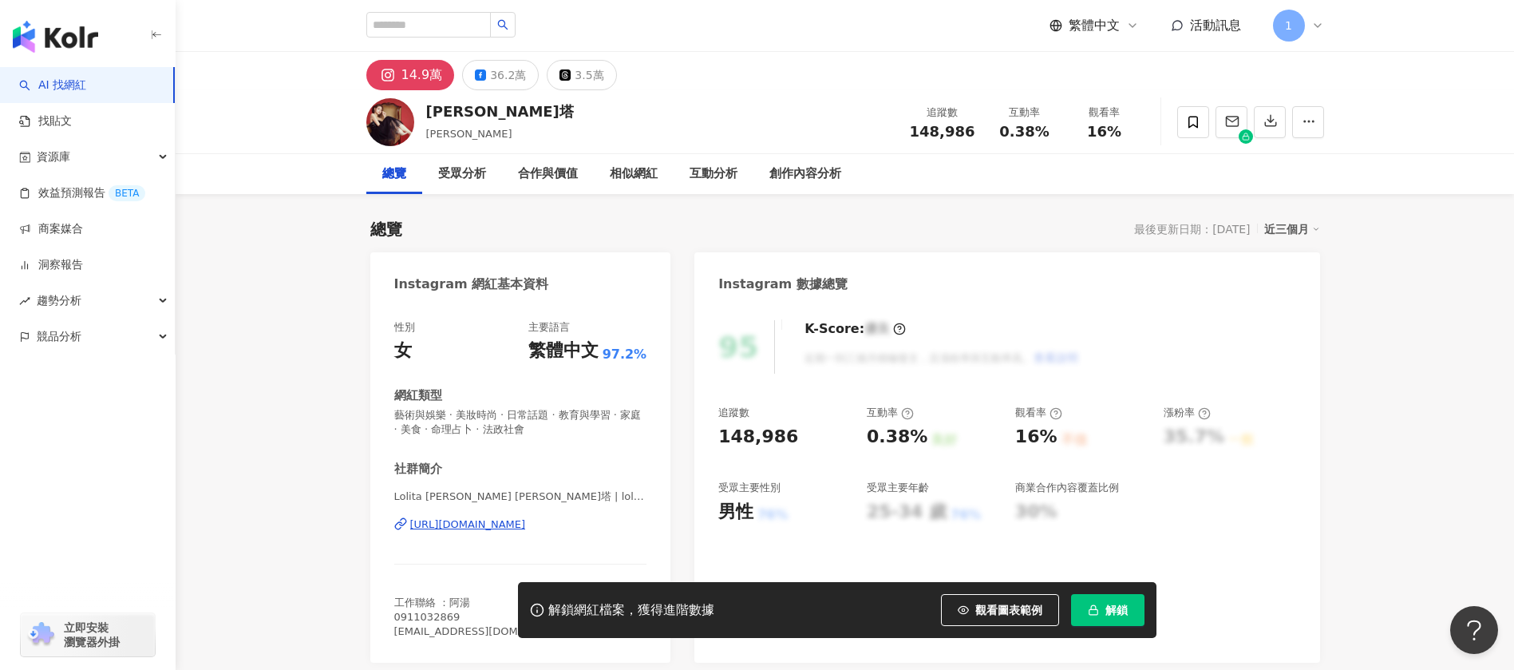
click at [526, 517] on div "https://www.instagram.com/lolitalee513/" at bounding box center [468, 524] width 116 height 14
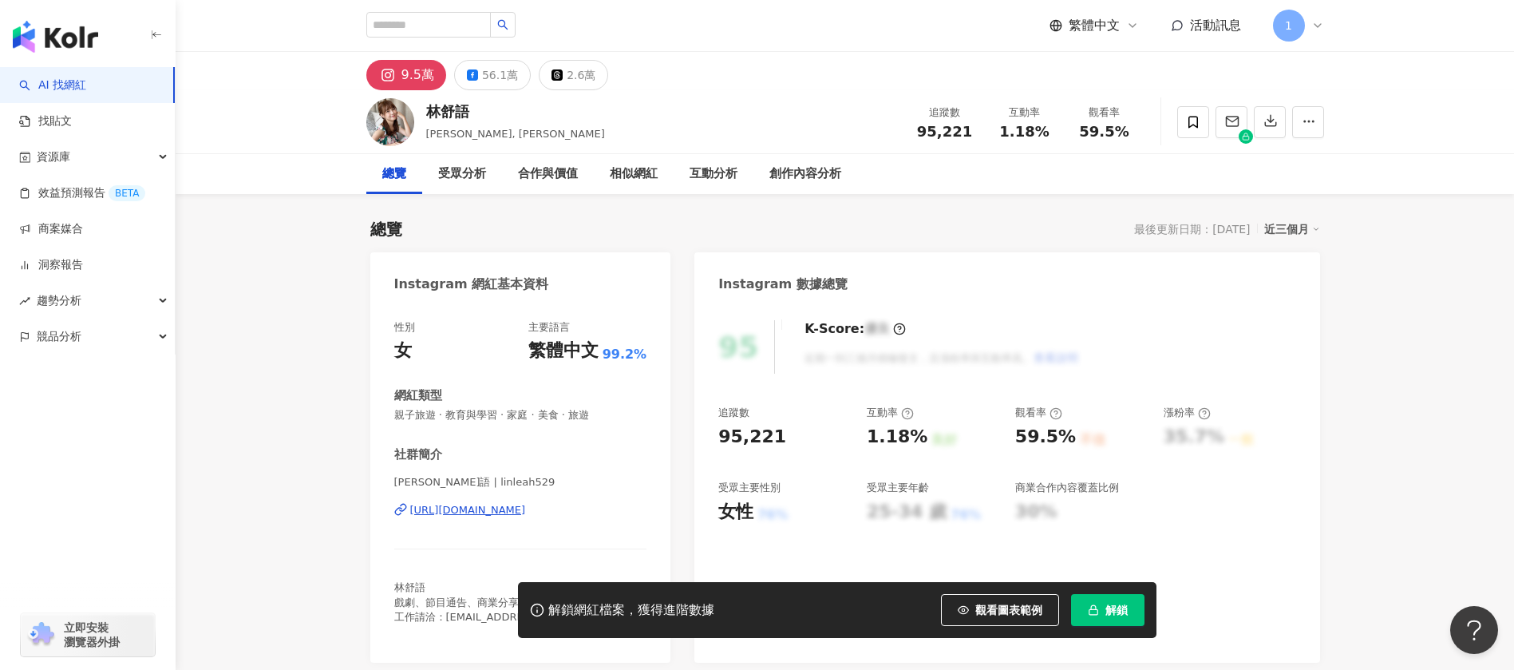
click at [526, 507] on div "https://www.instagram.com/linleah529/" at bounding box center [468, 510] width 116 height 14
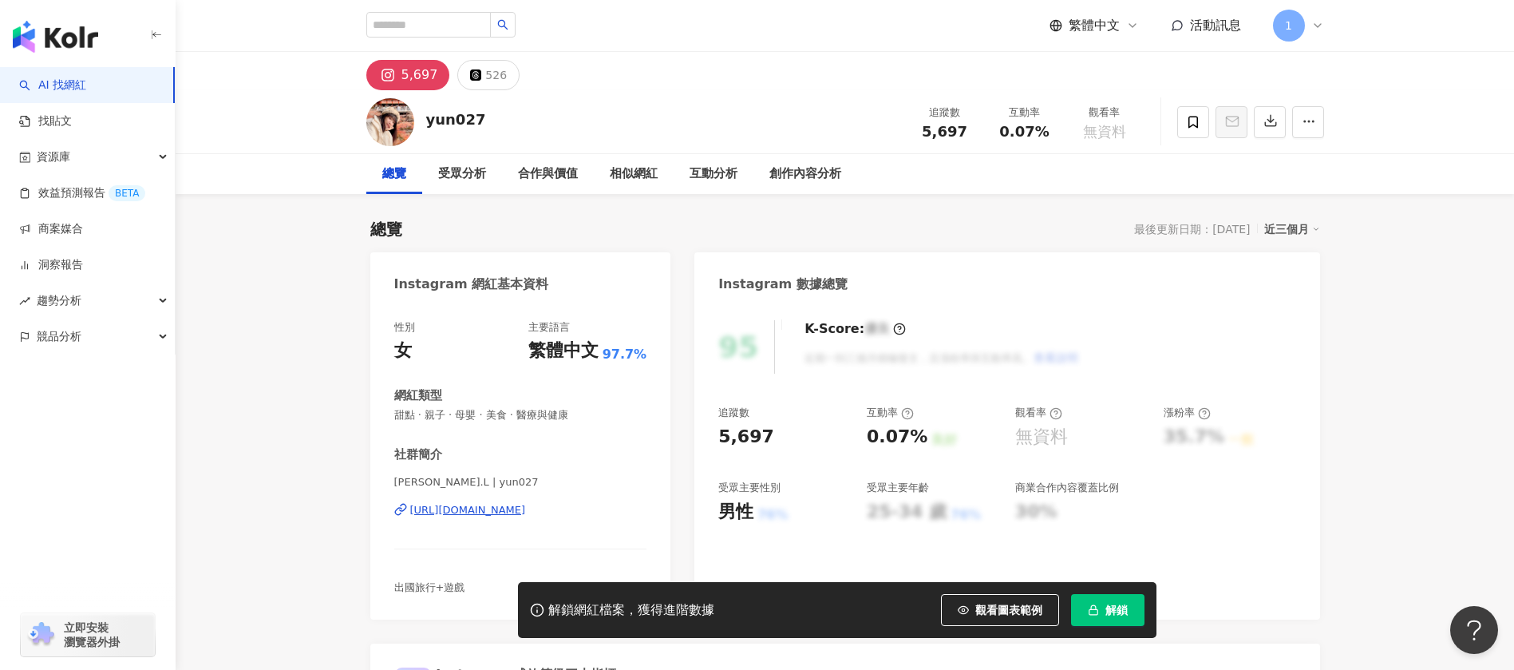
click at [497, 505] on div "https://www.instagram.com/yun027/" at bounding box center [468, 510] width 116 height 14
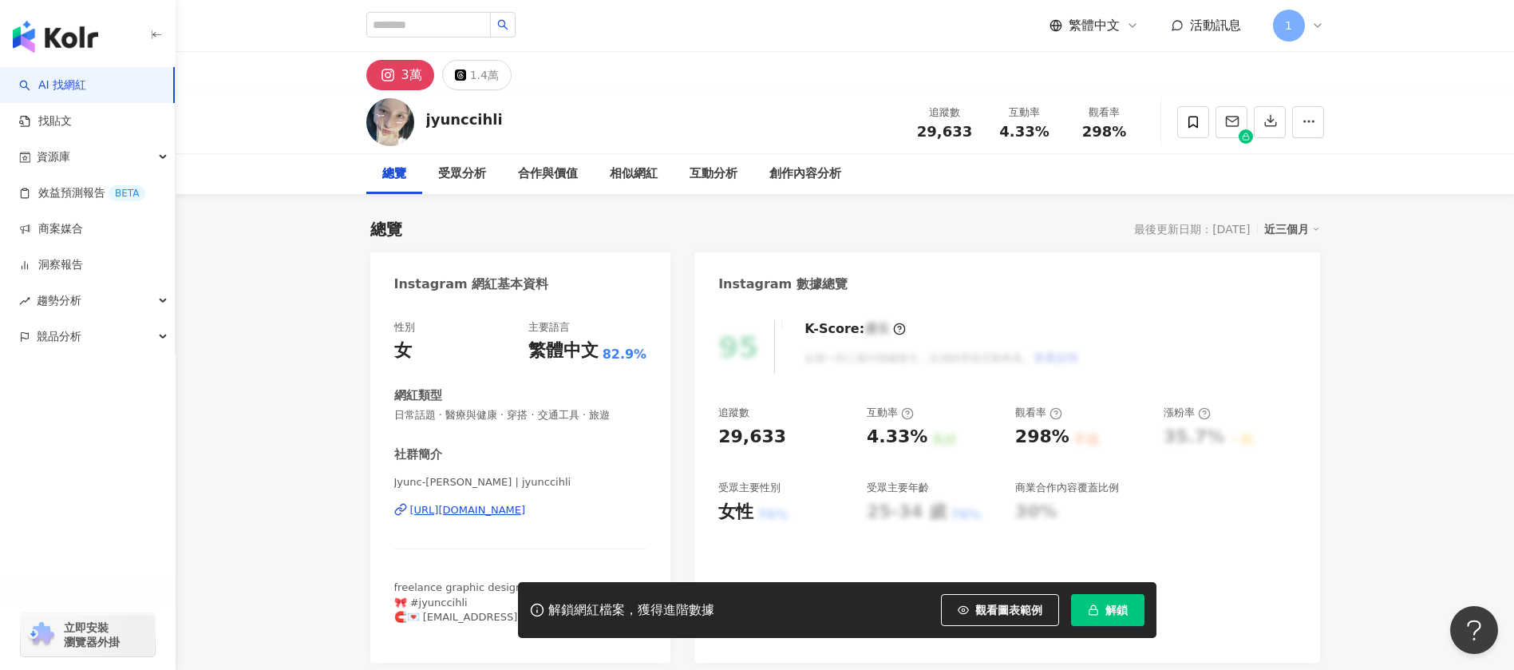
click at [521, 509] on div "[URL][DOMAIN_NAME]" at bounding box center [468, 510] width 116 height 14
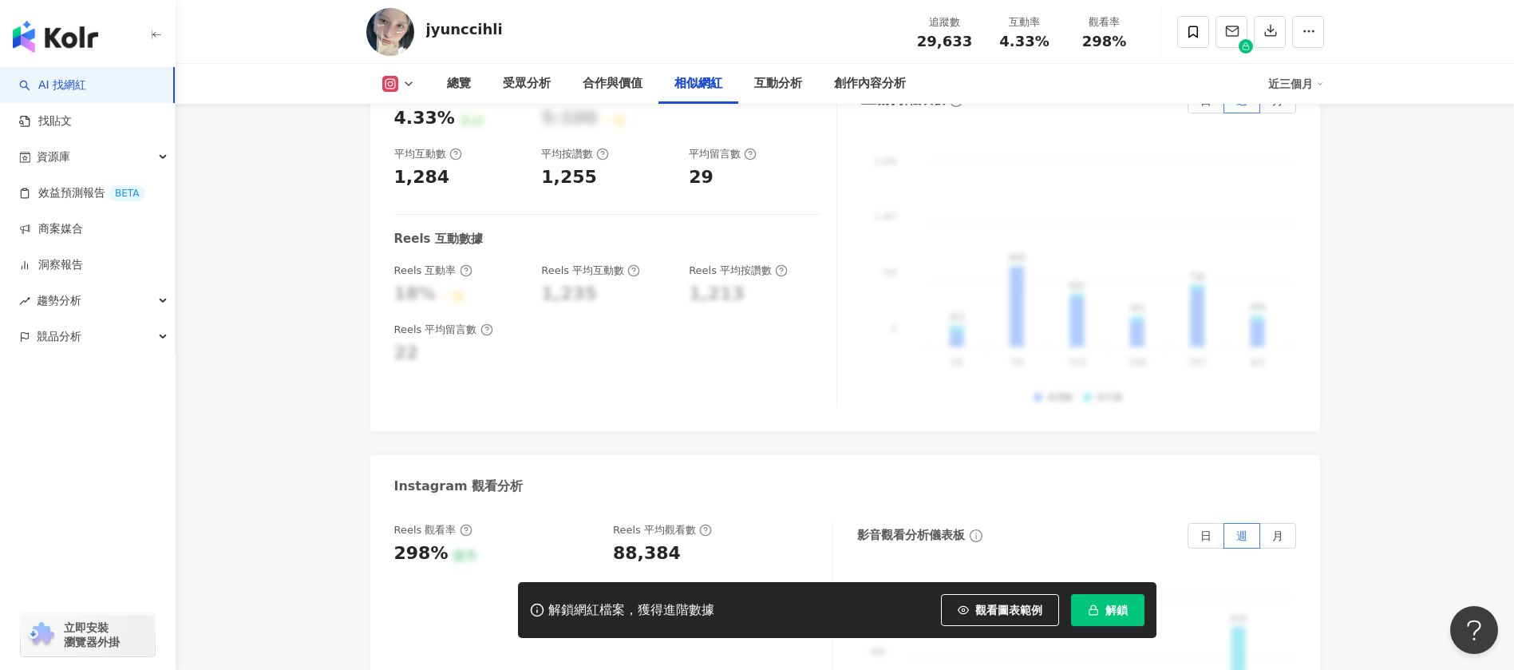
scroll to position [2992, 0]
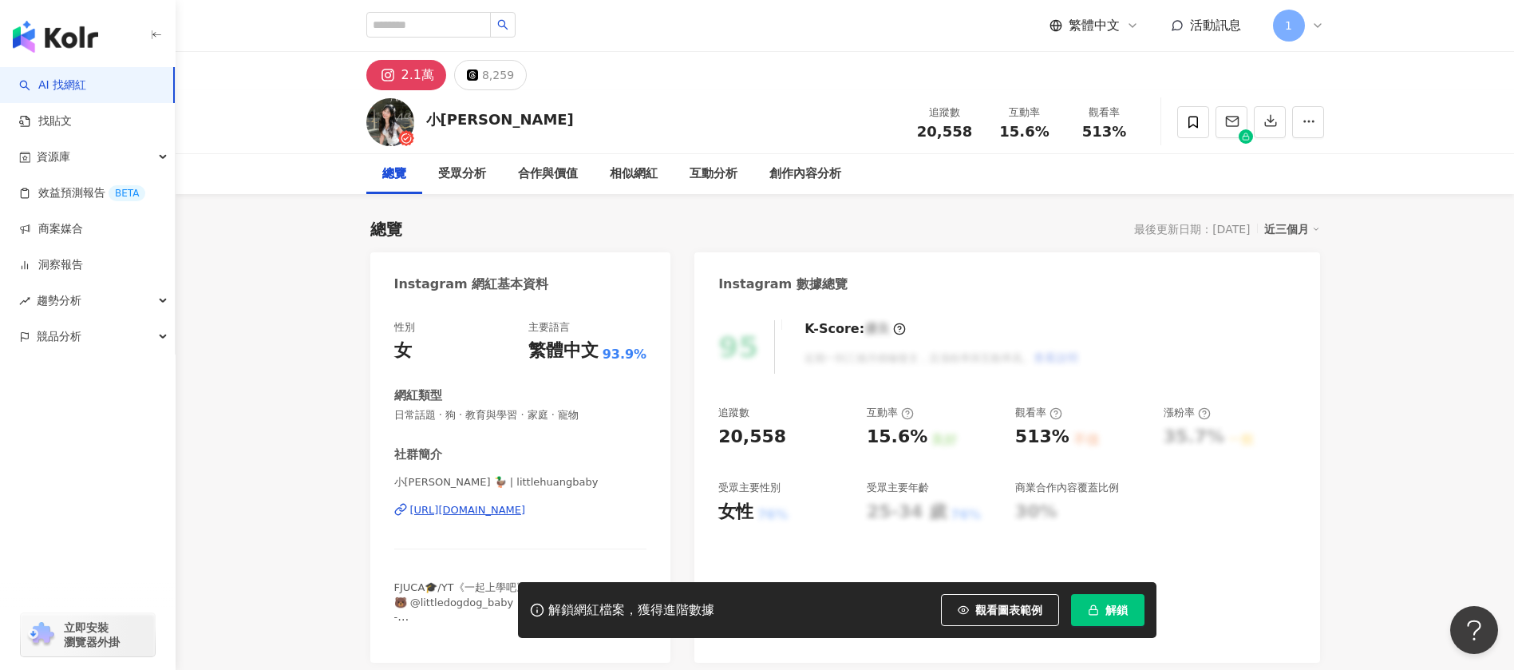
drag, startPoint x: 465, startPoint y: 508, endPoint x: 551, endPoint y: 502, distance: 85.6
click at [465, 508] on div "https://www.instagram.com/littlehuangbaby/" at bounding box center [468, 510] width 116 height 14
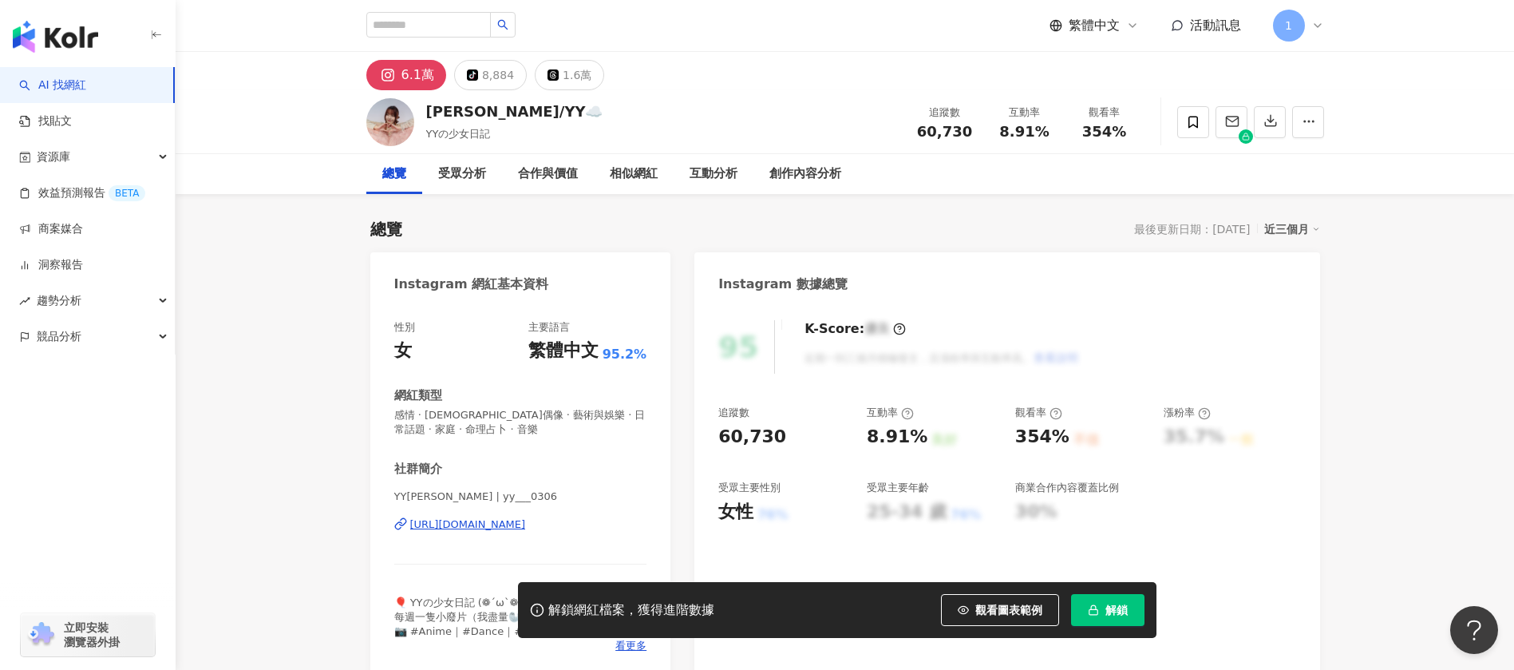
click at [526, 520] on div "[URL][DOMAIN_NAME]" at bounding box center [468, 524] width 116 height 14
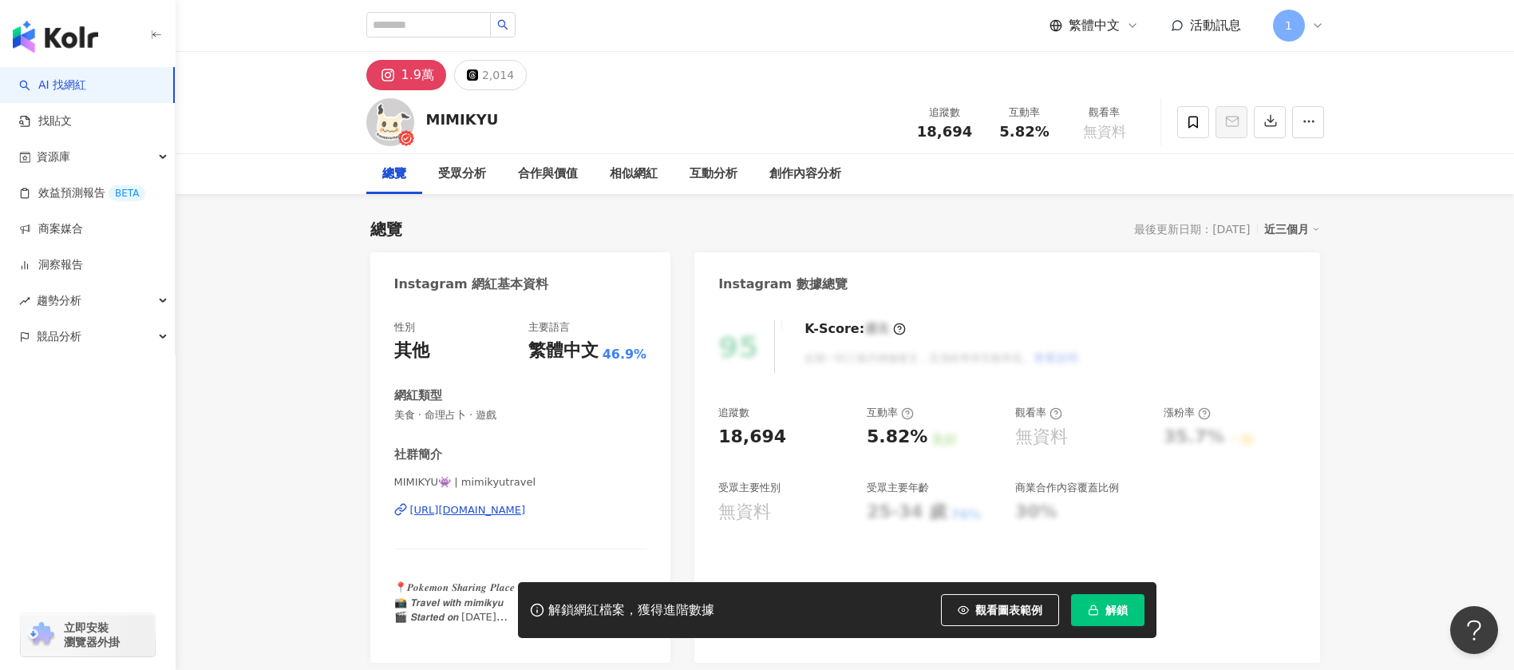
click at [526, 509] on div "https://www.instagram.com/mimikyutravel/" at bounding box center [468, 510] width 116 height 14
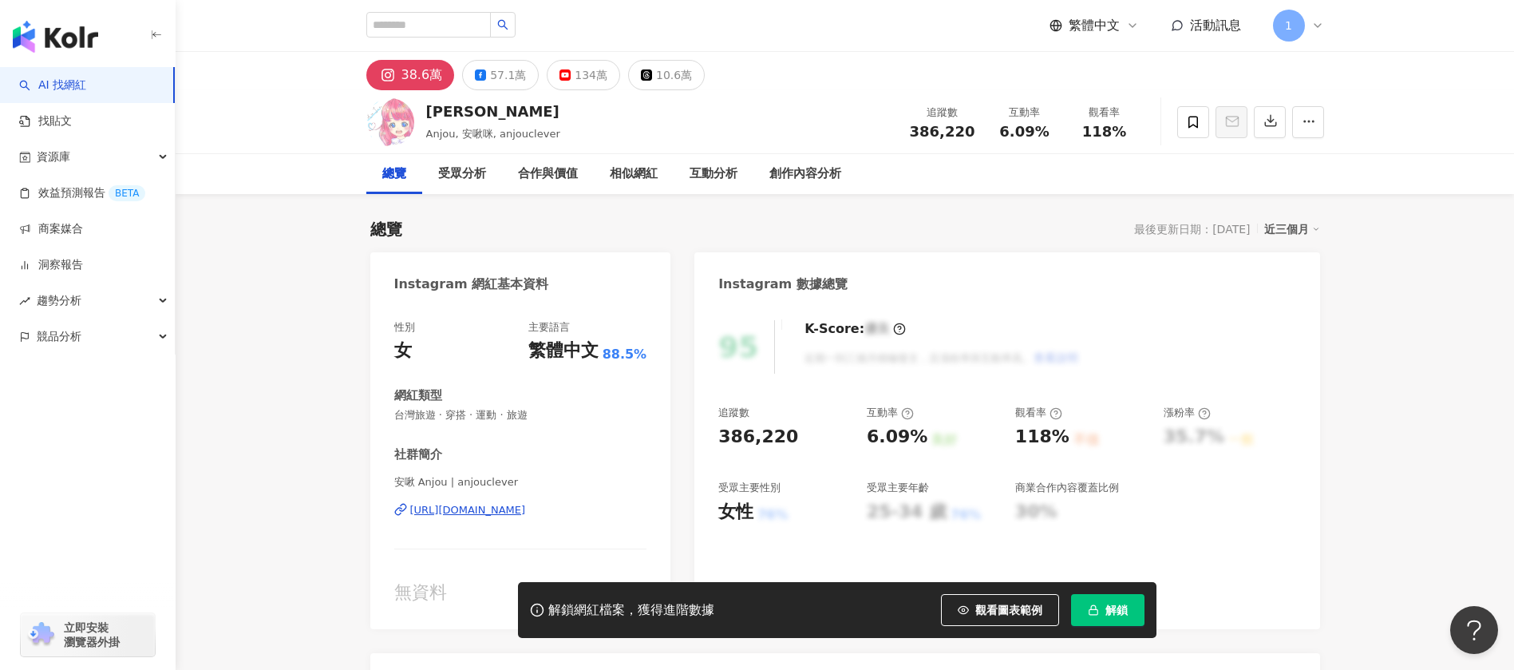
click at [501, 512] on div "https://www.instagram.com/anjouclever/" at bounding box center [468, 510] width 116 height 14
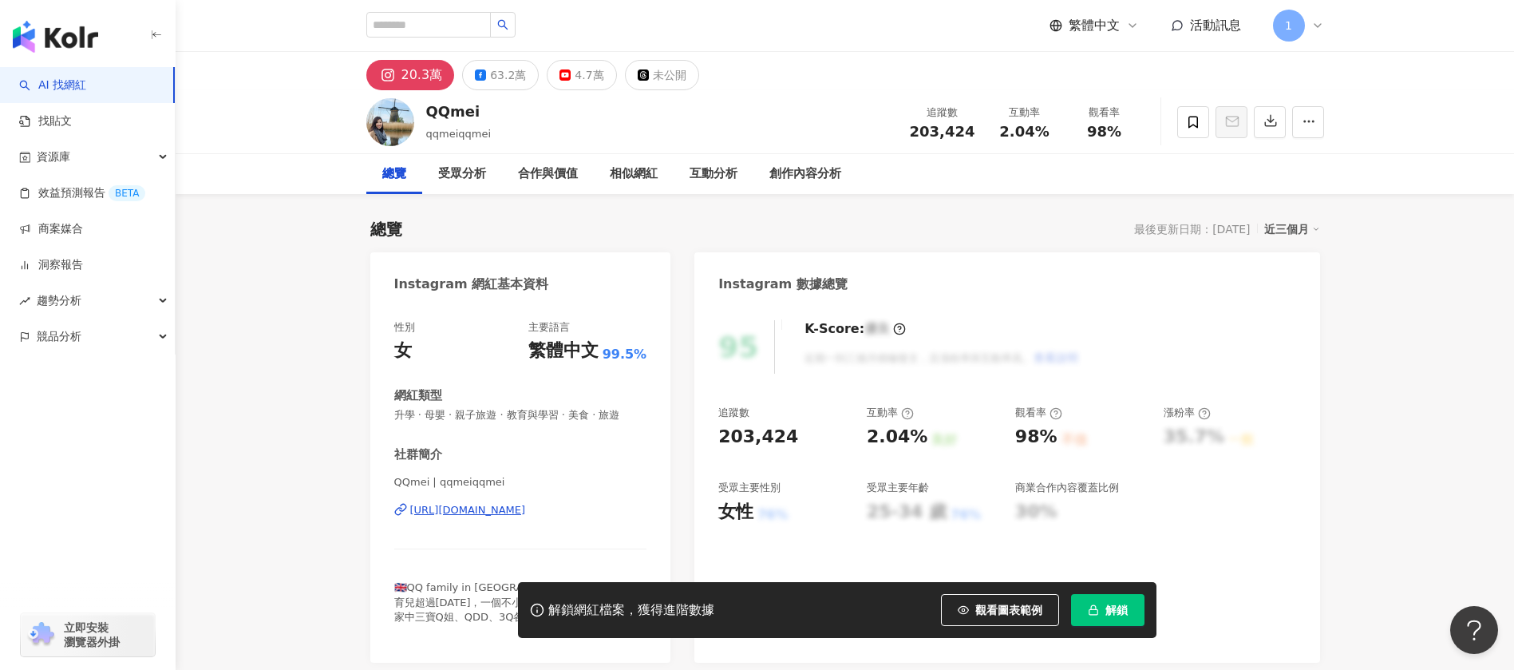
click at [517, 506] on div "https://www.instagram.com/qqmeiqqmei/" at bounding box center [468, 510] width 116 height 14
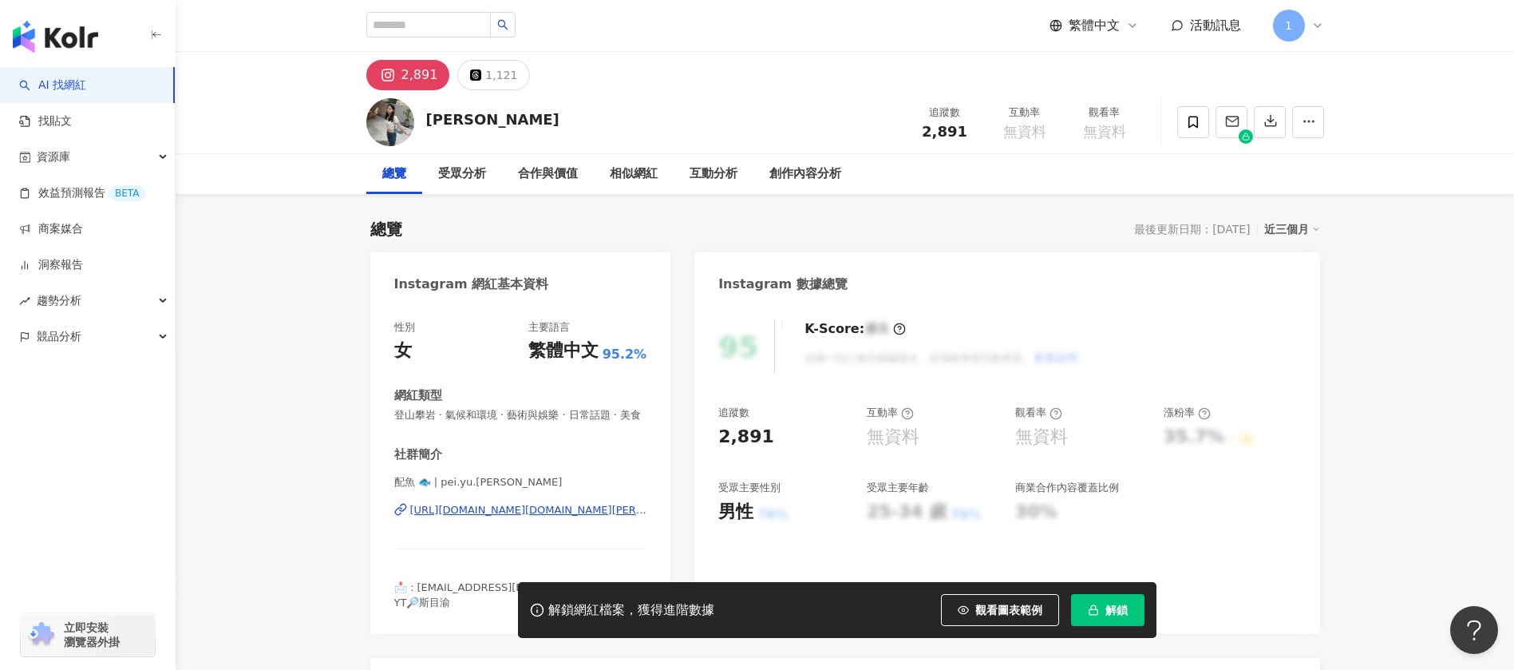
click at [527, 507] on div "https://www.instagram.com/pei.yu.lin/" at bounding box center [528, 510] width 237 height 14
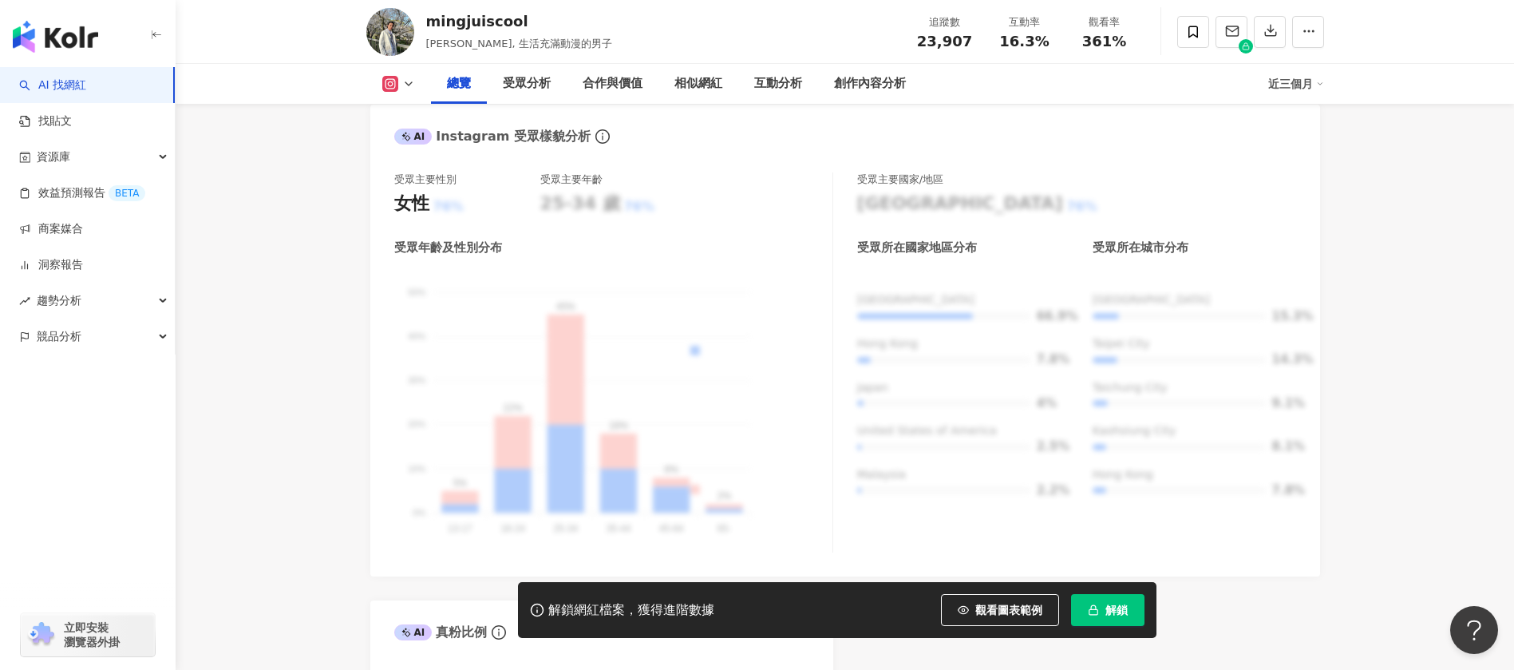
scroll to position [958, 0]
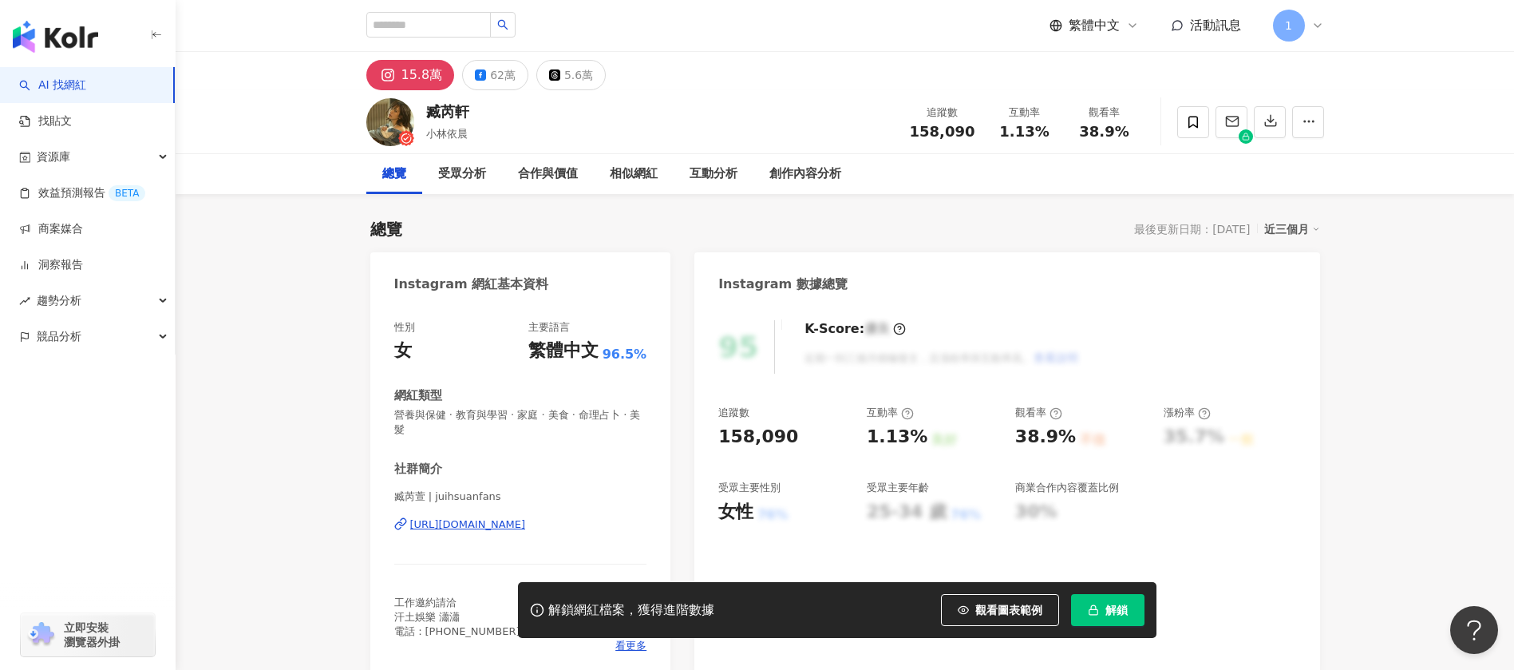
click at [513, 517] on div "[URL][DOMAIN_NAME]" at bounding box center [468, 524] width 116 height 14
click at [491, 521] on div "[URL][DOMAIN_NAME]" at bounding box center [468, 524] width 116 height 14
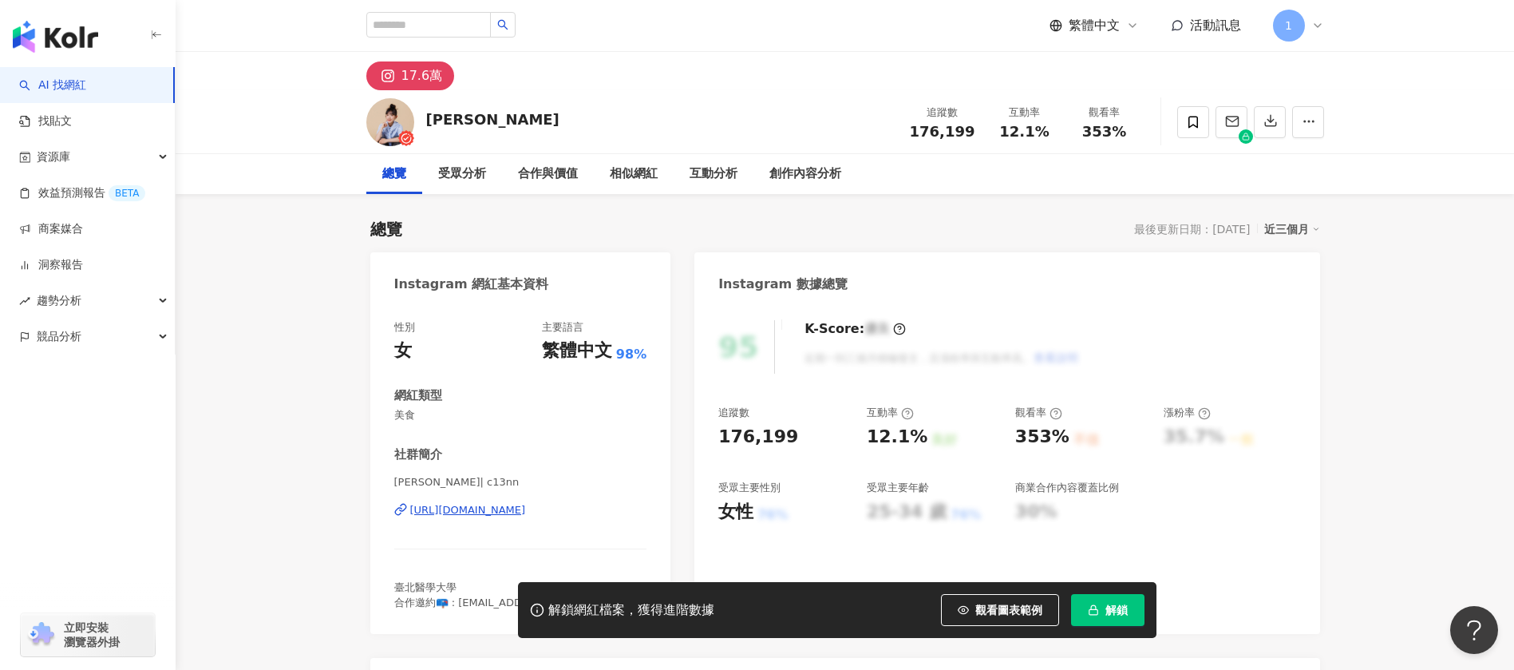
click at [526, 508] on div "[URL][DOMAIN_NAME]" at bounding box center [468, 510] width 116 height 14
